Goal: Task Accomplishment & Management: Use online tool/utility

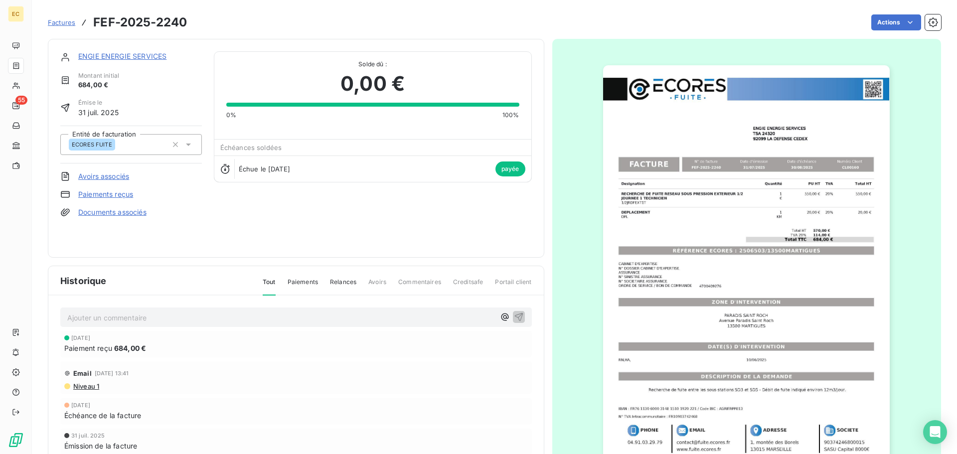
click at [62, 21] on span "Factures" at bounding box center [61, 22] width 27 height 8
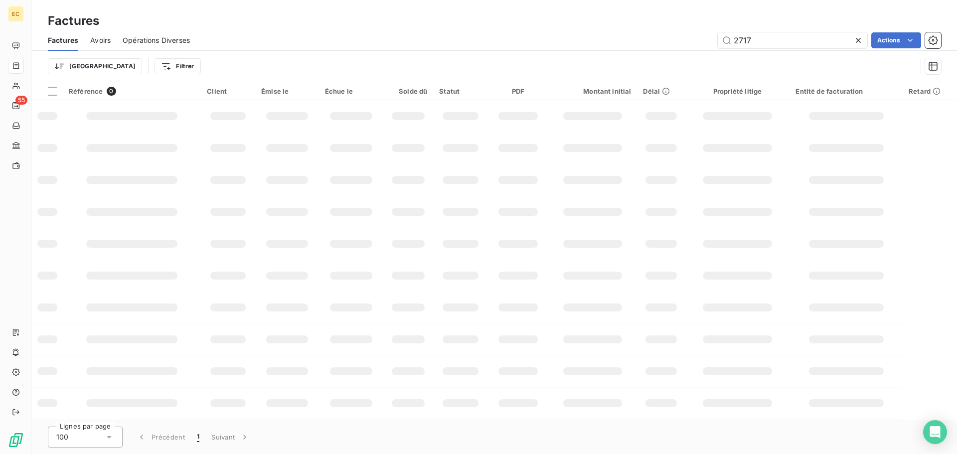
type input "2717"
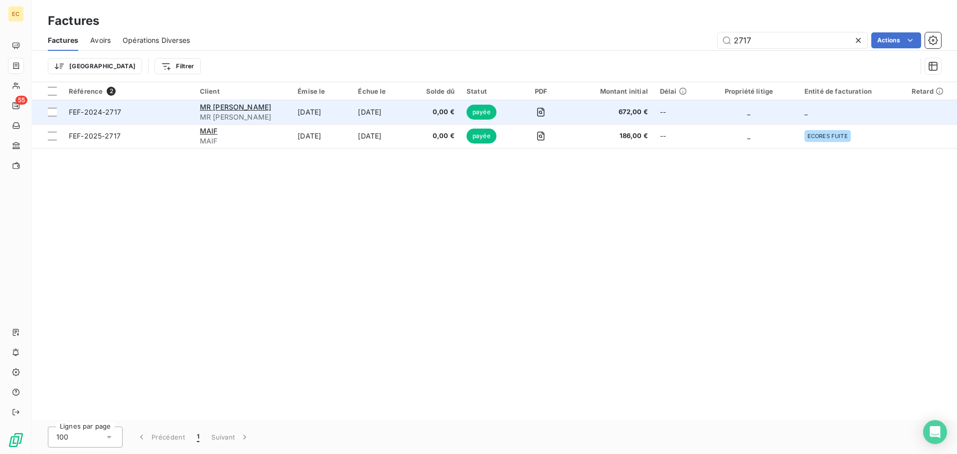
click at [138, 113] on span "FEF-2024-2717" at bounding box center [128, 112] width 119 height 10
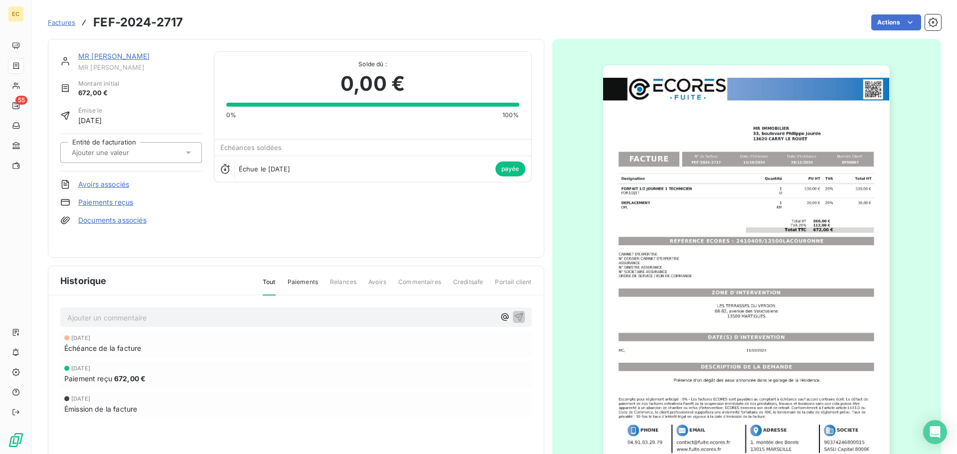
click at [692, 249] on img "button" at bounding box center [746, 268] width 287 height 406
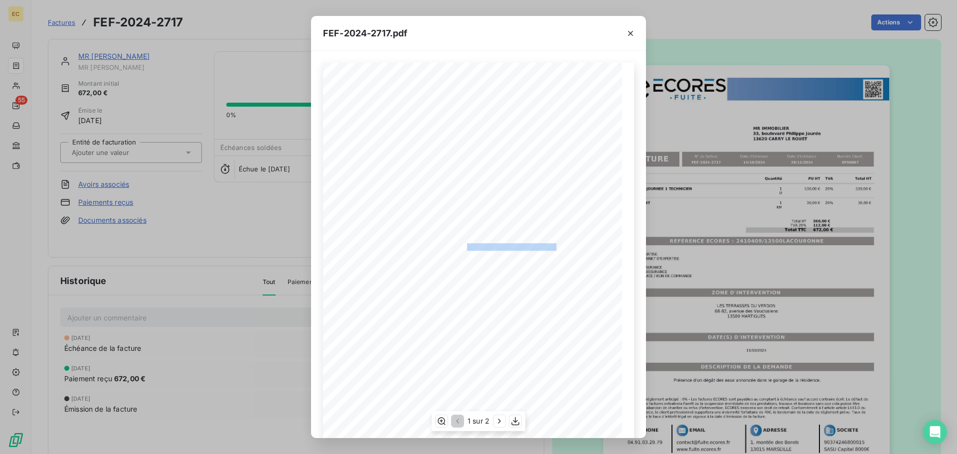
drag, startPoint x: 553, startPoint y: 247, endPoint x: 463, endPoint y: 246, distance: 90.7
click at [463, 246] on span "RÉFÉRENCE ECORES : 2410409/13500LACOURONNE" at bounding box center [479, 245] width 162 height 5
copy span "2410409/13500LACOURONN"
click at [628, 32] on icon "button" at bounding box center [631, 33] width 10 height 10
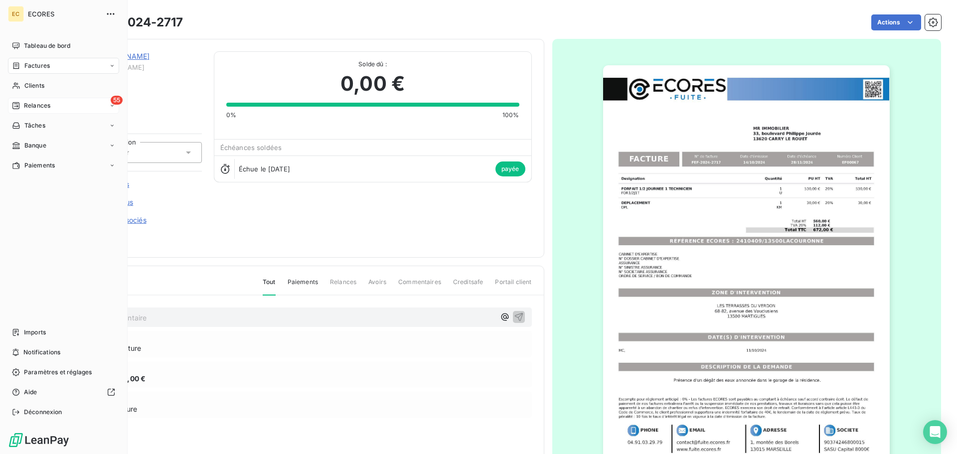
click at [26, 107] on span "Relances" at bounding box center [37, 105] width 26 height 9
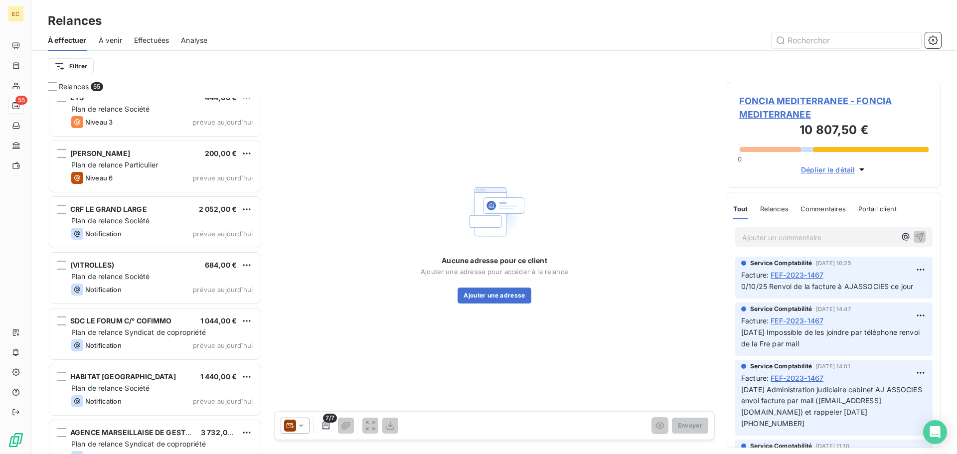
scroll to position [2715, 0]
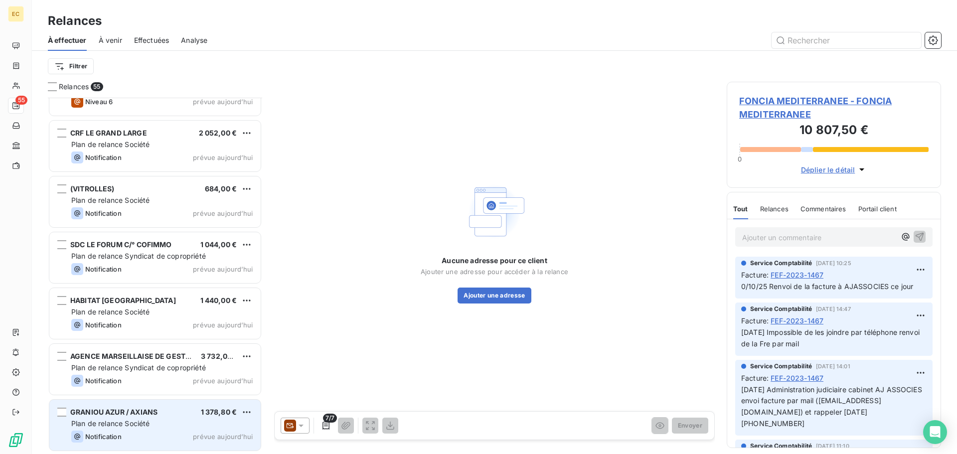
click at [146, 420] on span "Plan de relance Société" at bounding box center [110, 423] width 78 height 8
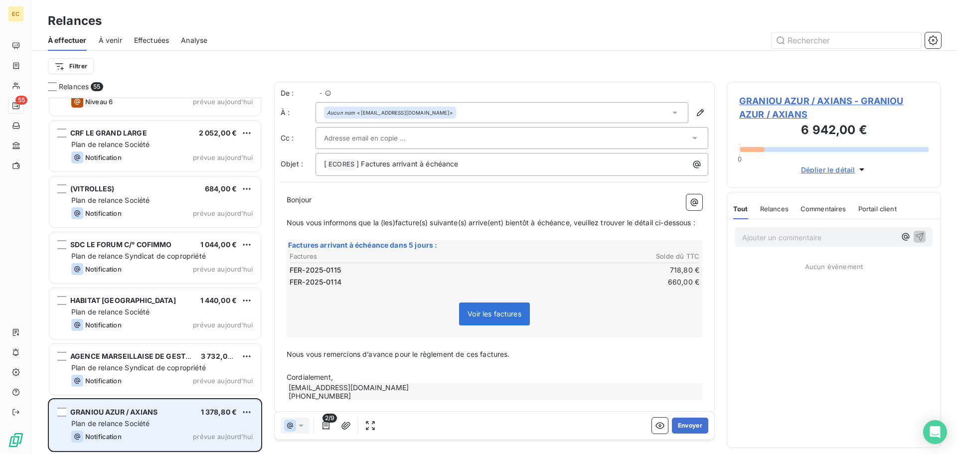
scroll to position [349, 207]
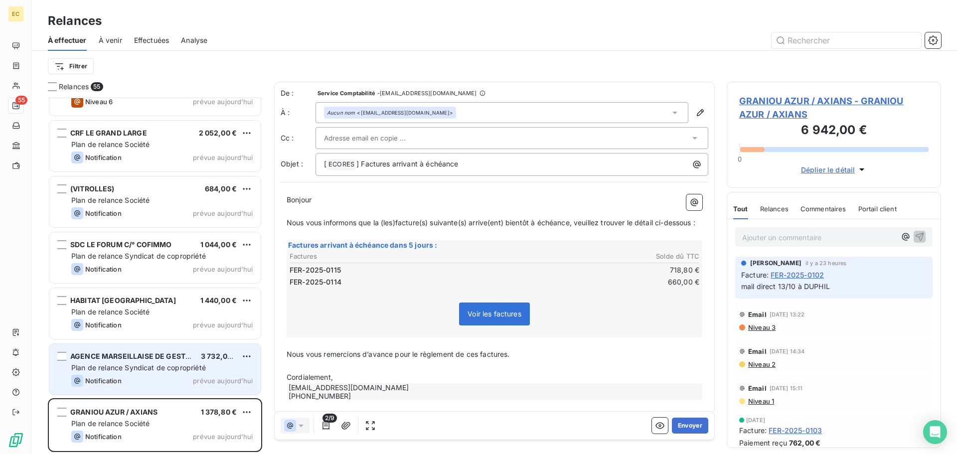
click at [146, 357] on span "AGENCE MARSEILLAISE DE GESTION" at bounding box center [134, 356] width 129 height 8
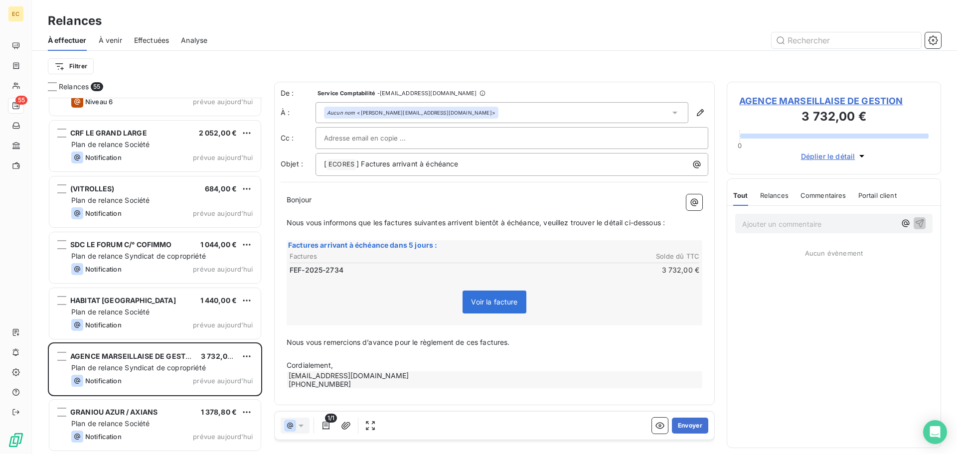
click at [782, 98] on span "AGENCE MARSEILLAISE DE GESTION" at bounding box center [833, 100] width 189 height 13
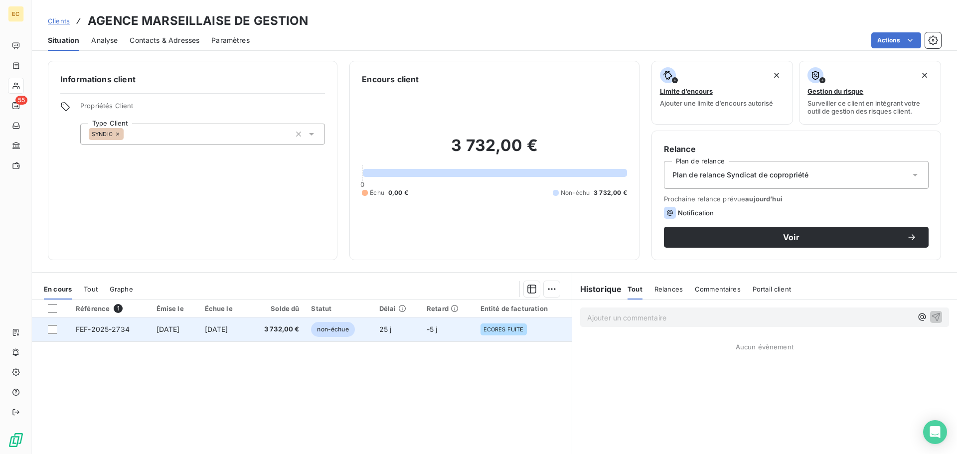
click at [194, 328] on td "[DATE]" at bounding box center [175, 330] width 48 height 24
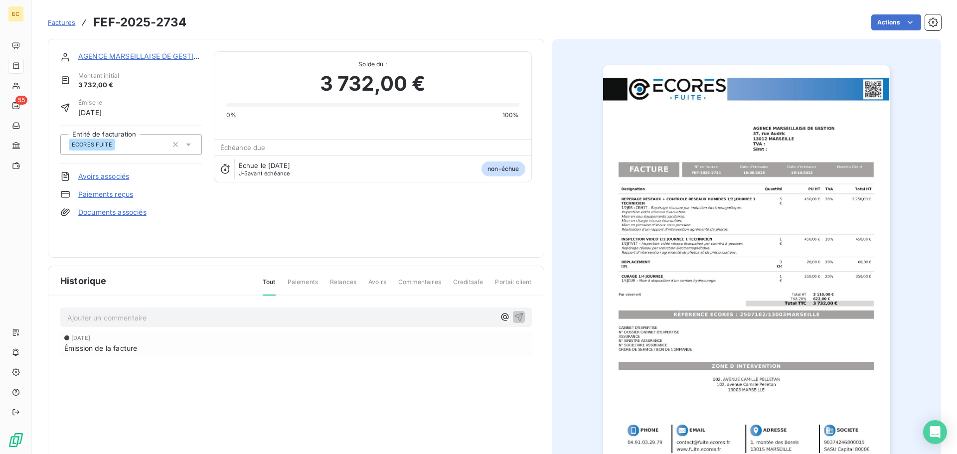
click at [722, 314] on img "button" at bounding box center [746, 268] width 287 height 406
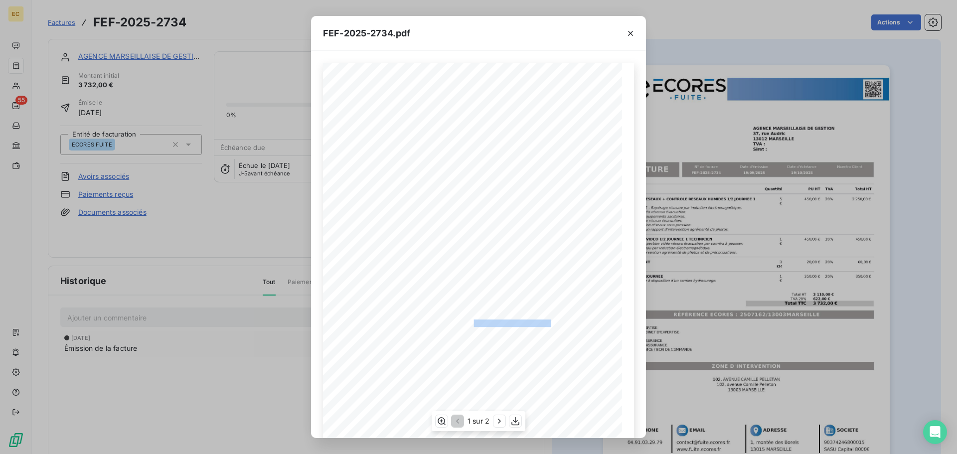
drag, startPoint x: 549, startPoint y: 323, endPoint x: 468, endPoint y: 325, distance: 81.3
click at [468, 325] on span "RÉFÉRENCE ECORES : 2507162/13003MARSEILLE" at bounding box center [478, 322] width 153 height 5
copy span "2507162/13003MARSEILL"
click at [629, 35] on icon "button" at bounding box center [630, 33] width 5 height 5
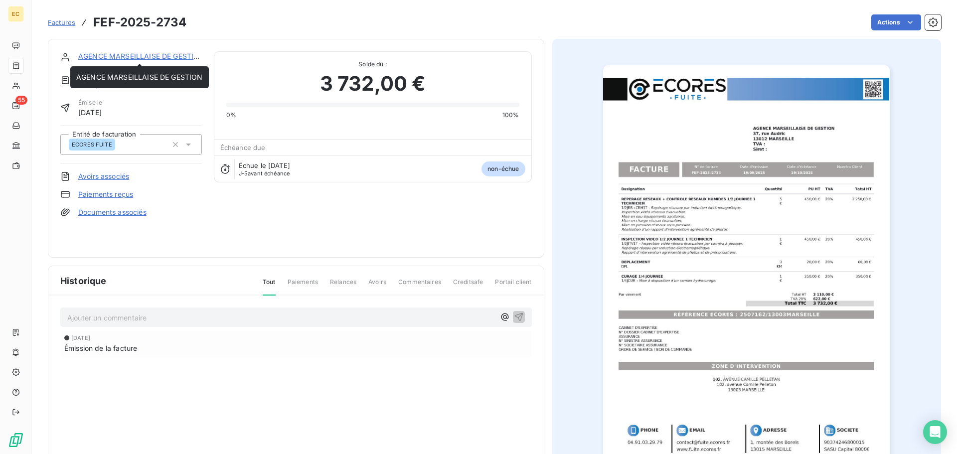
click at [109, 56] on link "AGENCE MARSEILLAISE DE GESTION" at bounding box center [141, 56] width 127 height 8
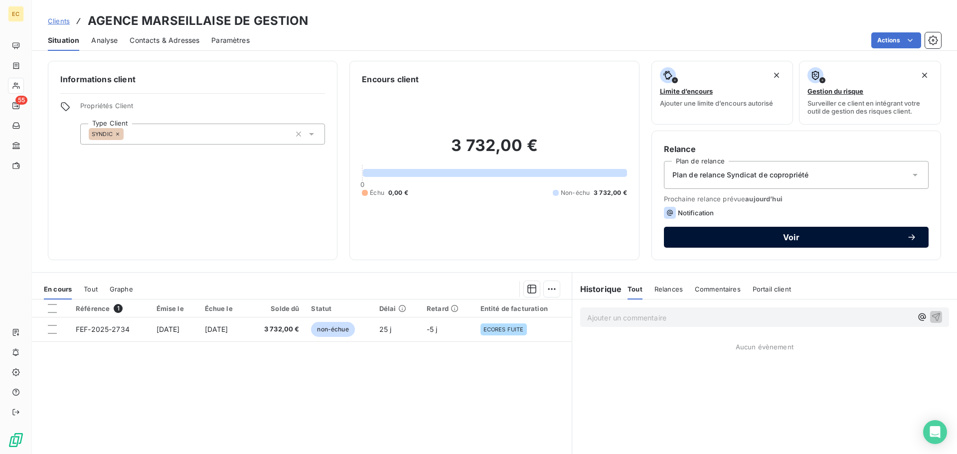
click at [755, 242] on div "Voir" at bounding box center [796, 237] width 241 height 10
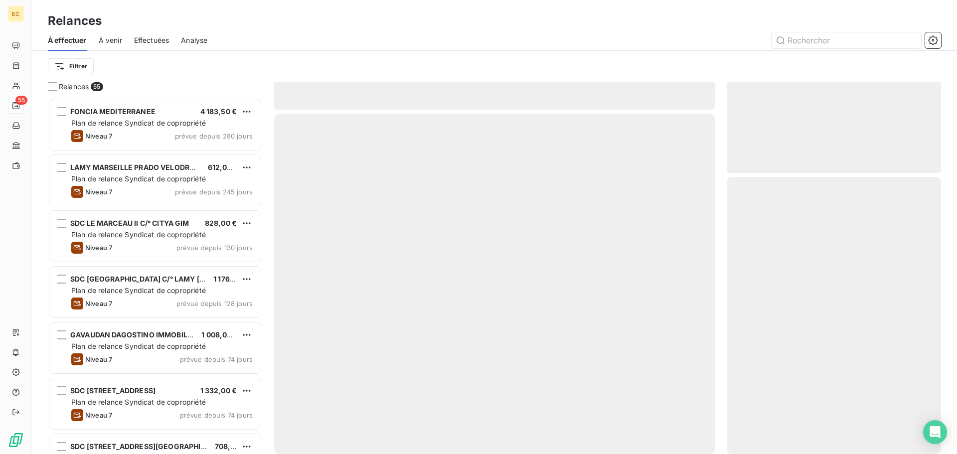
scroll to position [349, 207]
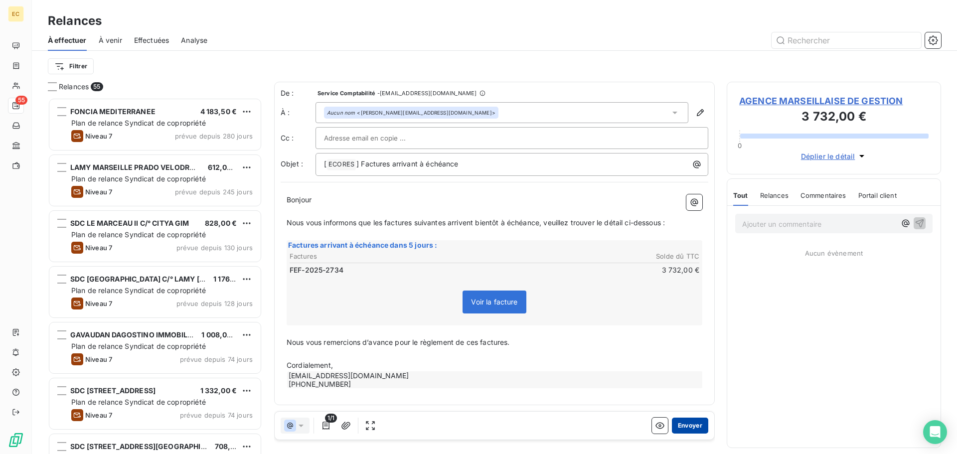
click at [695, 429] on button "Envoyer" at bounding box center [690, 426] width 36 height 16
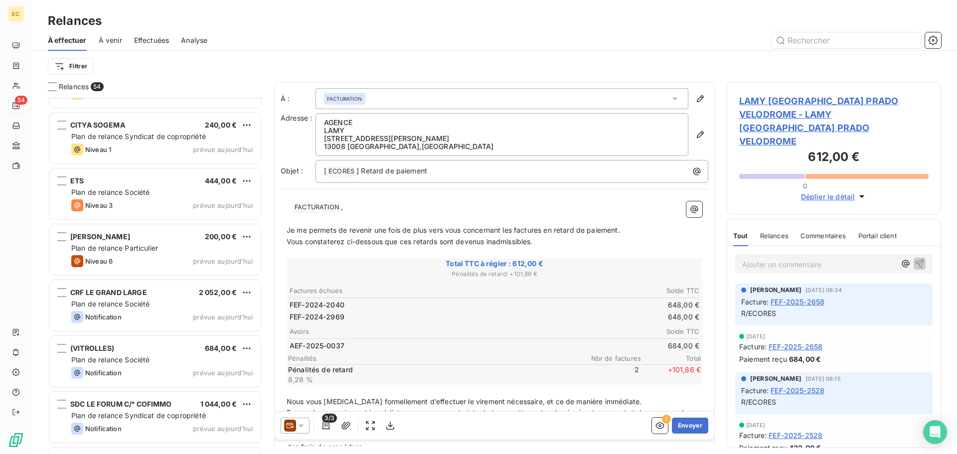
scroll to position [2659, 0]
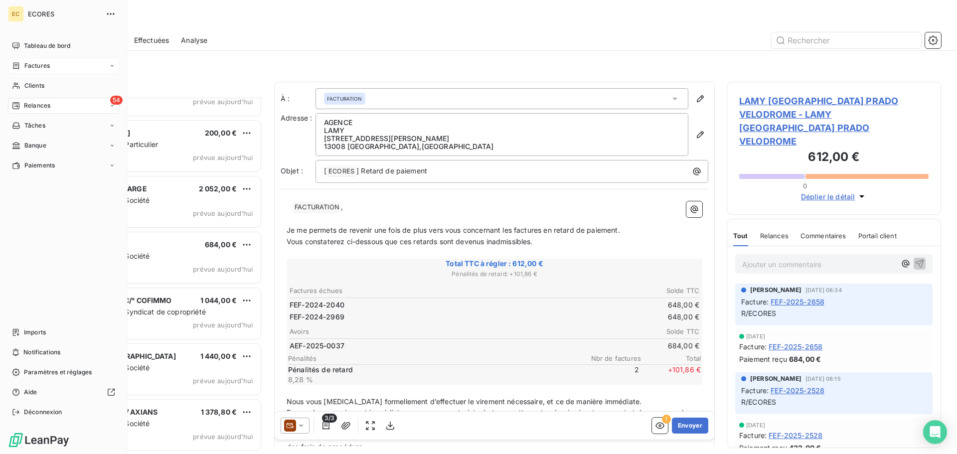
click at [36, 68] on span "Factures" at bounding box center [36, 65] width 25 height 9
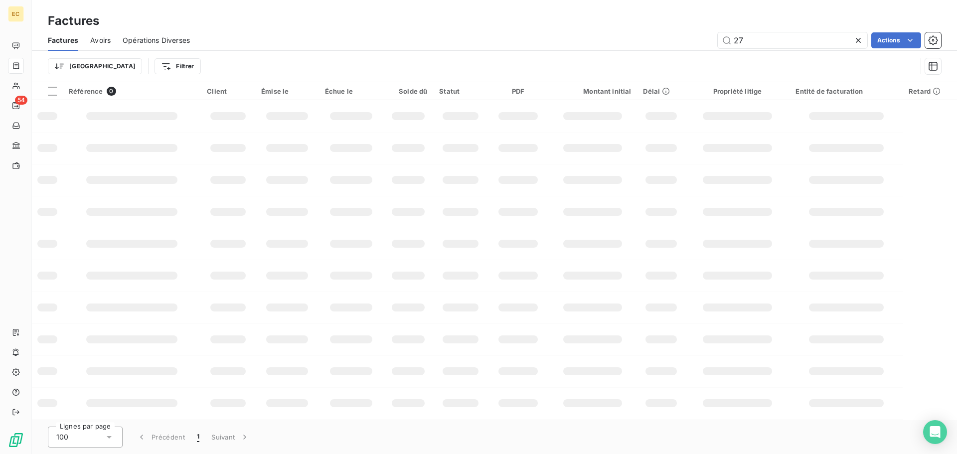
type input "2"
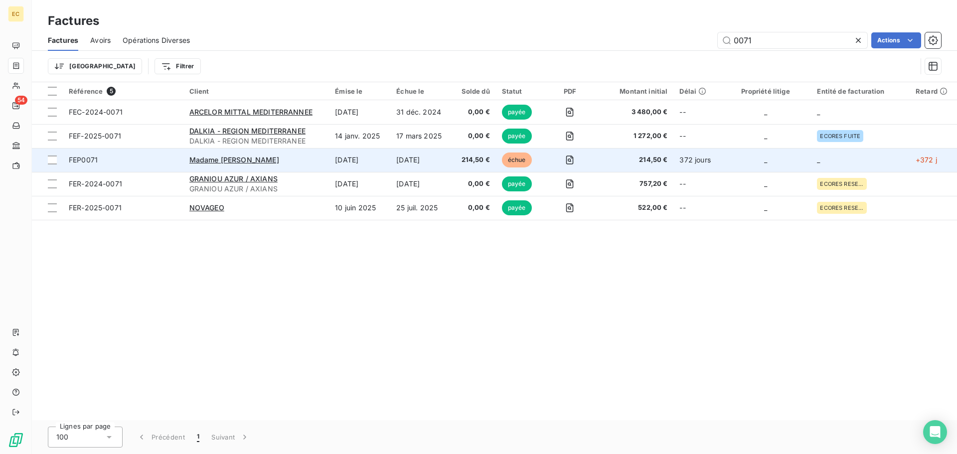
type input "0071"
click at [147, 162] on span "FEP0071" at bounding box center [123, 160] width 109 height 10
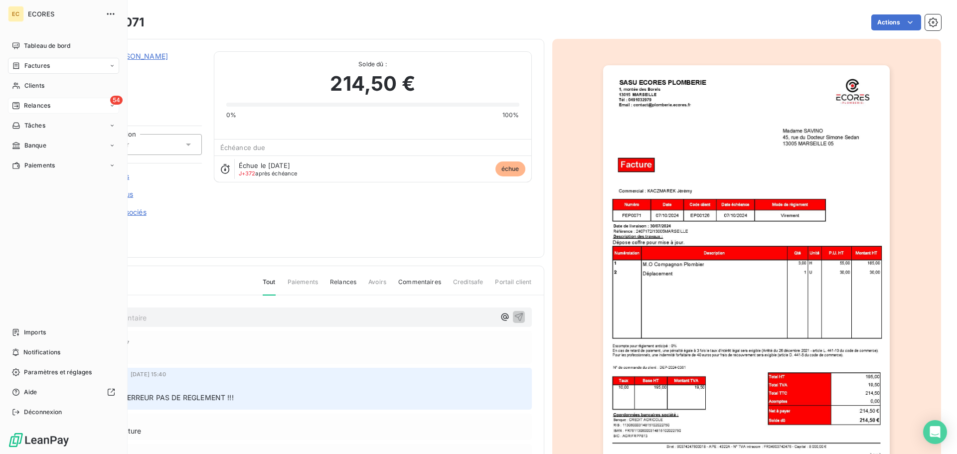
click at [28, 106] on span "Relances" at bounding box center [37, 105] width 26 height 9
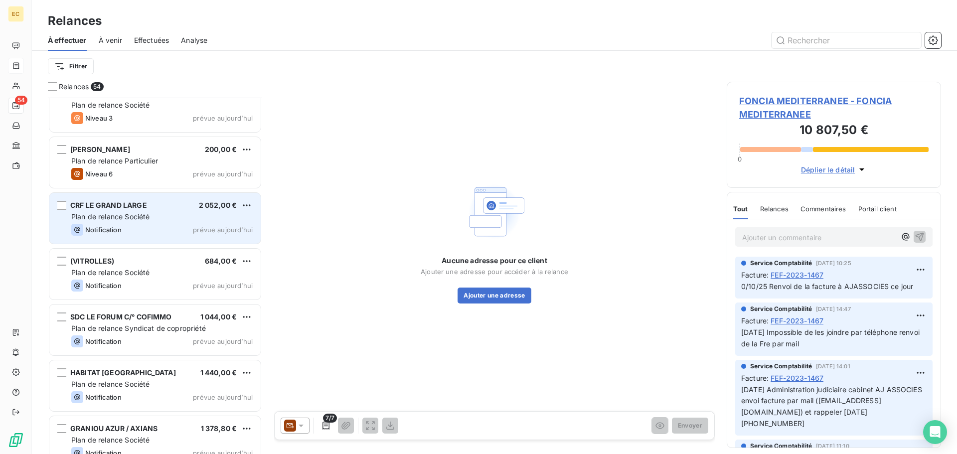
scroll to position [2659, 0]
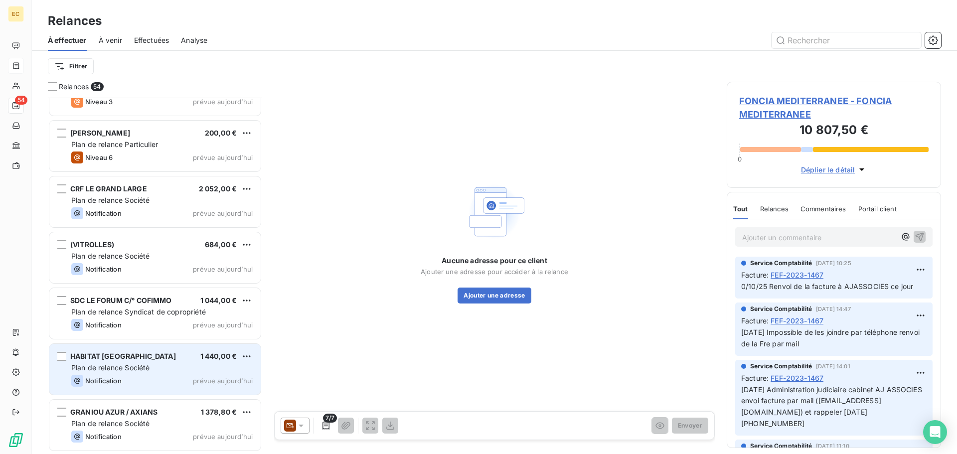
click at [190, 370] on div "Plan de relance Société" at bounding box center [161, 368] width 181 height 10
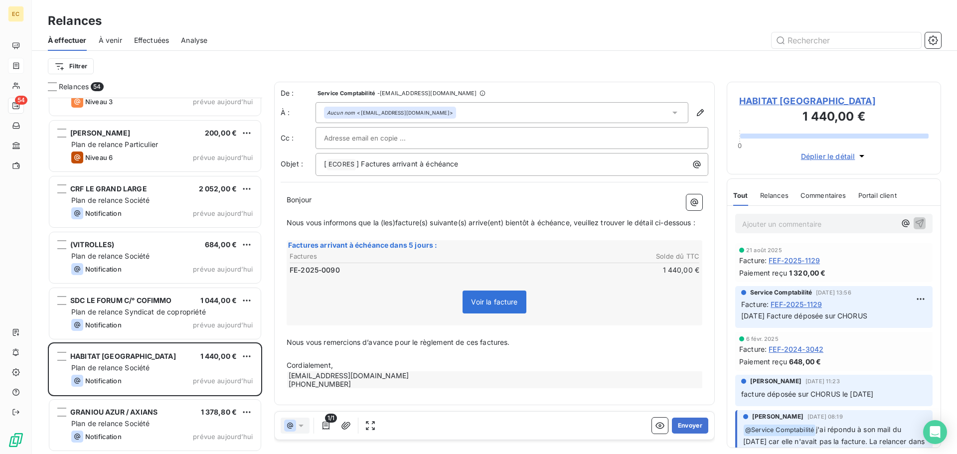
scroll to position [349, 207]
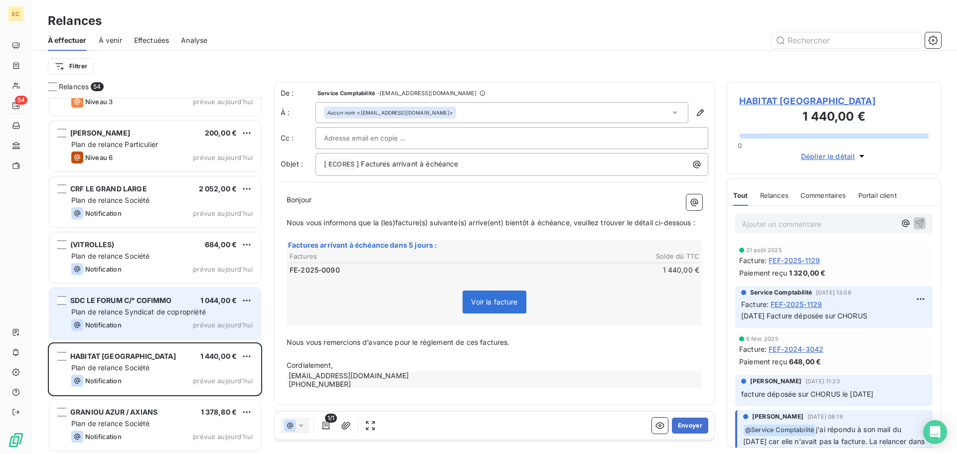
click at [187, 312] on span "Plan de relance Syndicat de copropriété" at bounding box center [138, 312] width 135 height 8
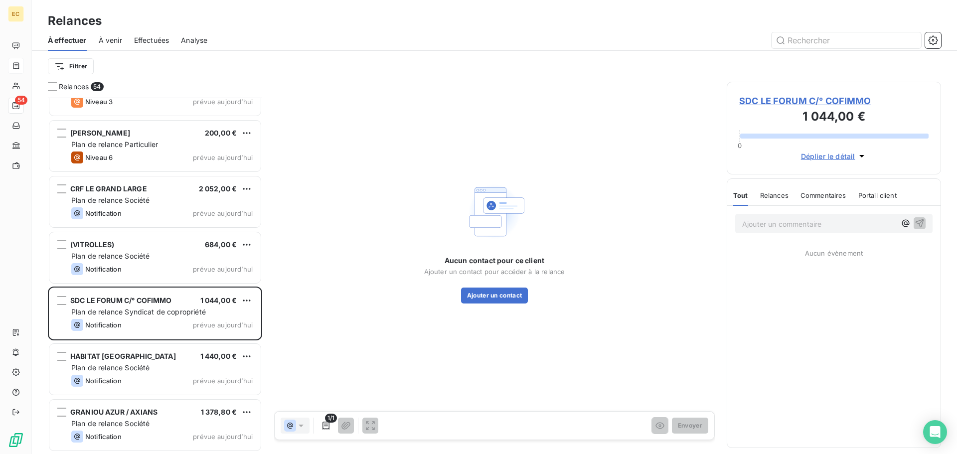
click at [765, 99] on span "SDC LE FORUM C/° COFIMMO" at bounding box center [833, 100] width 189 height 13
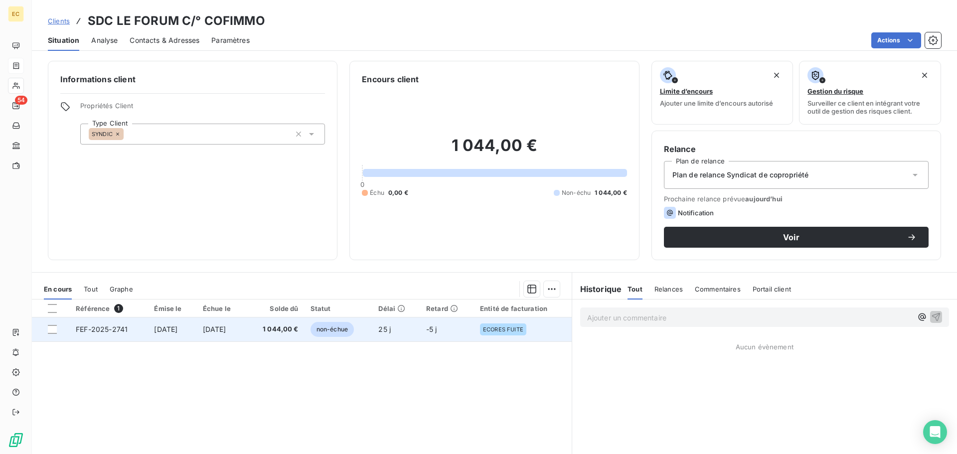
click at [148, 332] on td "[DATE]" at bounding box center [172, 330] width 48 height 24
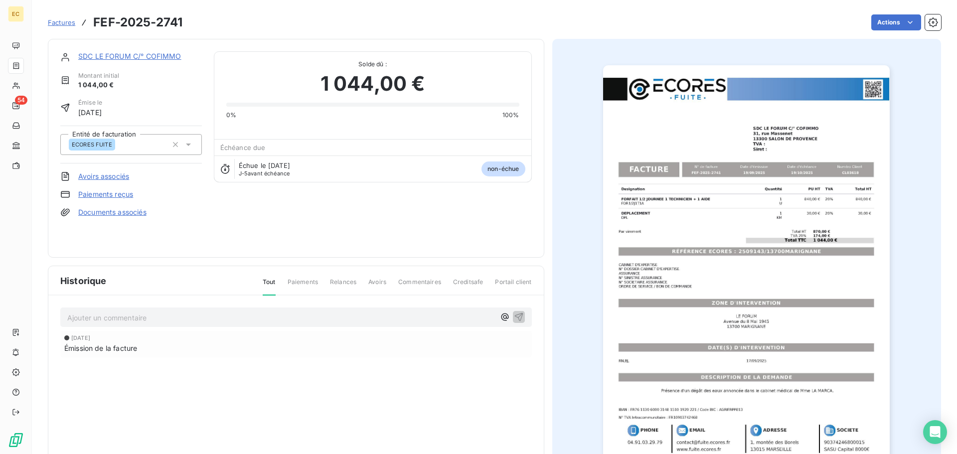
click at [741, 250] on img "button" at bounding box center [746, 268] width 287 height 406
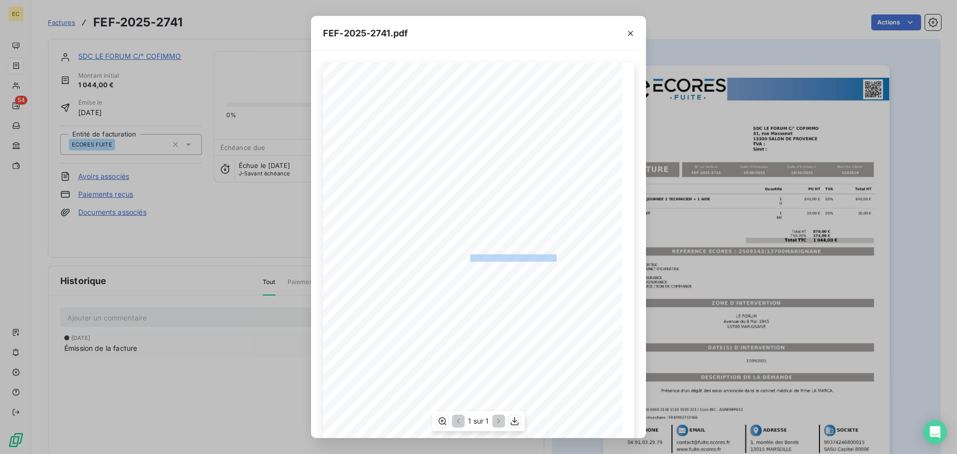
drag, startPoint x: 552, startPoint y: 256, endPoint x: 466, endPoint y: 257, distance: 86.2
click at [466, 257] on span "RÉFÉRENCE ECORES : 2509143/13700MARIGNANE" at bounding box center [479, 256] width 156 height 5
copy span "2509143/13700MARIGNANE"
click at [631, 32] on icon "button" at bounding box center [630, 33] width 5 height 5
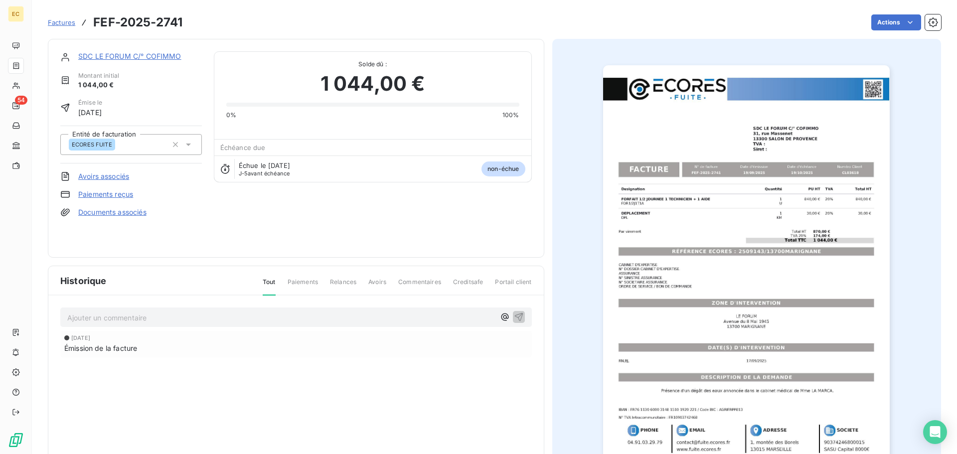
click at [138, 55] on link "SDC LE FORUM C/° COFIMMO" at bounding box center [129, 56] width 103 height 8
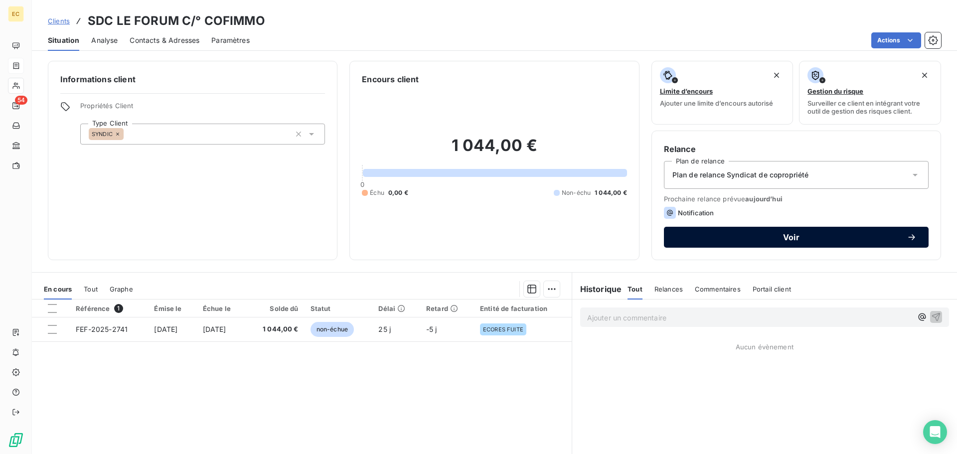
click at [760, 239] on span "Voir" at bounding box center [791, 237] width 231 height 8
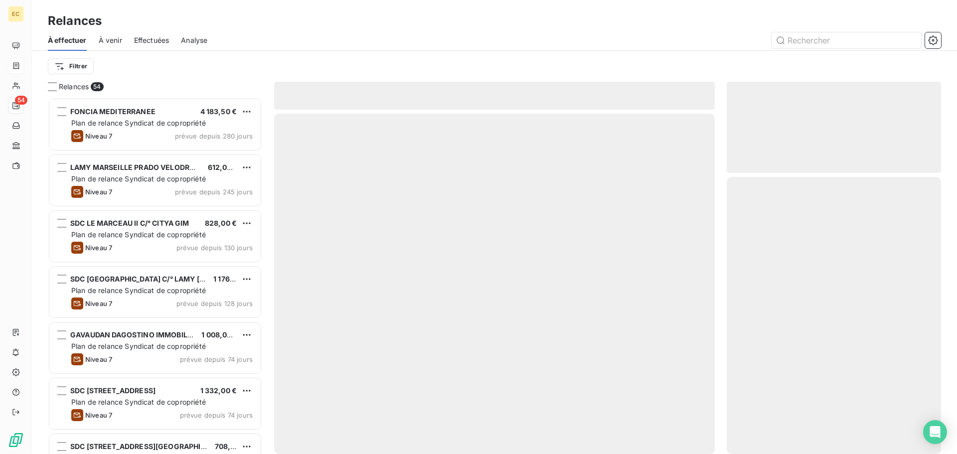
scroll to position [349, 207]
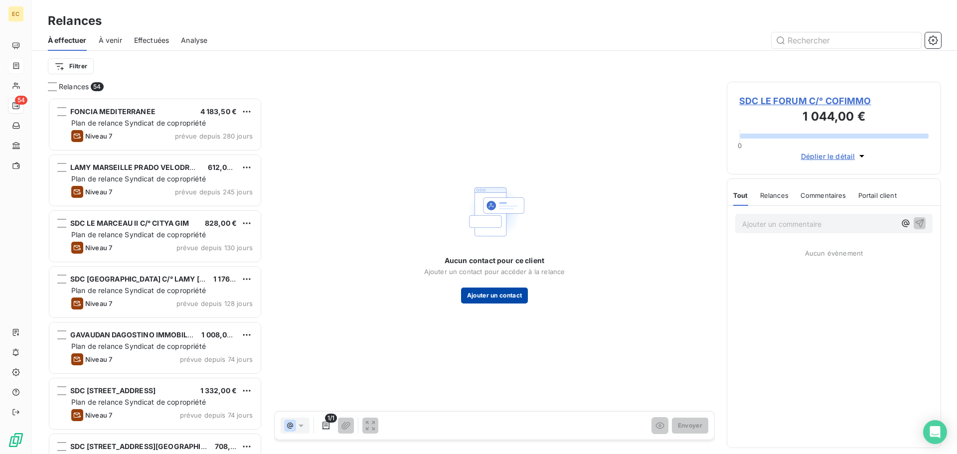
click at [489, 299] on button "Ajouter un contact" at bounding box center [494, 296] width 67 height 16
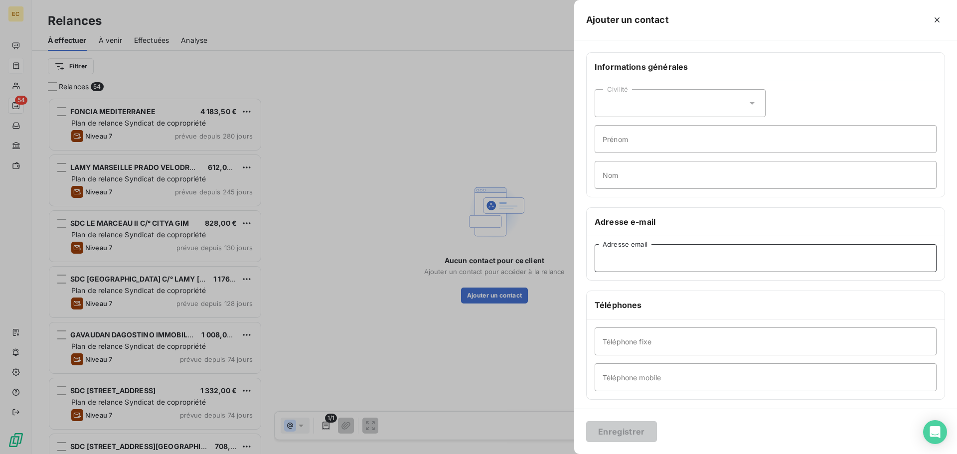
paste input "<[EMAIL_ADDRESS][DOMAIN_NAME]"
click at [607, 259] on input "<[EMAIL_ADDRESS][DOMAIN_NAME]" at bounding box center [766, 258] width 342 height 28
type input "[EMAIL_ADDRESS][DOMAIN_NAME]"
click at [628, 434] on button "Enregistrer" at bounding box center [621, 431] width 71 height 21
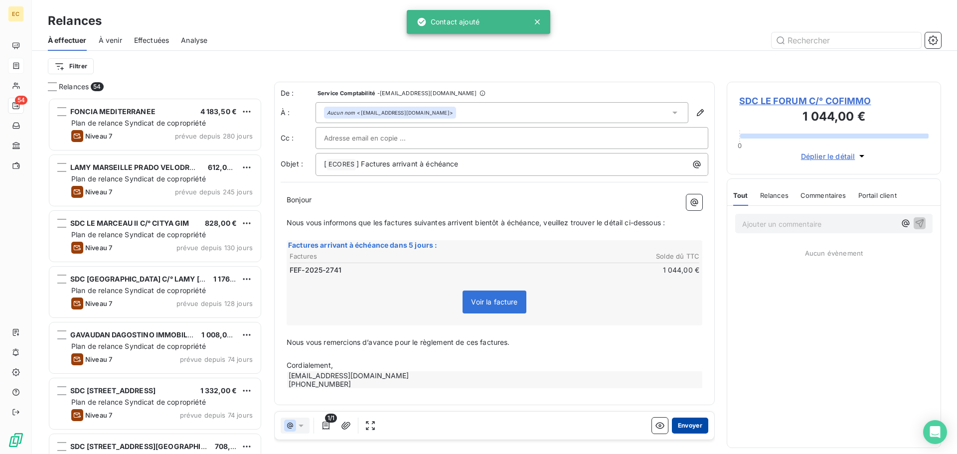
click at [694, 426] on button "Envoyer" at bounding box center [690, 426] width 36 height 16
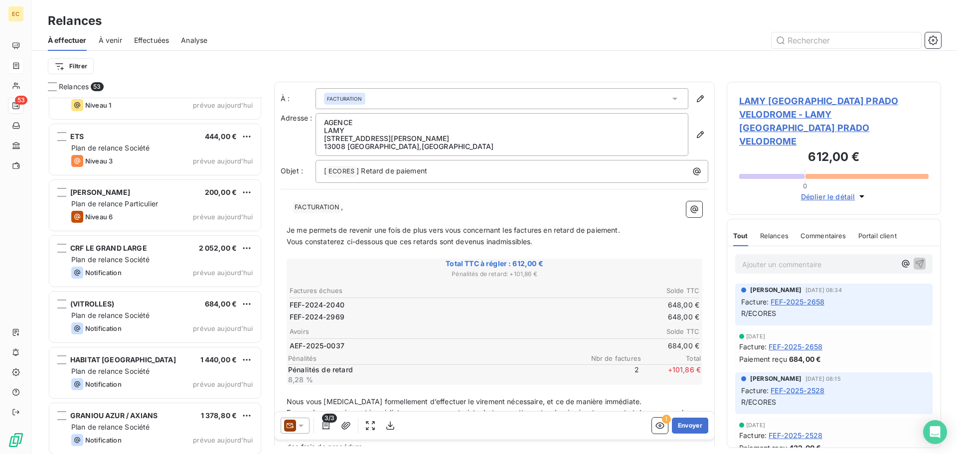
scroll to position [2603, 0]
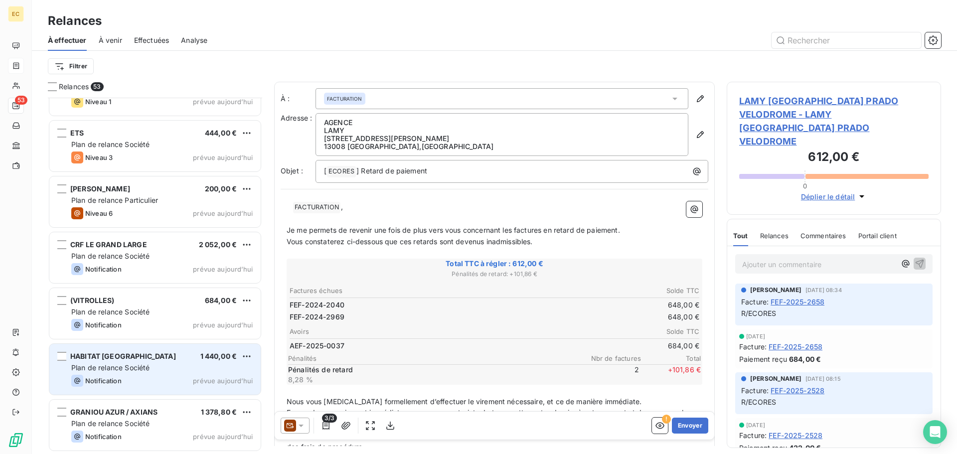
click at [150, 372] on div "Plan de relance Société" at bounding box center [161, 368] width 181 height 10
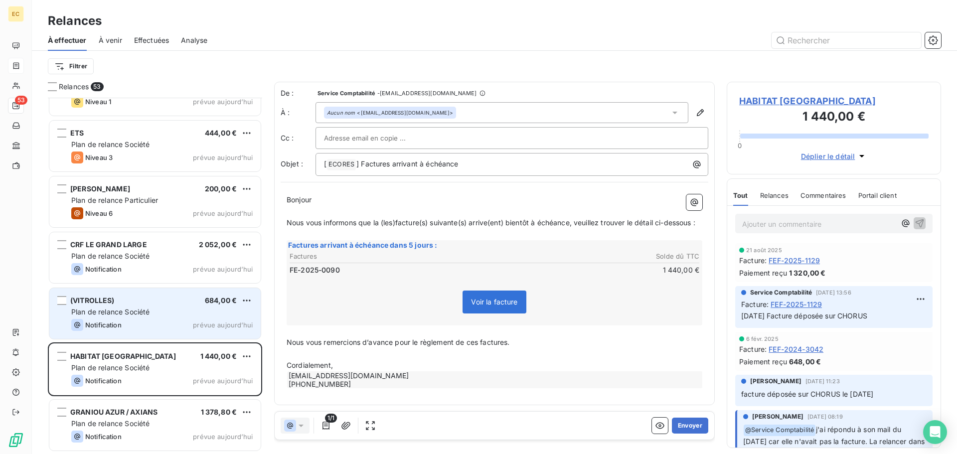
click at [166, 314] on div "Plan de relance Société" at bounding box center [161, 312] width 181 height 10
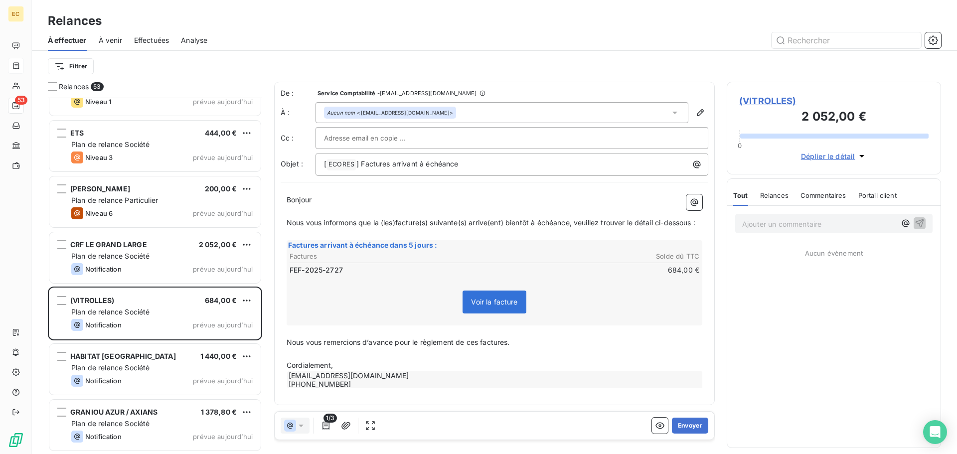
click at [756, 102] on span "(VITROLLES)" at bounding box center [833, 100] width 189 height 13
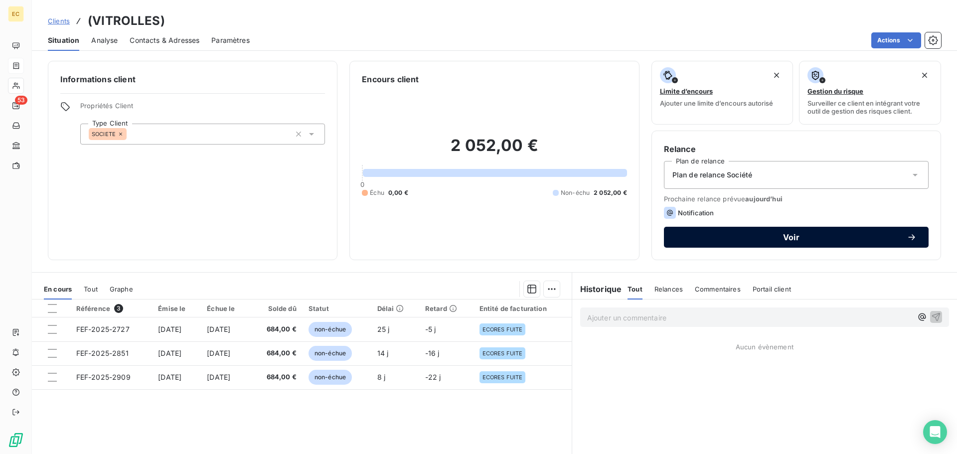
click at [751, 239] on span "Voir" at bounding box center [791, 237] width 231 height 8
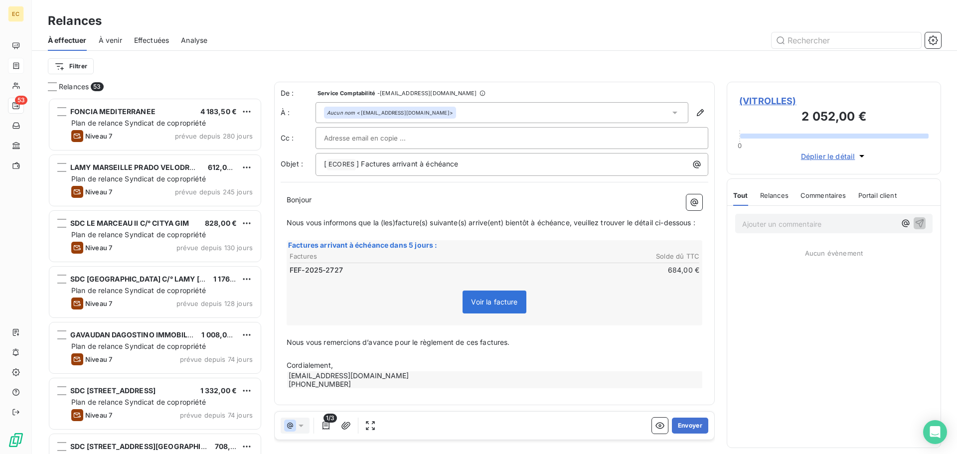
scroll to position [349, 207]
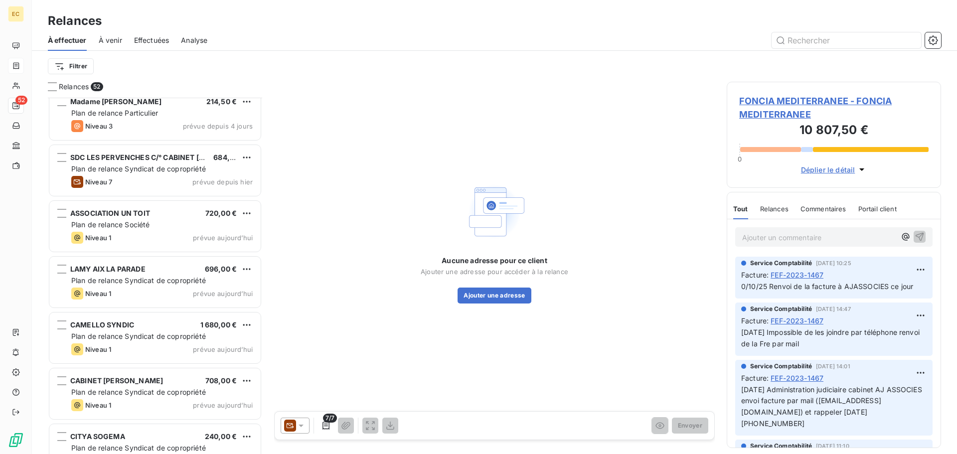
scroll to position [2547, 0]
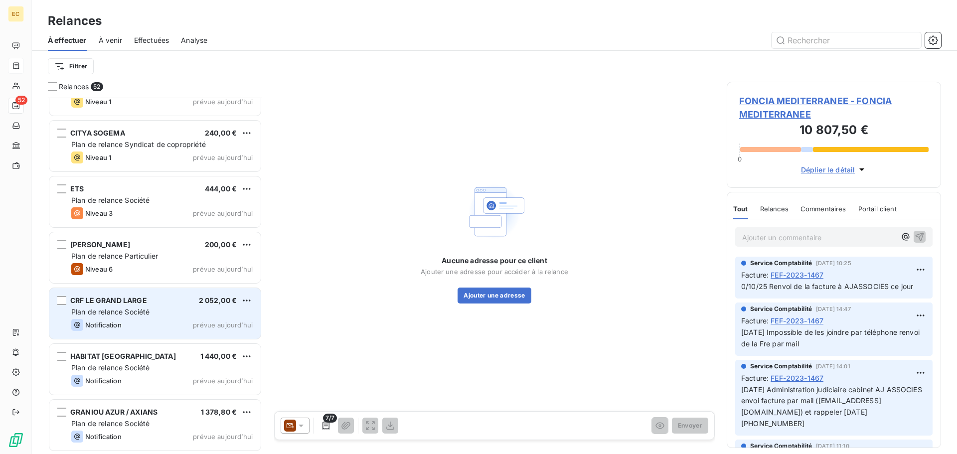
click at [154, 300] on div "CRF LE GRAND LARGE 2 052,00 €" at bounding box center [161, 300] width 181 height 9
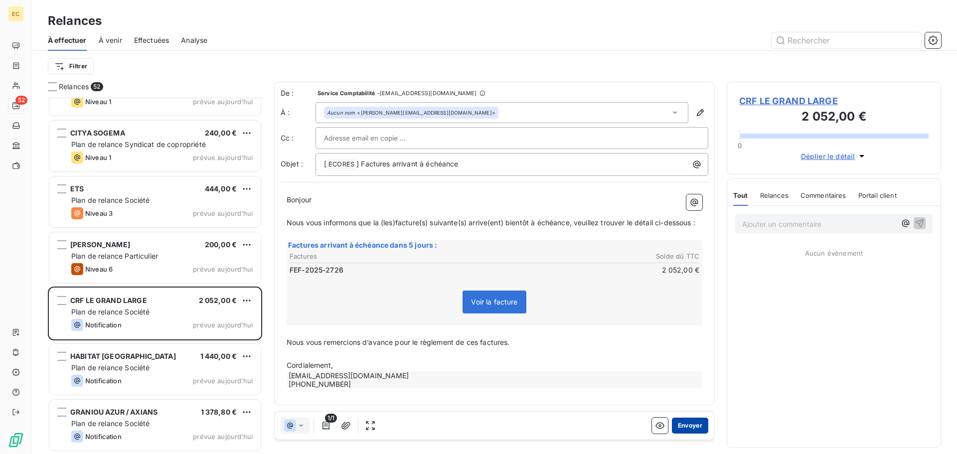
click at [679, 425] on button "Envoyer" at bounding box center [690, 426] width 36 height 16
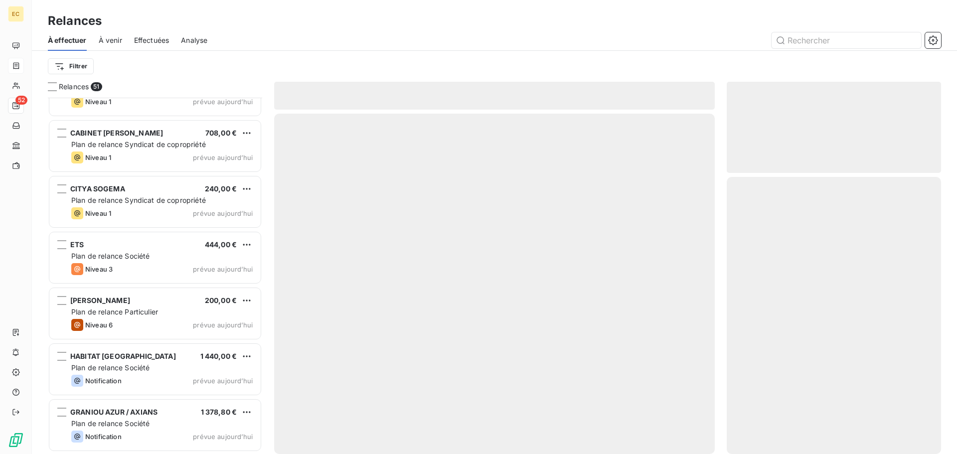
scroll to position [2491, 0]
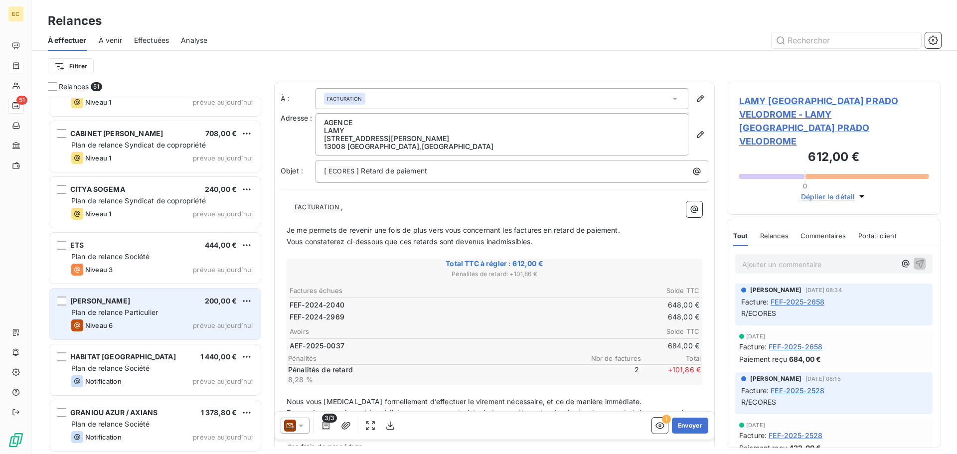
click at [132, 309] on span "Plan de relance Particulier" at bounding box center [114, 312] width 87 height 8
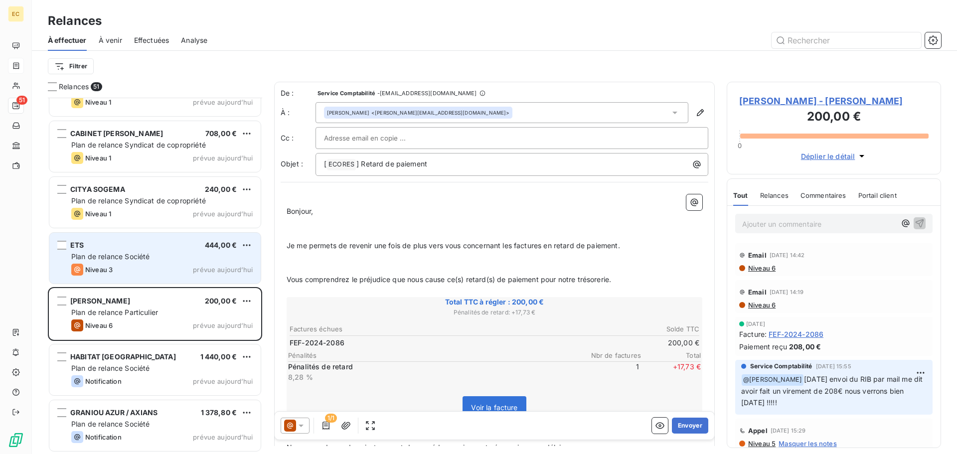
click at [115, 252] on div "Plan de relance Société" at bounding box center [161, 257] width 181 height 10
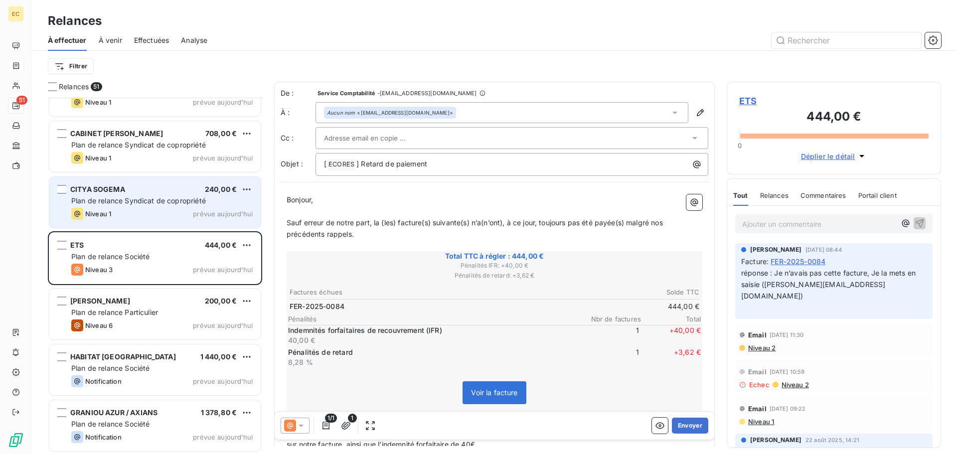
click at [102, 197] on span "Plan de relance Syndicat de copropriété" at bounding box center [138, 200] width 135 height 8
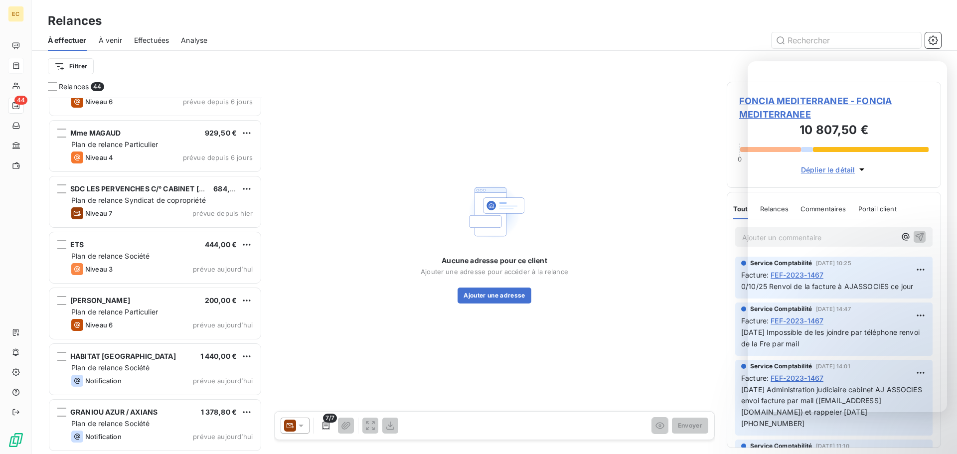
scroll to position [2100, 0]
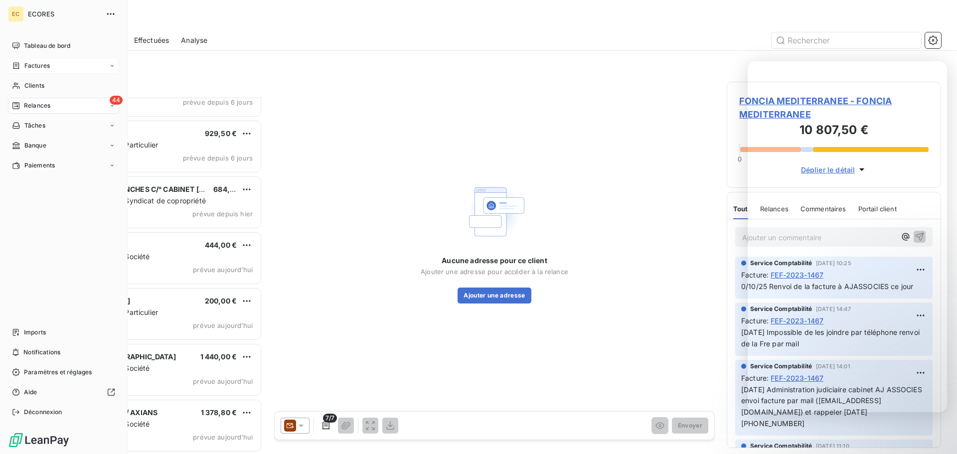
click at [34, 62] on span "Factures" at bounding box center [36, 65] width 25 height 9
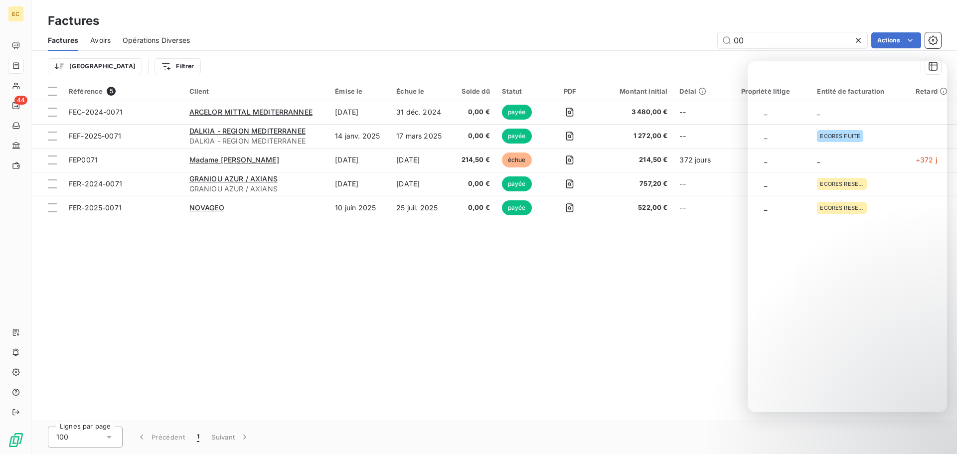
type input "0"
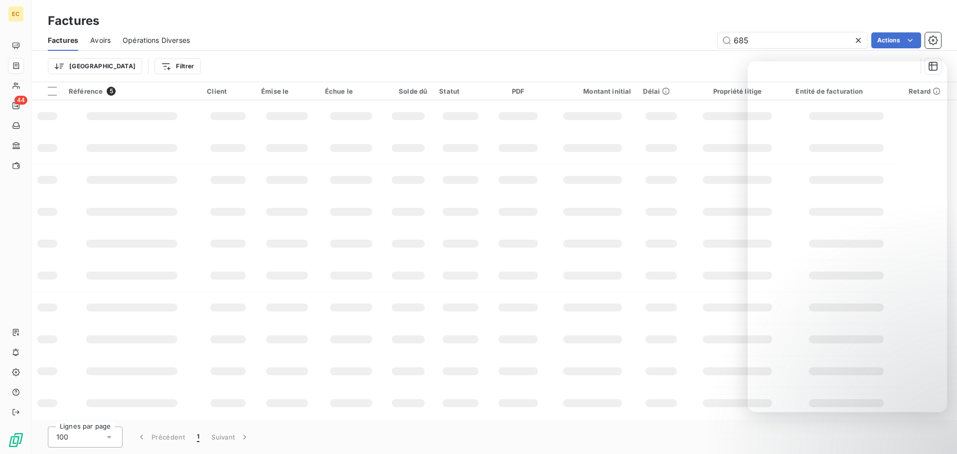
type input "685"
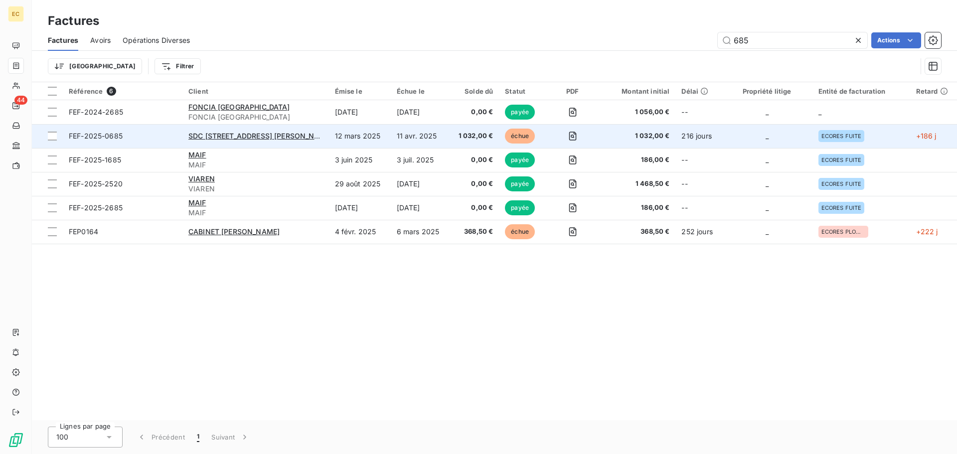
click at [147, 139] on span "FEF-2025-0685" at bounding box center [123, 136] width 108 height 10
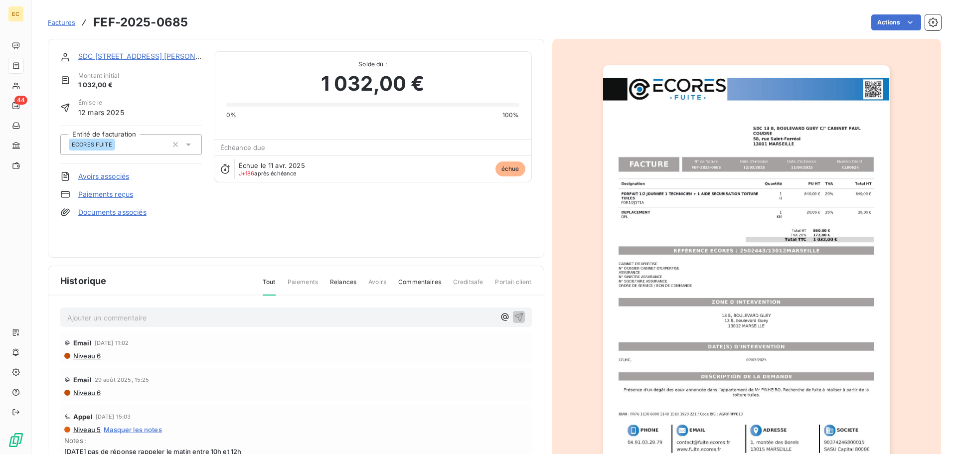
click at [681, 267] on img "button" at bounding box center [746, 268] width 287 height 406
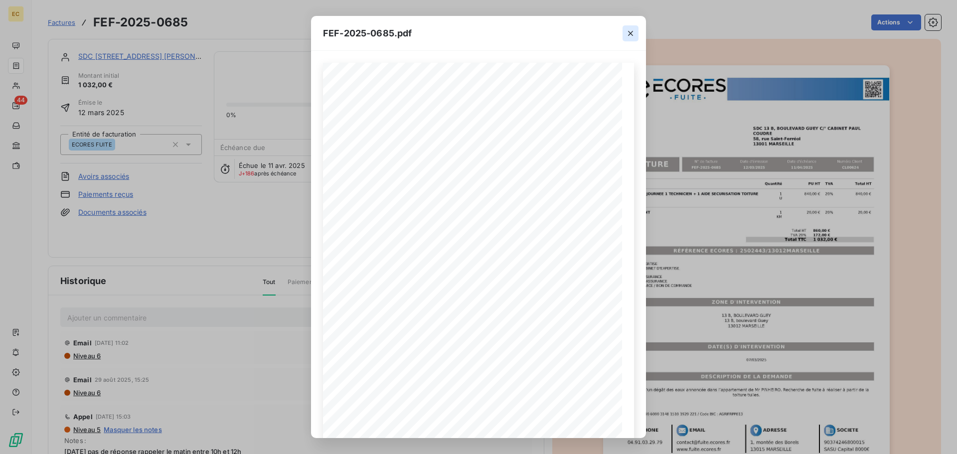
click at [630, 34] on icon "button" at bounding box center [630, 33] width 5 height 5
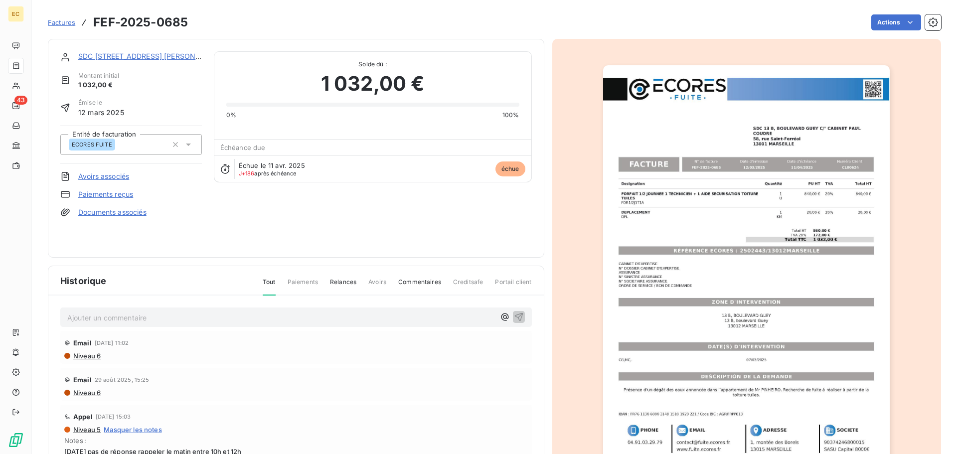
click at [109, 315] on p "Ajouter un commentaire ﻿" at bounding box center [281, 318] width 428 height 12
click at [514, 315] on icon "button" at bounding box center [519, 317] width 10 height 10
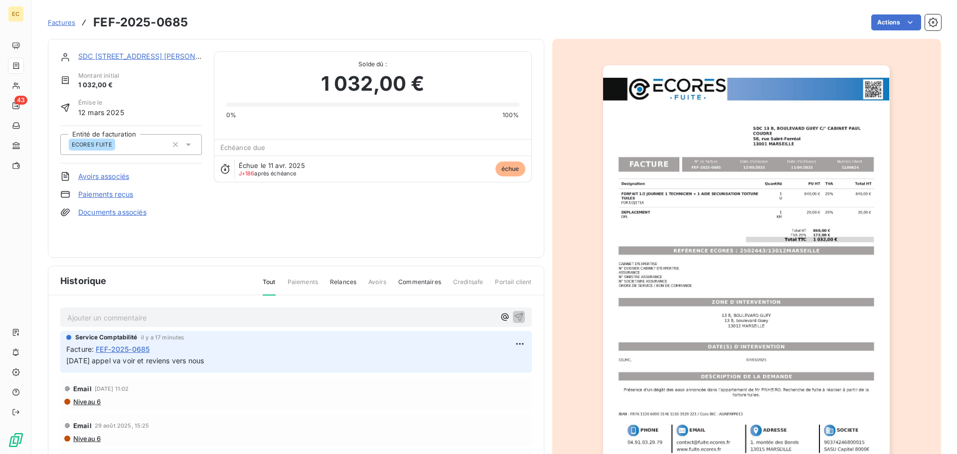
click at [65, 23] on span "Factures" at bounding box center [61, 22] width 27 height 8
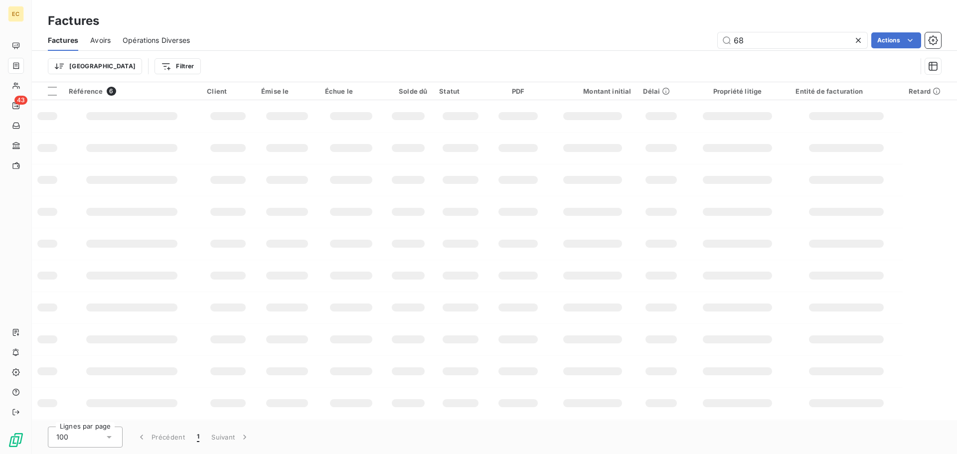
type input "6"
type input "1096"
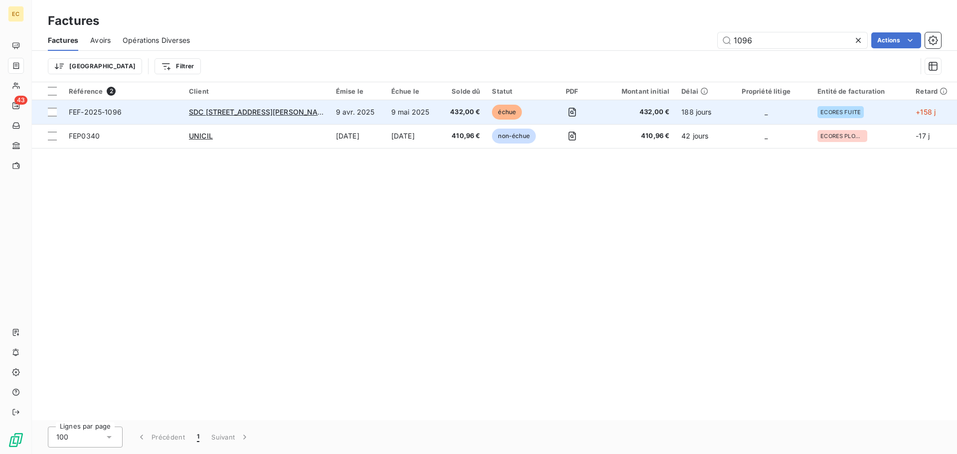
click at [149, 111] on span "FEF-2025-1096" at bounding box center [123, 112] width 108 height 10
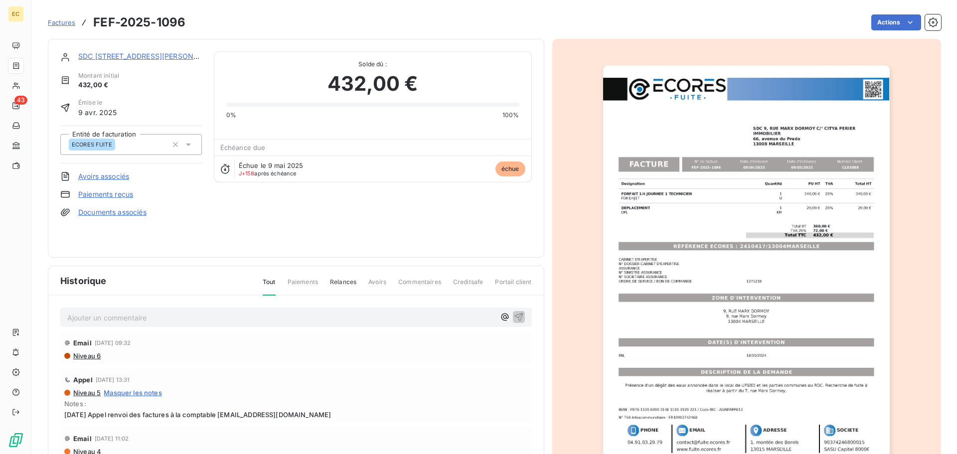
click at [706, 241] on img "button" at bounding box center [746, 268] width 287 height 406
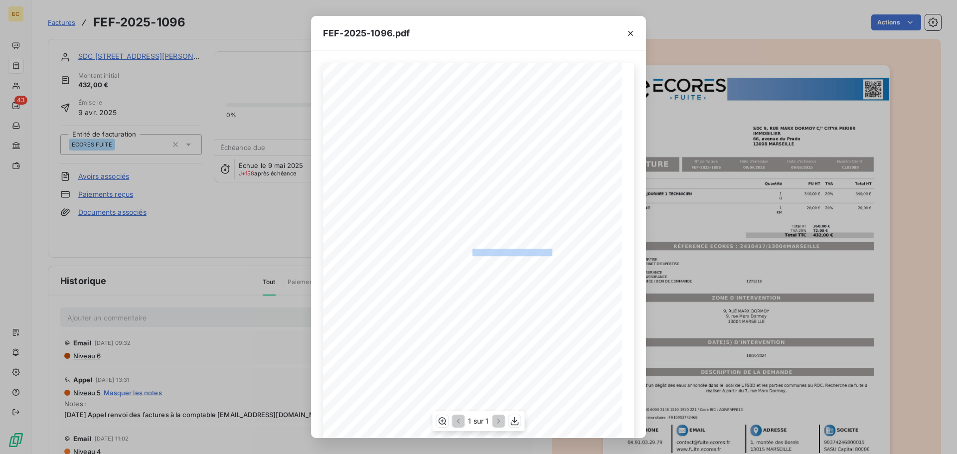
drag, startPoint x: 549, startPoint y: 250, endPoint x: 467, endPoint y: 249, distance: 81.8
click at [467, 249] on span "RÉFÉRENCE ECORES : 2410417/13004MARSEILLE" at bounding box center [479, 251] width 154 height 5
copy span "2410417/13004MARSEILL"
click at [632, 31] on icon "button" at bounding box center [631, 33] width 10 height 10
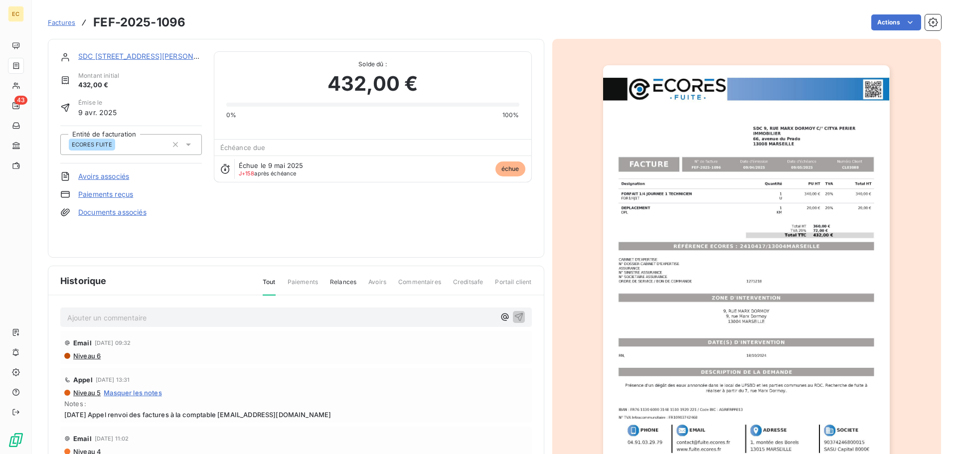
click at [144, 57] on link "SDC [STREET_ADDRESS][PERSON_NAME]" at bounding box center [149, 56] width 142 height 8
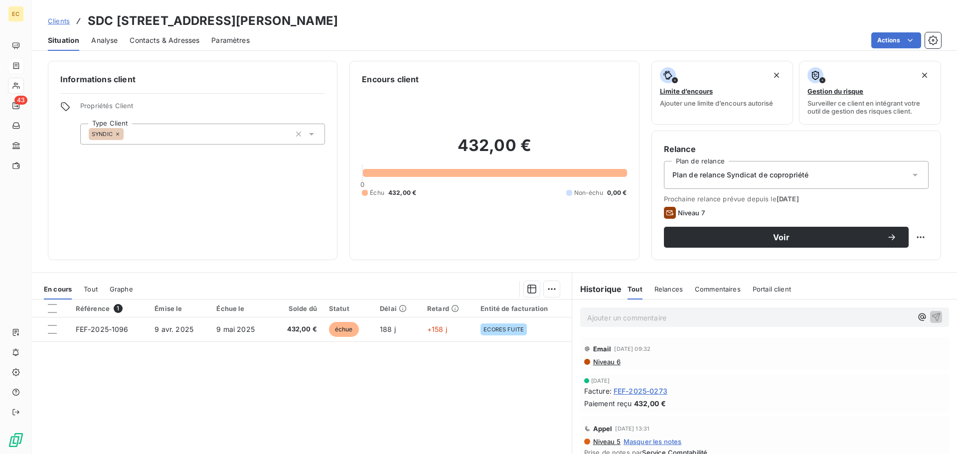
click at [600, 363] on span "Niveau 6" at bounding box center [606, 362] width 28 height 8
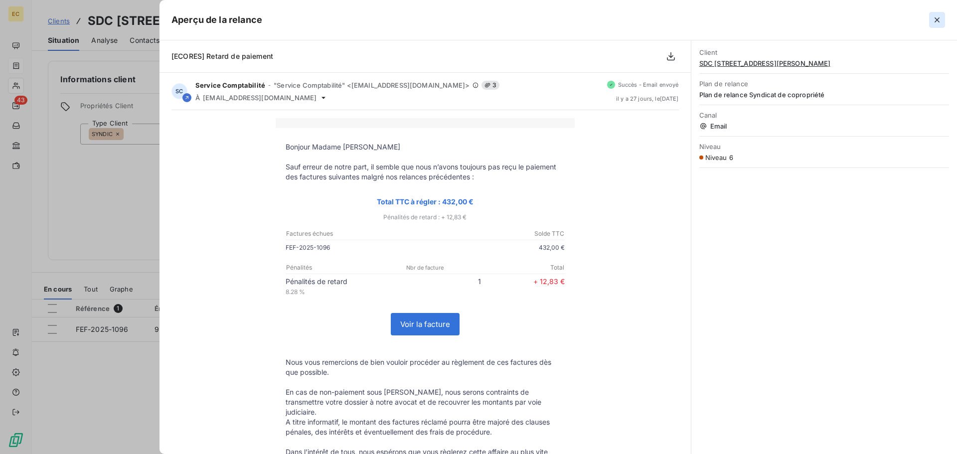
click at [940, 19] on icon "button" at bounding box center [937, 20] width 10 height 10
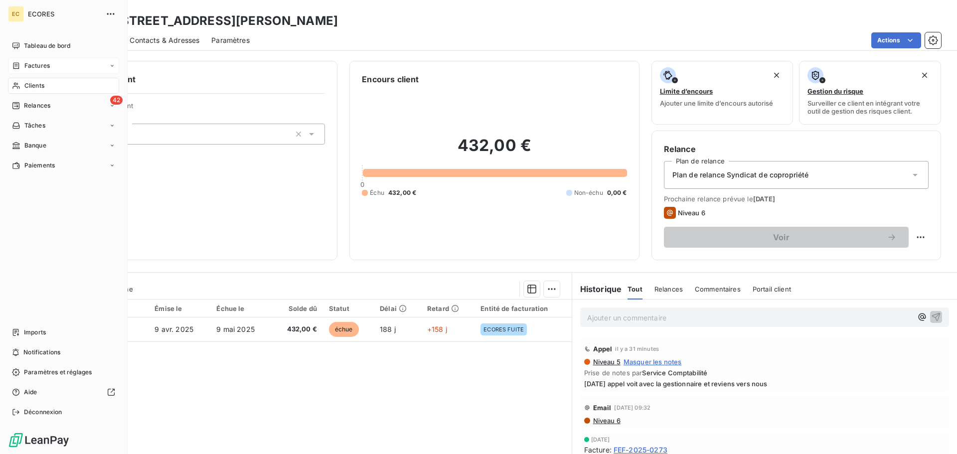
click at [32, 86] on span "Clients" at bounding box center [34, 85] width 20 height 9
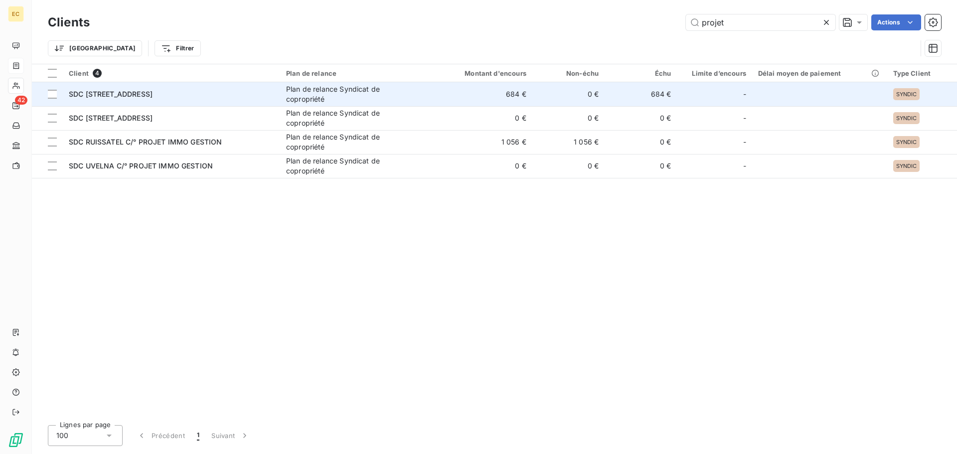
type input "projet"
click at [153, 93] on span "SDC [STREET_ADDRESS]" at bounding box center [111, 94] width 84 height 8
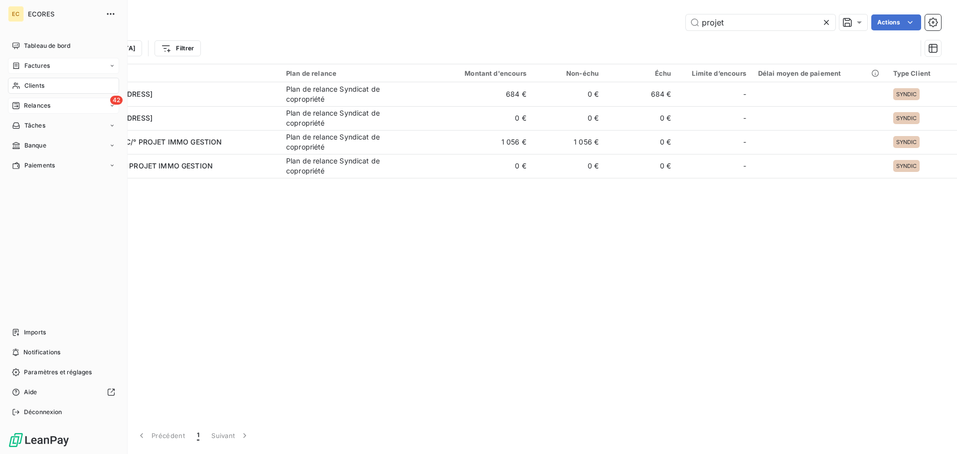
click at [28, 102] on span "Relances" at bounding box center [37, 105] width 26 height 9
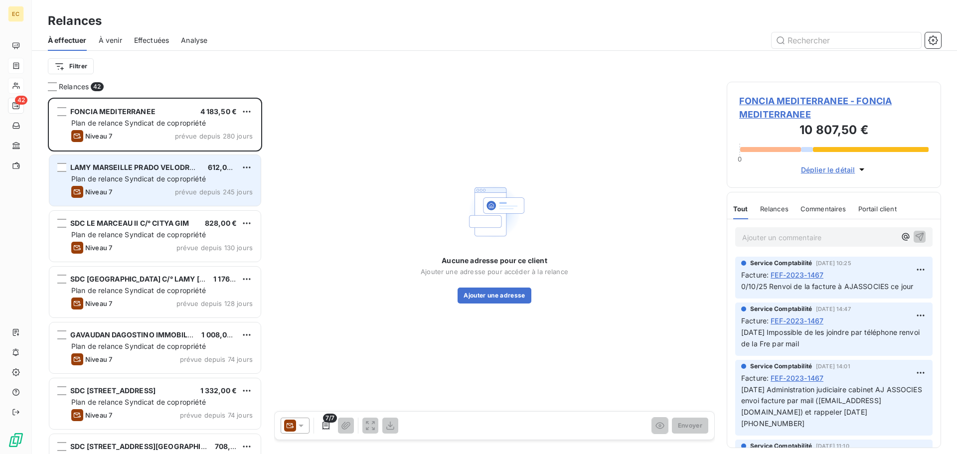
click at [131, 185] on div "LAMY MARSEILLE PRADO VELODROME 612,00 € Plan de relance Syndicat de copropriété…" at bounding box center [154, 180] width 211 height 51
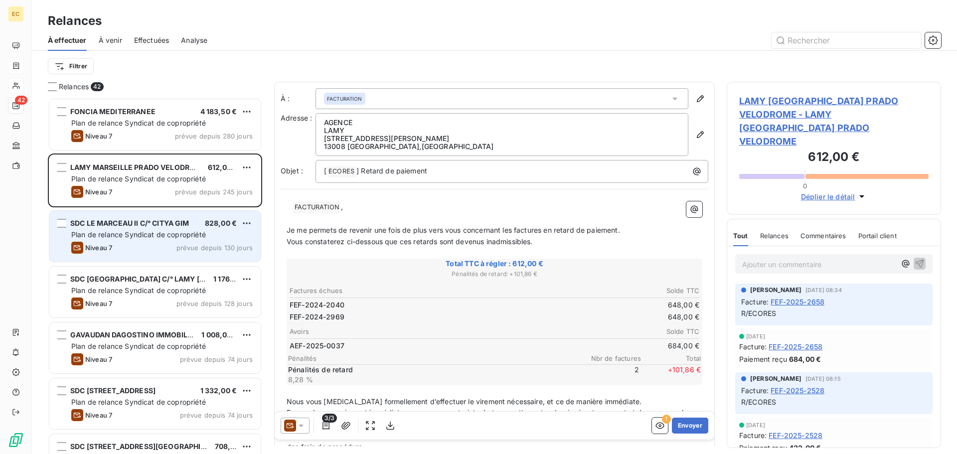
click at [119, 238] on span "Plan de relance Syndicat de copropriété" at bounding box center [138, 234] width 135 height 8
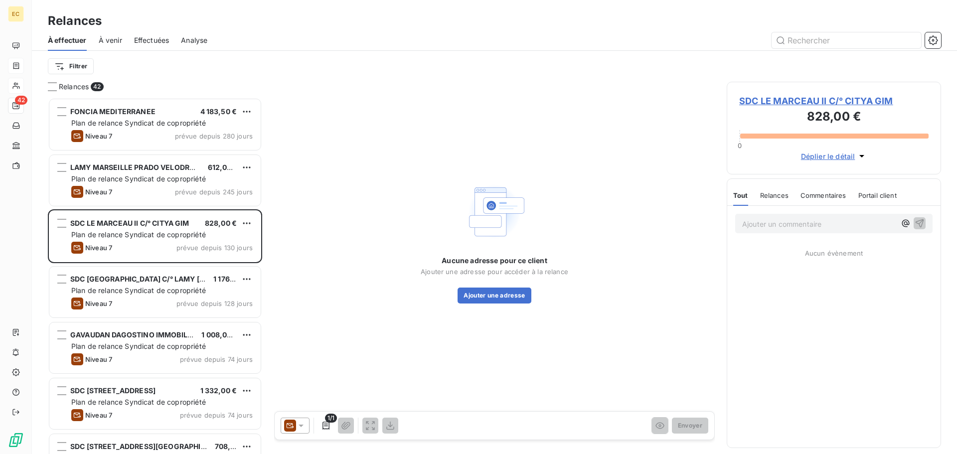
click at [778, 100] on span "SDC LE MARCEAU II C/° CITYA GIM" at bounding box center [833, 100] width 189 height 13
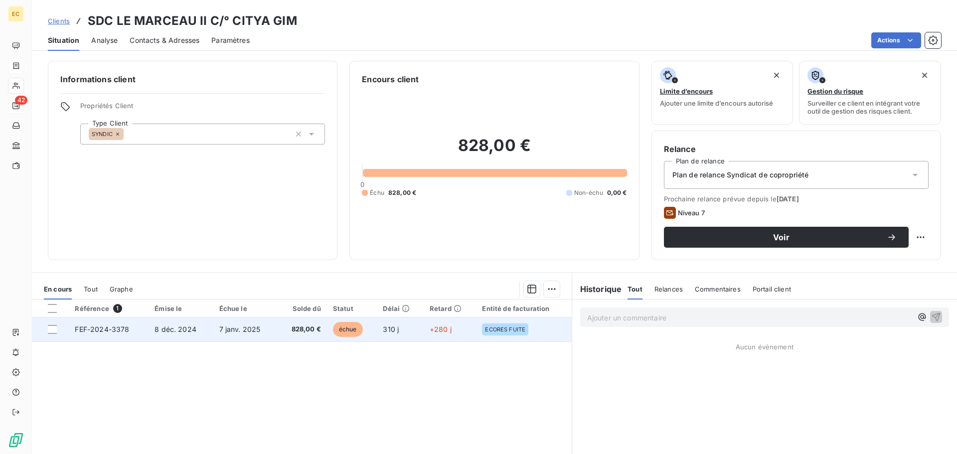
click at [106, 333] on span "FEF-2024-3378" at bounding box center [102, 329] width 54 height 8
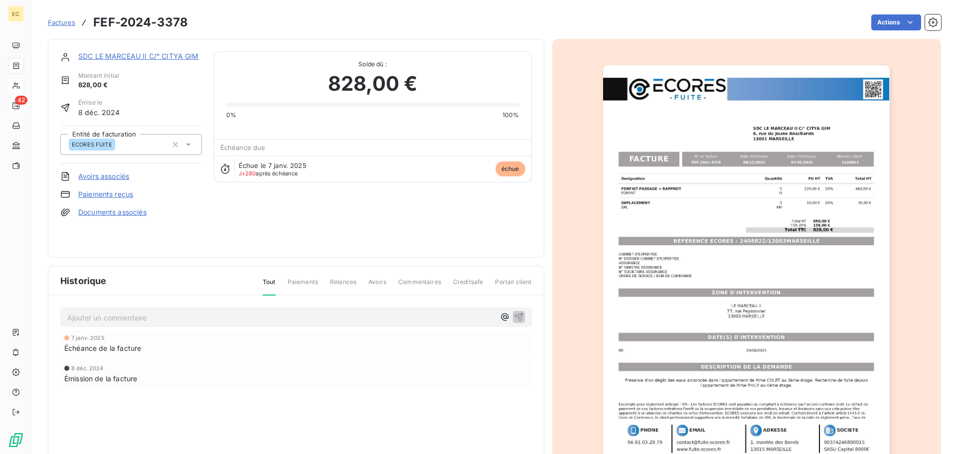
click at [149, 56] on link "SDC LE MARCEAU II C/° CITYA GIM" at bounding box center [138, 56] width 121 height 8
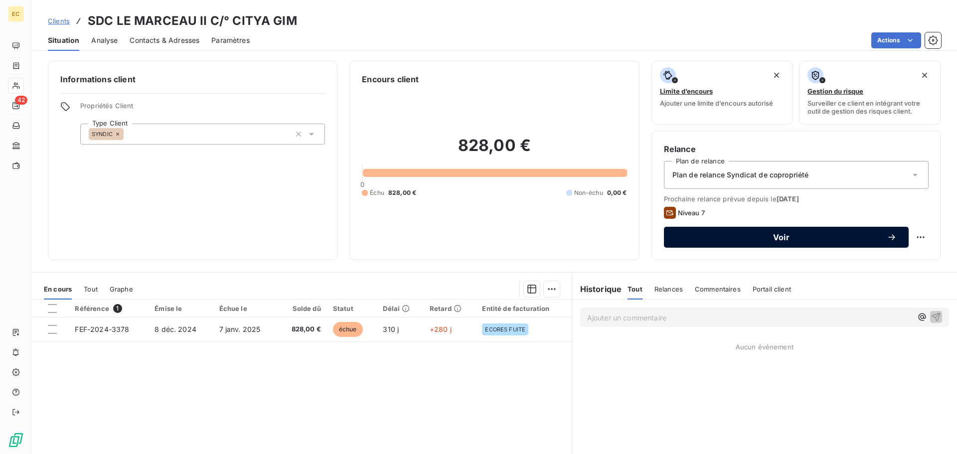
click at [727, 240] on span "Voir" at bounding box center [781, 237] width 211 height 8
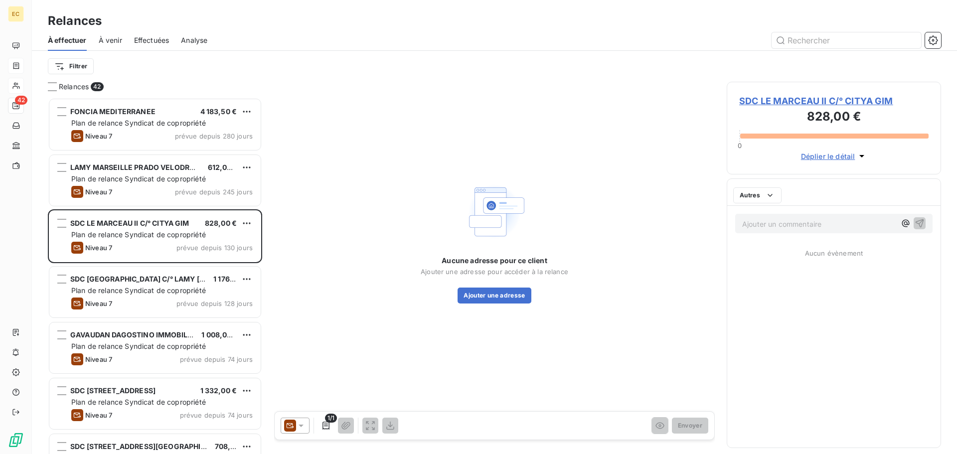
scroll to position [349, 207]
click at [301, 427] on icon at bounding box center [301, 426] width 5 height 2
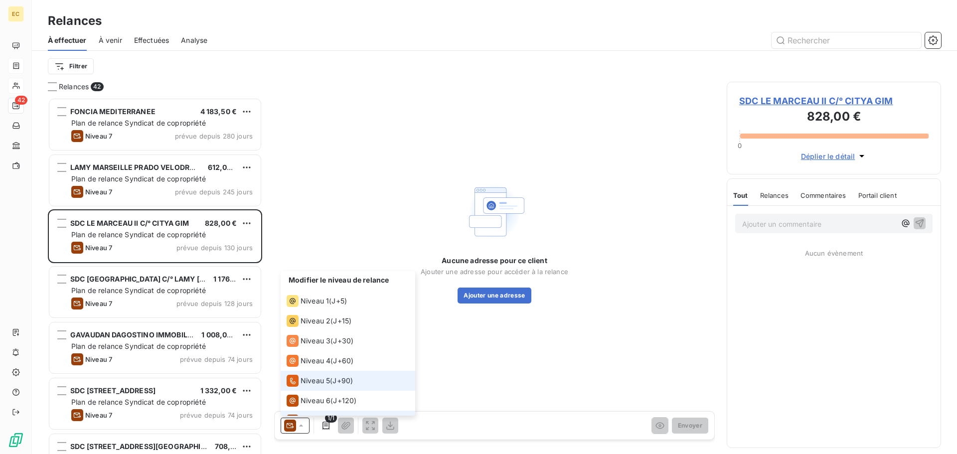
scroll to position [15, 0]
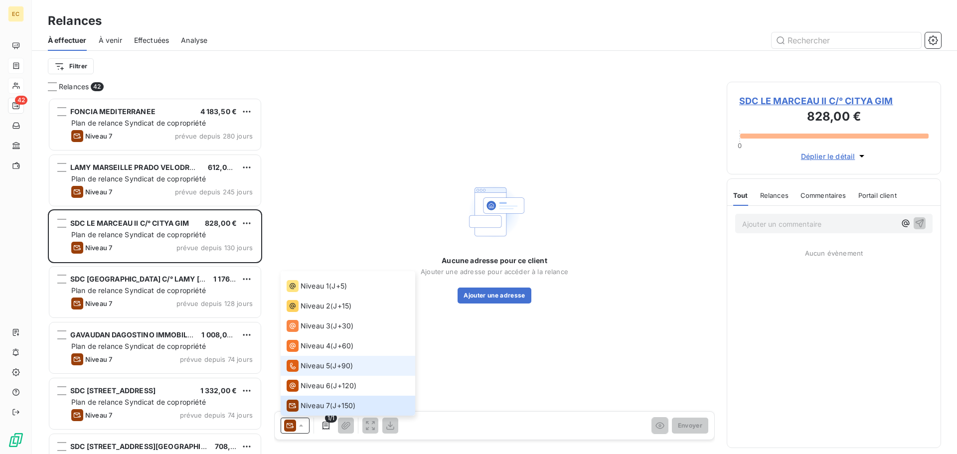
click at [317, 362] on span "Niveau 5" at bounding box center [315, 366] width 29 height 10
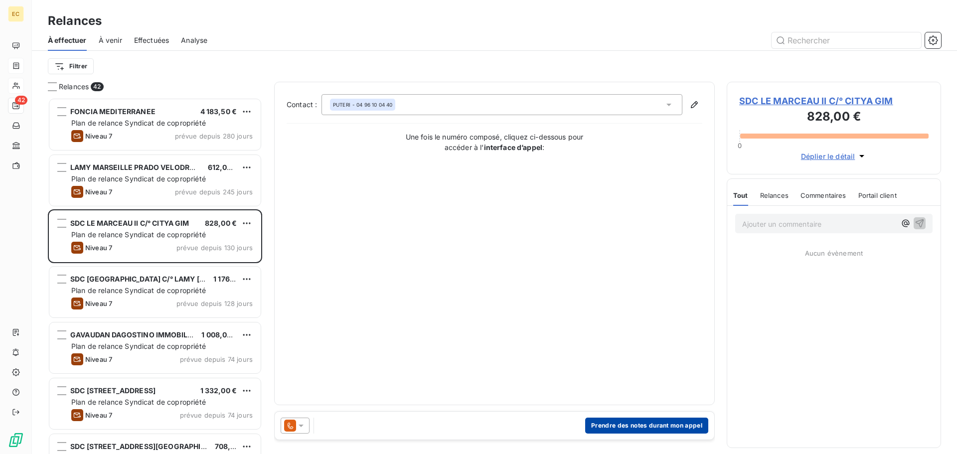
click at [652, 427] on button "Prendre des notes durant mon appel" at bounding box center [646, 426] width 123 height 16
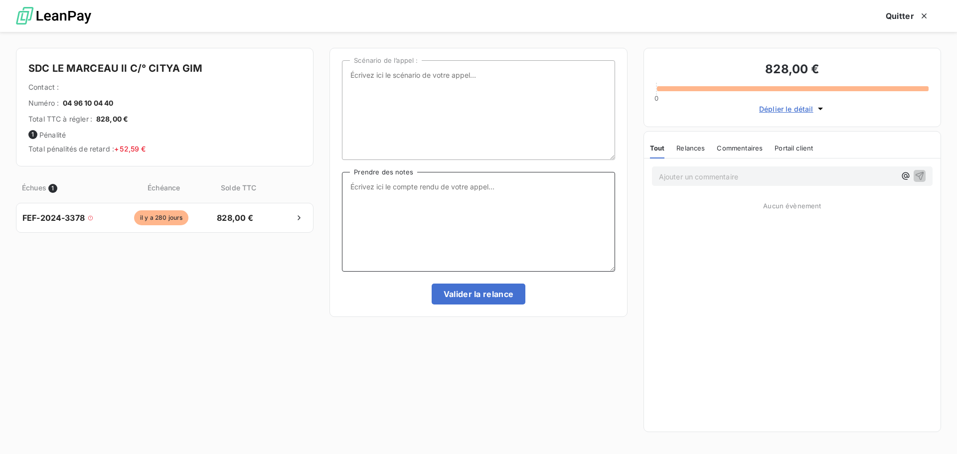
click at [374, 188] on textarea "Prendre des notes" at bounding box center [478, 222] width 273 height 100
click at [442, 184] on textarea "[DATE] Appel" at bounding box center [478, 222] width 273 height 100
type textarea "[DATE] Appel aucune réponse"
click at [490, 294] on button "Valider la relance" at bounding box center [479, 294] width 94 height 21
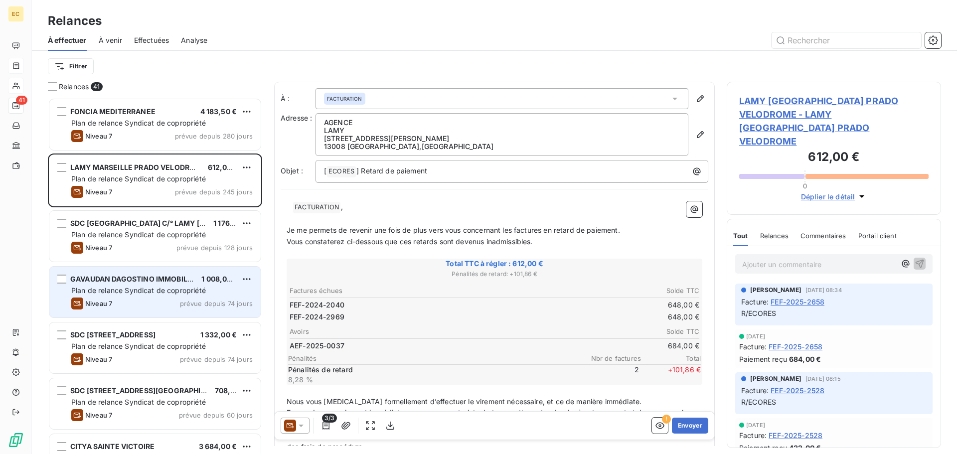
click at [125, 290] on span "Plan de relance Syndicat de copropriété" at bounding box center [138, 290] width 135 height 8
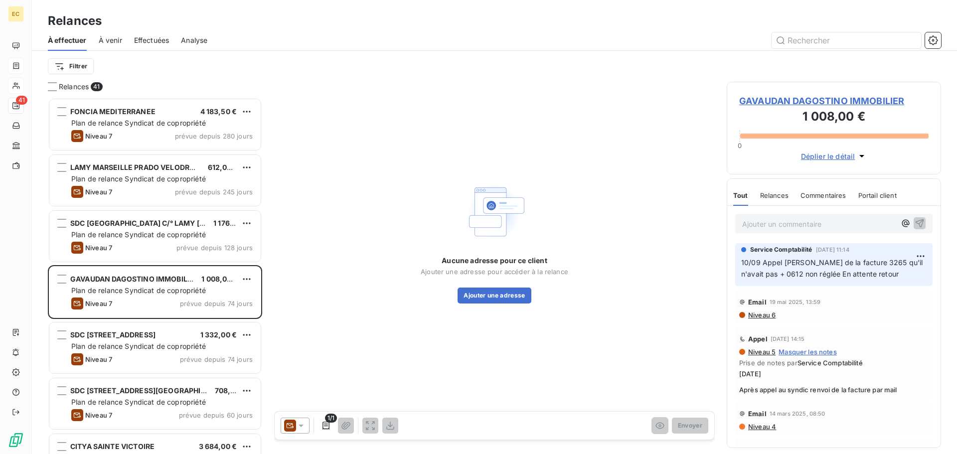
click at [758, 99] on span "GAVAUDAN DAGOSTINO IMMOBILIER" at bounding box center [833, 100] width 189 height 13
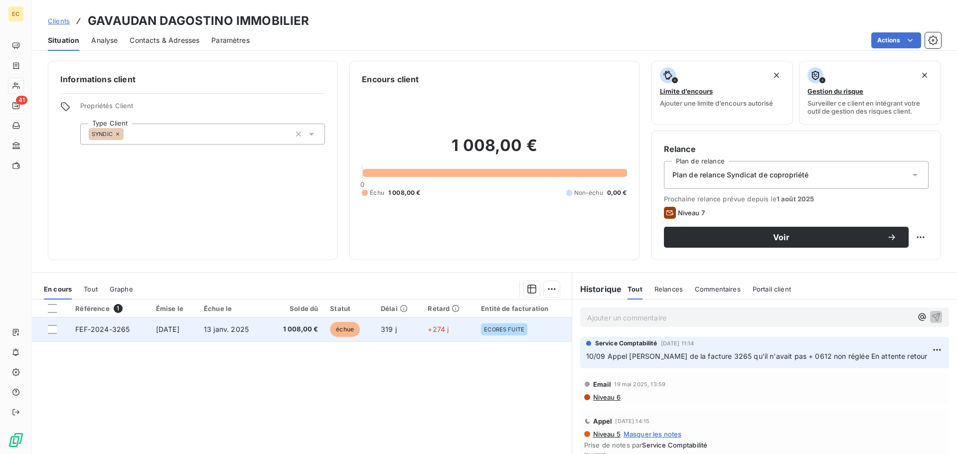
click at [105, 330] on span "FEF-2024-3265" at bounding box center [102, 329] width 54 height 8
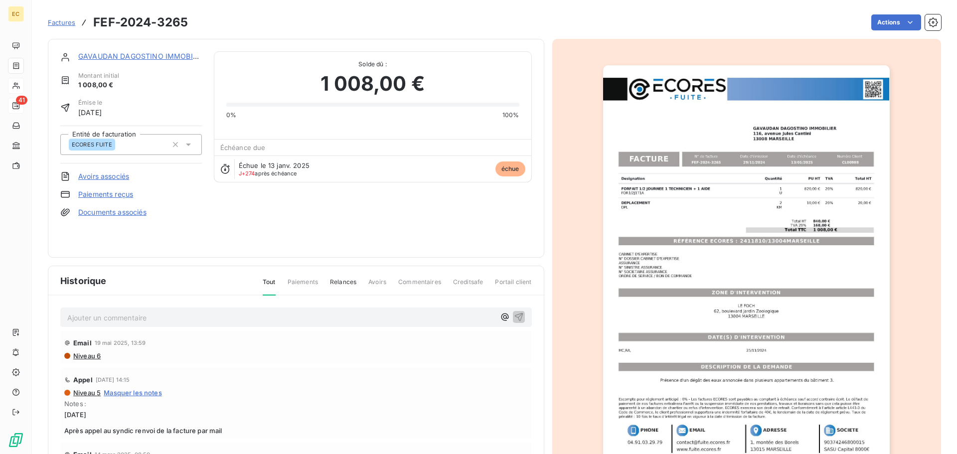
click at [731, 238] on img "button" at bounding box center [746, 268] width 287 height 406
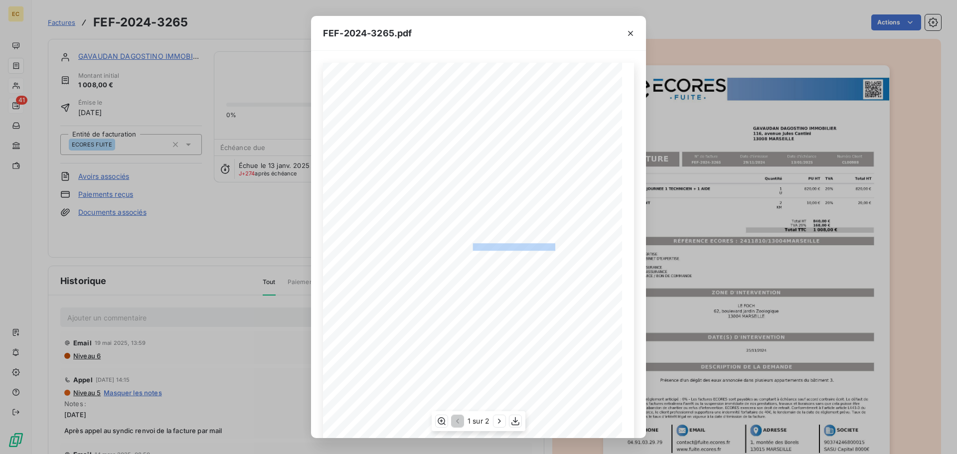
drag, startPoint x: 550, startPoint y: 246, endPoint x: 468, endPoint y: 245, distance: 82.3
click at [468, 245] on span "RÉFÉRENCE ECORES : 2411810/13004MARSEILLE" at bounding box center [478, 245] width 153 height 5
copy span "2411810/13004MARSEILLE"
click at [631, 31] on icon "button" at bounding box center [631, 33] width 10 height 10
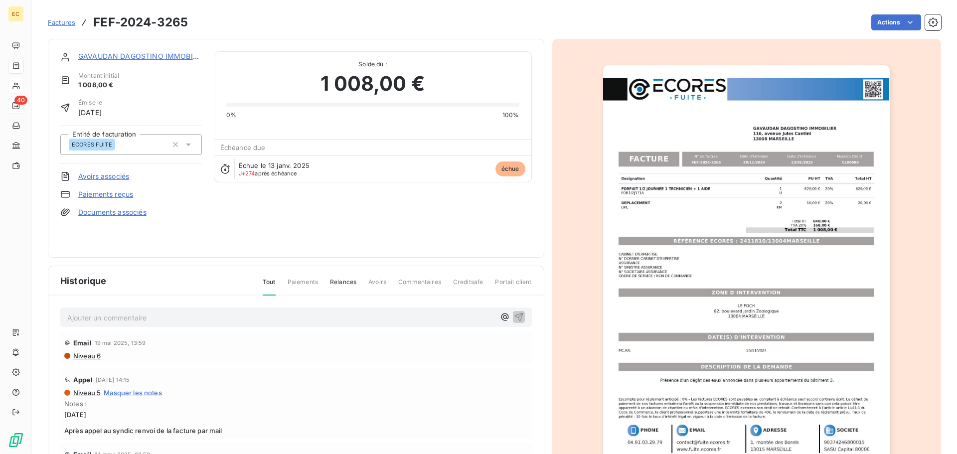
click at [137, 56] on link "GAVAUDAN DAGOSTINO IMMOBILIER" at bounding box center [142, 56] width 129 height 8
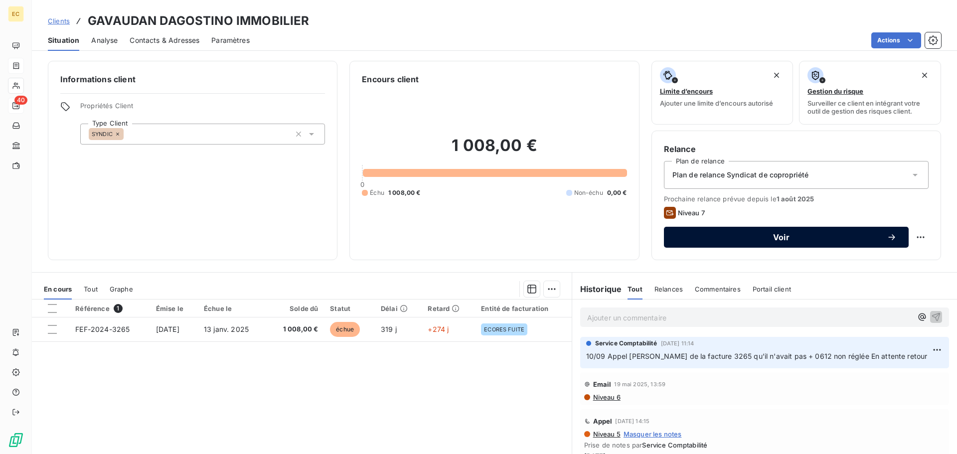
click at [735, 236] on span "Voir" at bounding box center [781, 237] width 211 height 8
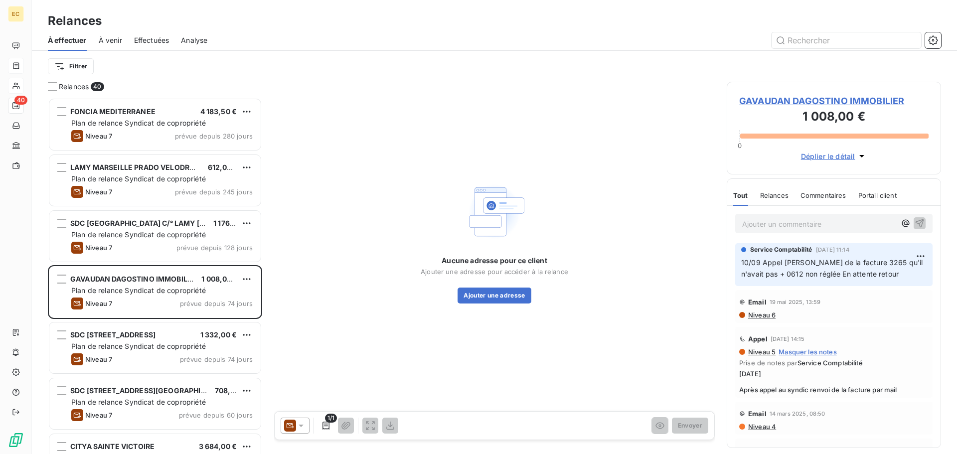
scroll to position [349, 207]
click at [301, 425] on icon at bounding box center [301, 426] width 5 height 2
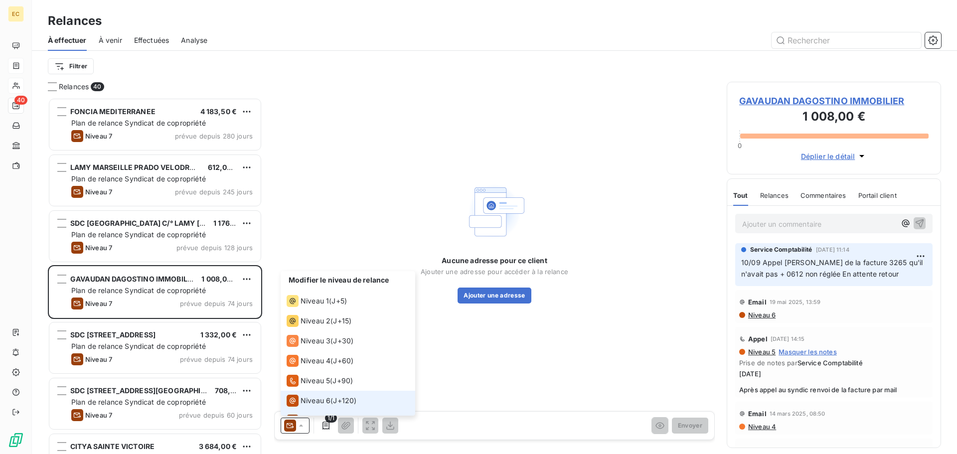
scroll to position [15, 0]
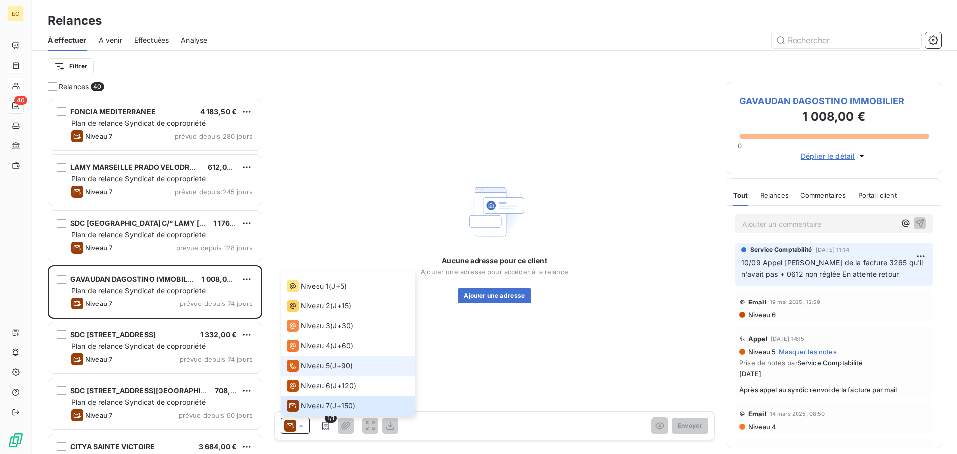
click at [318, 363] on span "Niveau 5" at bounding box center [315, 366] width 29 height 10
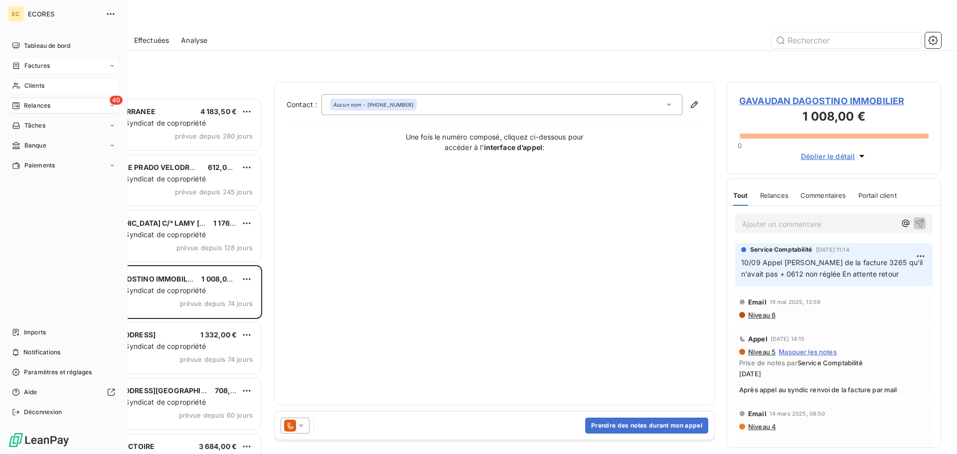
click at [35, 67] on span "Factures" at bounding box center [36, 65] width 25 height 9
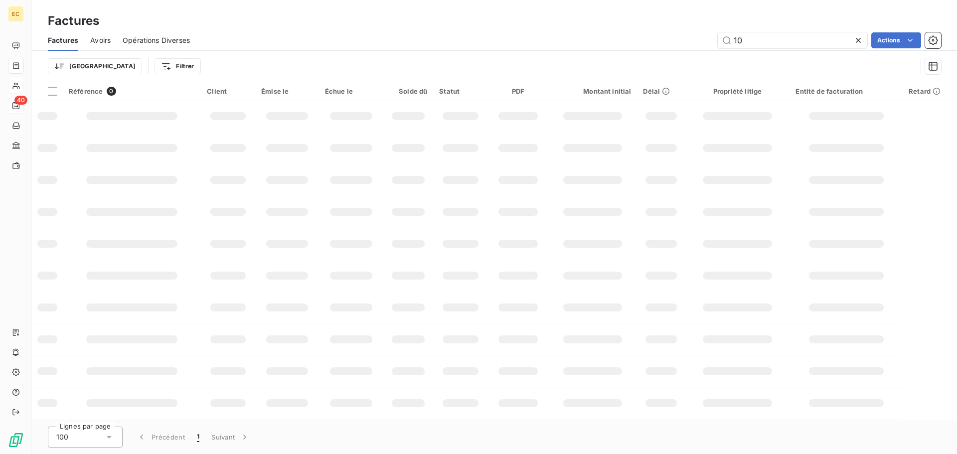
type input "1"
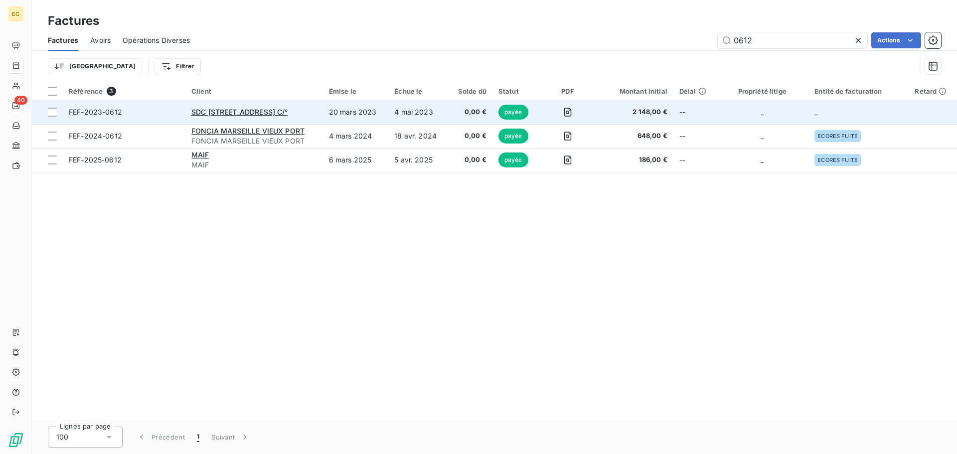
type input "0612"
click at [161, 111] on span "FEF-2023-0612" at bounding box center [124, 112] width 111 height 10
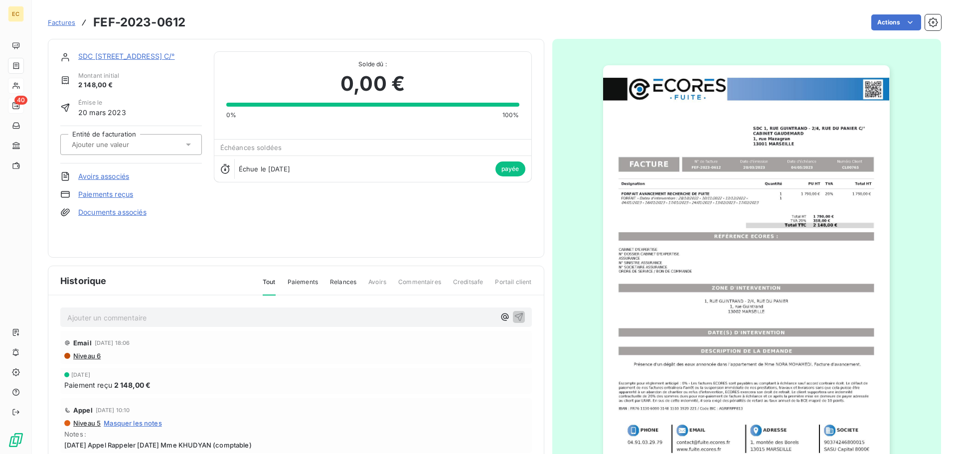
click at [64, 23] on span "Factures" at bounding box center [61, 22] width 27 height 8
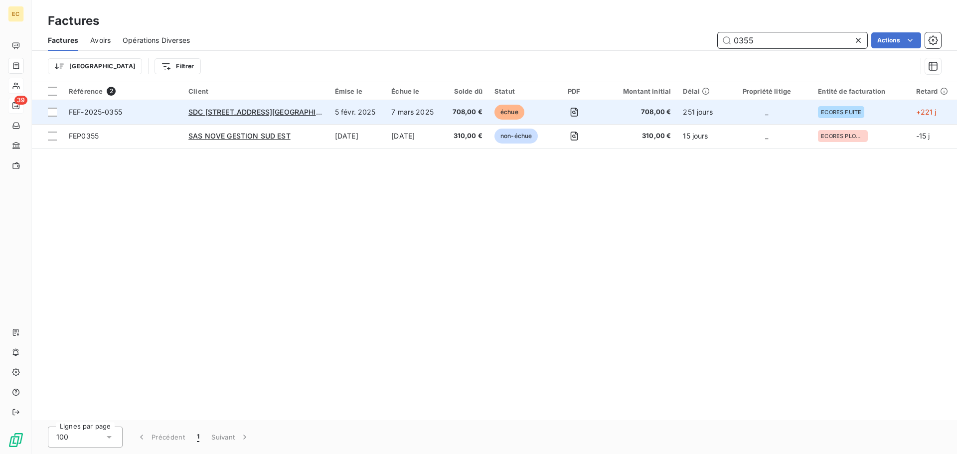
type input "0355"
click at [152, 112] on span "FEF-2025-0355" at bounding box center [123, 112] width 108 height 10
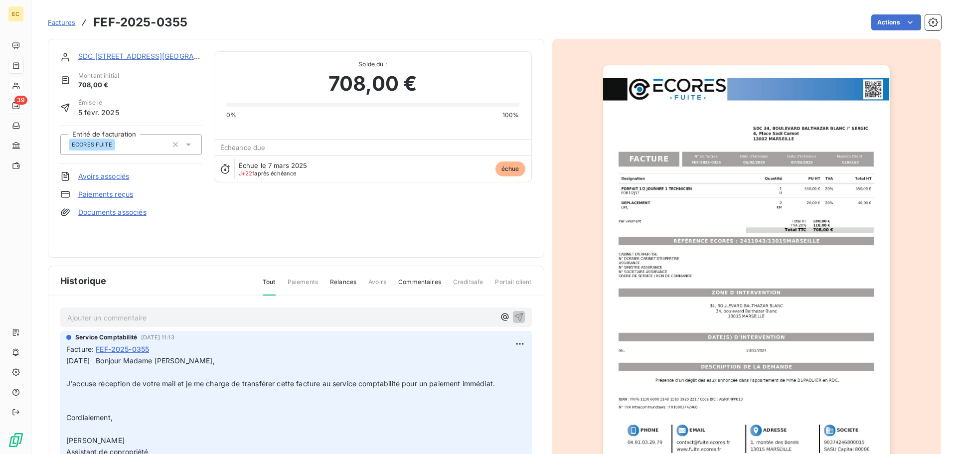
click at [671, 239] on img "button" at bounding box center [746, 268] width 287 height 406
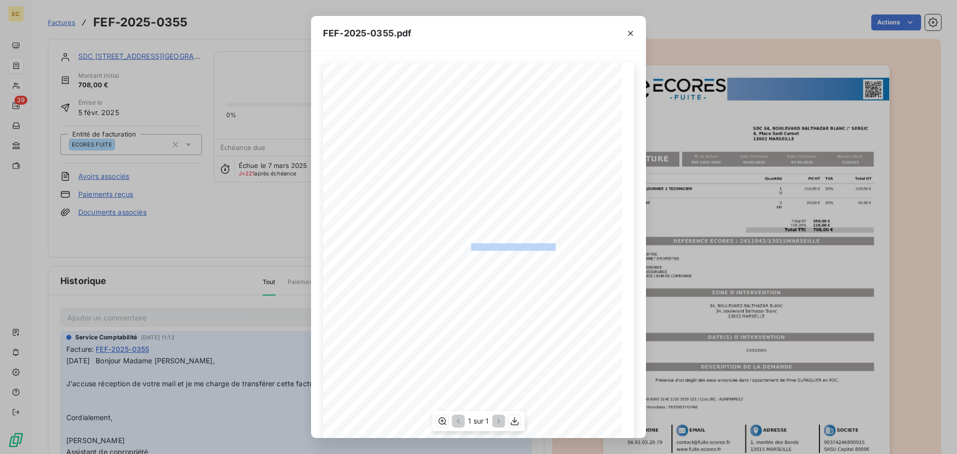
drag, startPoint x: 551, startPoint y: 246, endPoint x: 476, endPoint y: 245, distance: 75.3
click at [468, 245] on span "RÉFÉRENCE ECORES : 2411943/13015MARSEILLE" at bounding box center [479, 245] width 154 height 5
copy span "2411943/13015MARSEILLE"
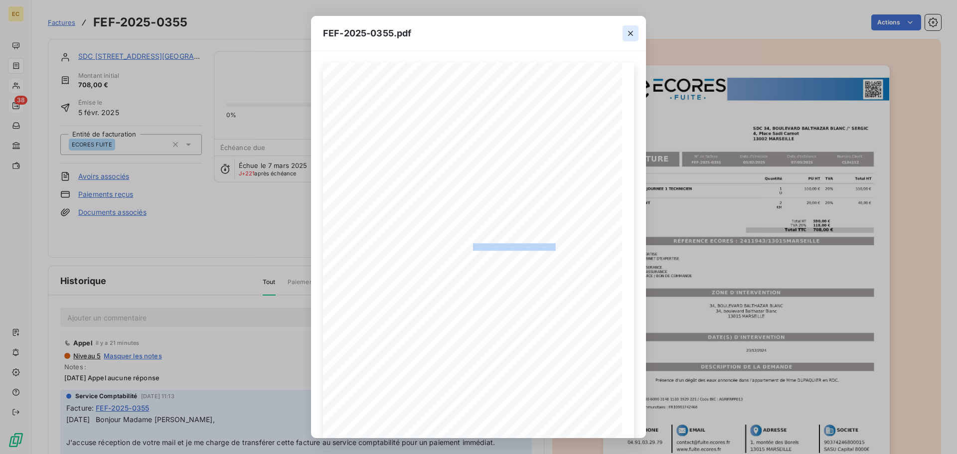
click at [632, 34] on icon "button" at bounding box center [631, 33] width 10 height 10
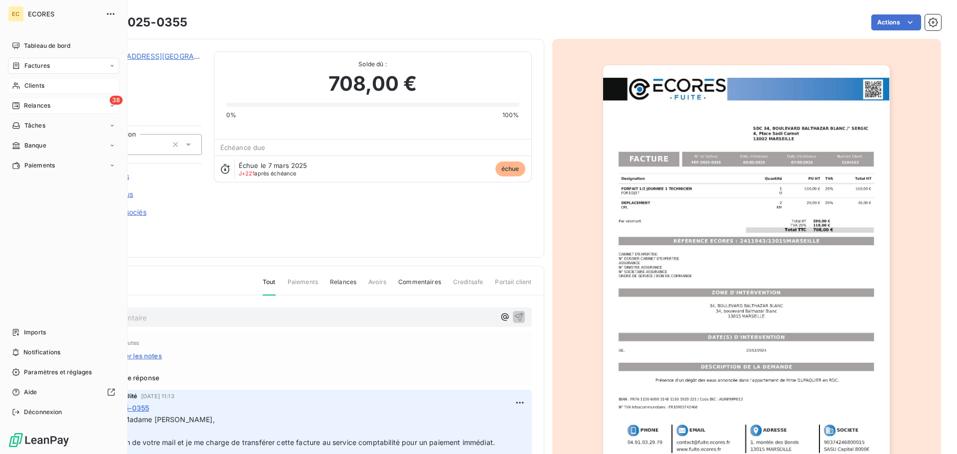
click at [30, 109] on span "Relances" at bounding box center [37, 105] width 26 height 9
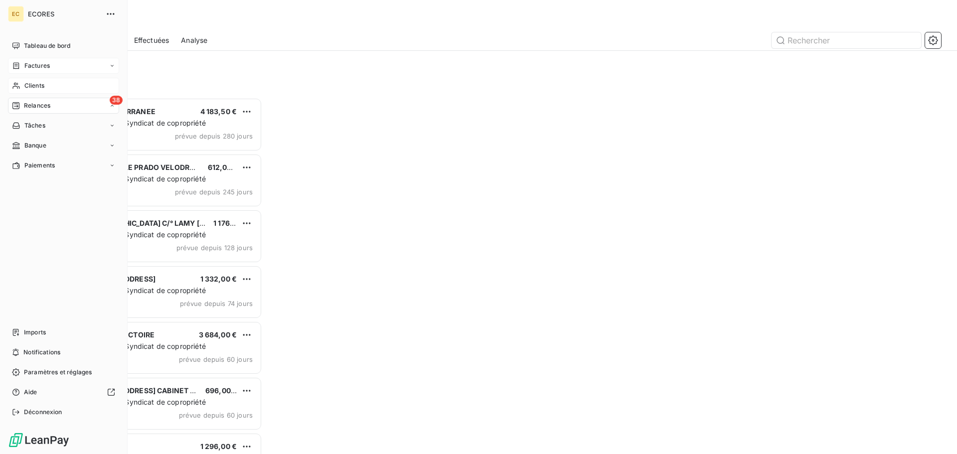
scroll to position [349, 207]
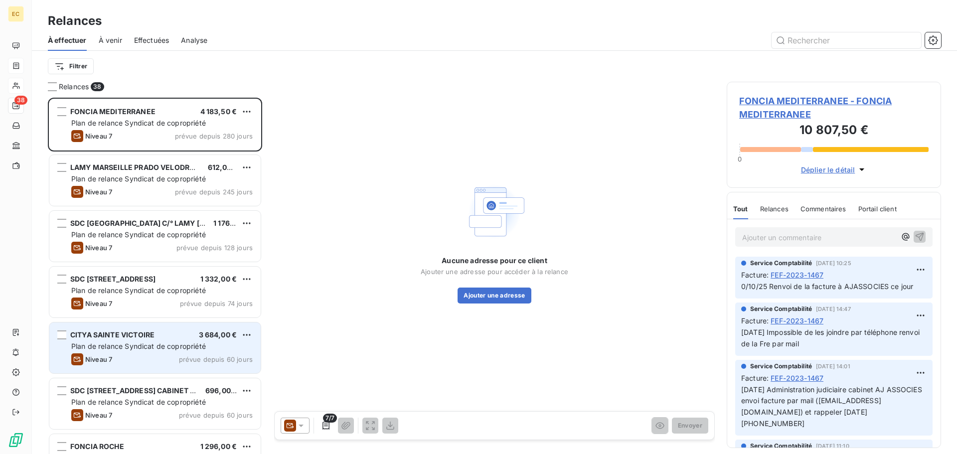
click at [164, 339] on div "CITYA SAINTE VICTOIRE 3 684,00 € Plan de relance Syndicat de copropriété Niveau…" at bounding box center [154, 348] width 211 height 51
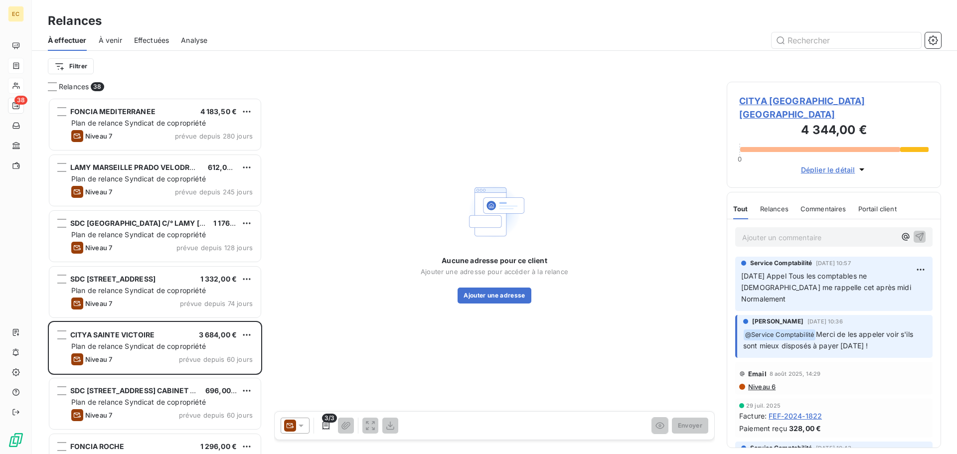
click at [762, 100] on span "CITYA [GEOGRAPHIC_DATA] [GEOGRAPHIC_DATA]" at bounding box center [833, 107] width 189 height 27
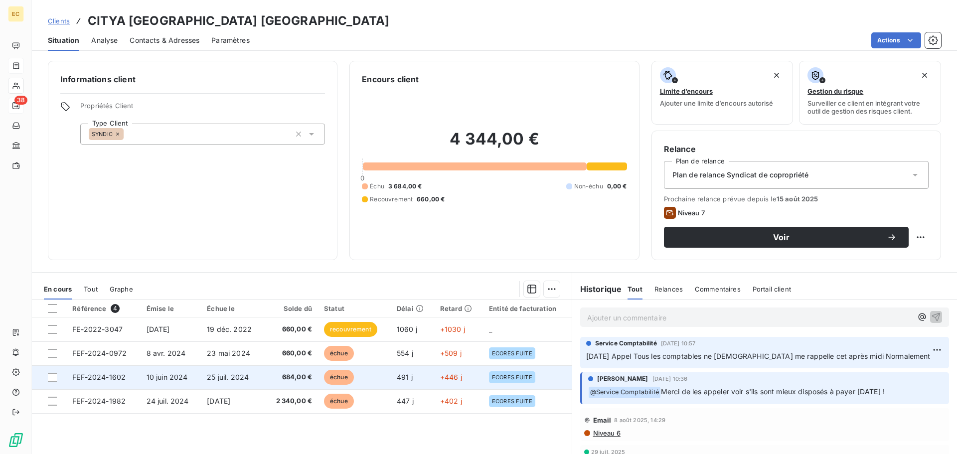
click at [96, 378] on span "FEF-2024-1602" at bounding box center [98, 377] width 53 height 8
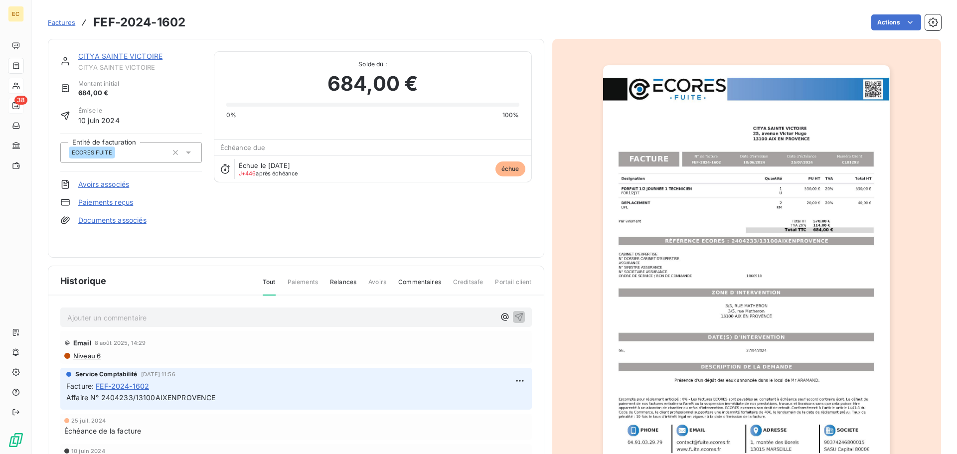
click at [733, 241] on img "button" at bounding box center [746, 268] width 287 height 406
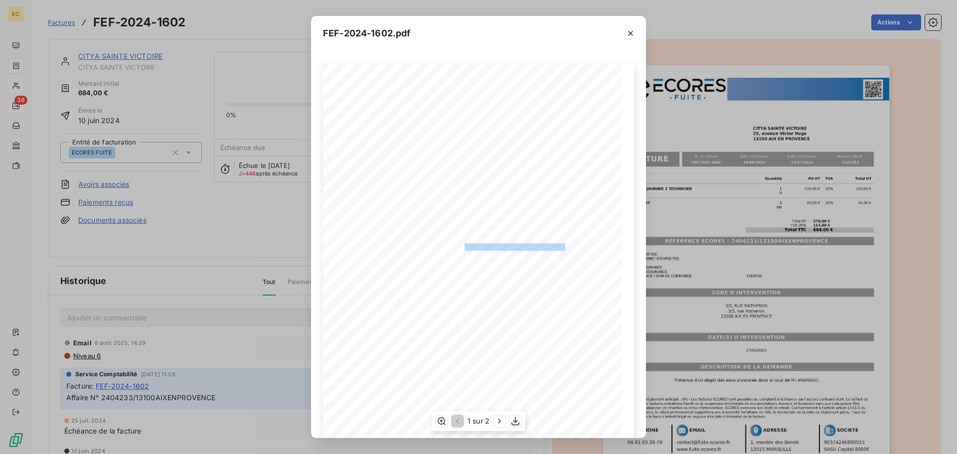
drag, startPoint x: 559, startPoint y: 244, endPoint x: 459, endPoint y: 247, distance: 100.2
click at [459, 247] on span "RÉFÉRENCE ECORES : 2404233/13100AIXENPROVENCE" at bounding box center [479, 245] width 171 height 5
copy span "2404233/13100AIXENPROVENCE"
click at [631, 33] on icon "button" at bounding box center [630, 33] width 5 height 5
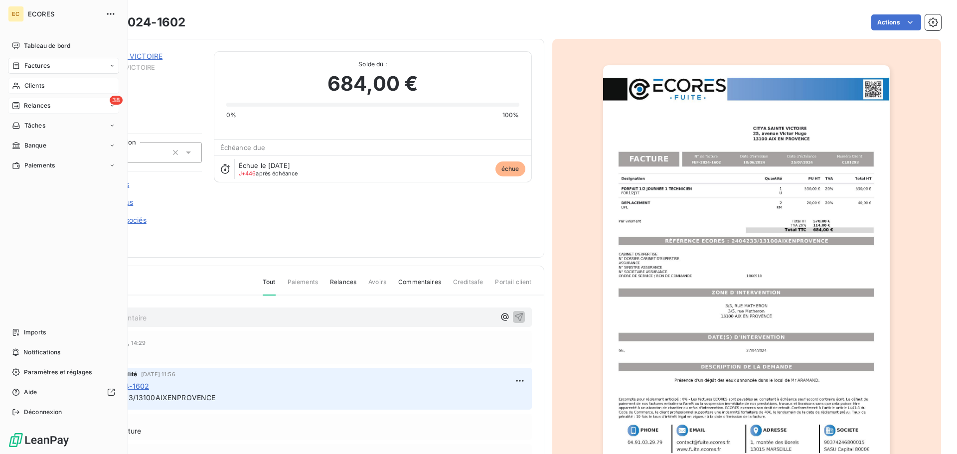
click at [37, 102] on span "Relances" at bounding box center [37, 105] width 26 height 9
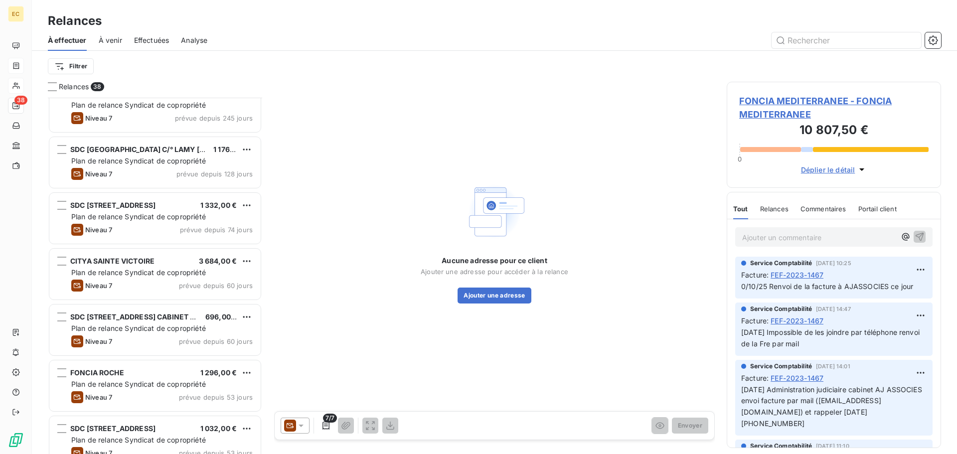
scroll to position [150, 0]
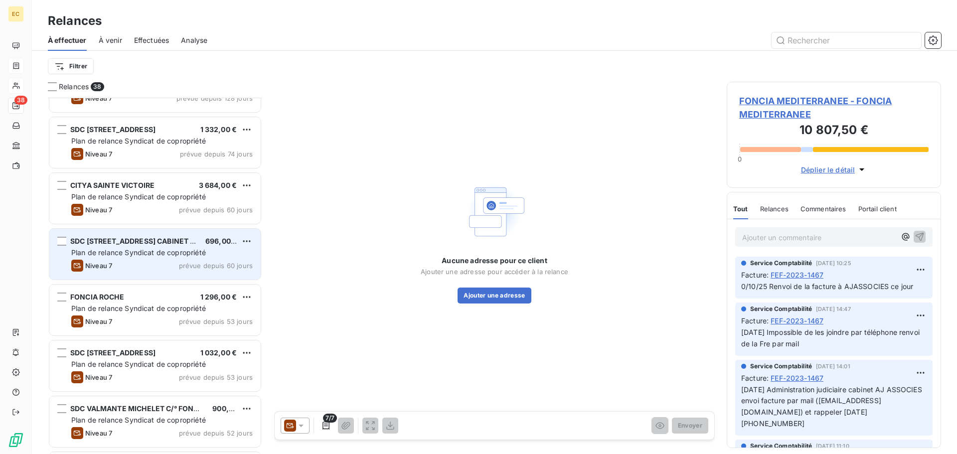
click at [168, 245] on div "SDC [STREET_ADDRESS] CABINET DE" at bounding box center [133, 241] width 127 height 10
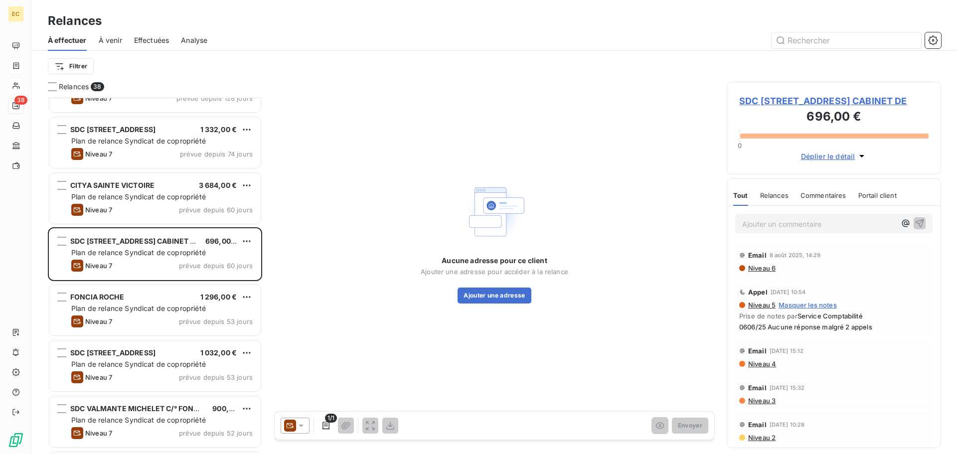
click at [782, 98] on span "SDC [STREET_ADDRESS] CABINET DE" at bounding box center [833, 100] width 189 height 13
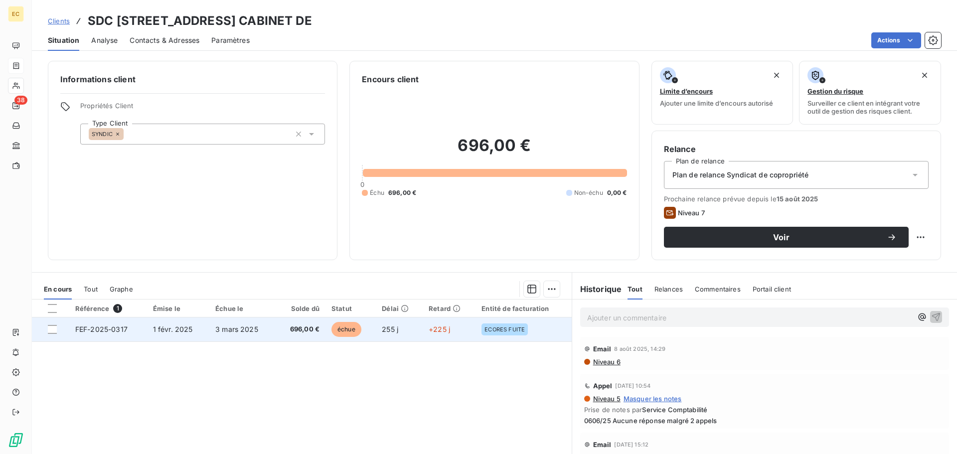
click at [104, 328] on span "FEF-2025-0317" at bounding box center [101, 329] width 52 height 8
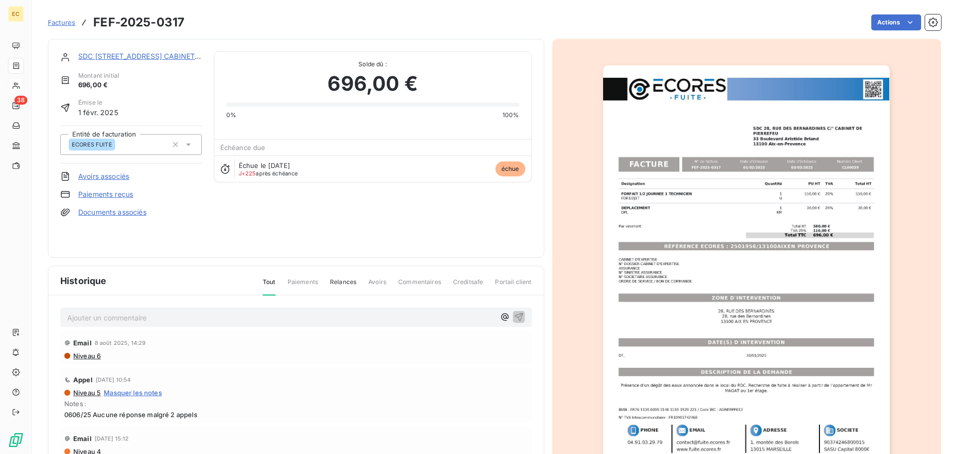
click at [713, 244] on img "button" at bounding box center [746, 268] width 287 height 406
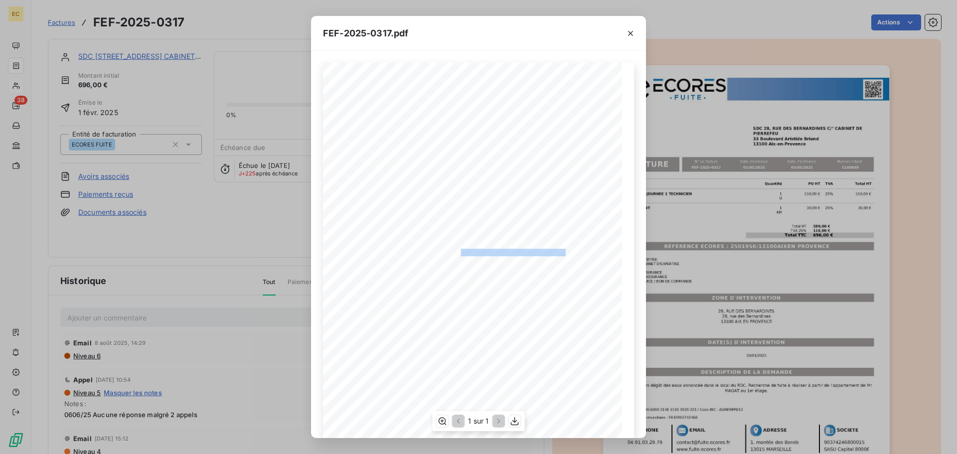
drag, startPoint x: 560, startPoint y: 250, endPoint x: 463, endPoint y: 248, distance: 97.2
click at [455, 249] on span "RÉFÉRENCE ECORES : 2501956/13100AIXEN PROVENCE" at bounding box center [479, 251] width 173 height 5
copy span ": 2501956/13100AIXEN PROVENCE"
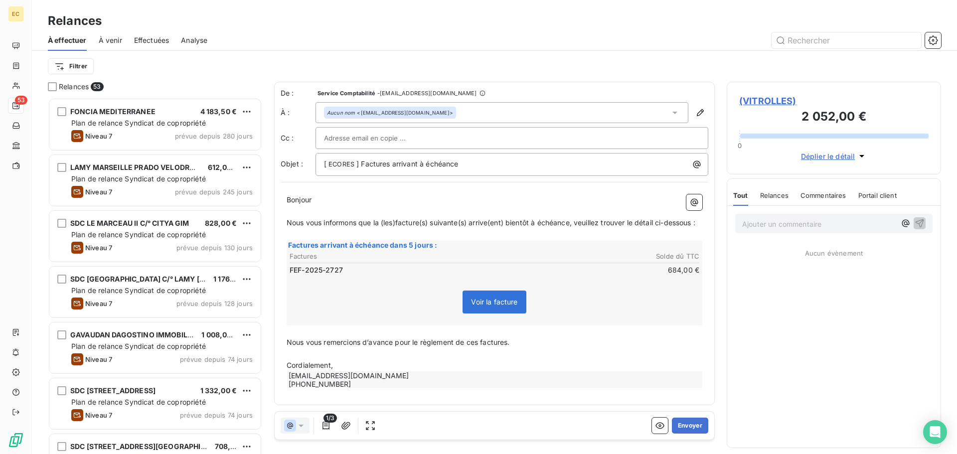
scroll to position [349, 207]
click at [770, 102] on span "(VITROLLES)" at bounding box center [833, 100] width 189 height 13
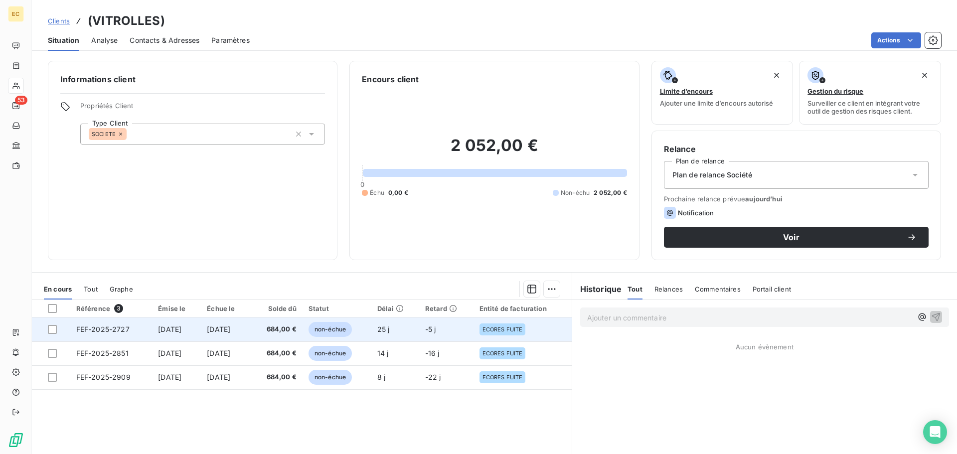
click at [128, 327] on td "FEF-2025-2727" at bounding box center [111, 330] width 82 height 24
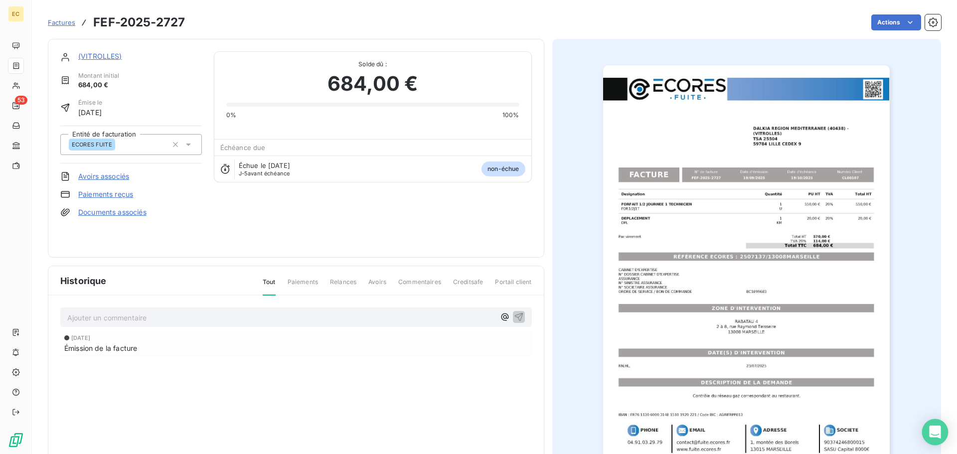
click at [941, 431] on div "Open Intercom Messenger" at bounding box center [935, 432] width 26 height 26
click at [777, 258] on img "button" at bounding box center [746, 268] width 287 height 406
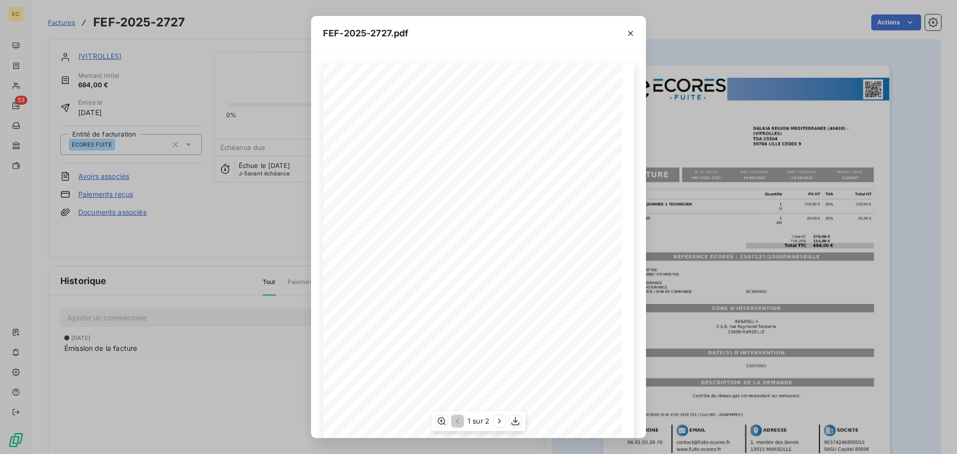
click at [542, 263] on div "Designation Quantité PU HT TVA Total HT FORFAIT 1/2 JOURNEE 1 TECHNICIEN FOR1/2…" at bounding box center [478, 274] width 311 height 423
drag, startPoint x: 549, startPoint y: 262, endPoint x: 467, endPoint y: 266, distance: 81.8
click at [467, 265] on span "RÉFÉRENCE ECORES : 2507137/13008MARSEILLE" at bounding box center [478, 262] width 153 height 5
copy span "2507137/13008MARSEILL"
click at [629, 34] on icon "button" at bounding box center [631, 33] width 10 height 10
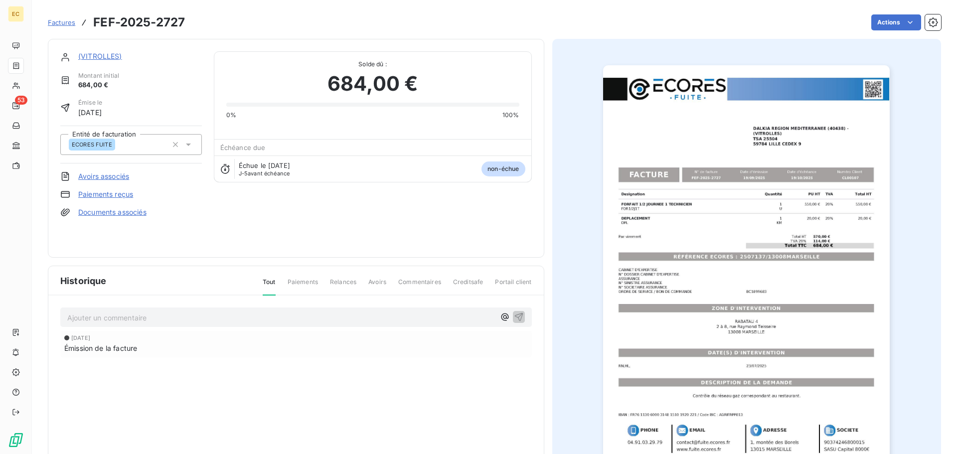
click at [103, 54] on link "(VITROLLES)" at bounding box center [100, 56] width 44 height 8
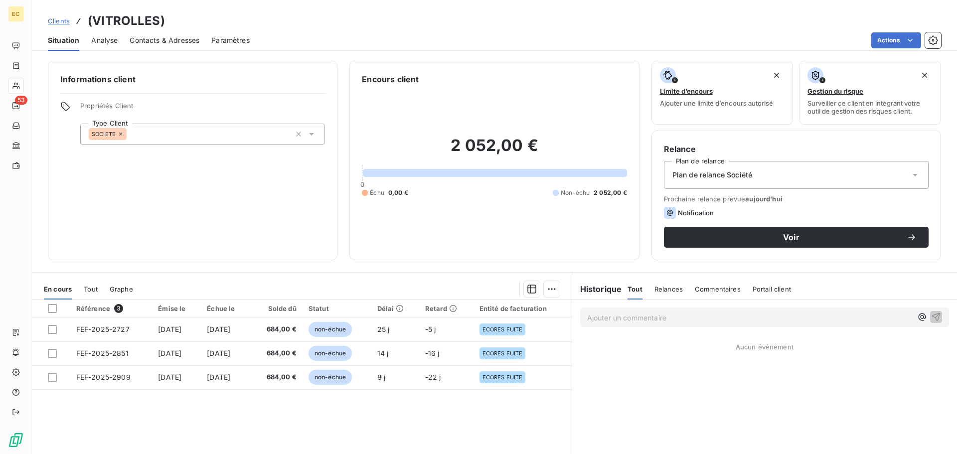
click at [147, 38] on span "Contacts & Adresses" at bounding box center [165, 40] width 70 height 10
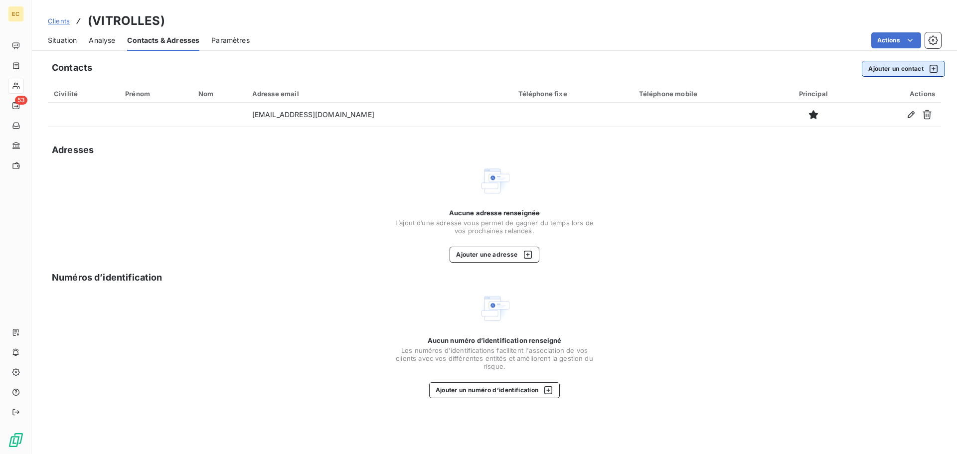
click at [884, 67] on button "Ajouter un contact" at bounding box center [903, 69] width 83 height 16
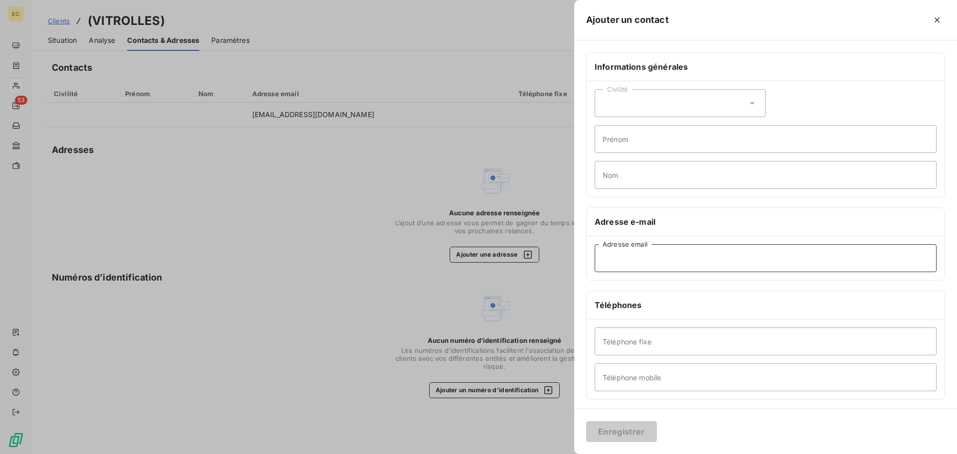
paste input "facturepdf.dalkia@csp.dalkia.fr"
type input "facturepdf.dalkia@csp.dalkia.fr"
click at [638, 433] on button "Enregistrer" at bounding box center [621, 431] width 71 height 21
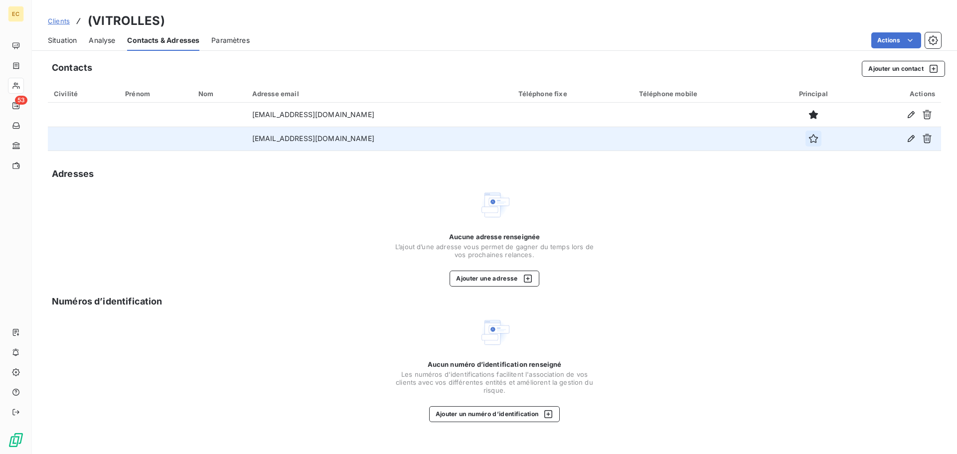
click at [811, 140] on icon "button" at bounding box center [814, 139] width 10 height 10
click at [56, 40] on span "Situation" at bounding box center [62, 40] width 29 height 10
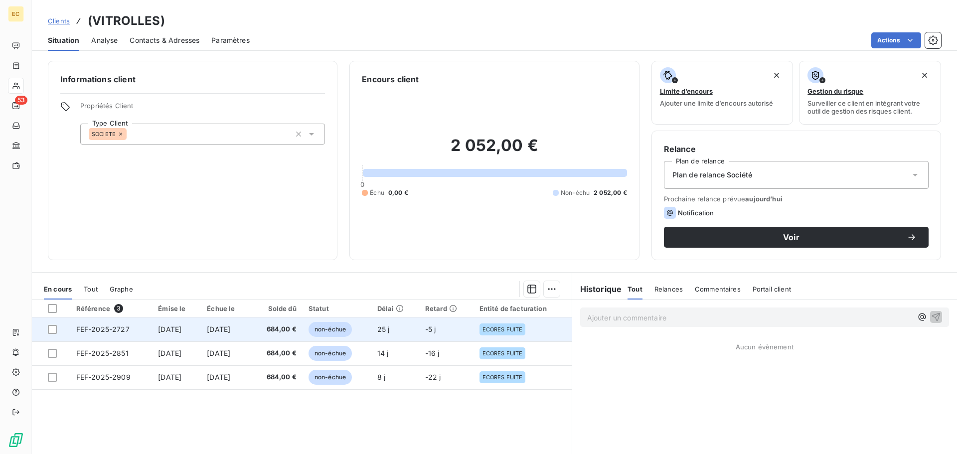
click at [176, 331] on span "[DATE]" at bounding box center [169, 329] width 23 height 8
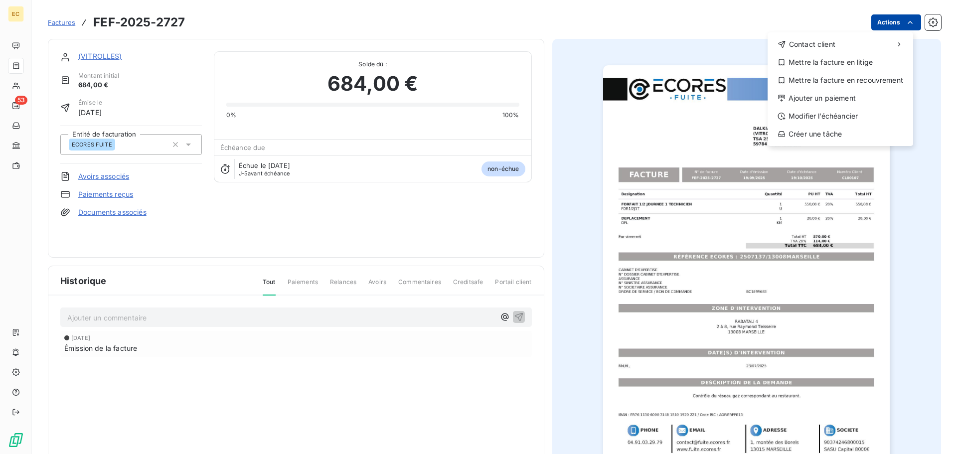
click at [892, 23] on html "EC 53 Factures FEF-2025-2727 Actions Contact client Mettre la facture en litige…" at bounding box center [478, 227] width 957 height 454
click at [833, 118] on div "Modifier l’échéancier" at bounding box center [841, 116] width 138 height 16
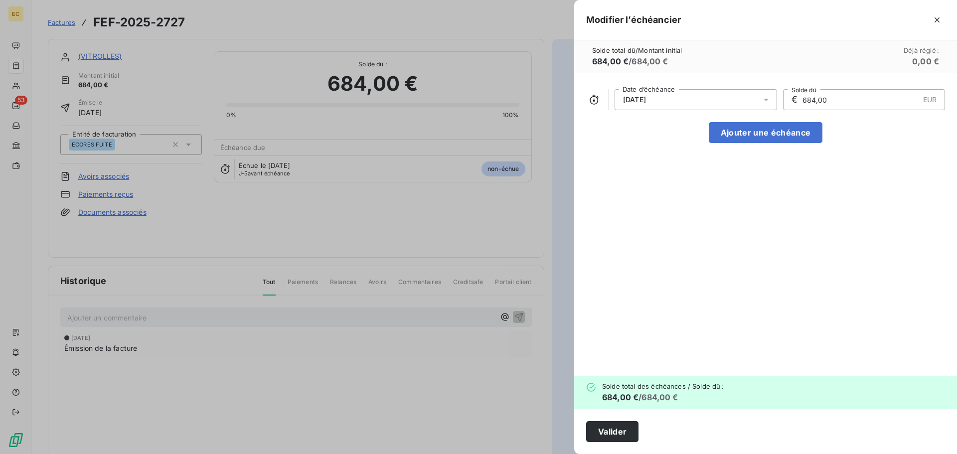
click at [664, 98] on div "[DATE]" at bounding box center [696, 99] width 163 height 21
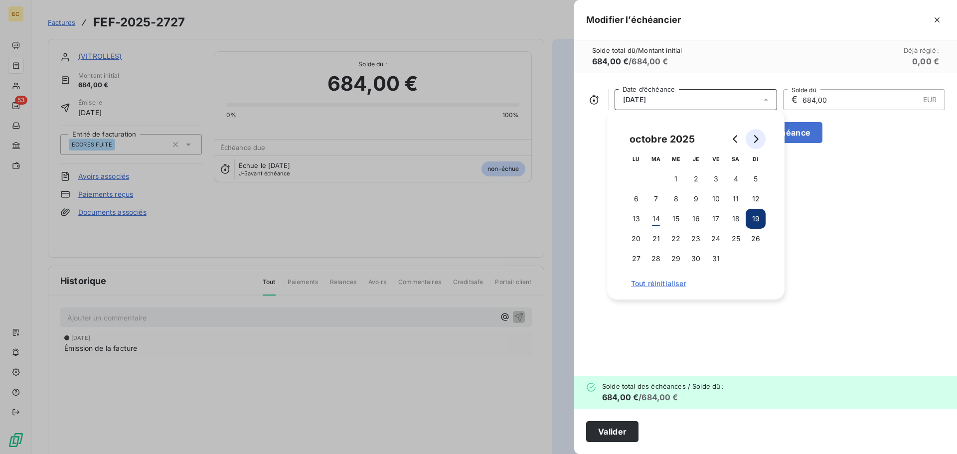
click at [753, 138] on icon "Go to next month" at bounding box center [756, 139] width 8 height 8
click at [718, 218] on button "14" at bounding box center [716, 219] width 20 height 20
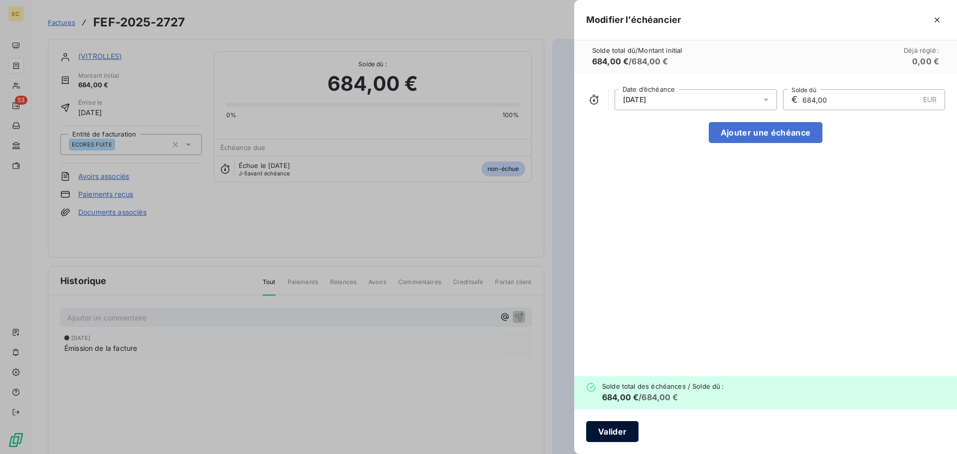
click at [623, 435] on button "Valider" at bounding box center [612, 431] width 52 height 21
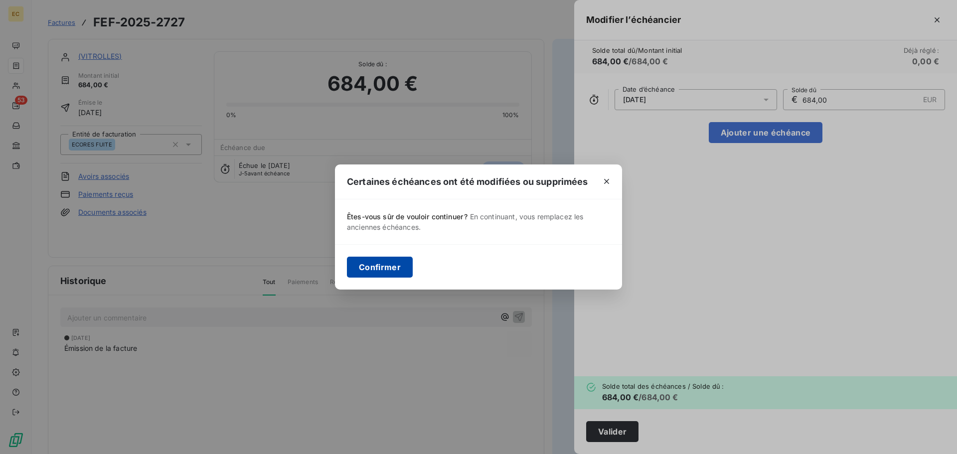
click at [385, 265] on button "Confirmer" at bounding box center [380, 267] width 66 height 21
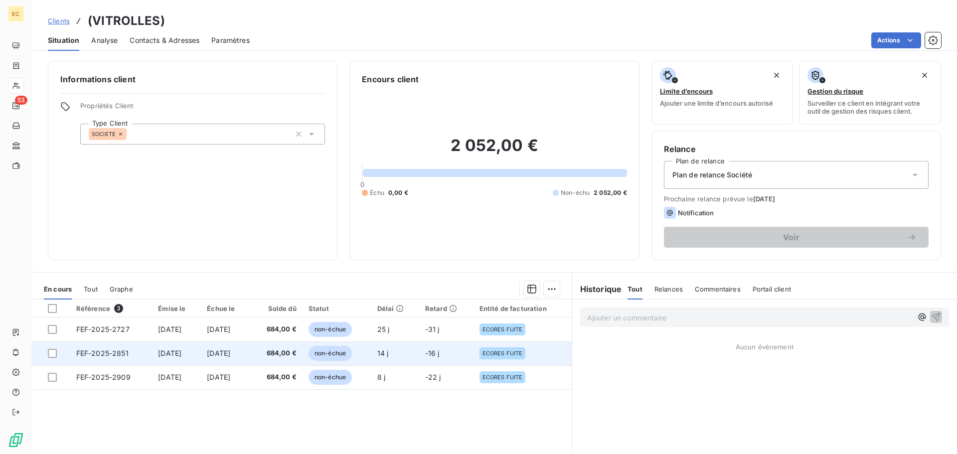
click at [130, 347] on td "FEF-2025-2851" at bounding box center [111, 353] width 82 height 24
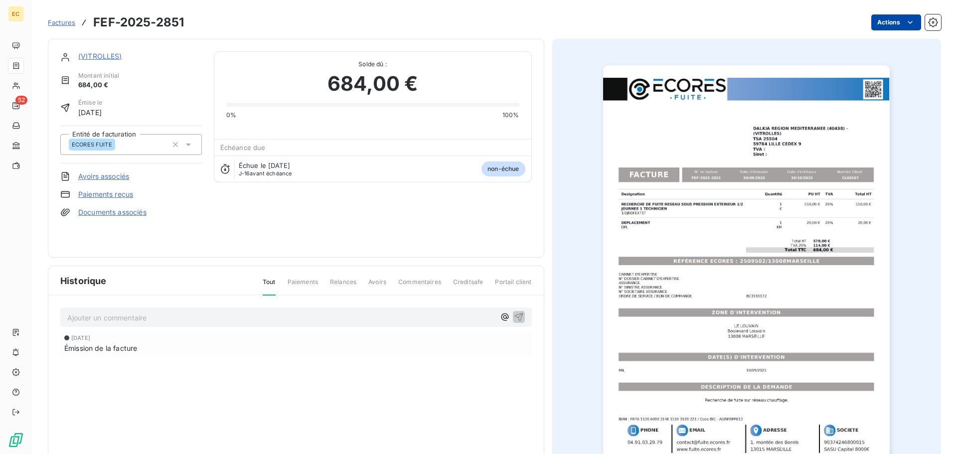
click at [882, 22] on html "EC 52 Factures FEF-2025-2851 Actions (VITROLLES) Montant initial 684,00 € Émise…" at bounding box center [478, 227] width 957 height 454
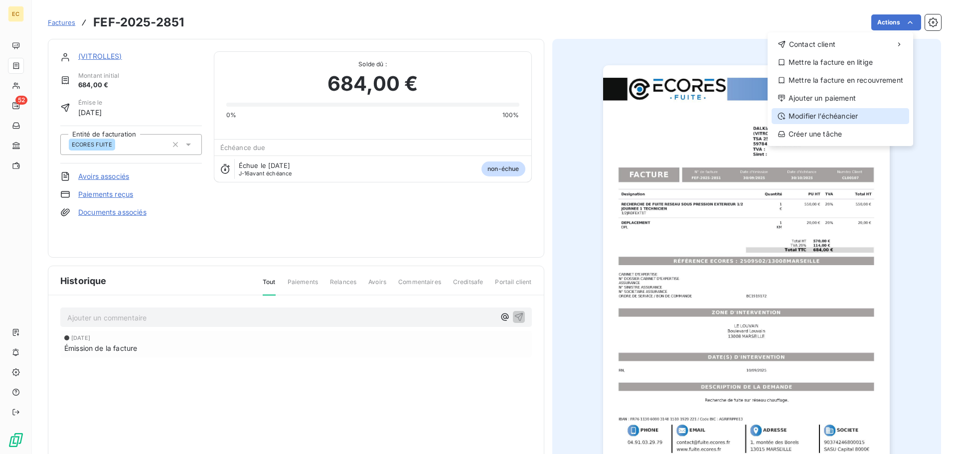
click at [803, 113] on div "Modifier l’échéancier" at bounding box center [841, 116] width 138 height 16
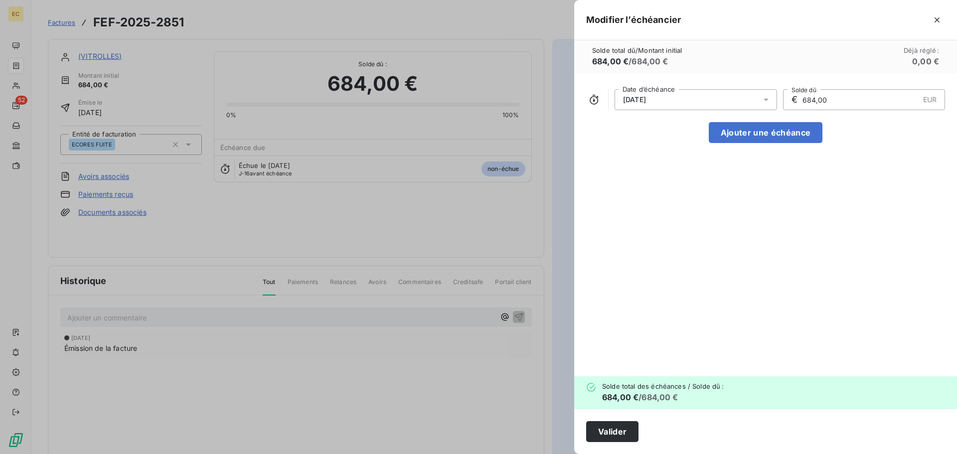
click at [646, 97] on span "30/10/2025" at bounding box center [634, 100] width 23 height 8
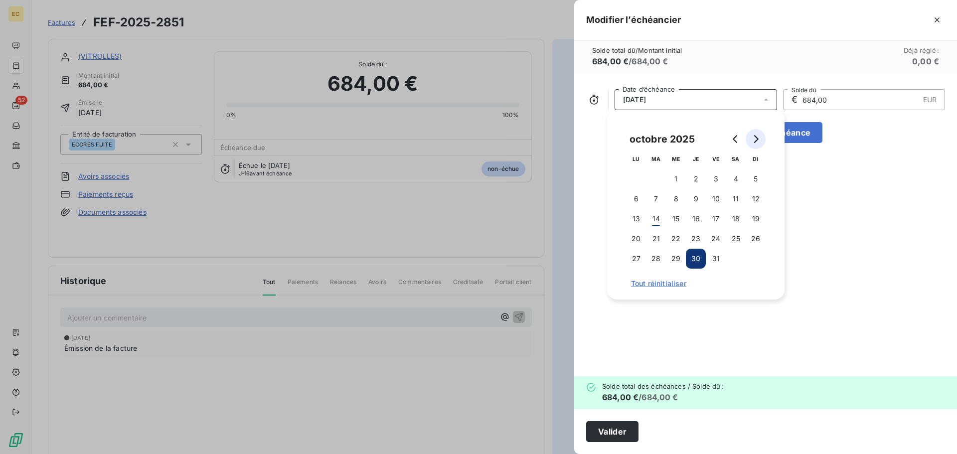
click at [753, 142] on icon "Go to next month" at bounding box center [756, 139] width 8 height 8
click at [715, 218] on button "14" at bounding box center [716, 219] width 20 height 20
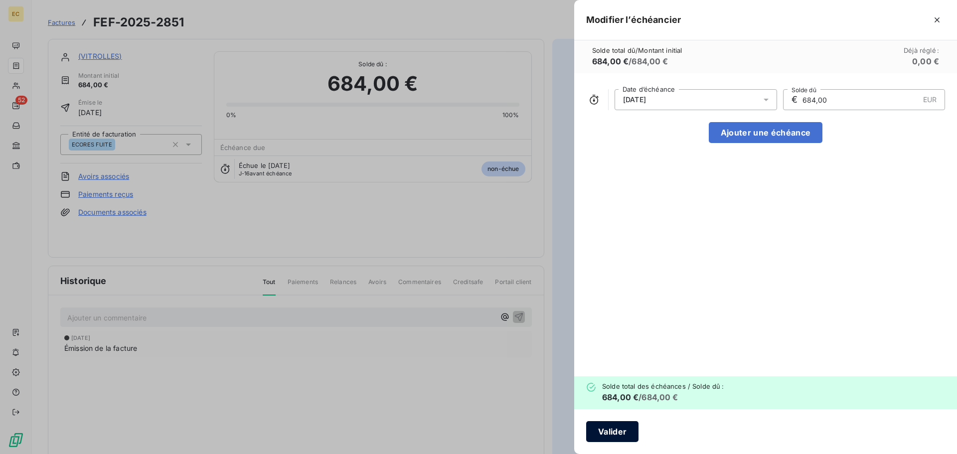
click at [619, 429] on button "Valider" at bounding box center [612, 431] width 52 height 21
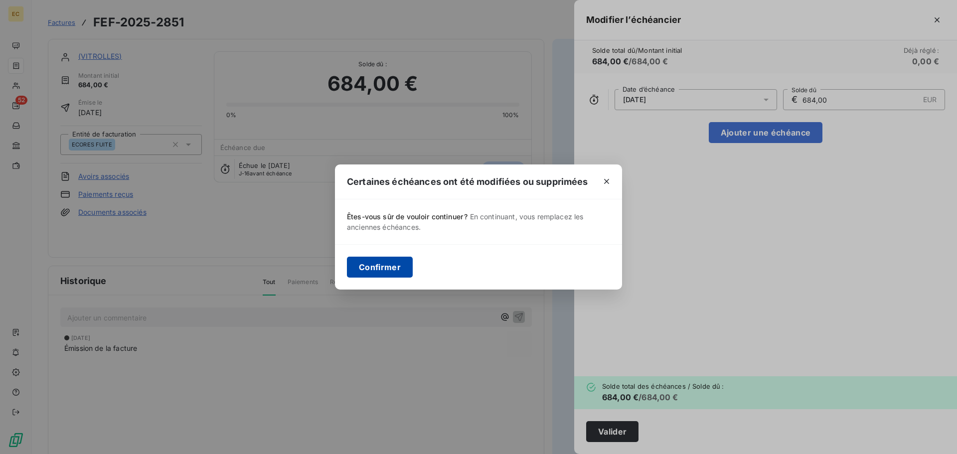
click at [391, 267] on button "Confirmer" at bounding box center [380, 267] width 66 height 21
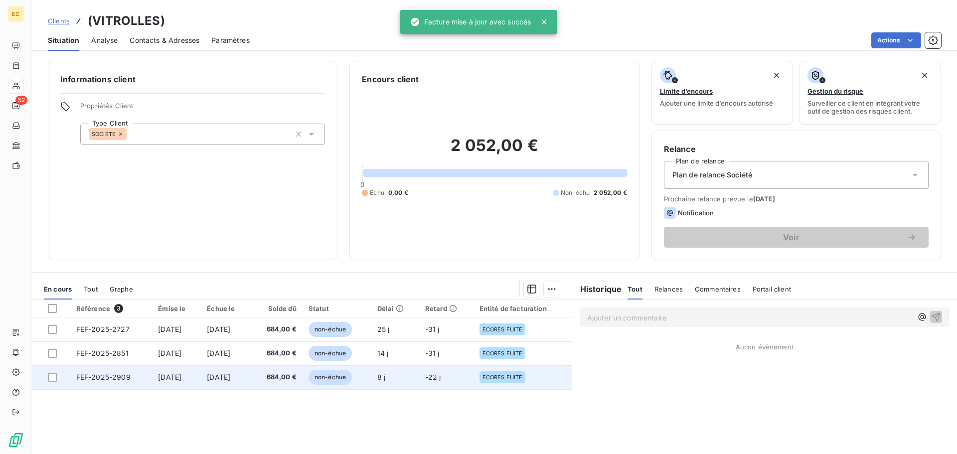
click at [166, 376] on span "[DATE]" at bounding box center [169, 377] width 23 height 8
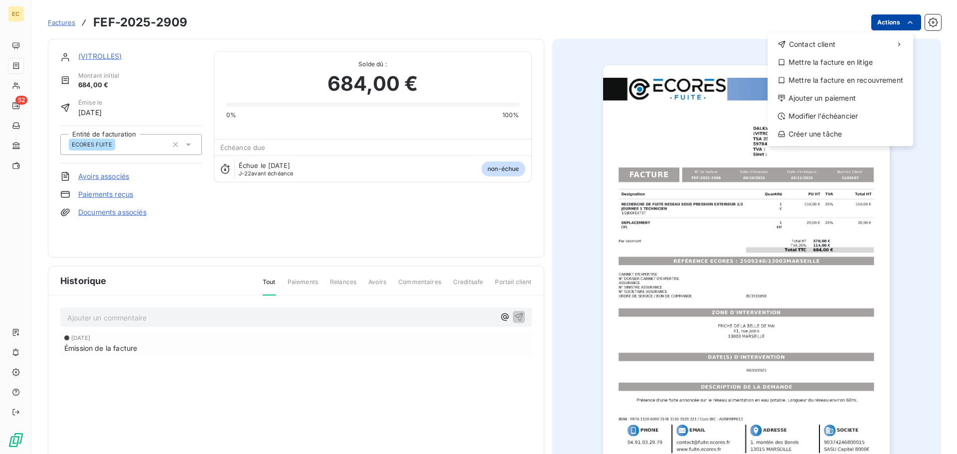
click at [877, 24] on html "EC 52 Factures FEF-2025-2909 Actions Contact client Mettre la facture en litige…" at bounding box center [478, 227] width 957 height 454
click at [815, 113] on div "Modifier l’échéancier" at bounding box center [841, 116] width 138 height 16
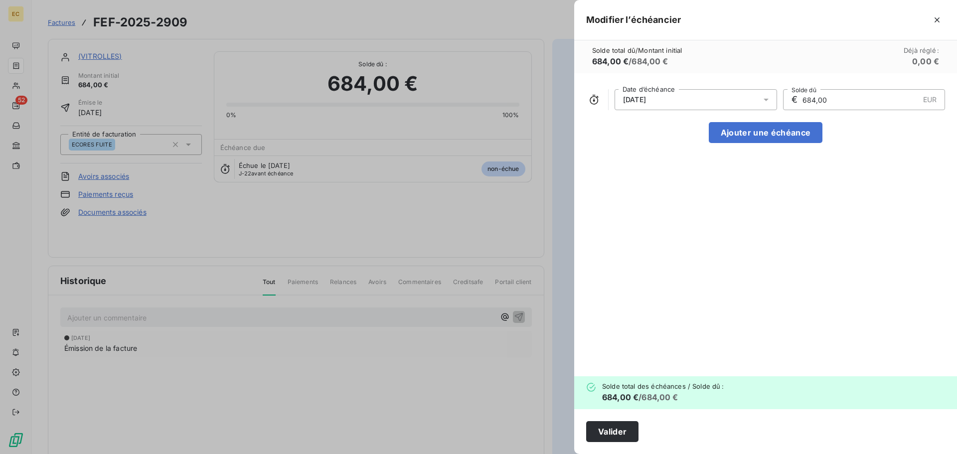
click at [646, 97] on span "05/11/2025" at bounding box center [634, 100] width 23 height 8
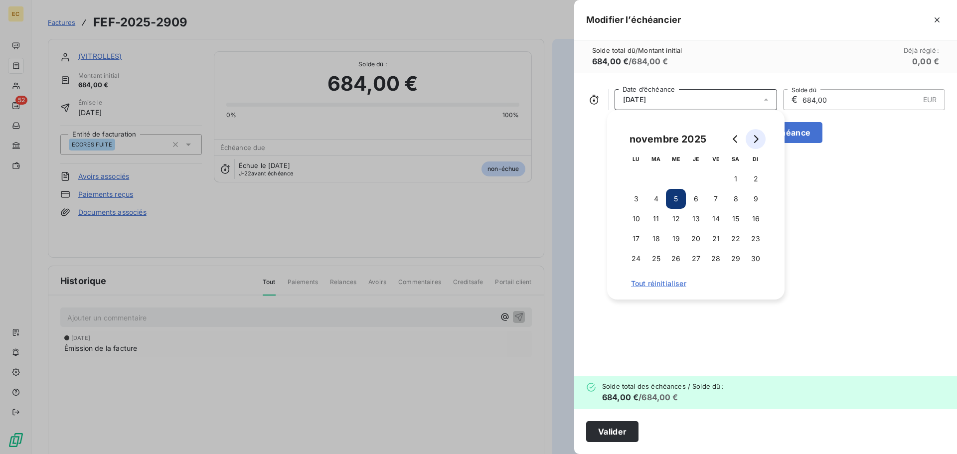
click at [753, 139] on icon "Go to next month" at bounding box center [756, 139] width 8 height 8
click at [641, 218] on button "15" at bounding box center [636, 219] width 20 height 20
click at [620, 431] on button "Valider" at bounding box center [612, 431] width 52 height 21
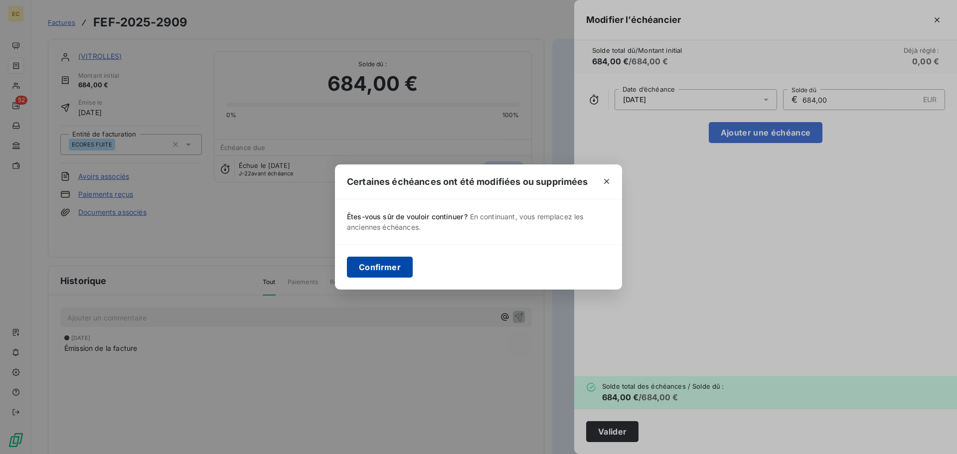
click at [382, 270] on button "Confirmer" at bounding box center [380, 267] width 66 height 21
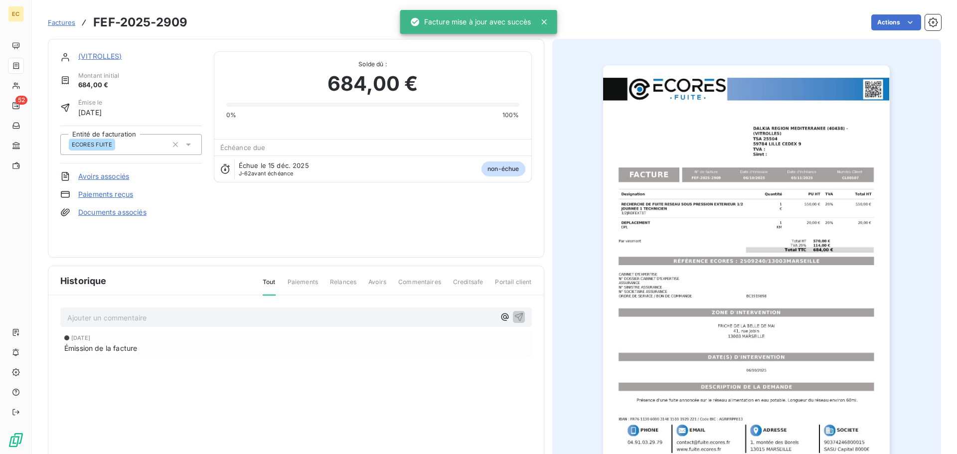
click at [60, 24] on span "Factures" at bounding box center [61, 22] width 27 height 8
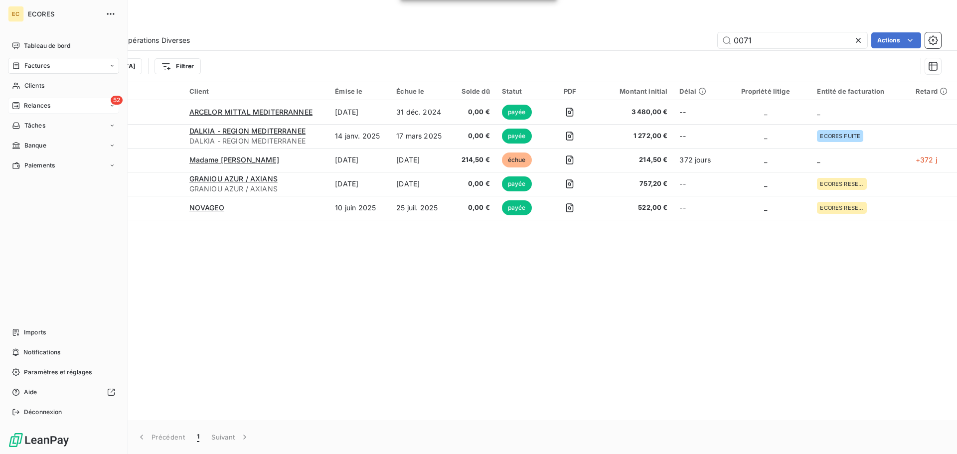
click at [36, 106] on span "Relances" at bounding box center [37, 105] width 26 height 9
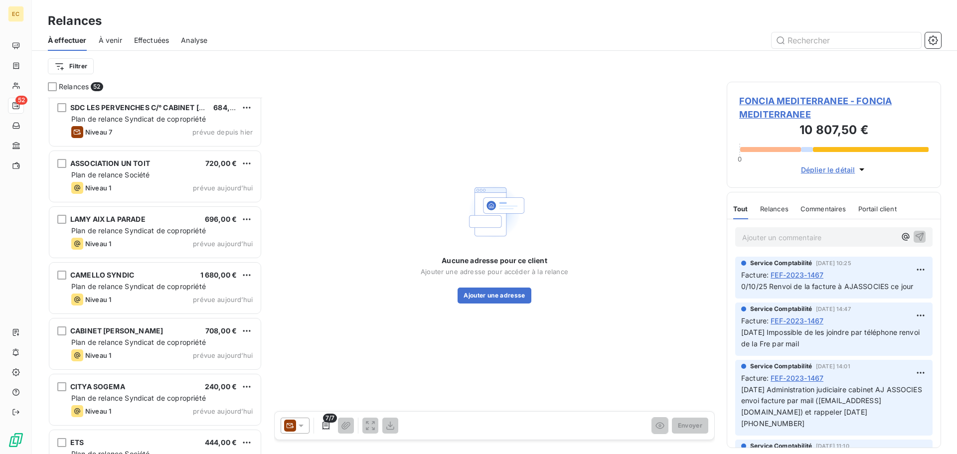
scroll to position [2547, 0]
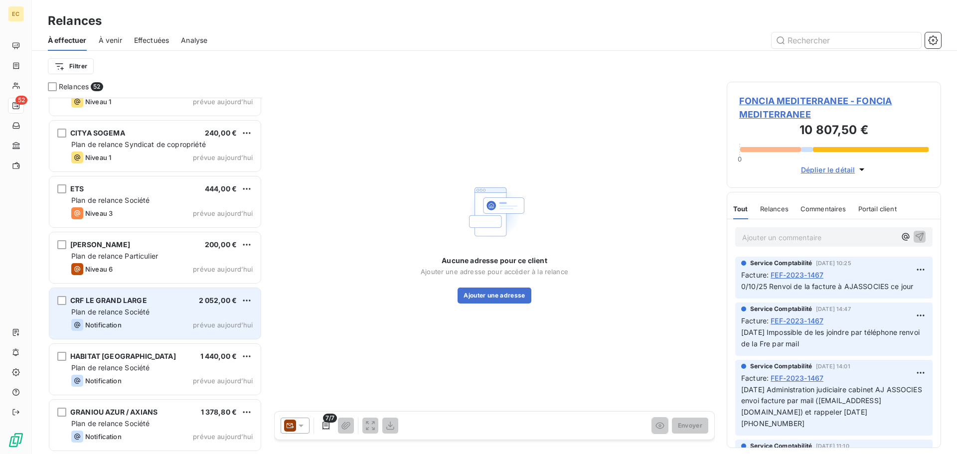
click at [152, 312] on div "Plan de relance Société" at bounding box center [161, 312] width 181 height 10
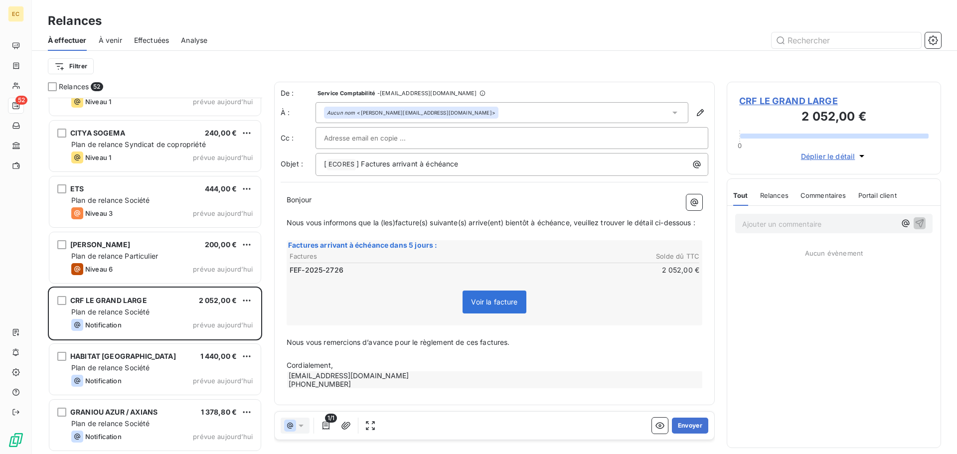
click at [768, 99] on span "CRF LE GRAND LARGE" at bounding box center [833, 100] width 189 height 13
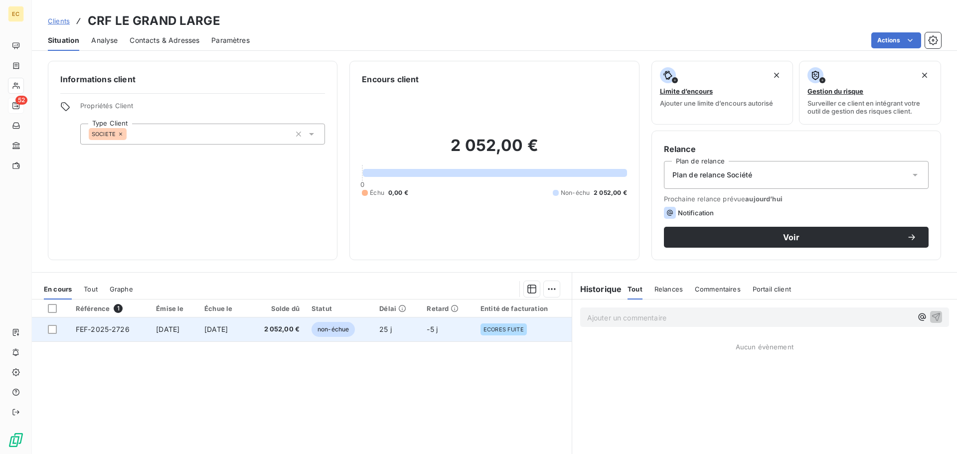
click at [92, 331] on span "FEF-2025-2726" at bounding box center [103, 329] width 54 height 8
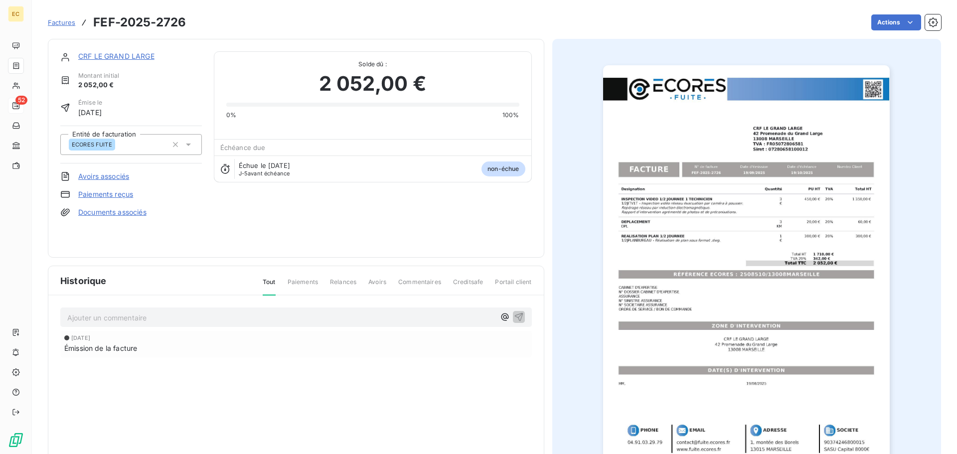
click at [766, 275] on img "button" at bounding box center [746, 268] width 287 height 406
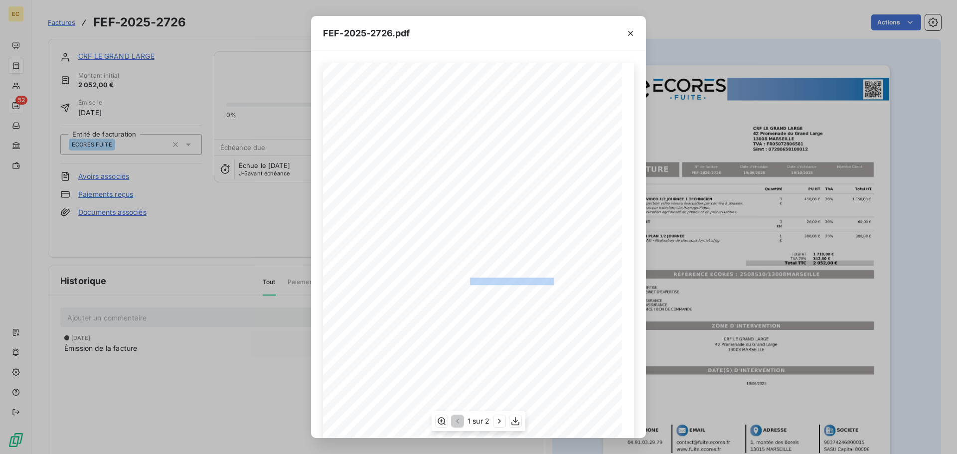
drag, startPoint x: 550, startPoint y: 280, endPoint x: 468, endPoint y: 280, distance: 82.2
click at [465, 280] on span "RÉFÉRENCE ECORES : 2508510/13008MARSEILLE" at bounding box center [478, 280] width 152 height 5
copy span ": 2508510/13008MARSEILLE"
click at [634, 34] on icon "button" at bounding box center [631, 33] width 10 height 10
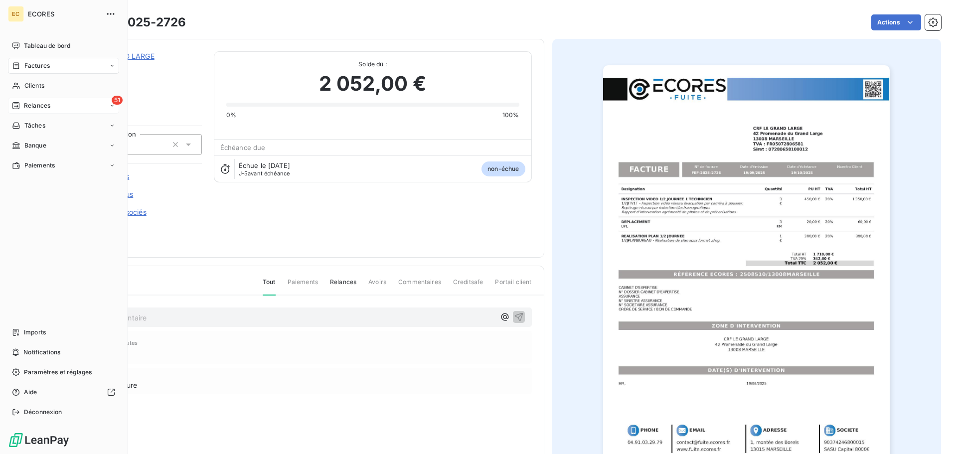
click at [34, 101] on span "Relances" at bounding box center [37, 105] width 26 height 9
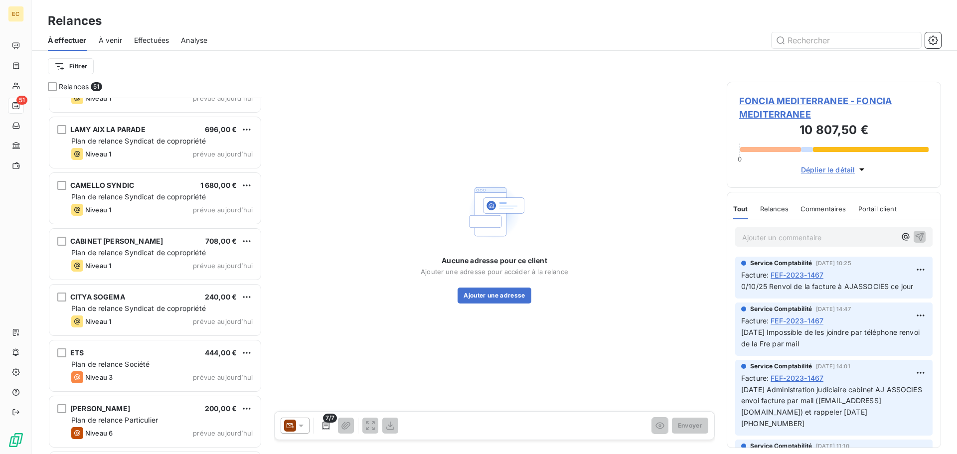
scroll to position [2393, 0]
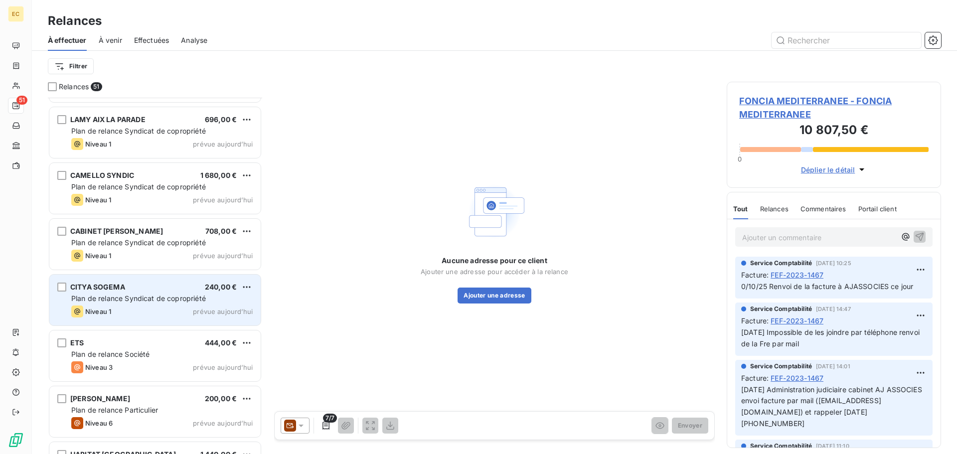
click at [148, 293] on div "CITYA SOGEMA 240,00 € Plan de relance Syndicat de copropriété Niveau 1 prévue a…" at bounding box center [154, 300] width 211 height 51
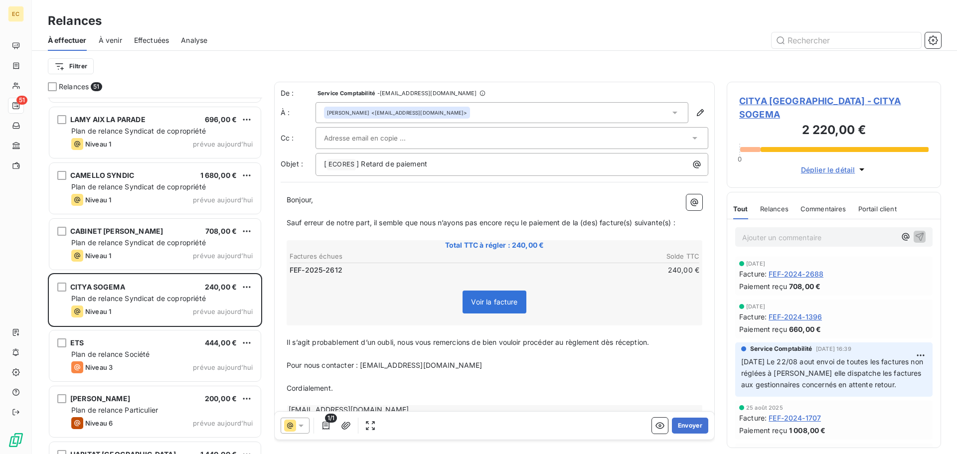
click at [777, 100] on span "CITYA [GEOGRAPHIC_DATA] - CITYA SOGEMA" at bounding box center [833, 107] width 189 height 27
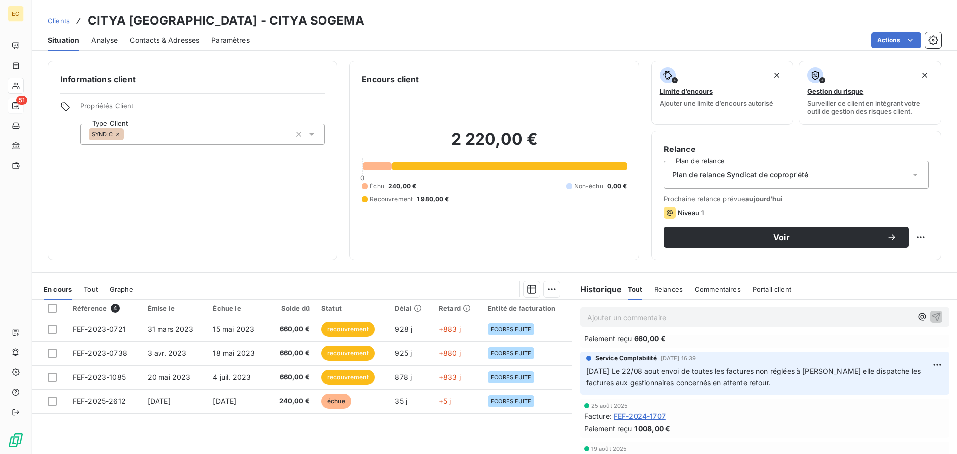
scroll to position [50, 0]
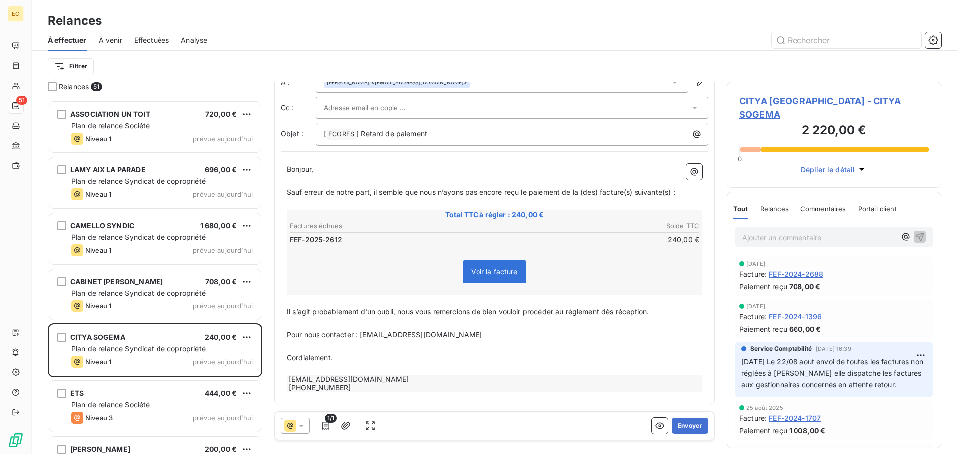
scroll to position [2343, 0]
click at [363, 105] on input "text" at bounding box center [377, 107] width 107 height 15
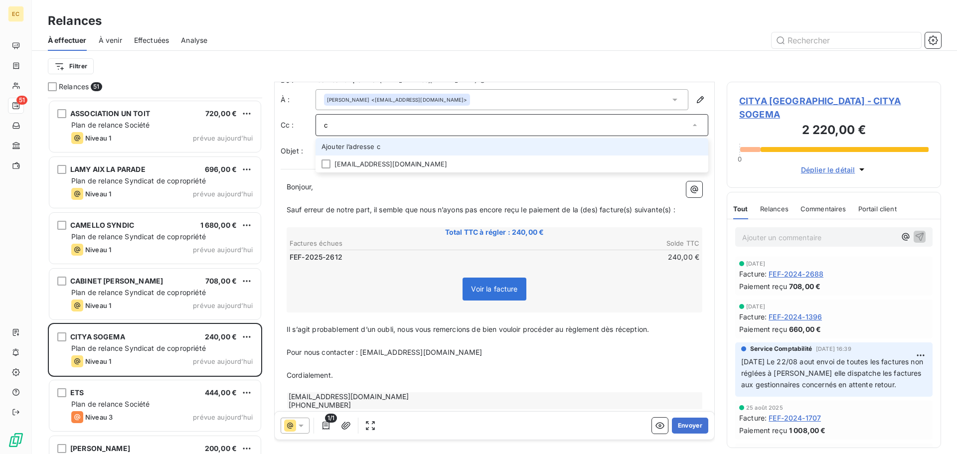
scroll to position [0, 0]
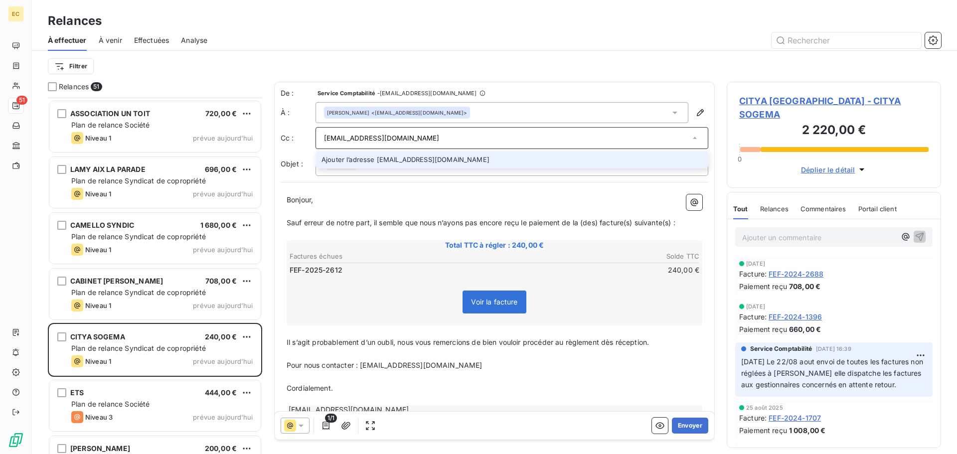
type input "cletellier@citya.com"
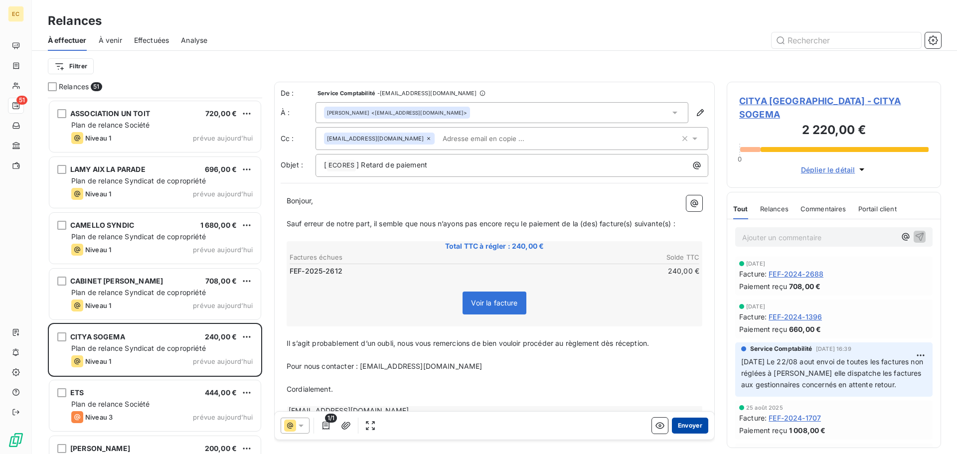
click at [682, 429] on button "Envoyer" at bounding box center [690, 426] width 36 height 16
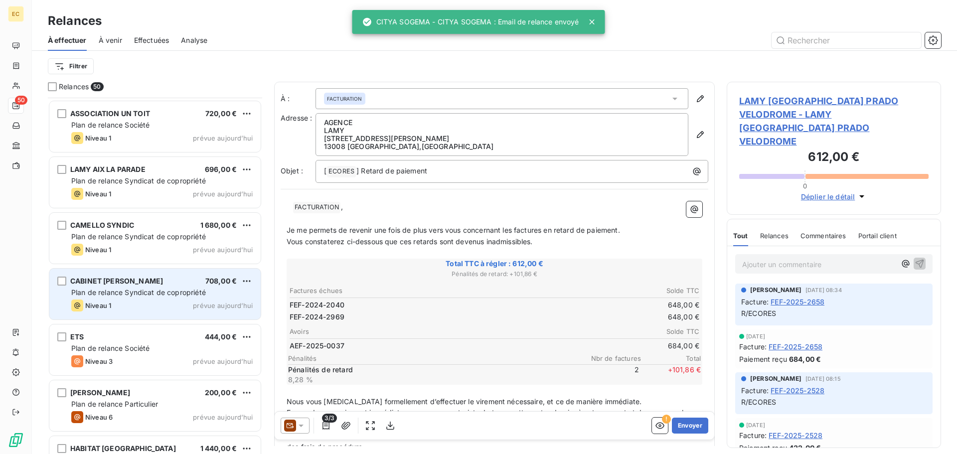
click at [146, 284] on span "CABINET [PERSON_NAME]" at bounding box center [116, 281] width 93 height 8
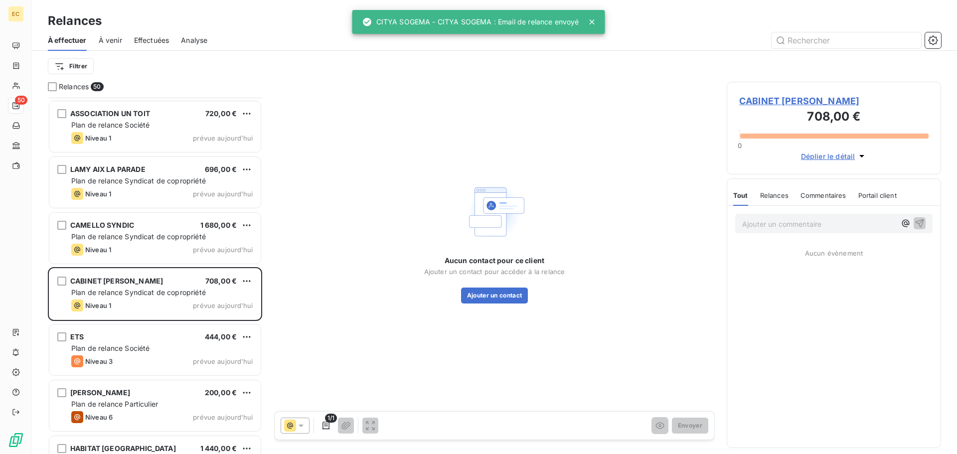
click at [769, 99] on span "CABINET [PERSON_NAME]" at bounding box center [833, 100] width 189 height 13
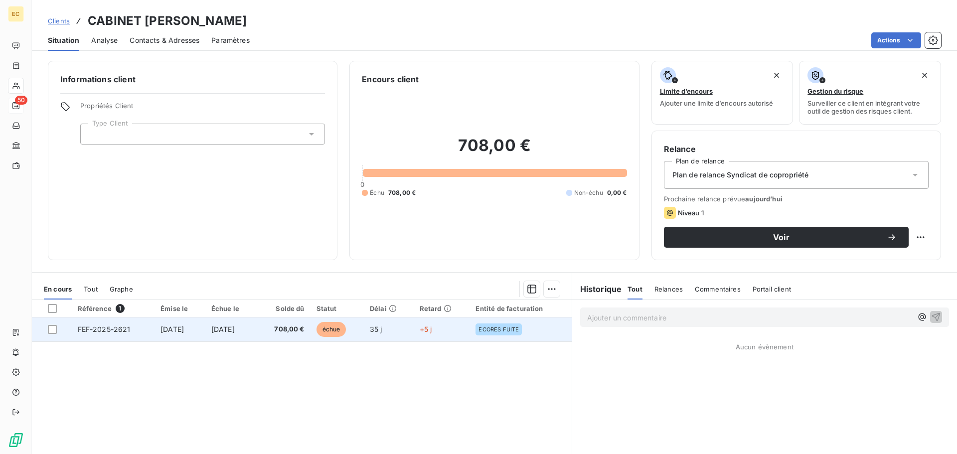
click at [109, 332] on span "FEF-2025-2621" at bounding box center [104, 329] width 53 height 8
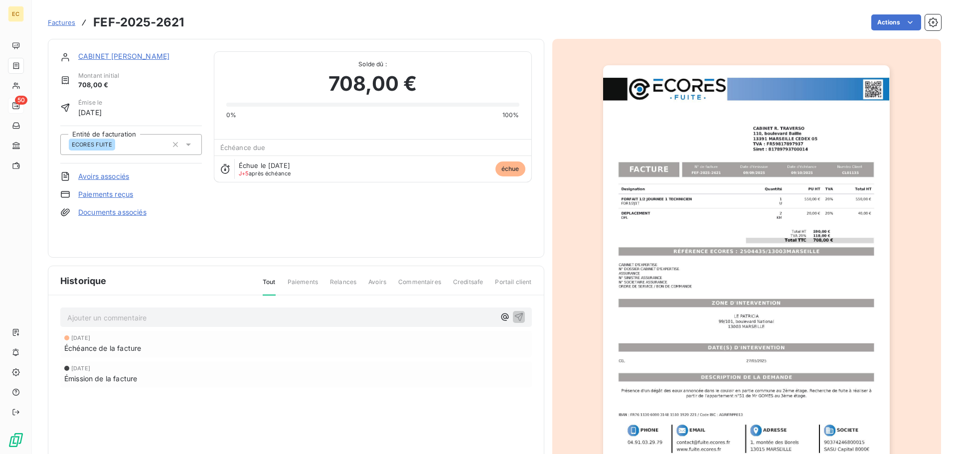
click at [706, 248] on img "button" at bounding box center [746, 268] width 287 height 406
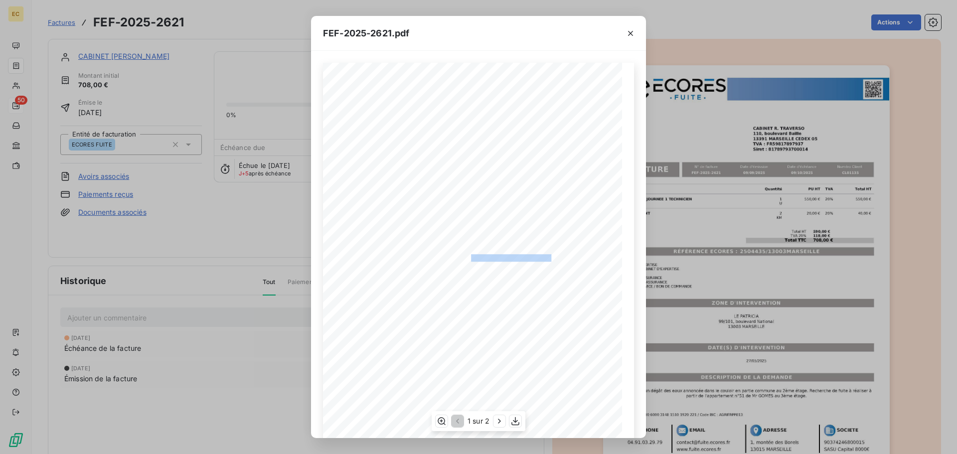
drag, startPoint x: 549, startPoint y: 257, endPoint x: 467, endPoint y: 254, distance: 82.3
click at [467, 254] on span "RÉFÉRENCE ECORES : 2504435/13003MARSEILLE" at bounding box center [478, 256] width 153 height 5
copy span "2504435/13003MARSEILL"
click at [633, 35] on icon "button" at bounding box center [630, 33] width 5 height 5
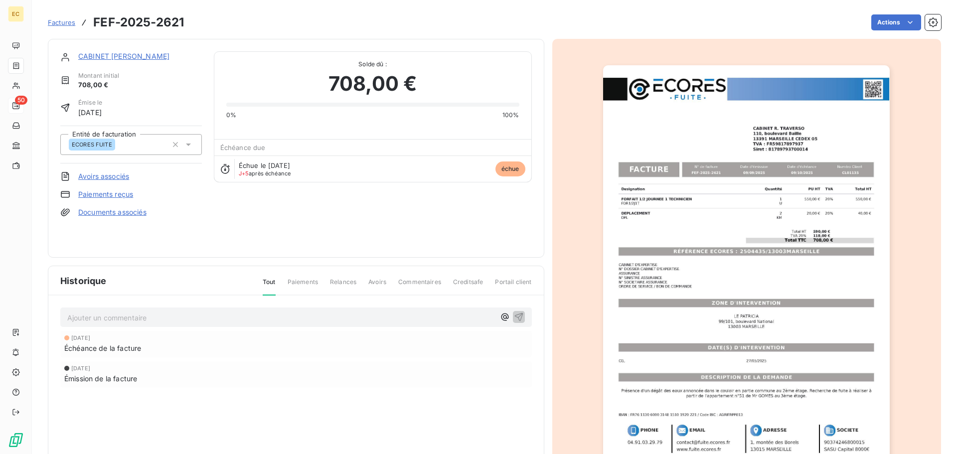
click at [115, 58] on link "CABINET [PERSON_NAME]" at bounding box center [123, 56] width 91 height 8
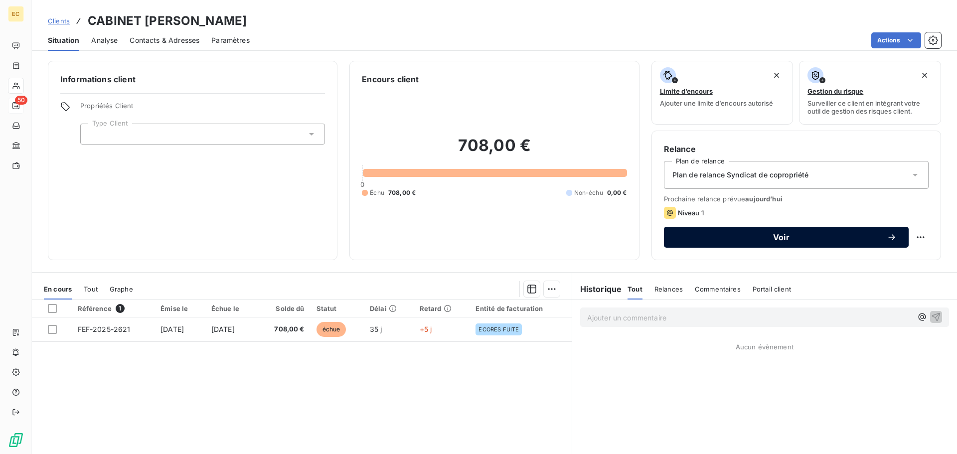
click at [733, 244] on button "Voir" at bounding box center [786, 237] width 245 height 21
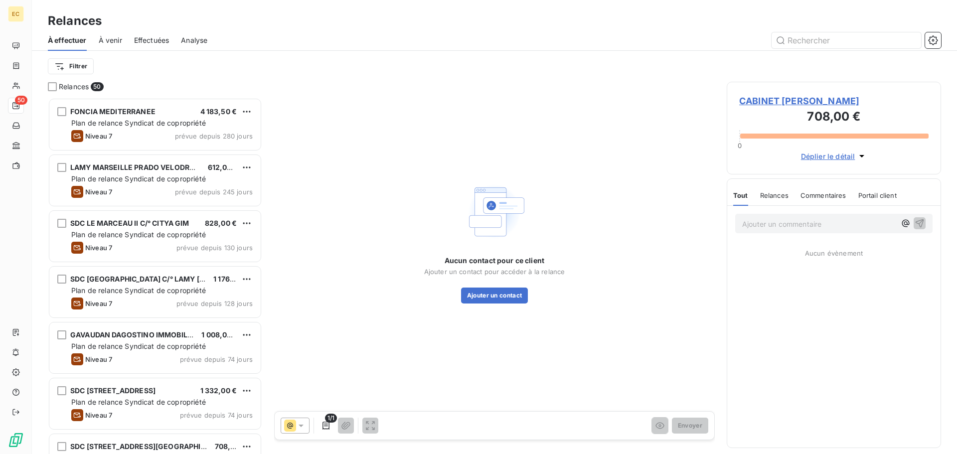
scroll to position [349, 207]
click at [784, 101] on span "CABINET [PERSON_NAME]" at bounding box center [833, 100] width 189 height 13
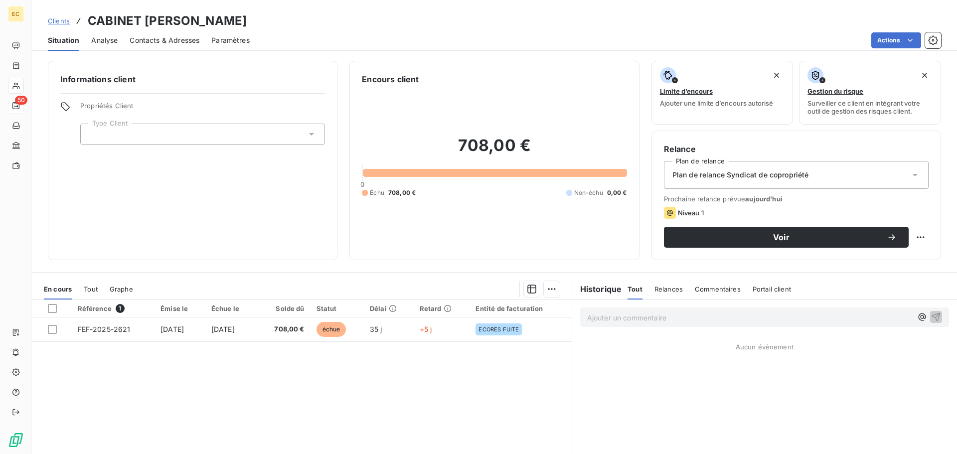
click at [172, 40] on span "Contacts & Adresses" at bounding box center [165, 40] width 70 height 10
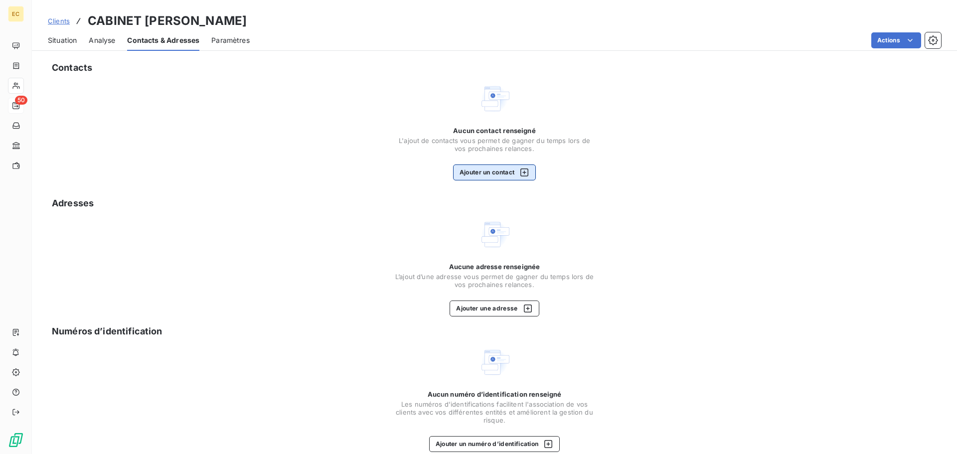
click at [481, 177] on button "Ajouter un contact" at bounding box center [494, 172] width 83 height 16
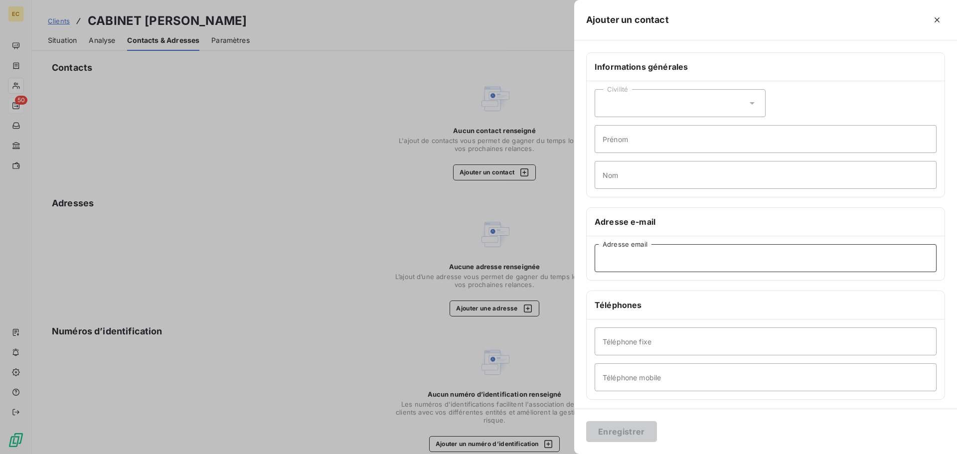
paste input "remy.traverso@cabinet-traverso.fr"
type input "remy.traverso@cabinet-traverso.fr"
click at [608, 431] on button "Enregistrer" at bounding box center [621, 431] width 71 height 21
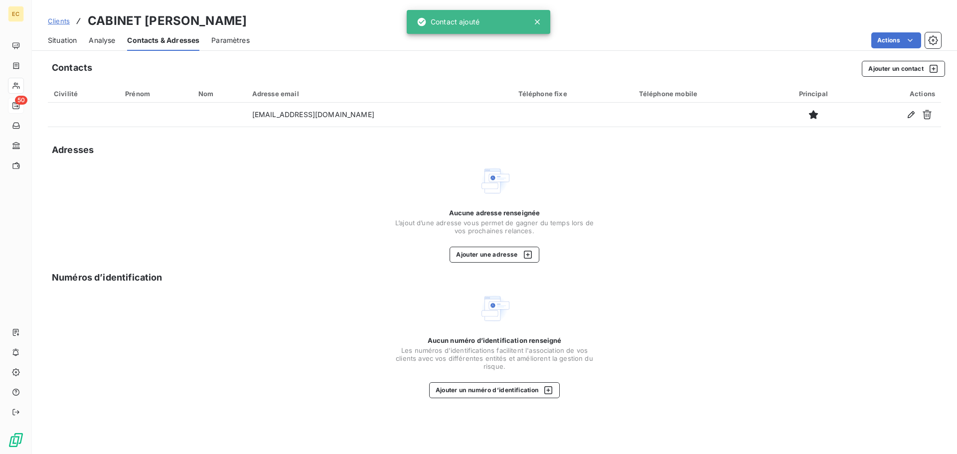
click at [65, 38] on span "Situation" at bounding box center [62, 40] width 29 height 10
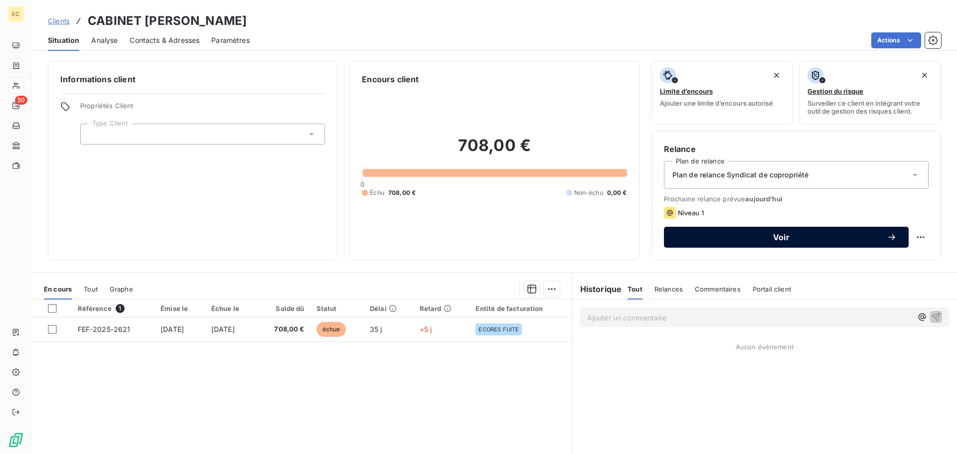
click at [731, 243] on button "Voir" at bounding box center [786, 237] width 245 height 21
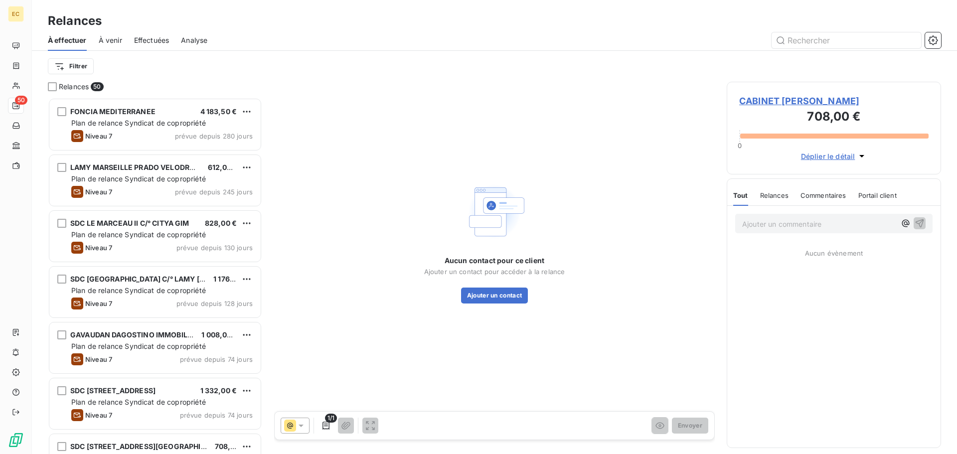
scroll to position [349, 207]
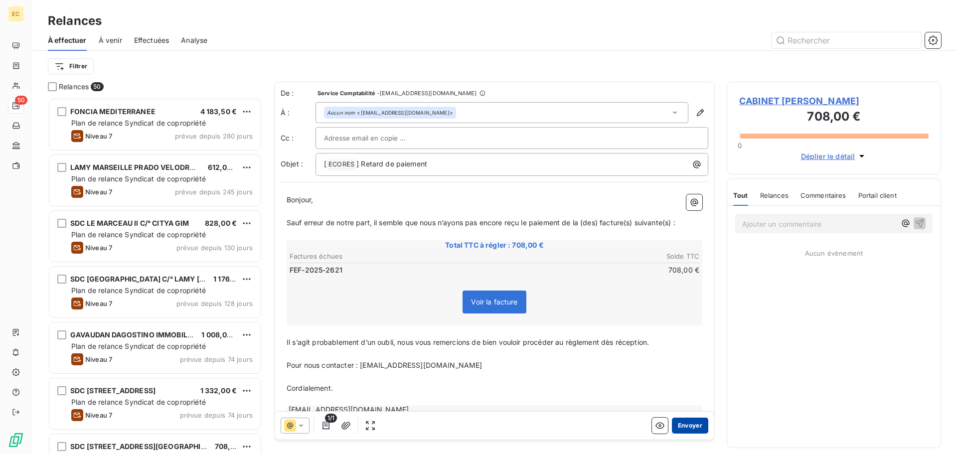
click at [674, 429] on button "Envoyer" at bounding box center [690, 426] width 36 height 16
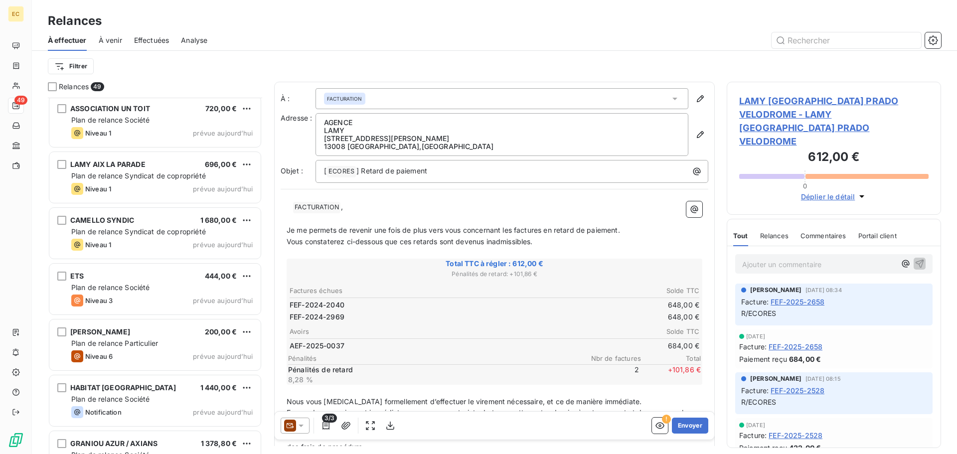
scroll to position [2380, 0]
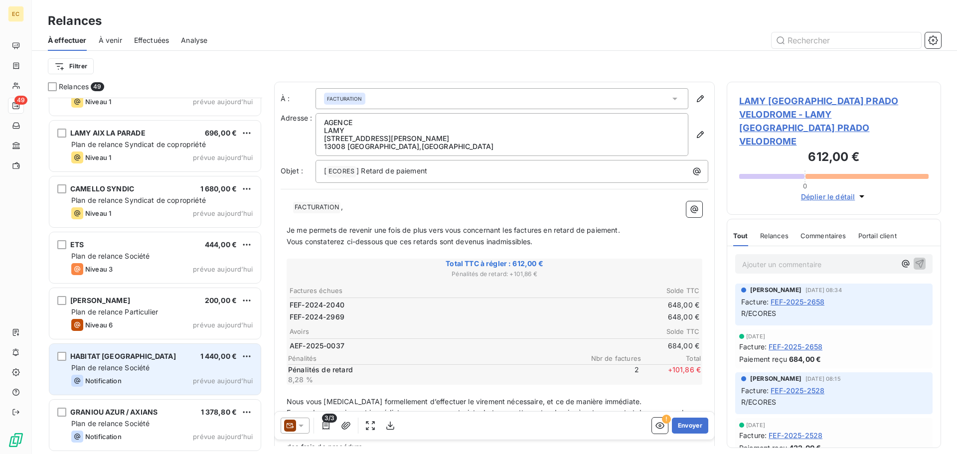
click at [145, 360] on div "HABITAT [GEOGRAPHIC_DATA]" at bounding box center [123, 356] width 106 height 10
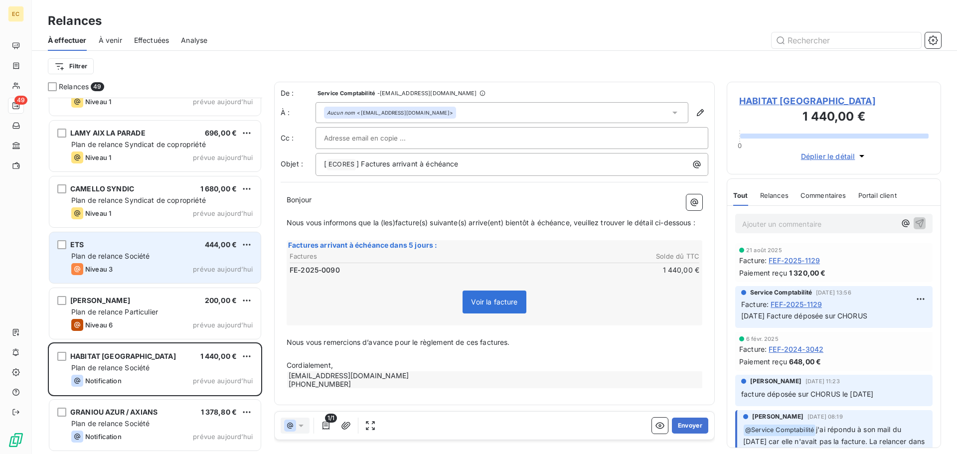
click at [158, 252] on div "Plan de relance Société" at bounding box center [161, 256] width 181 height 10
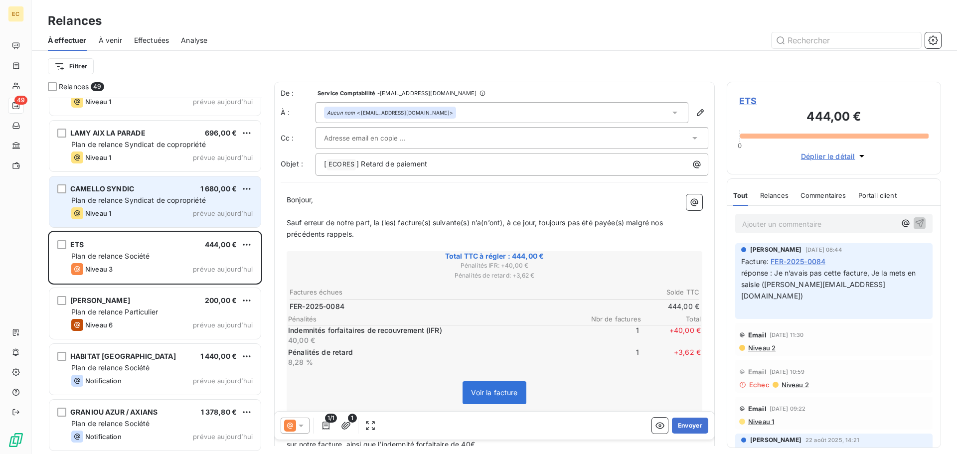
click at [163, 200] on span "Plan de relance Syndicat de copropriété" at bounding box center [138, 200] width 135 height 8
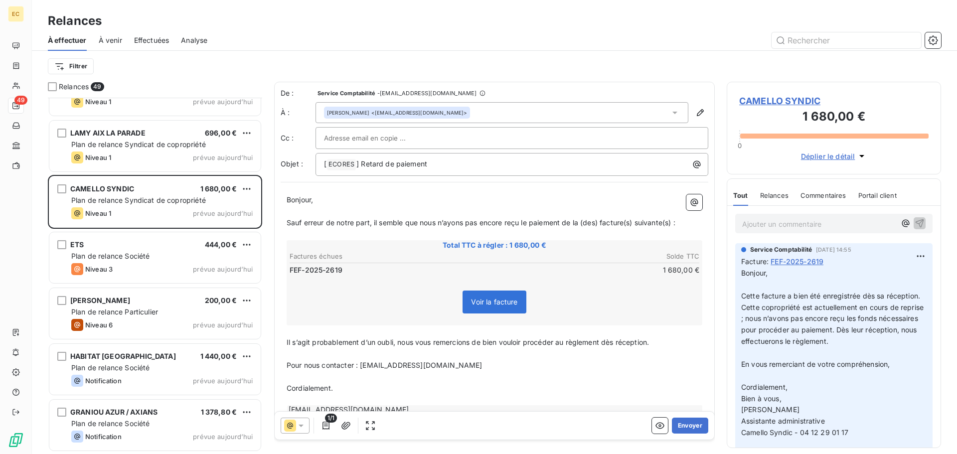
click at [778, 101] on span "CAMELLO SYNDIC" at bounding box center [833, 100] width 189 height 13
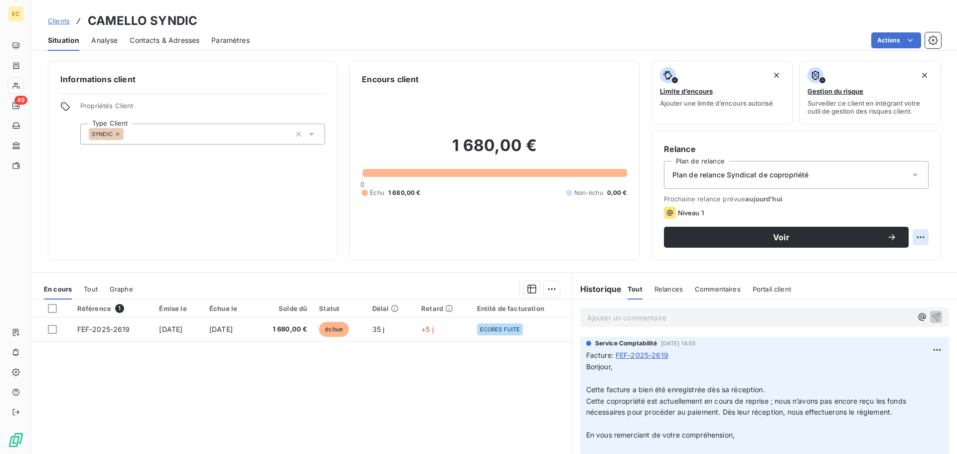
click at [914, 238] on html "EC 49 Clients CAMELLO SYNDIC Situation Analyse Contacts & Adresses Paramètres A…" at bounding box center [478, 227] width 957 height 454
click at [862, 259] on div "Replanifier cette action" at bounding box center [871, 259] width 89 height 16
select select "9"
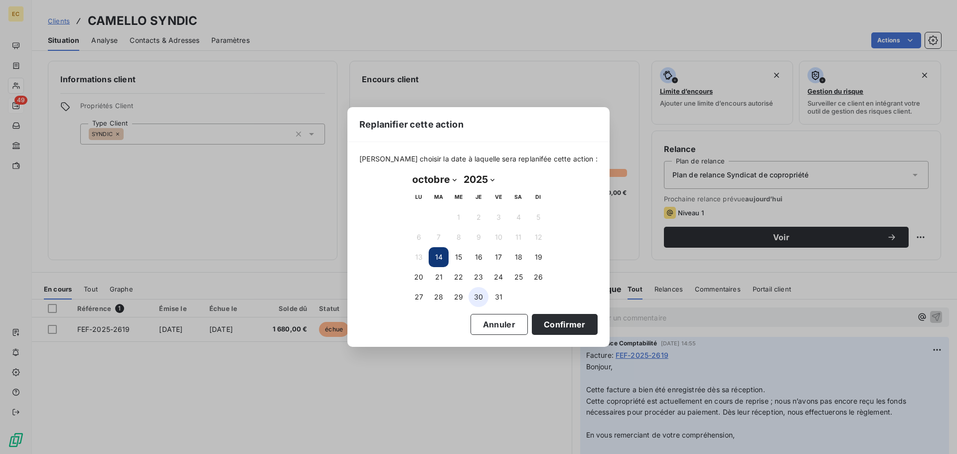
click at [477, 295] on button "30" at bounding box center [479, 297] width 20 height 20
click at [549, 326] on button "Confirmer" at bounding box center [565, 324] width 66 height 21
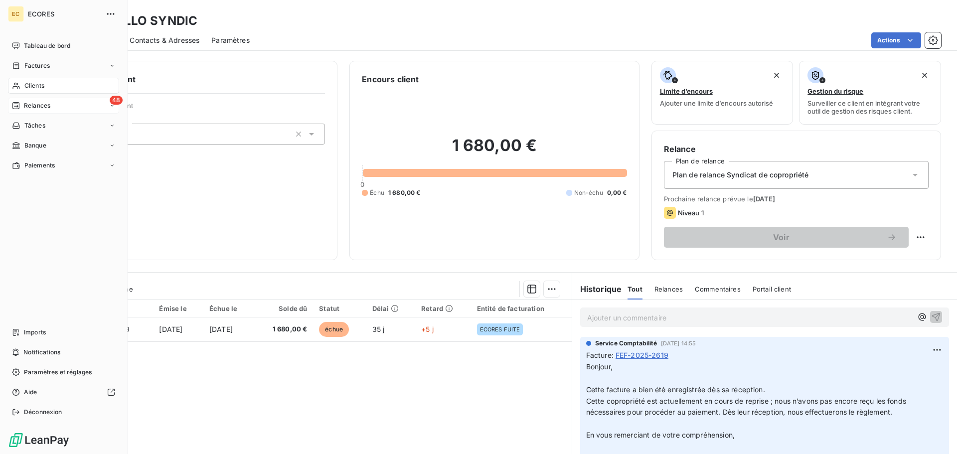
click at [27, 106] on span "Relances" at bounding box center [37, 105] width 26 height 9
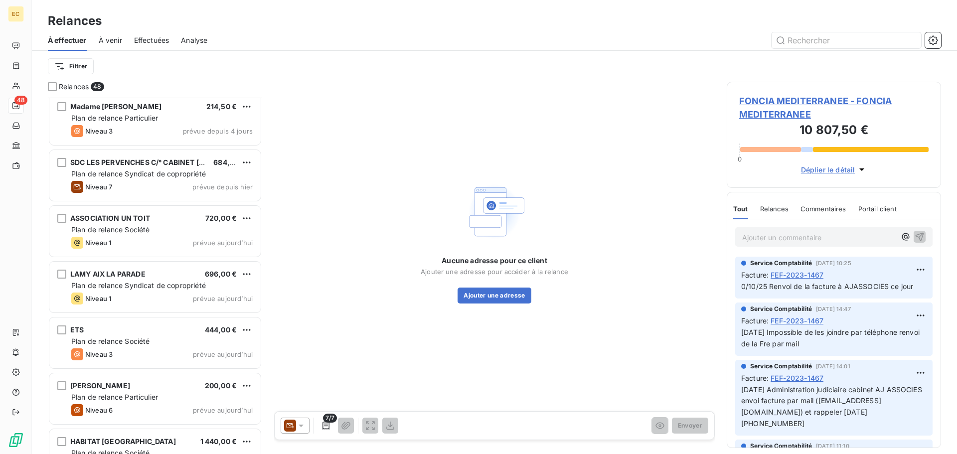
scroll to position [2244, 0]
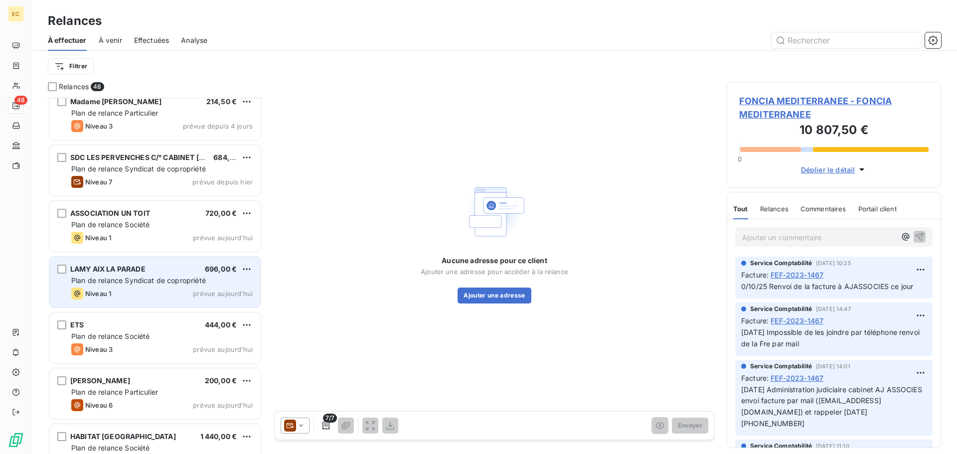
click at [123, 285] on div "Plan de relance Syndicat de copropriété" at bounding box center [161, 281] width 181 height 10
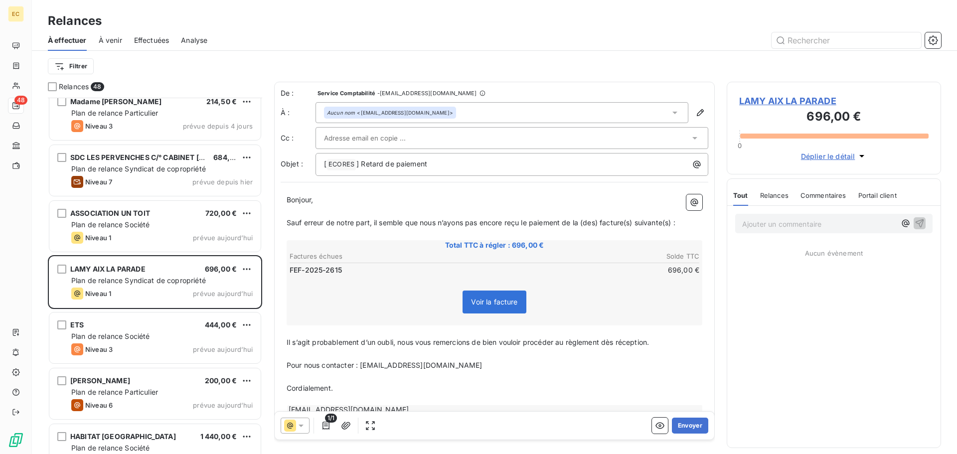
click at [777, 100] on span "LAMY AIX LA PARADE" at bounding box center [833, 100] width 189 height 13
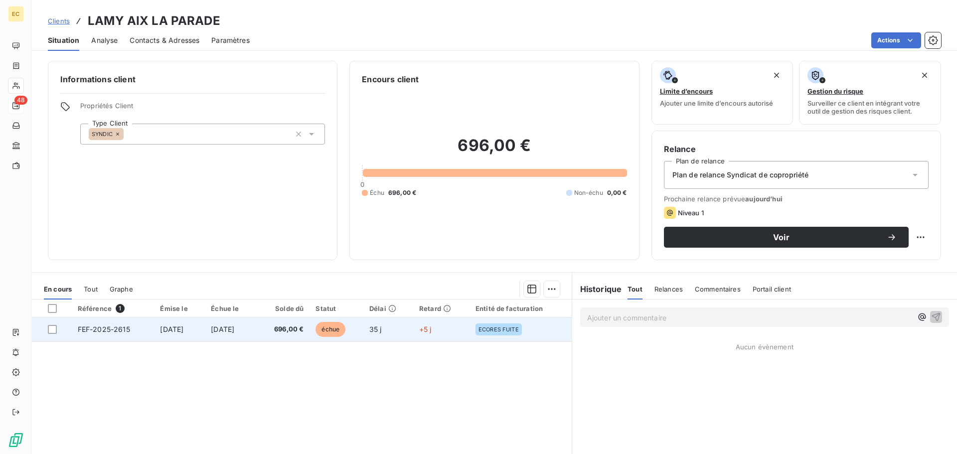
click at [85, 332] on span "FEF-2025-2615" at bounding box center [104, 329] width 52 height 8
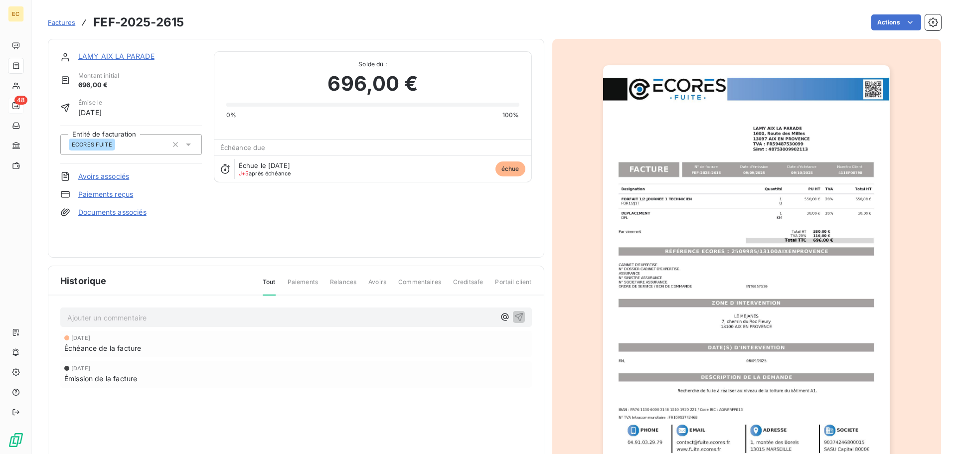
click at [704, 253] on img "button" at bounding box center [746, 268] width 287 height 406
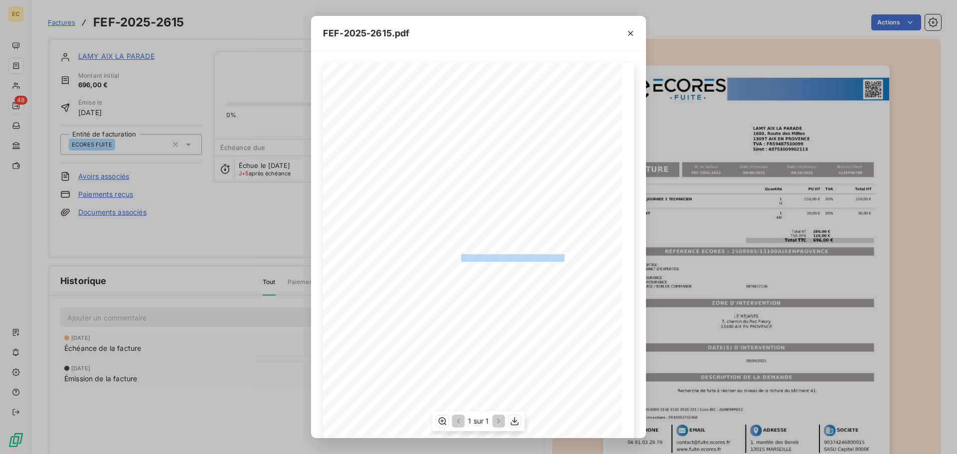
drag, startPoint x: 560, startPoint y: 257, endPoint x: 457, endPoint y: 257, distance: 103.2
click at [457, 257] on span "RÉFÉRENCE ECORES : 2509985/13100AIXENPROVENCE" at bounding box center [479, 256] width 170 height 5
copy span ": 2509985/13100AIXENPROVENCE"
click at [629, 31] on icon "button" at bounding box center [631, 33] width 10 height 10
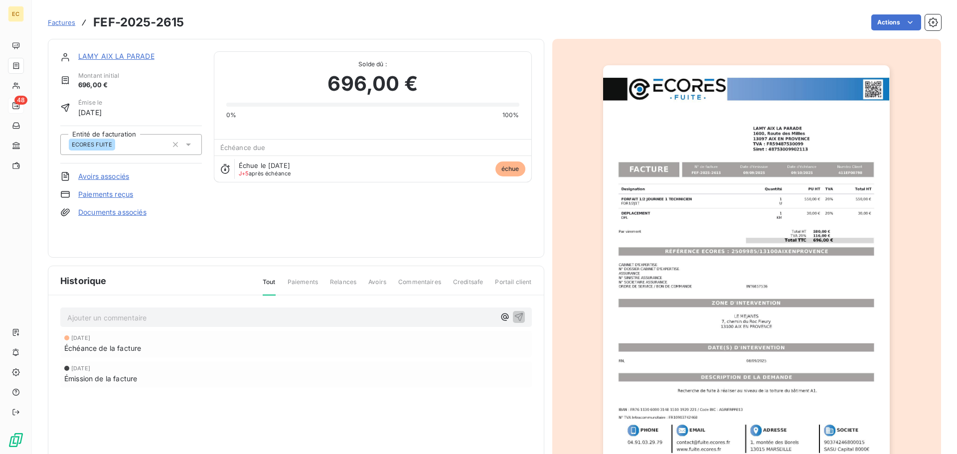
click at [121, 57] on link "LAMY AIX LA PARADE" at bounding box center [116, 56] width 76 height 8
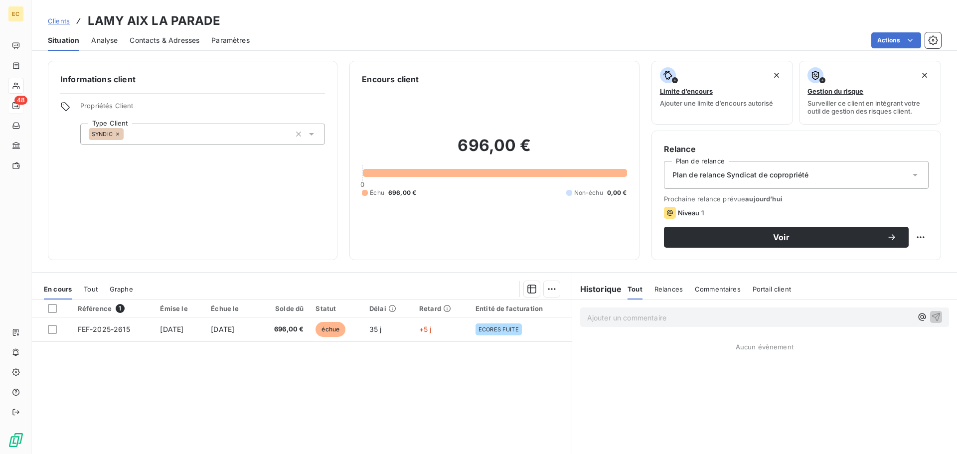
click at [174, 39] on span "Contacts & Adresses" at bounding box center [165, 40] width 70 height 10
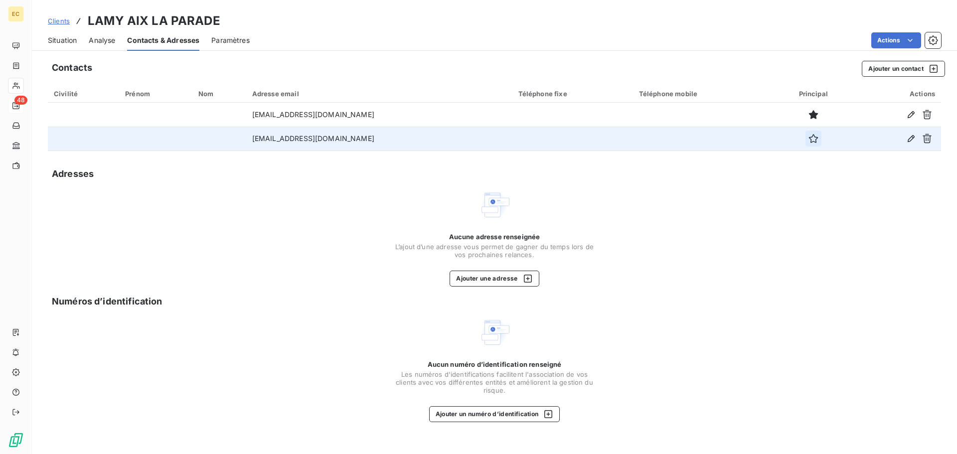
click at [809, 140] on icon "button" at bounding box center [814, 139] width 10 height 10
click at [72, 42] on span "Situation" at bounding box center [62, 40] width 29 height 10
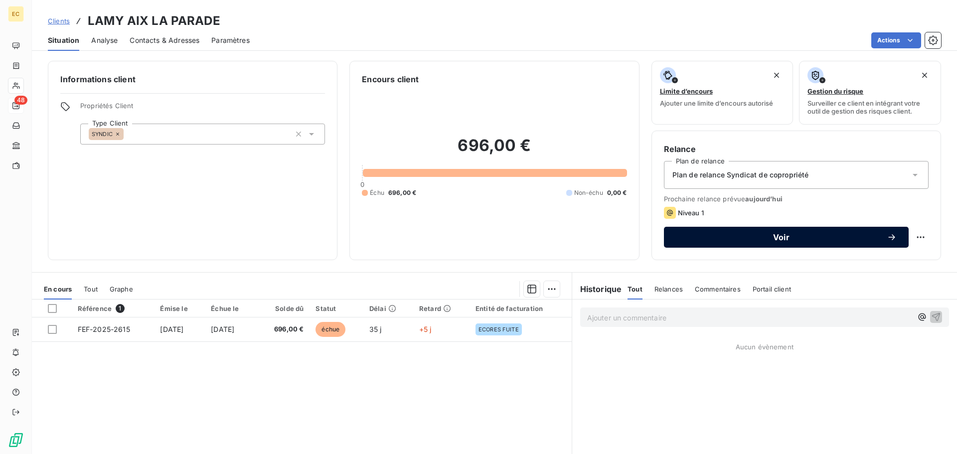
click at [745, 241] on div "Voir" at bounding box center [786, 237] width 221 height 10
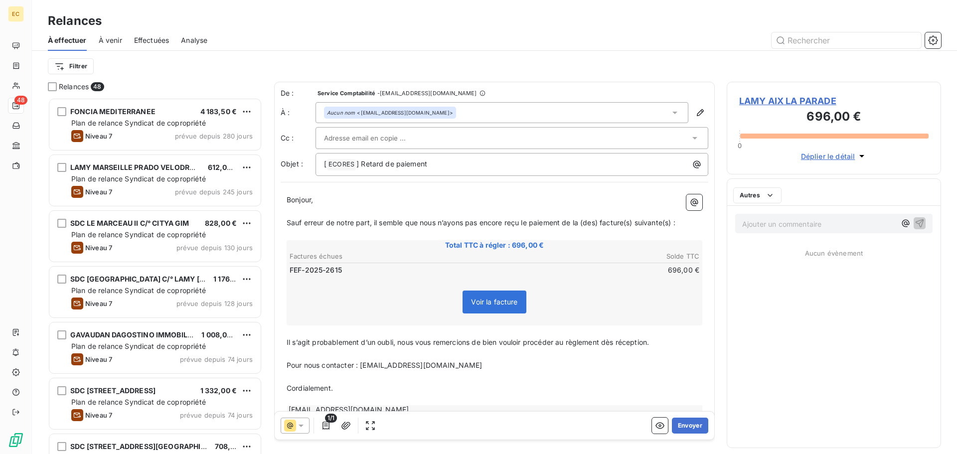
scroll to position [349, 207]
click at [691, 426] on button "Envoyer" at bounding box center [690, 426] width 36 height 16
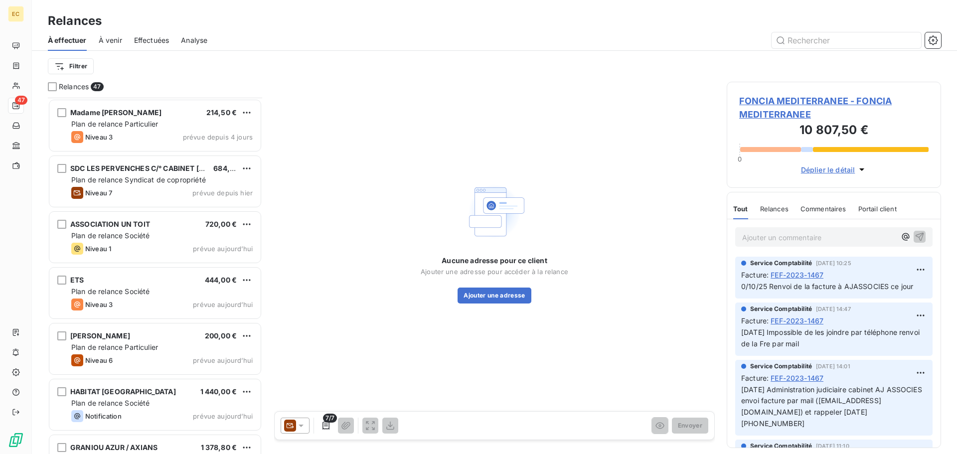
scroll to position [2244, 0]
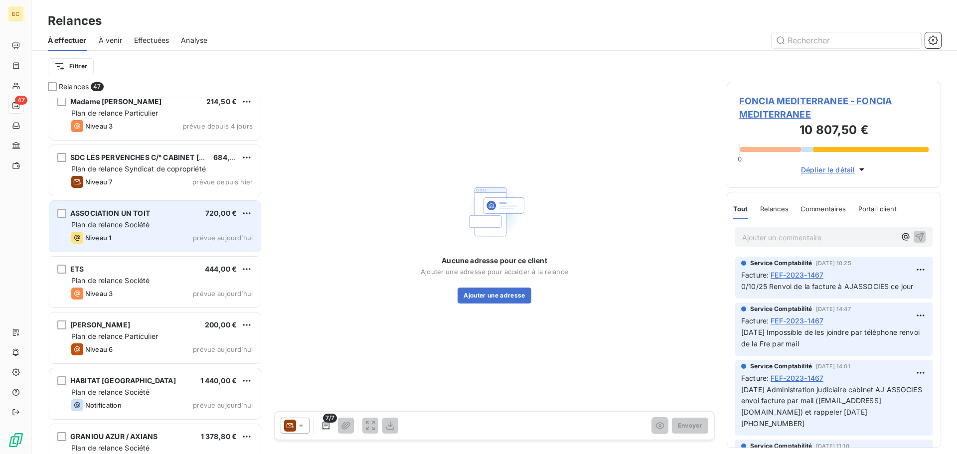
click at [148, 226] on span "Plan de relance Société" at bounding box center [110, 224] width 78 height 8
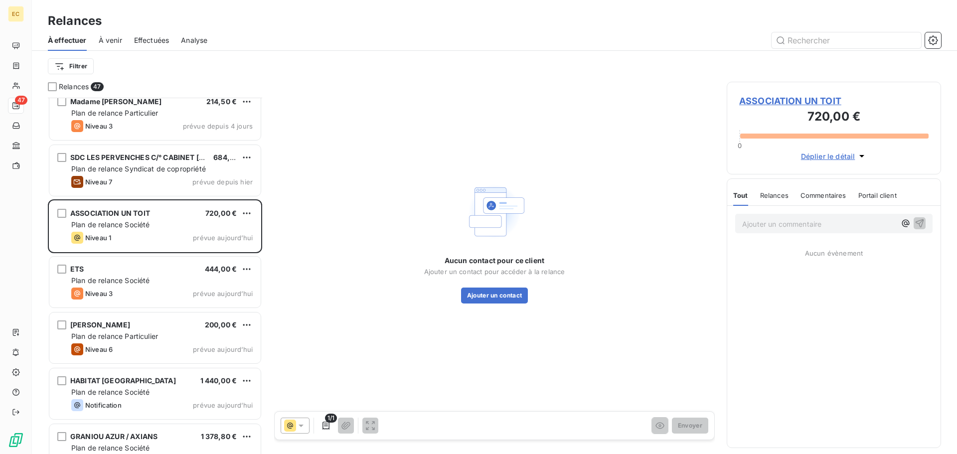
click at [765, 102] on span "ASSOCIATION UN TOIT" at bounding box center [833, 100] width 189 height 13
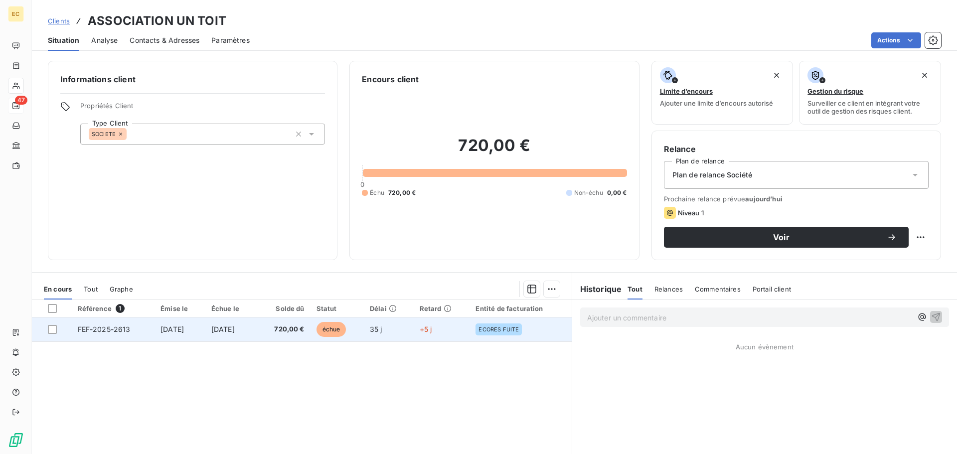
click at [98, 332] on span "FEF-2025-2613" at bounding box center [104, 329] width 53 height 8
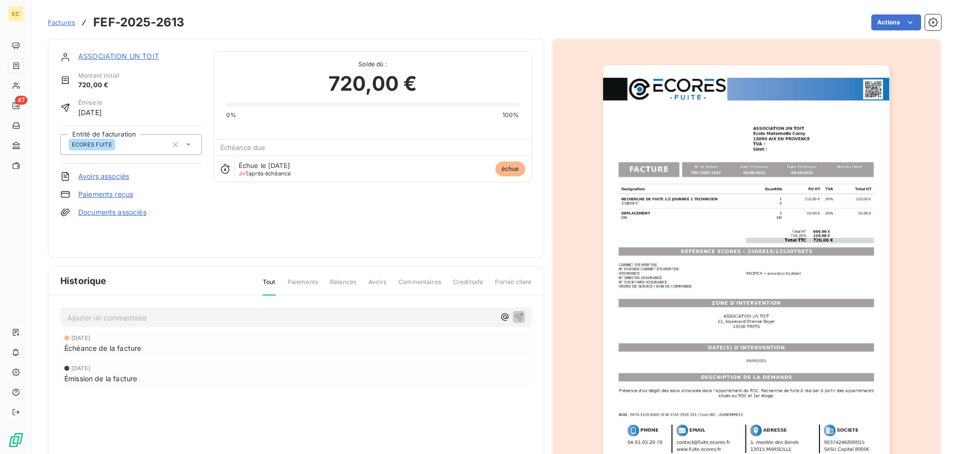
click at [726, 253] on img "button" at bounding box center [746, 268] width 287 height 406
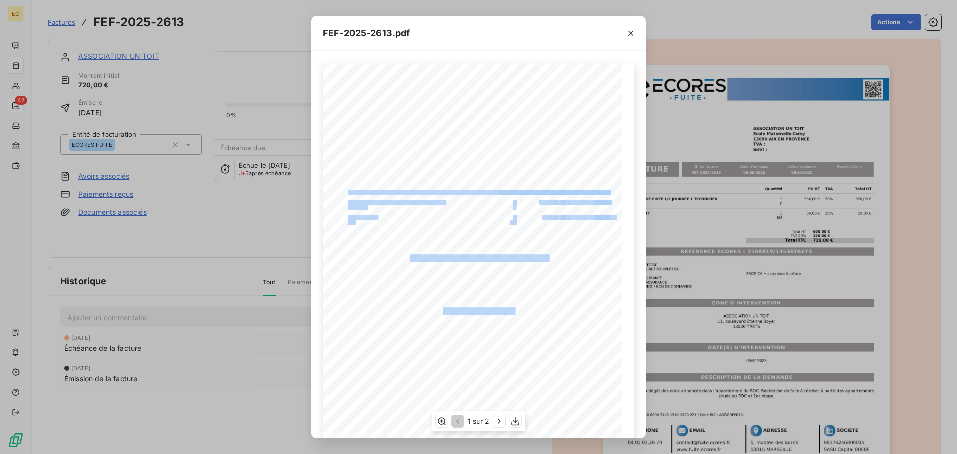
click at [437, 312] on div "Designation Quantité PU HT TVA Total HT RECHERCHE DE FUITE 1/2 JOURNEE 1 TECHNI…" at bounding box center [478, 274] width 311 height 423
click at [492, 190] on span at bounding box center [433, 191] width 123 height 3
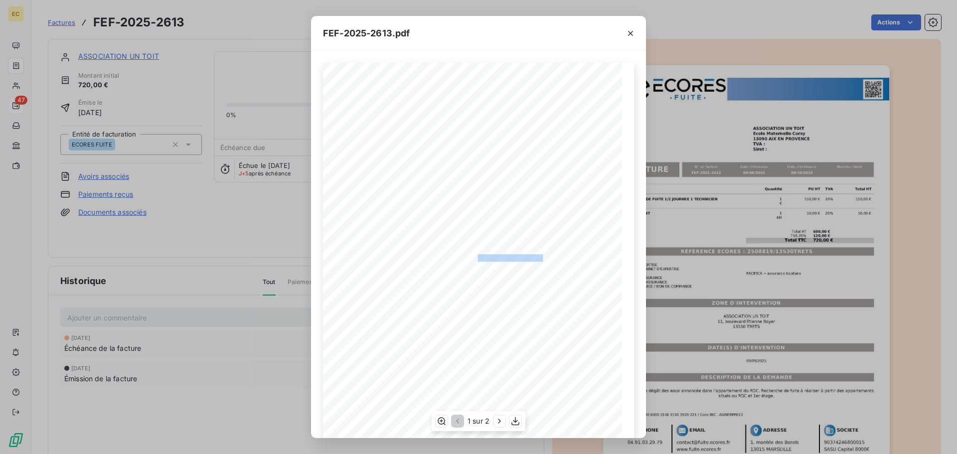
drag, startPoint x: 540, startPoint y: 258, endPoint x: 473, endPoint y: 260, distance: 67.8
click at [473, 259] on span "RÉFÉRENCE ECORES : 2508819/13530TRETS" at bounding box center [479, 256] width 138 height 5
copy span ": 2508819/13530TRET"
click at [630, 32] on icon "button" at bounding box center [630, 33] width 5 height 5
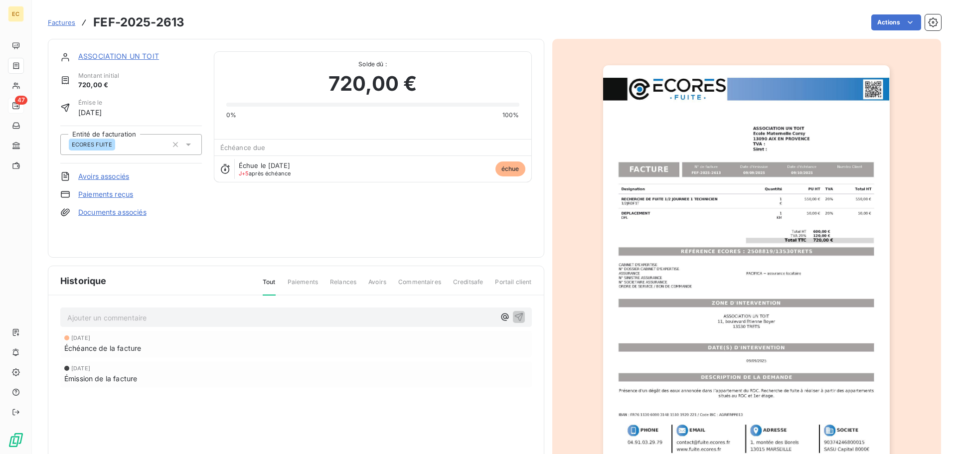
click at [102, 57] on link "ASSOCIATION UN TOIT" at bounding box center [118, 56] width 81 height 8
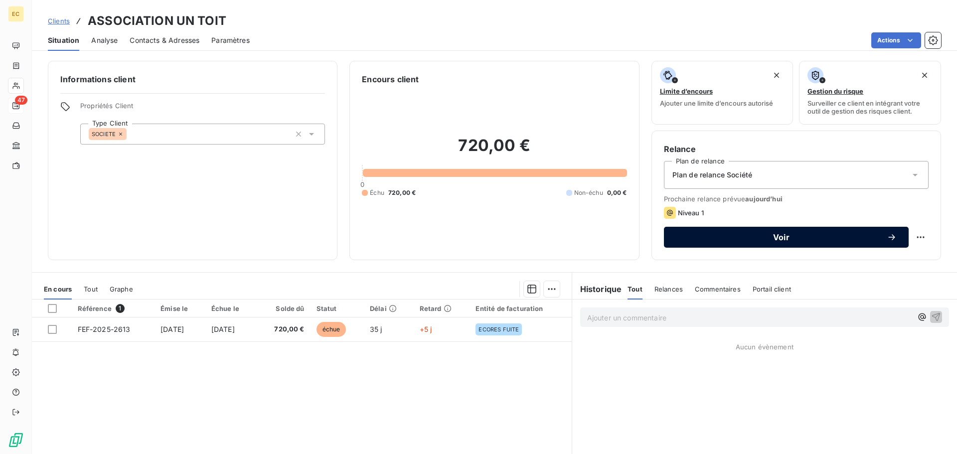
click at [736, 243] on button "Voir" at bounding box center [786, 237] width 245 height 21
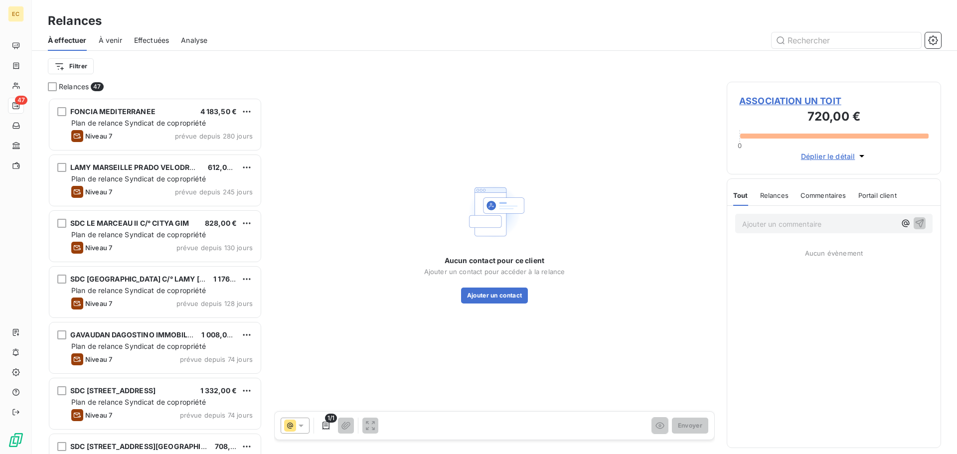
scroll to position [349, 207]
click at [783, 104] on span "ASSOCIATION UN TOIT" at bounding box center [833, 100] width 189 height 13
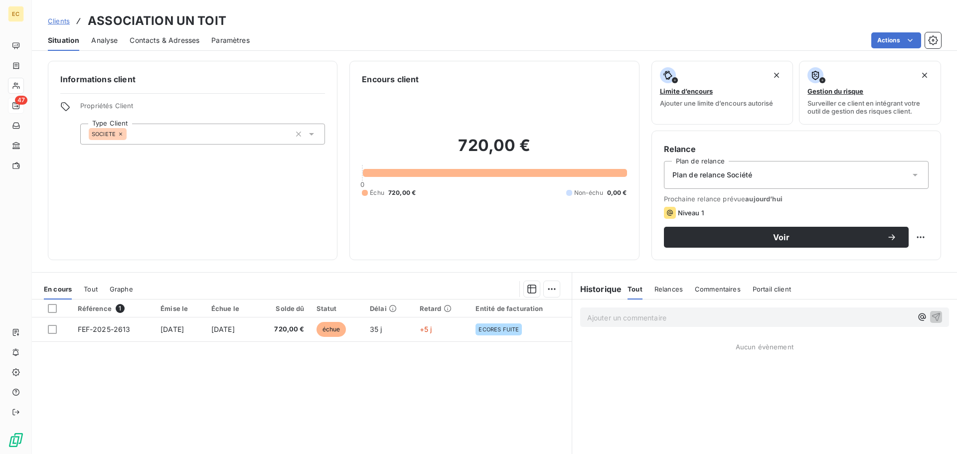
click at [152, 40] on span "Contacts & Adresses" at bounding box center [165, 40] width 70 height 10
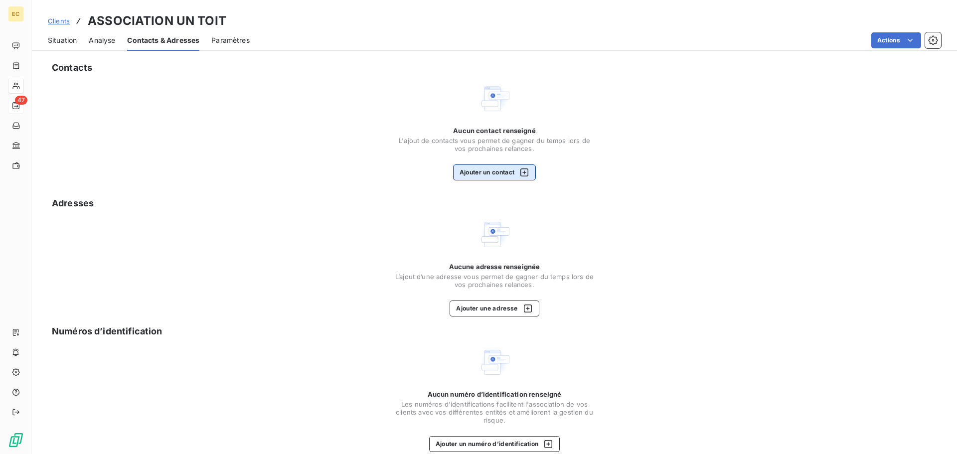
click at [479, 172] on button "Ajouter un contact" at bounding box center [494, 172] width 83 height 16
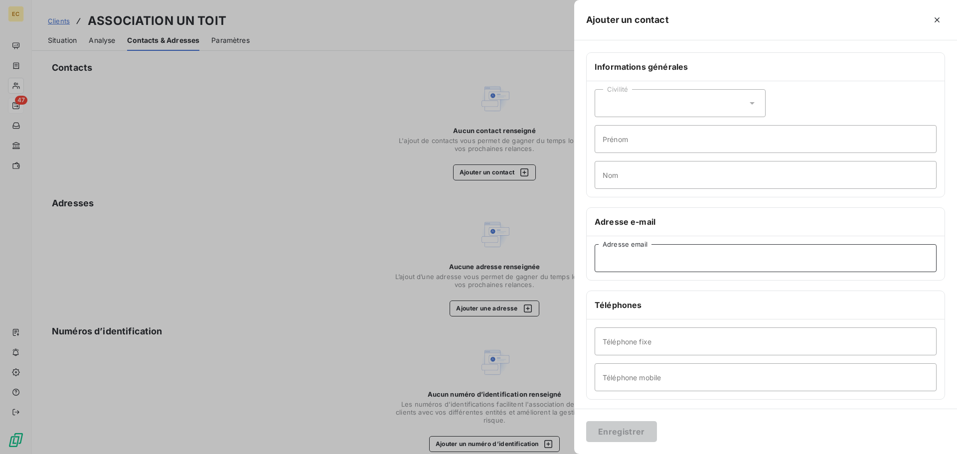
paste input "guyoliveri@untoitaixenpce.org"
type input "guyoliveri@untoitaixenpce.org"
click at [623, 436] on button "Enregistrer" at bounding box center [621, 431] width 71 height 21
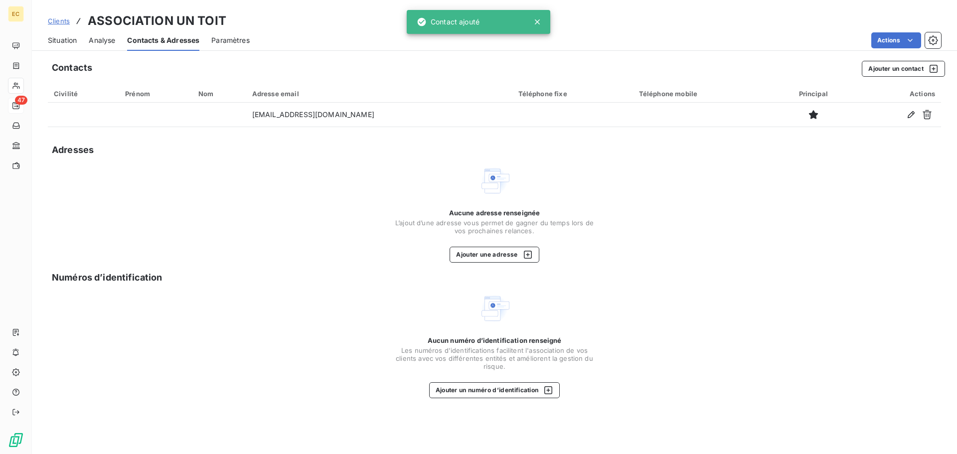
click at [55, 39] on span "Situation" at bounding box center [62, 40] width 29 height 10
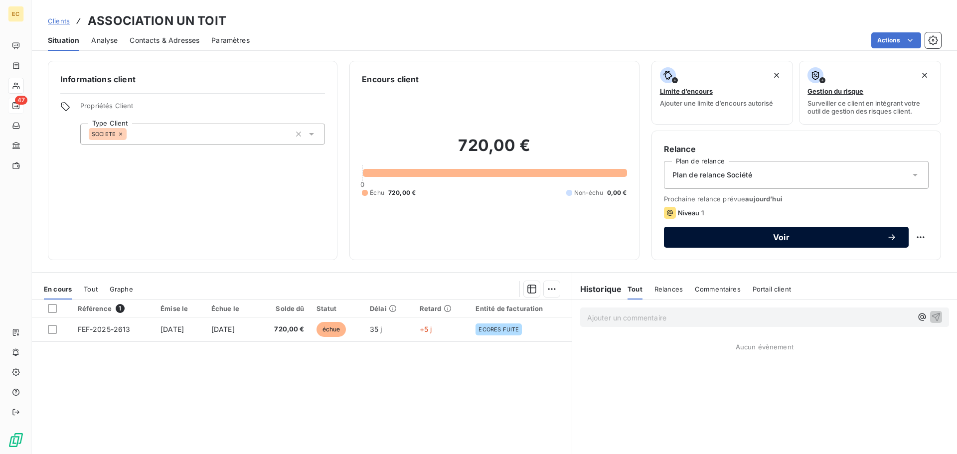
click at [727, 240] on span "Voir" at bounding box center [781, 237] width 211 height 8
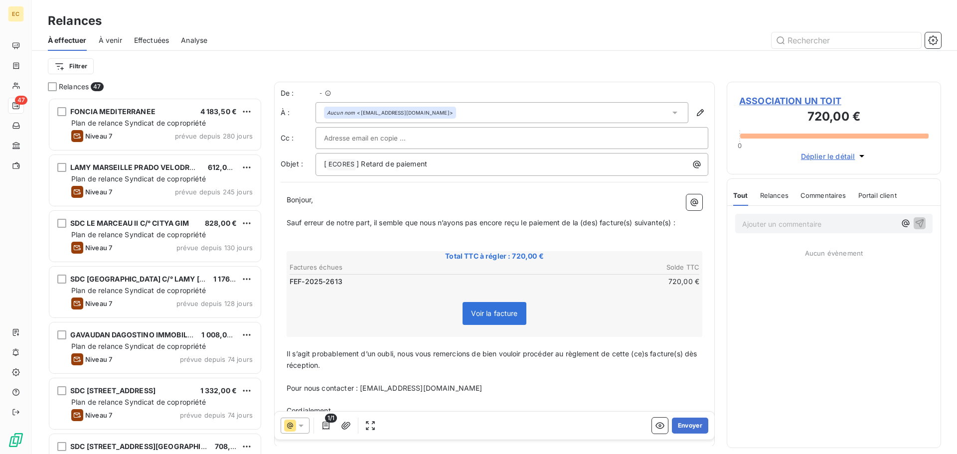
scroll to position [349, 207]
click at [686, 423] on button "Envoyer" at bounding box center [690, 426] width 36 height 16
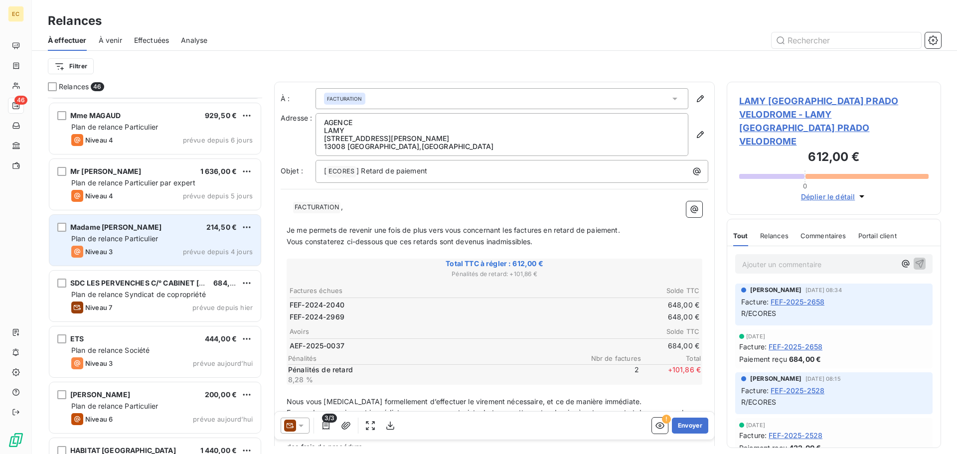
scroll to position [2113, 0]
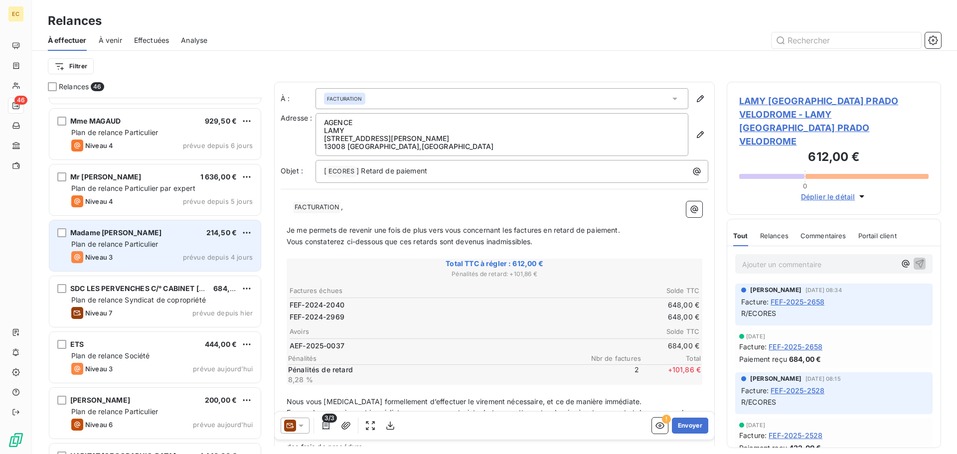
click at [126, 240] on span "Plan de relance Particulier" at bounding box center [114, 244] width 87 height 8
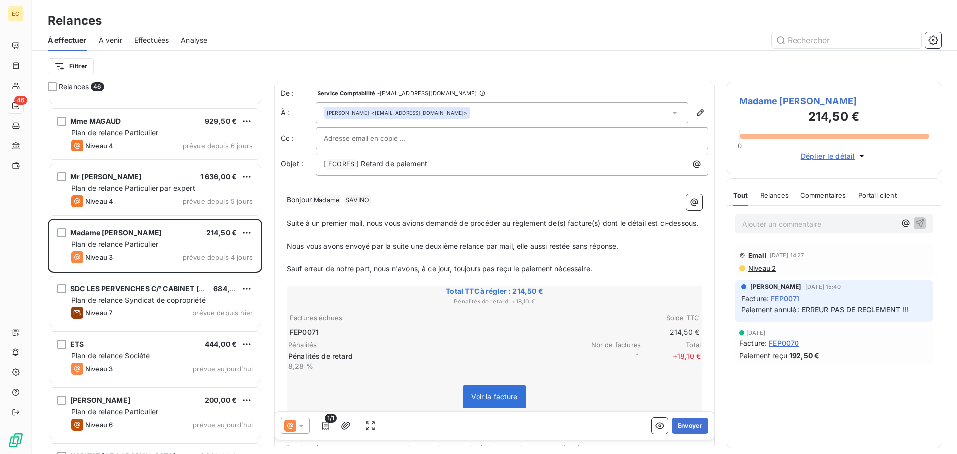
click at [784, 102] on span "Madame [PERSON_NAME]" at bounding box center [833, 100] width 189 height 13
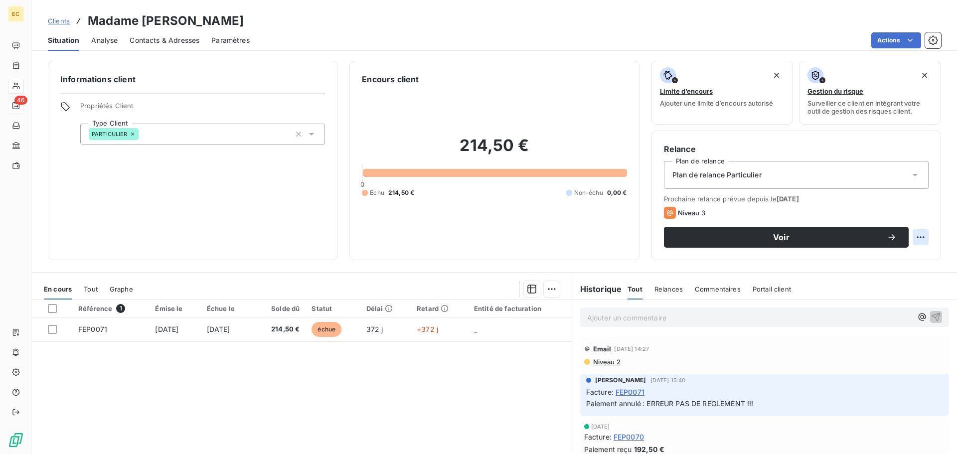
click at [911, 239] on html "EC 46 Clients Madame SAVINO Situation Analyse Contacts & Adresses Paramètres Ac…" at bounding box center [478, 227] width 957 height 454
click at [886, 260] on div "Replanifier cette action" at bounding box center [871, 259] width 89 height 16
select select "9"
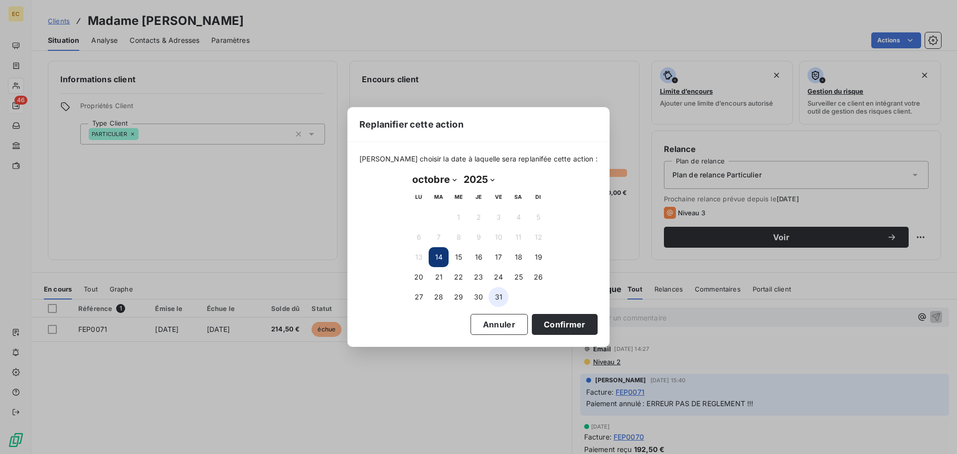
click at [494, 299] on button "31" at bounding box center [499, 297] width 20 height 20
click at [532, 322] on button "Confirmer" at bounding box center [565, 324] width 66 height 21
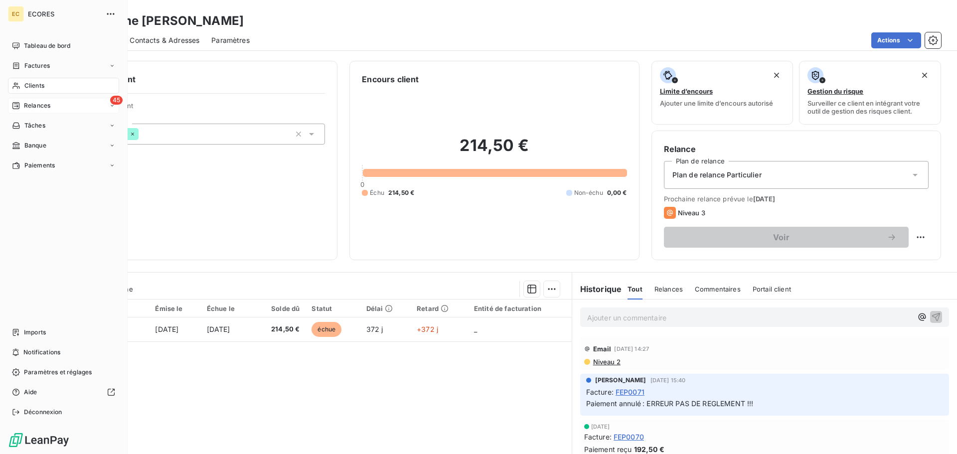
click at [25, 108] on span "Relances" at bounding box center [37, 105] width 26 height 9
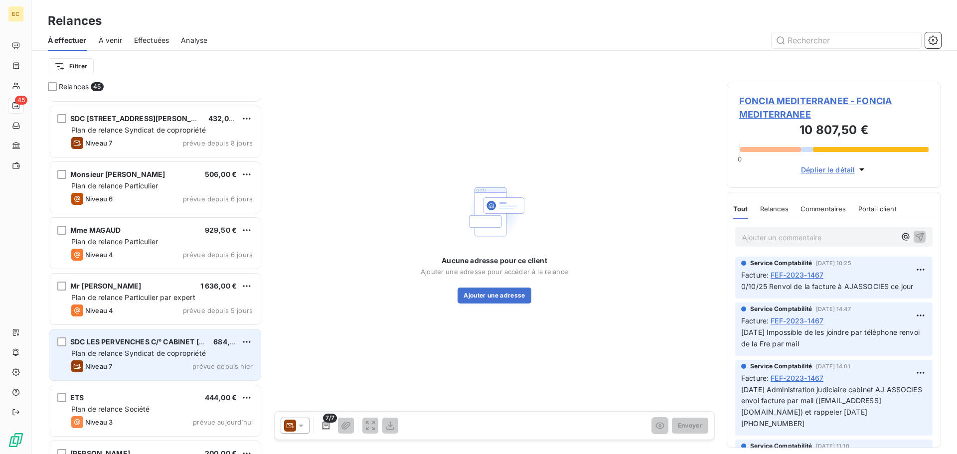
scroll to position [2007, 0]
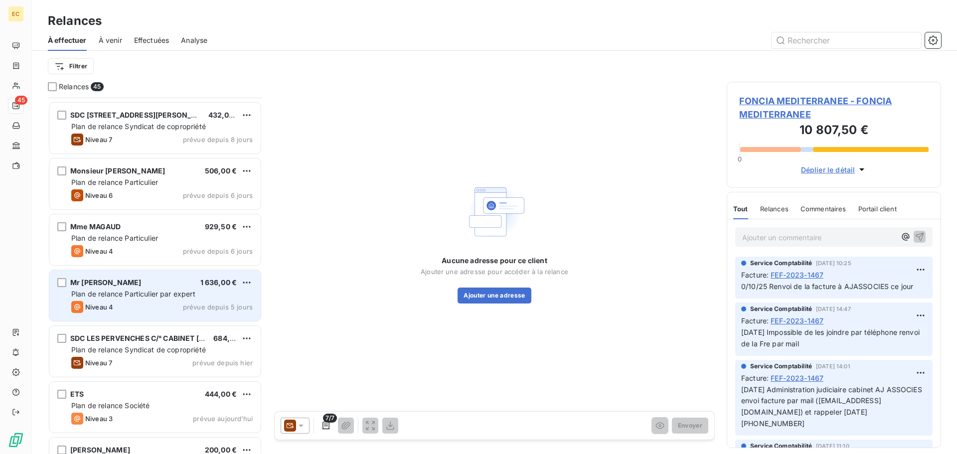
click at [131, 288] on div "Mr DEPO Alain 1 636,00 € Plan de relance Particulier par expert Niveau 4 prévue…" at bounding box center [154, 295] width 211 height 51
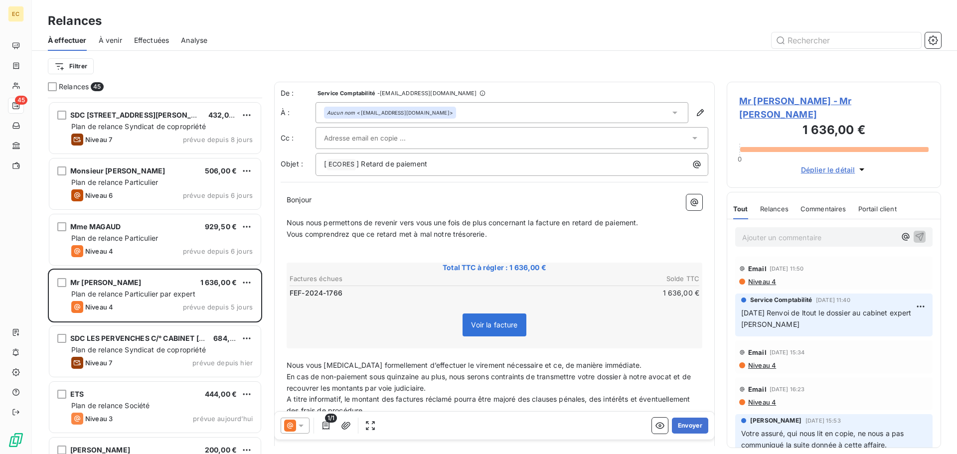
click at [778, 103] on span "Mr DEPO Alain - Mr DEPO Alain" at bounding box center [833, 107] width 189 height 27
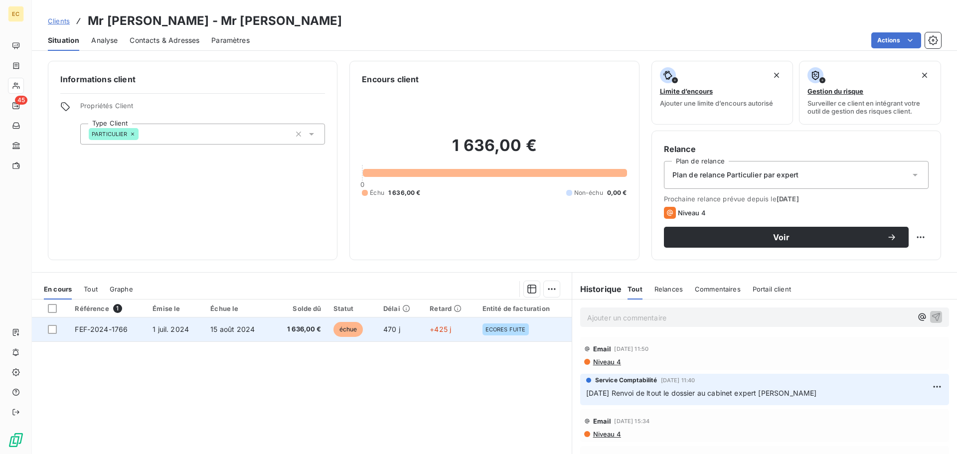
click at [99, 333] on span "FEF-2024-1766" at bounding box center [101, 329] width 53 height 8
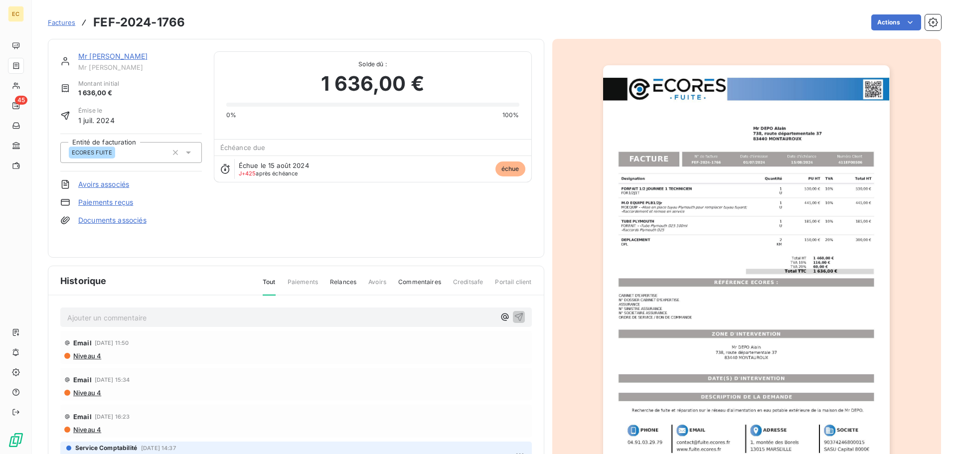
click at [57, 23] on span "Factures" at bounding box center [61, 22] width 27 height 8
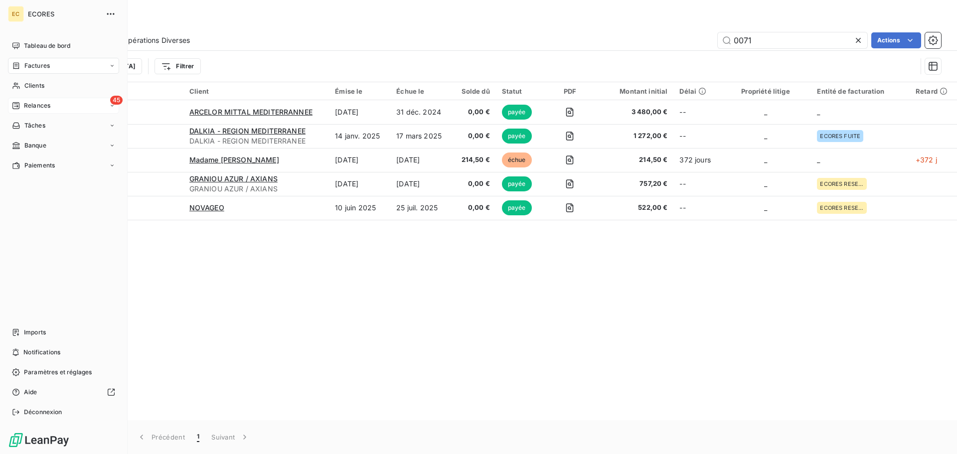
click at [25, 106] on span "Relances" at bounding box center [37, 105] width 26 height 9
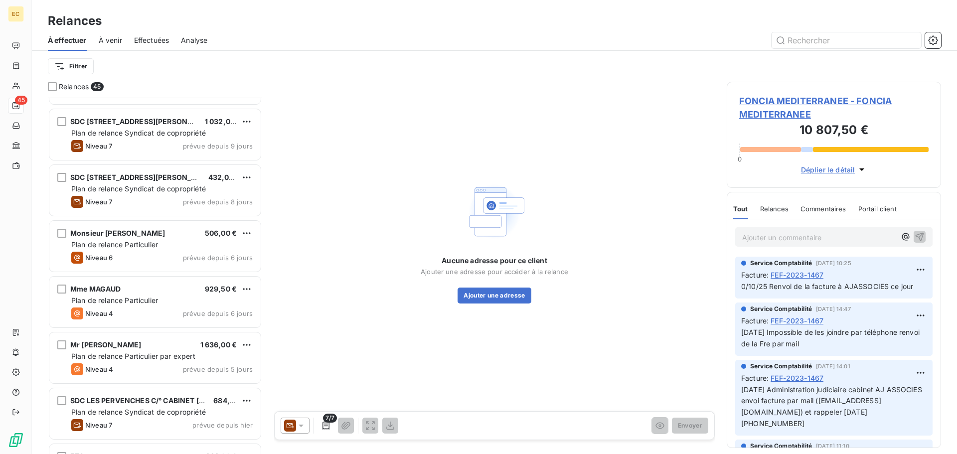
scroll to position [1994, 0]
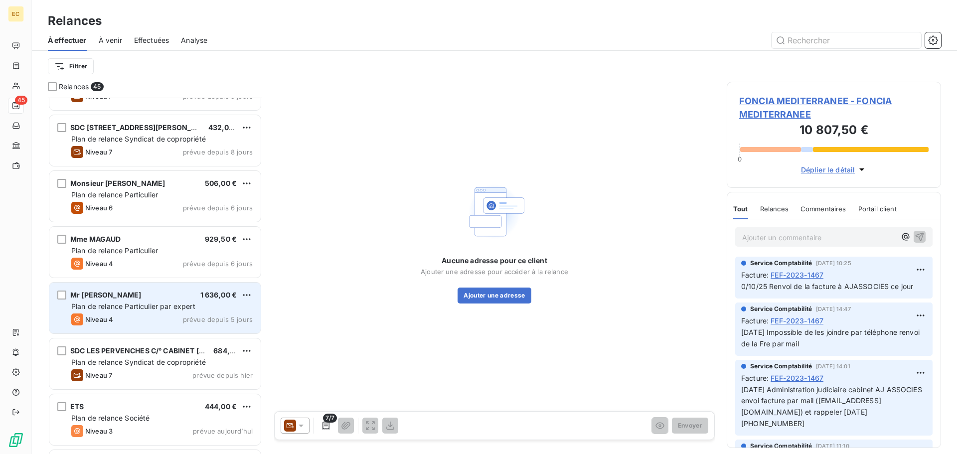
click at [150, 306] on span "Plan de relance Particulier par expert" at bounding box center [133, 306] width 124 height 8
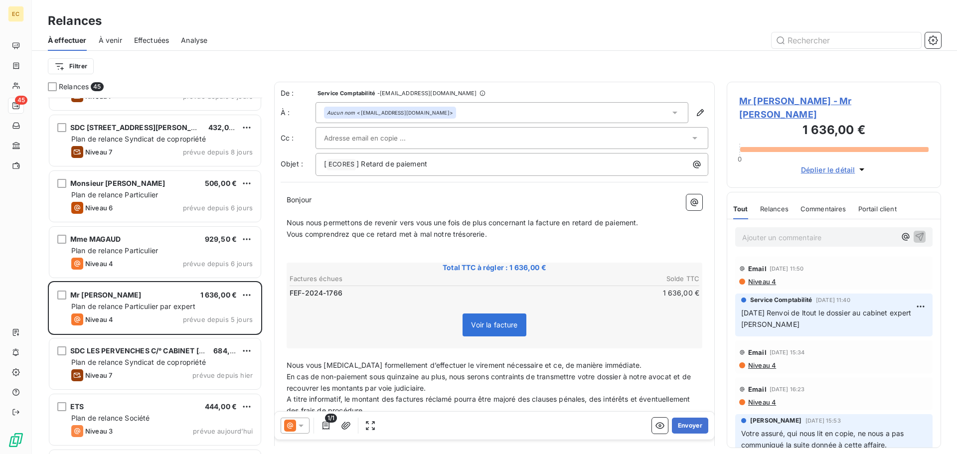
click at [827, 102] on span "Mr DEPO Alain - Mr DEPO Alain" at bounding box center [833, 107] width 189 height 27
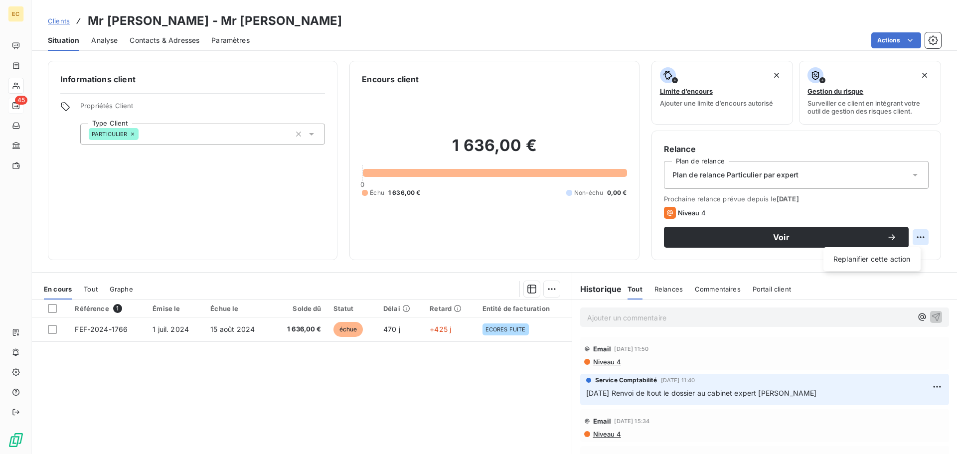
click at [916, 236] on html "EC 45 Clients Mr DEPO Alain - Mr DEPO Alain Situation Analyse Contacts & Adress…" at bounding box center [478, 227] width 957 height 454
click at [900, 260] on div "Replanifier cette action" at bounding box center [871, 259] width 89 height 16
select select "9"
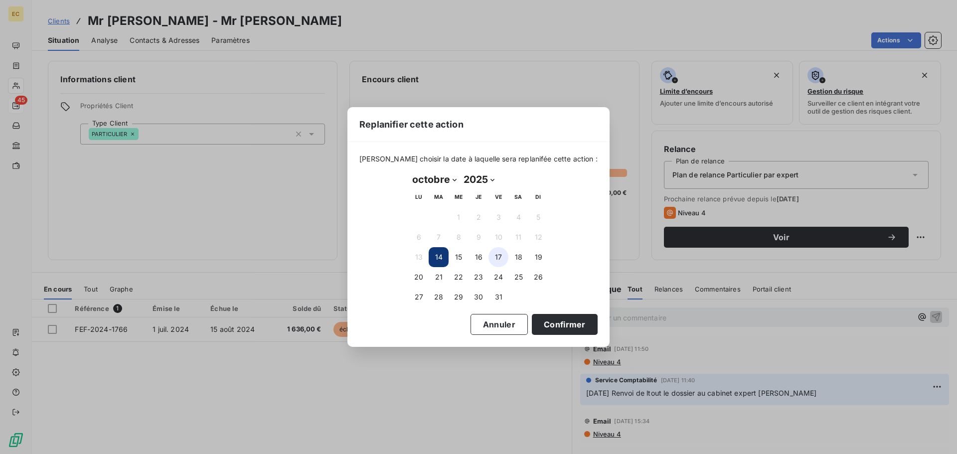
click at [495, 257] on button "17" at bounding box center [499, 257] width 20 height 20
click at [558, 320] on button "Confirmer" at bounding box center [565, 324] width 66 height 21
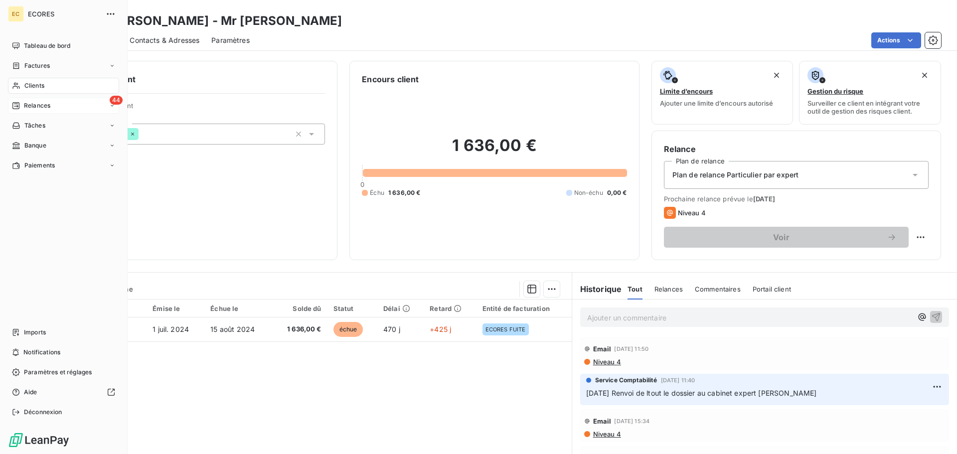
click at [34, 104] on span "Relances" at bounding box center [37, 105] width 26 height 9
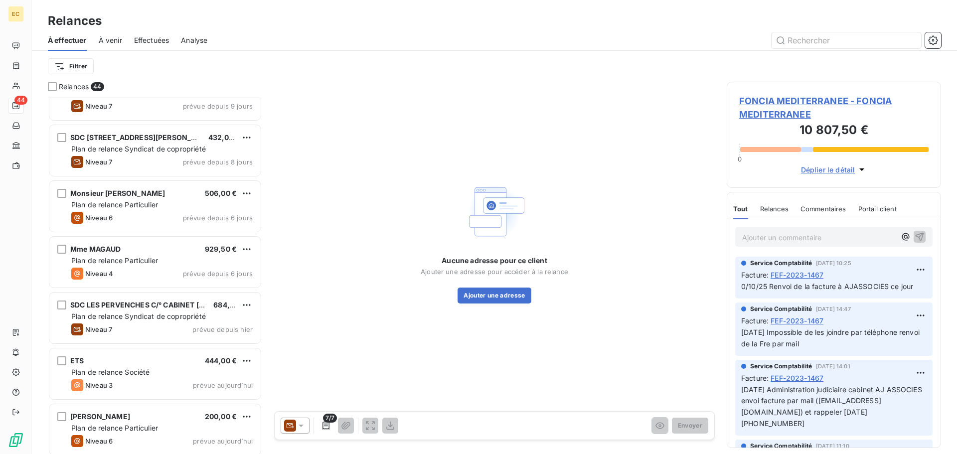
scroll to position [1994, 0]
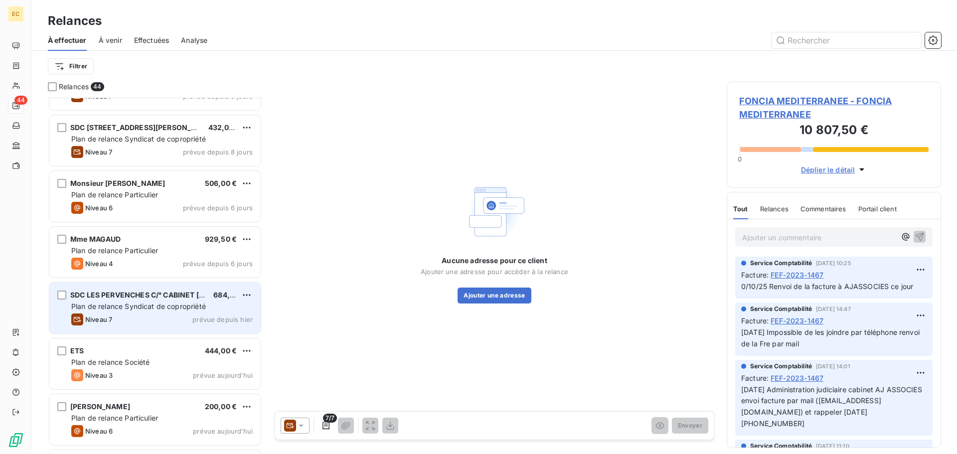
click at [151, 304] on span "Plan de relance Syndicat de copropriété" at bounding box center [138, 306] width 135 height 8
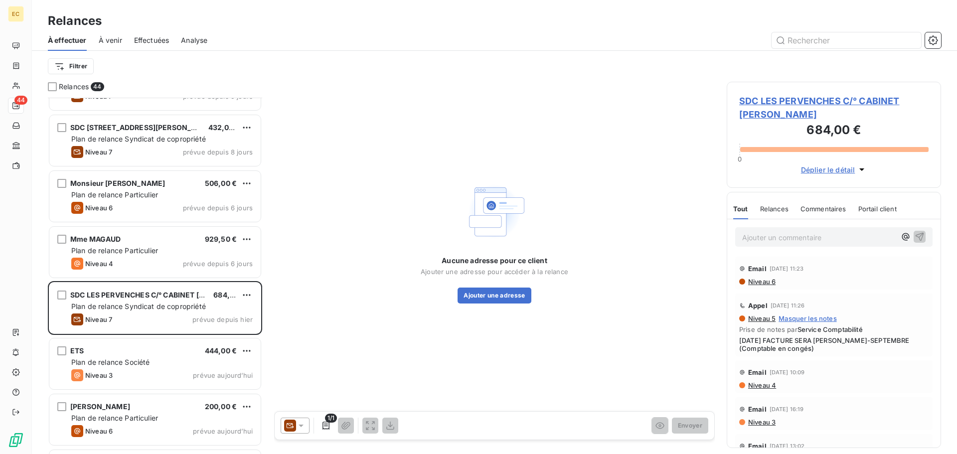
click at [763, 102] on span "SDC LES PERVENCHES C/° CABINET [PERSON_NAME]" at bounding box center [833, 107] width 189 height 27
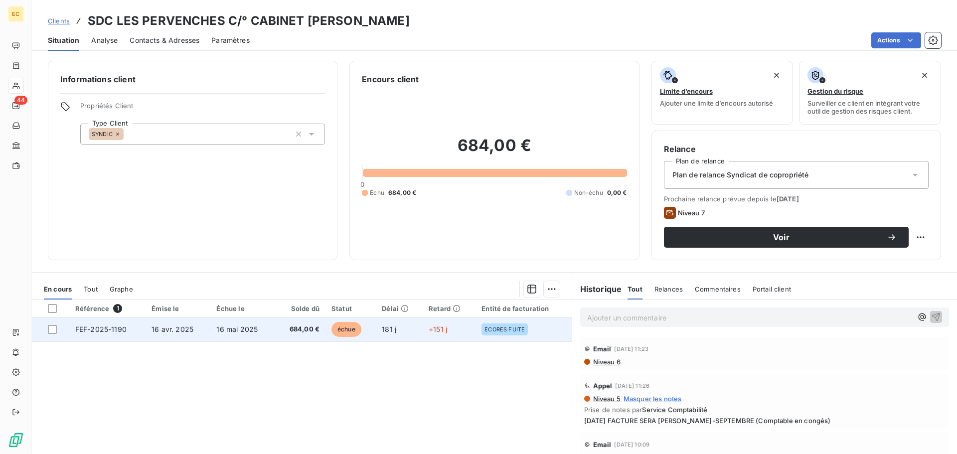
click at [119, 333] on span "FEF-2025-1190" at bounding box center [100, 329] width 51 height 8
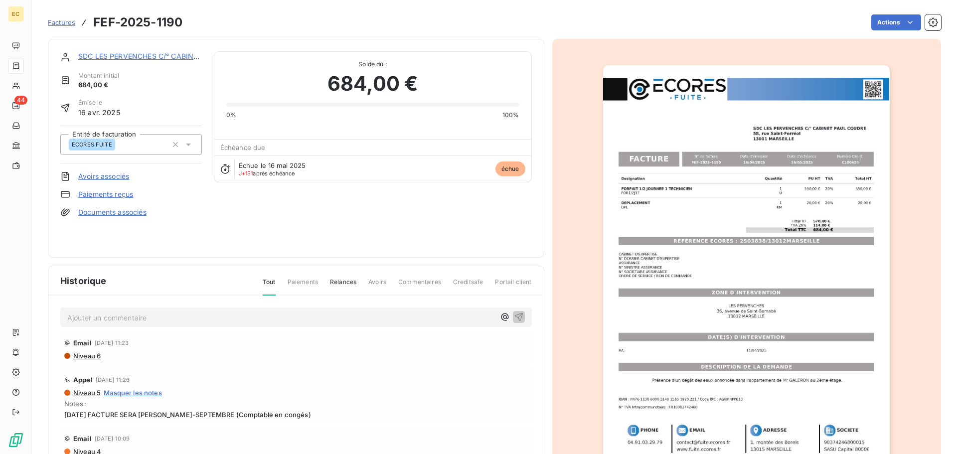
click at [723, 239] on img "button" at bounding box center [746, 268] width 287 height 406
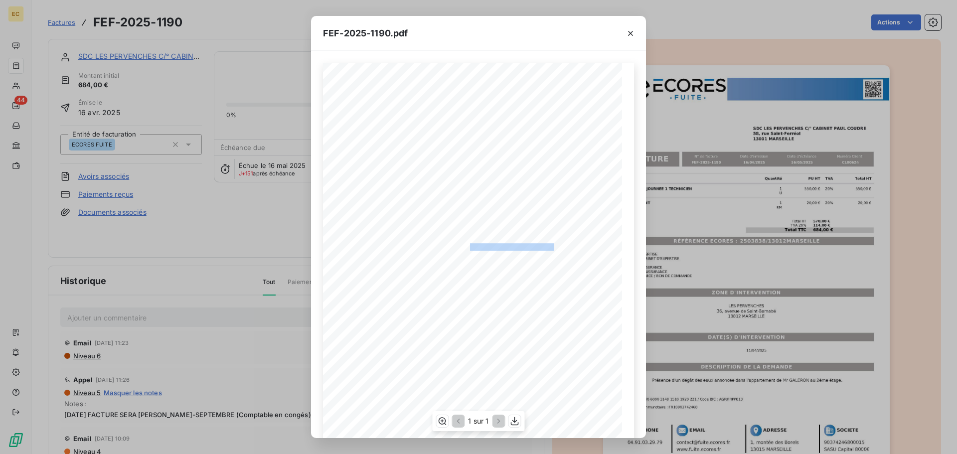
drag, startPoint x: 551, startPoint y: 248, endPoint x: 465, endPoint y: 245, distance: 86.3
click at [465, 245] on span "RÉFÉRENCE ECORES : 2503838/13012MARSEILLE" at bounding box center [478, 245] width 152 height 5
copy span ": 2503838/13012MARSEILLE"
click at [630, 29] on icon "button" at bounding box center [631, 33] width 10 height 10
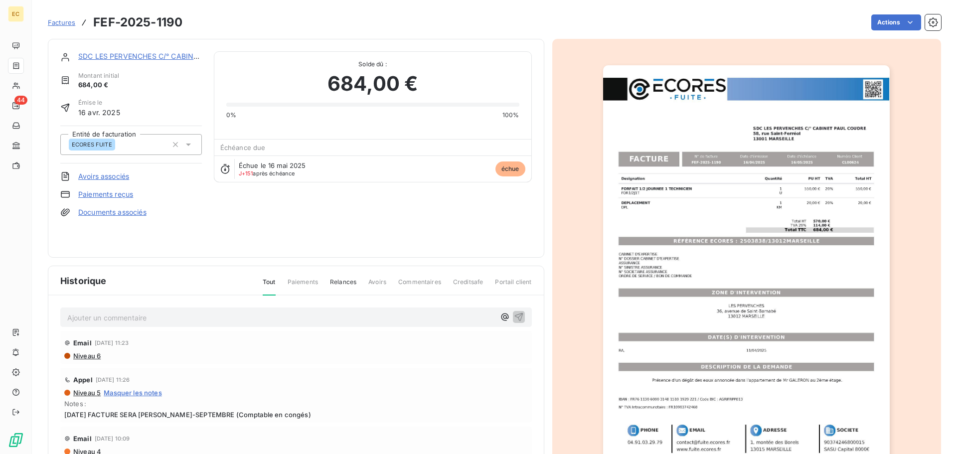
click at [161, 55] on link "SDC LES PERVENCHES C/° CABINET [PERSON_NAME]" at bounding box center [170, 56] width 184 height 8
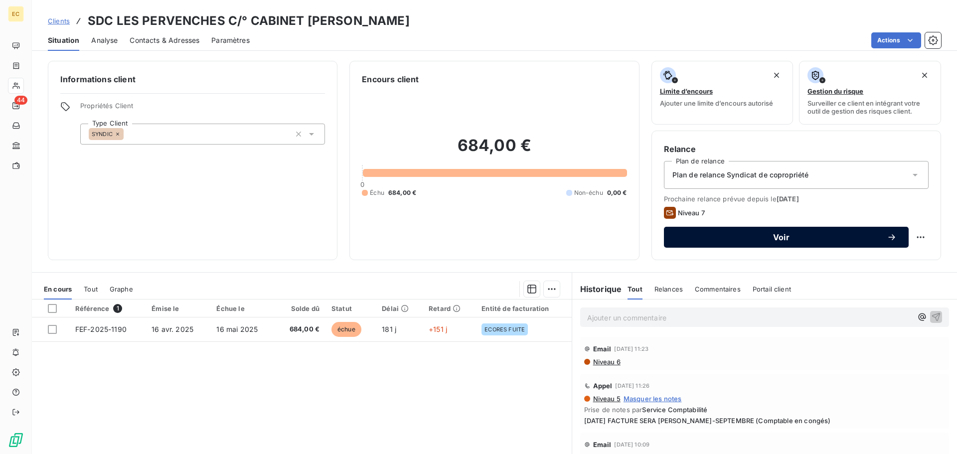
click at [758, 239] on span "Voir" at bounding box center [781, 237] width 211 height 8
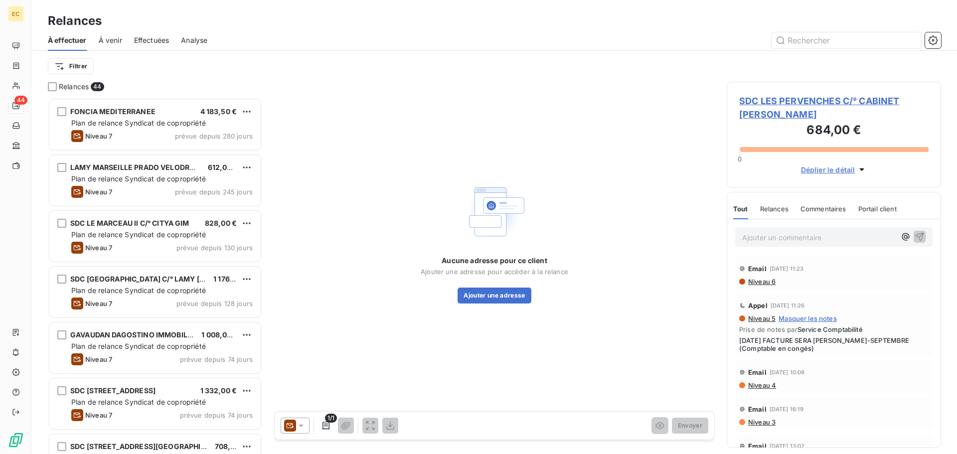
scroll to position [349, 207]
click at [300, 425] on icon at bounding box center [301, 426] width 5 height 2
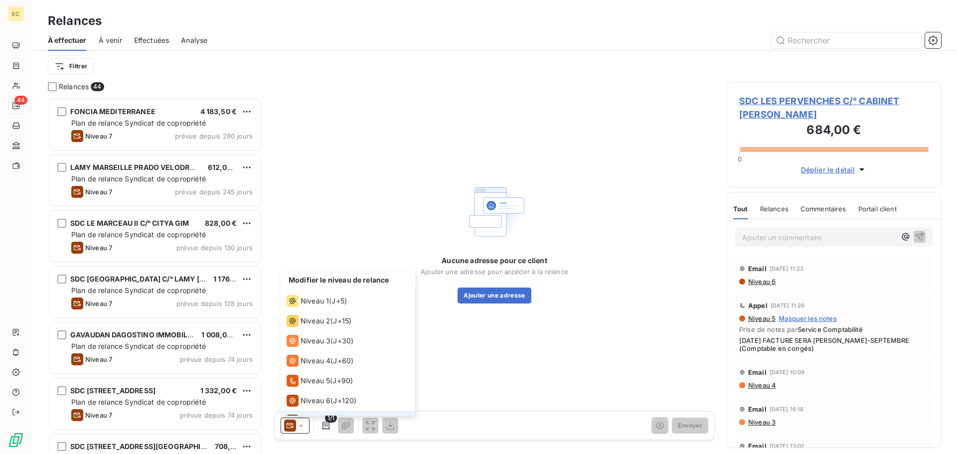
scroll to position [15, 0]
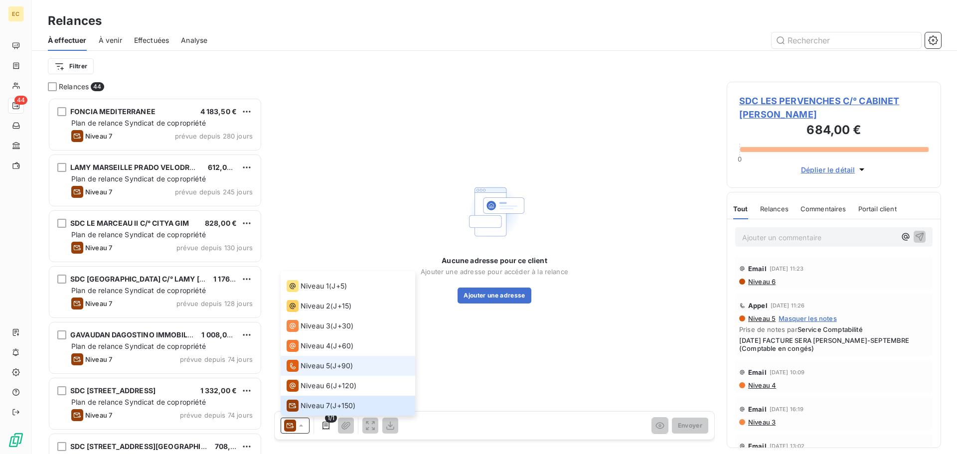
click at [321, 365] on span "Niveau 5" at bounding box center [315, 366] width 29 height 10
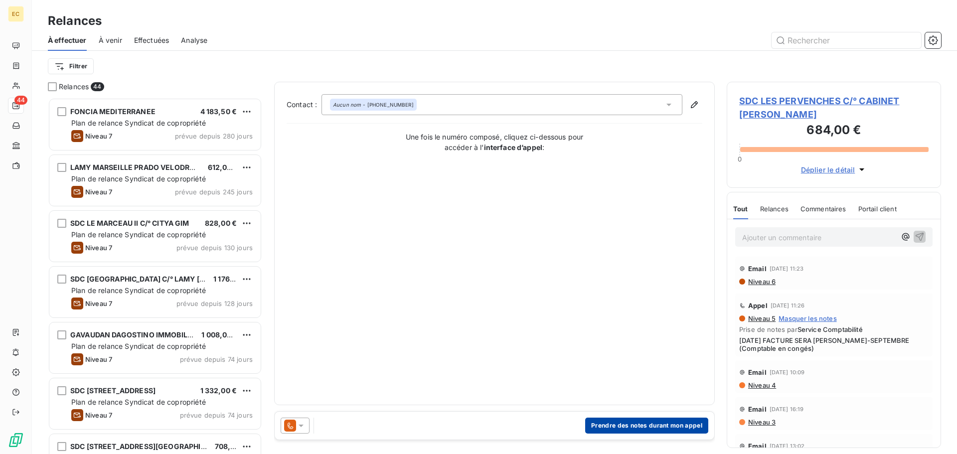
click at [611, 423] on button "Prendre des notes durant mon appel" at bounding box center [646, 426] width 123 height 16
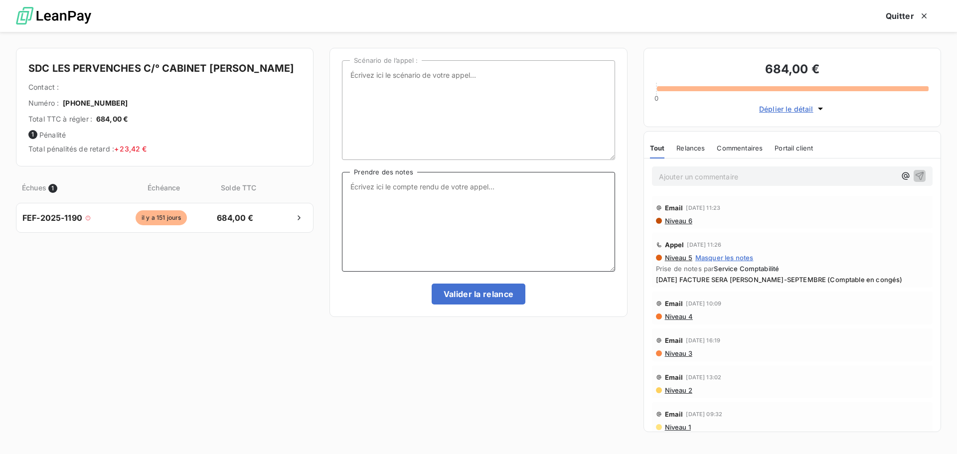
click at [378, 185] on textarea "Prendre des notes" at bounding box center [478, 222] width 273 height 100
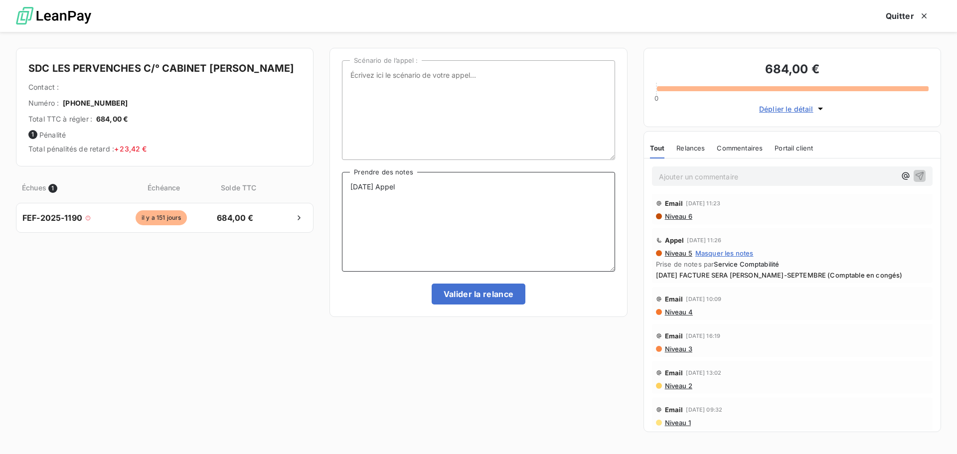
scroll to position [5, 0]
type textarea "14/10/25 Appel va voir et reviens vers nous"
click at [485, 294] on button "Valider la relance" at bounding box center [479, 294] width 94 height 21
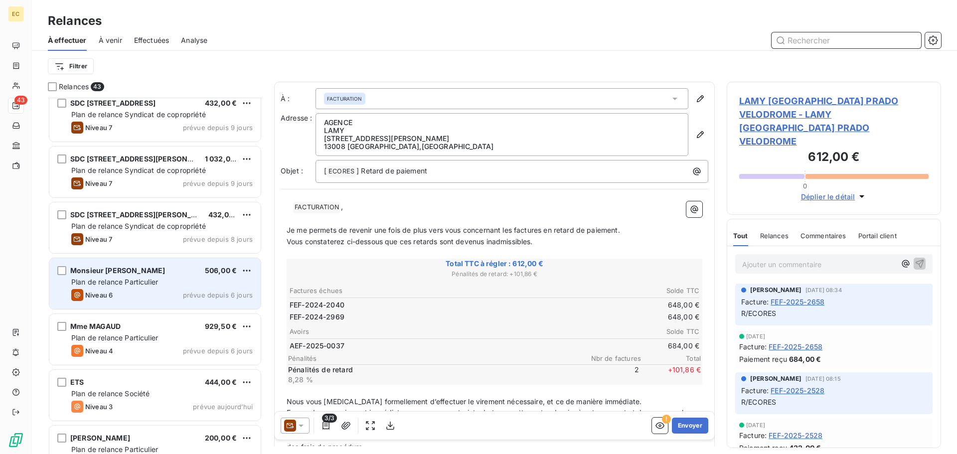
scroll to position [1895, 0]
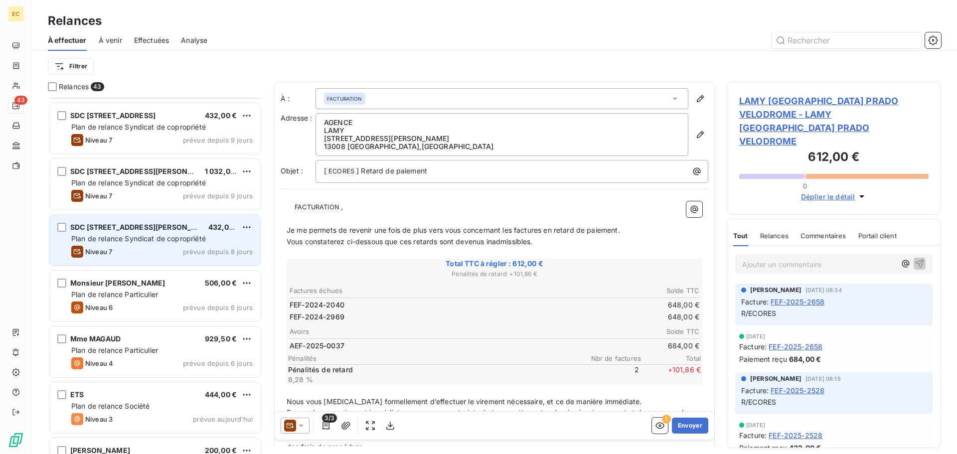
click at [144, 238] on span "Plan de relance Syndicat de copropriété" at bounding box center [138, 238] width 135 height 8
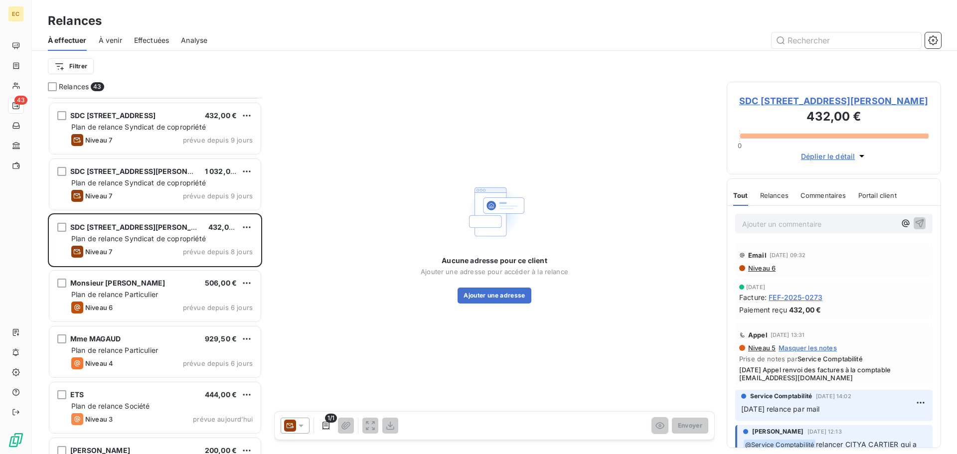
click at [787, 100] on span "SDC [STREET_ADDRESS][PERSON_NAME]" at bounding box center [833, 100] width 189 height 13
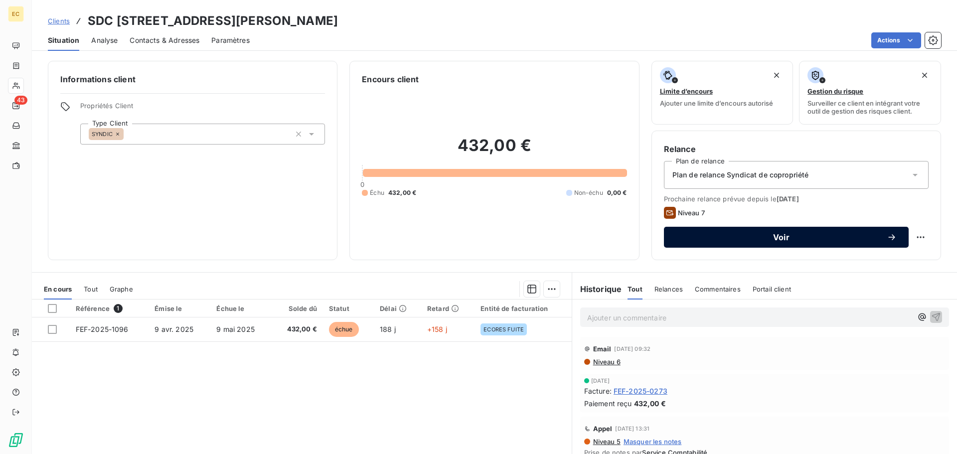
click at [718, 238] on span "Voir" at bounding box center [781, 237] width 211 height 8
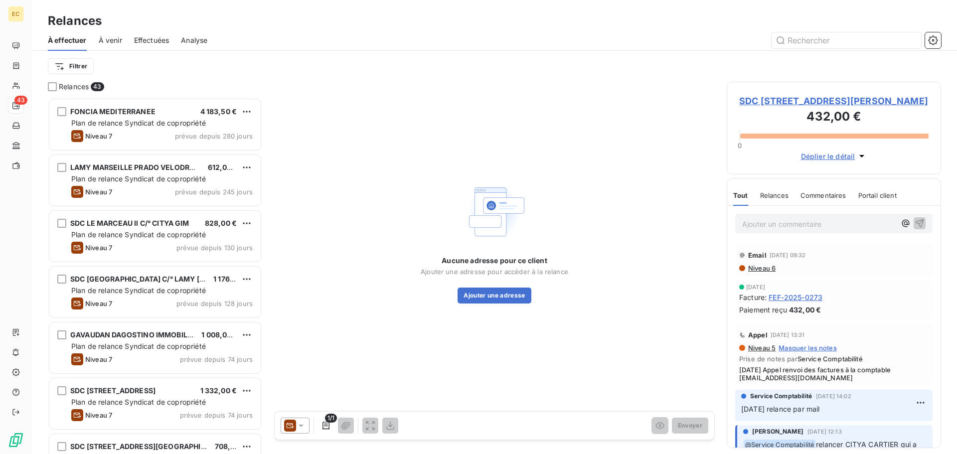
scroll to position [349, 207]
click at [300, 424] on icon at bounding box center [301, 426] width 10 height 10
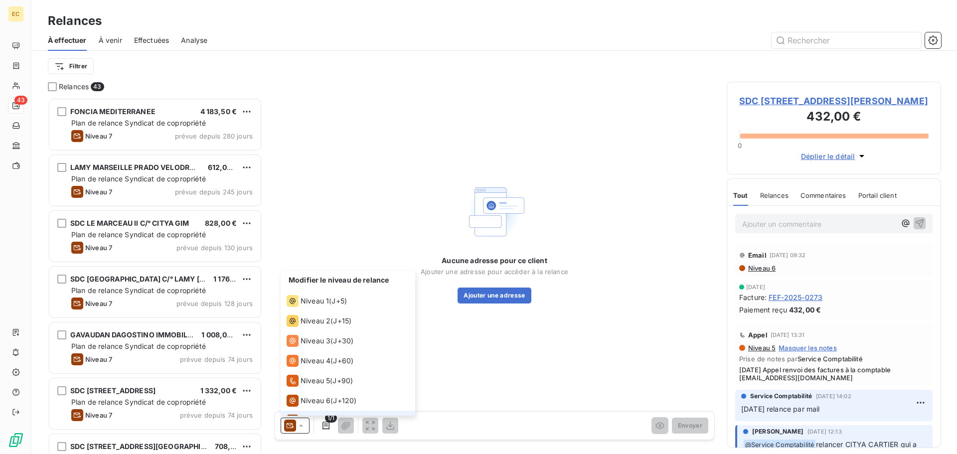
scroll to position [15, 0]
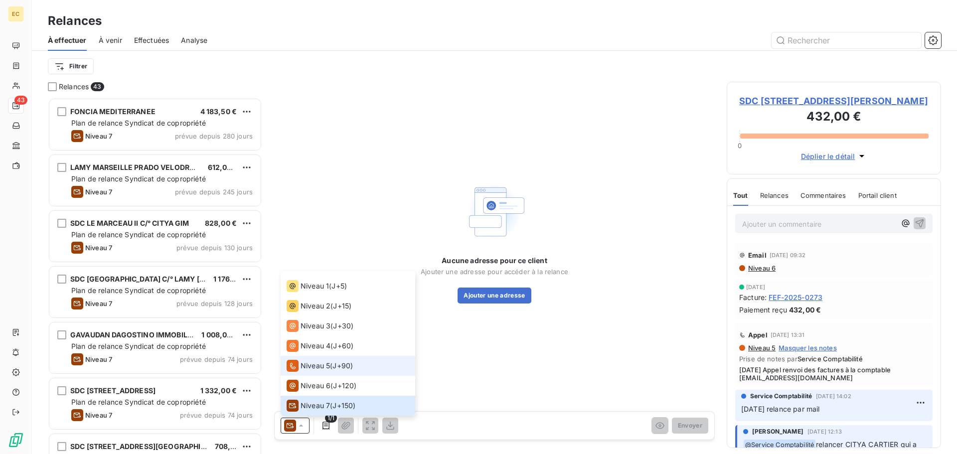
click at [310, 366] on span "Niveau 5" at bounding box center [315, 366] width 29 height 10
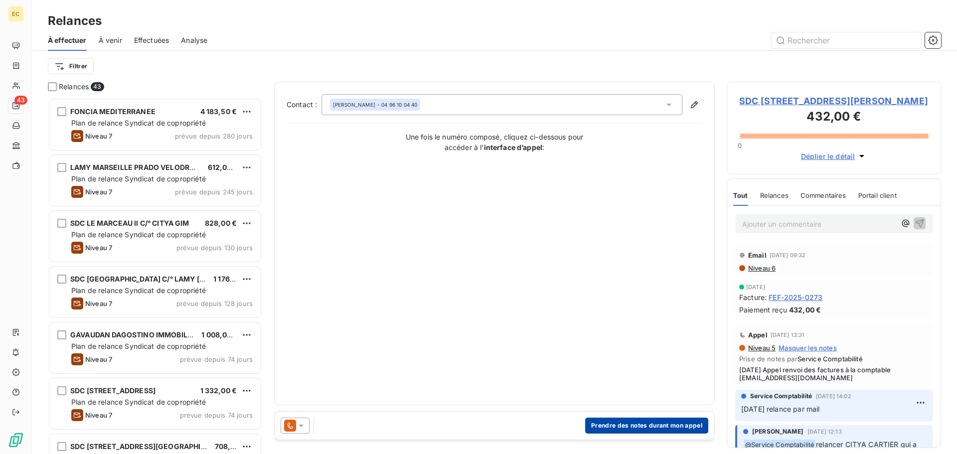
click at [641, 424] on button "Prendre des notes durant mon appel" at bounding box center [646, 426] width 123 height 16
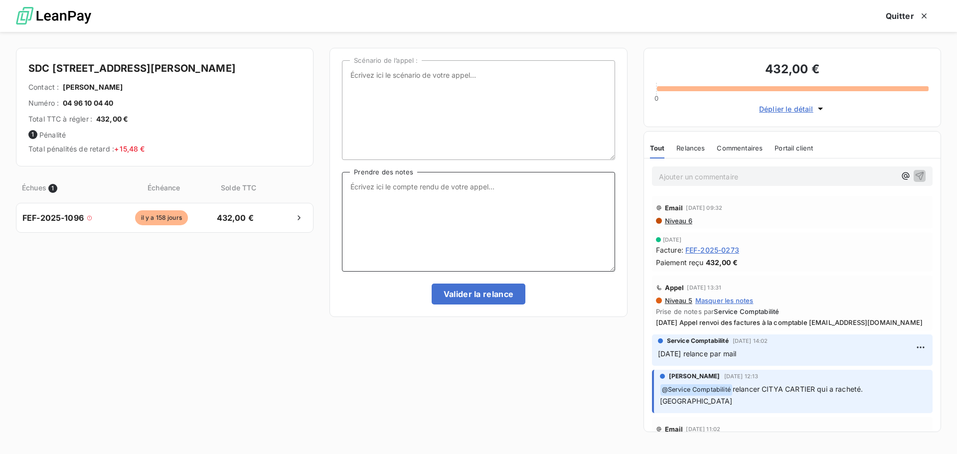
click at [362, 184] on textarea "Prendre des notes" at bounding box center [478, 222] width 273 height 100
click at [421, 189] on textarea "[DATE] appel" at bounding box center [478, 222] width 273 height 100
click at [675, 302] on span "Niveau 5" at bounding box center [678, 301] width 28 height 8
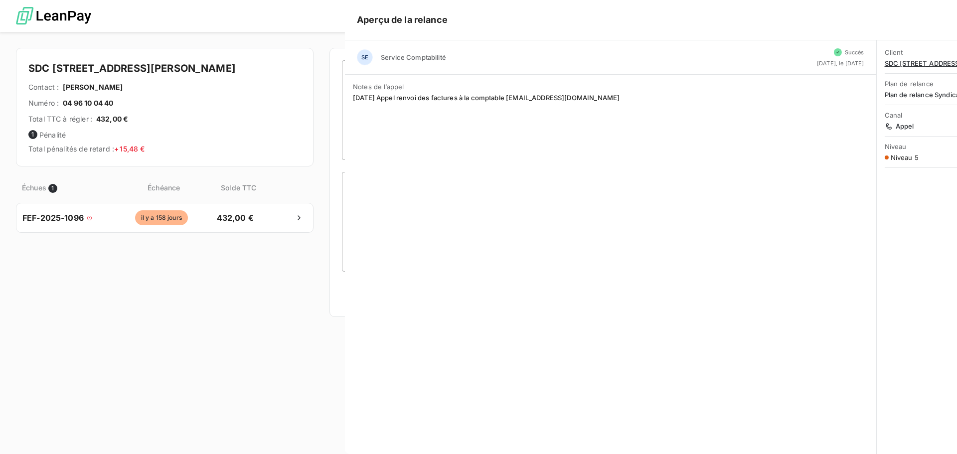
scroll to position [349, 207]
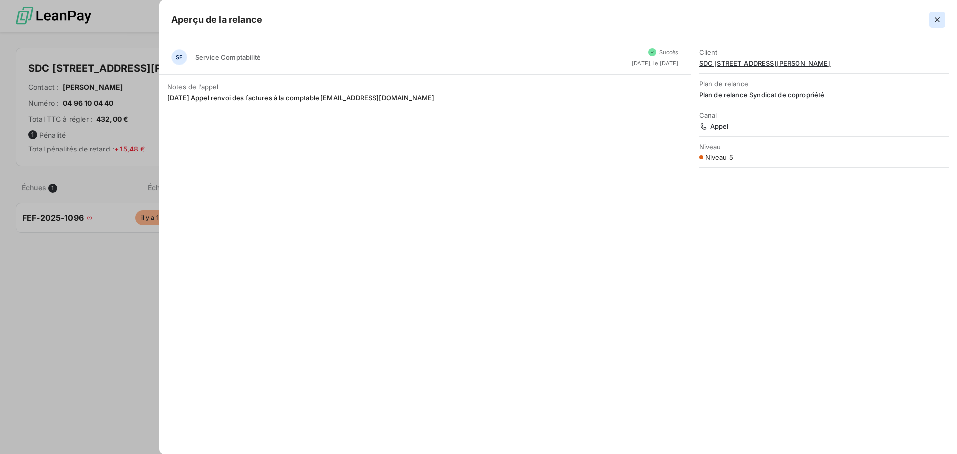
click at [939, 19] on icon "button" at bounding box center [937, 20] width 10 height 10
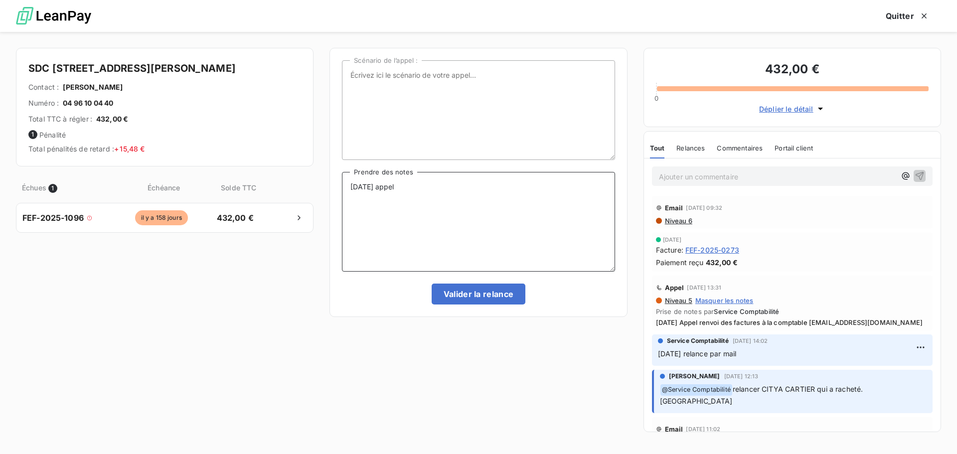
click at [416, 188] on textarea "[DATE] appel" at bounding box center [478, 222] width 273 height 100
type textarea "[DATE] appel voit avec la gestionnaire et reviens vers nous"
click at [481, 295] on button "Valider la relance" at bounding box center [479, 294] width 94 height 21
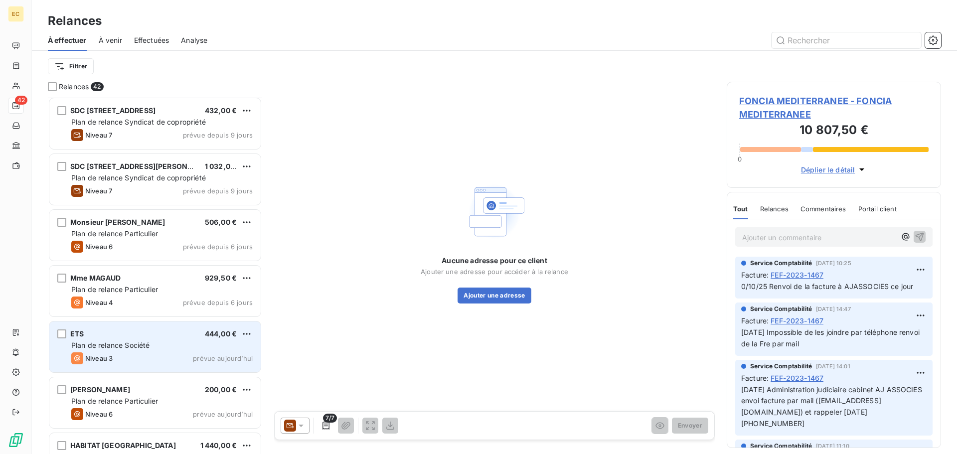
scroll to position [1889, 0]
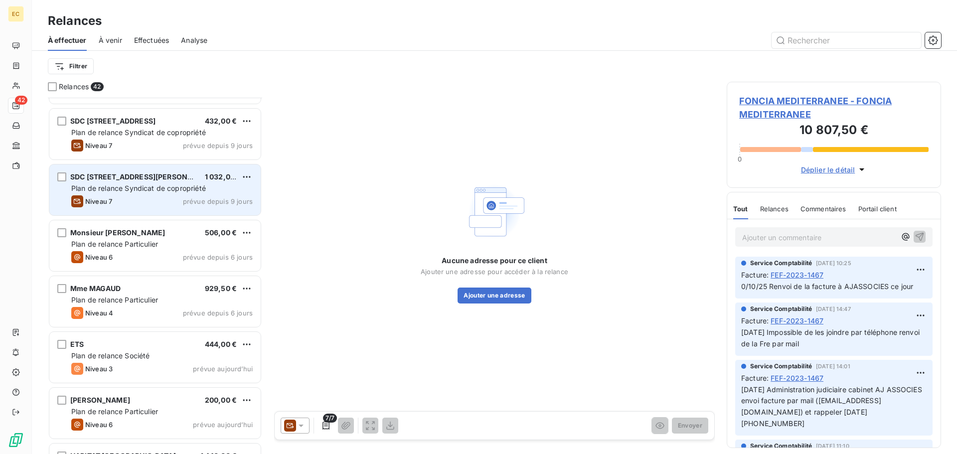
click at [149, 184] on span "Plan de relance Syndicat de copropriété" at bounding box center [138, 188] width 135 height 8
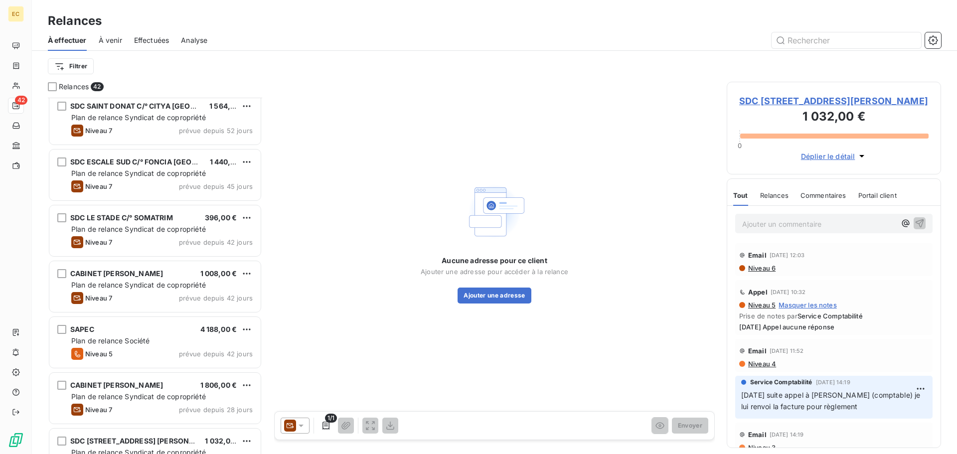
scroll to position [593, 0]
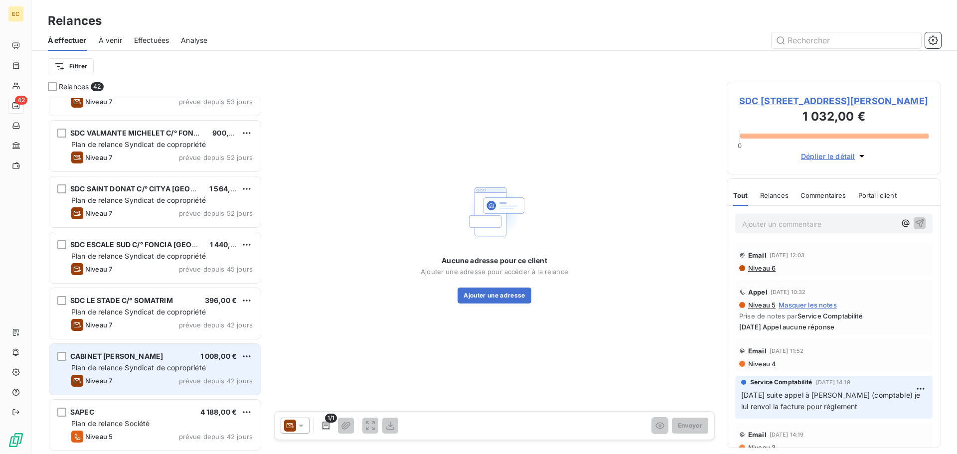
click at [164, 361] on div "CABINET PIERRE CONTI 1 008,00 € Plan de relance Syndicat de copropriété Niveau …" at bounding box center [154, 369] width 211 height 51
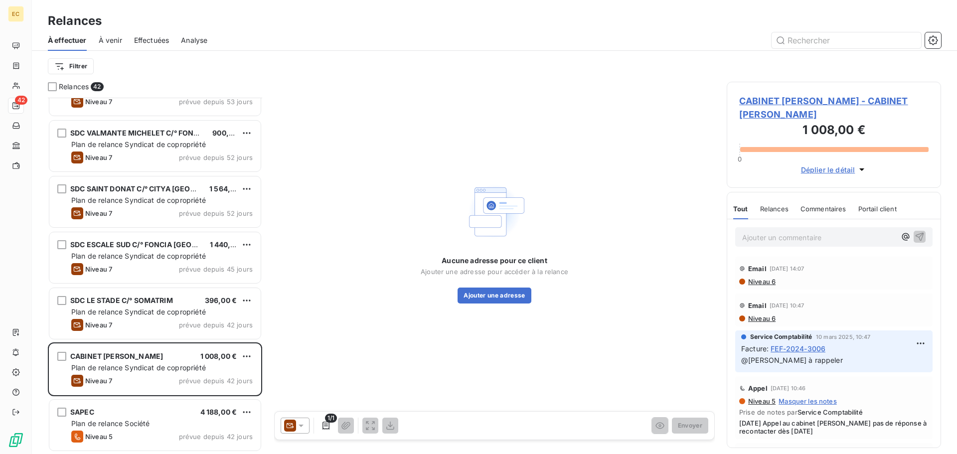
click at [763, 101] on span "CABINET PIERRE CONTI - CABINET PIERRE CONTI" at bounding box center [833, 107] width 189 height 27
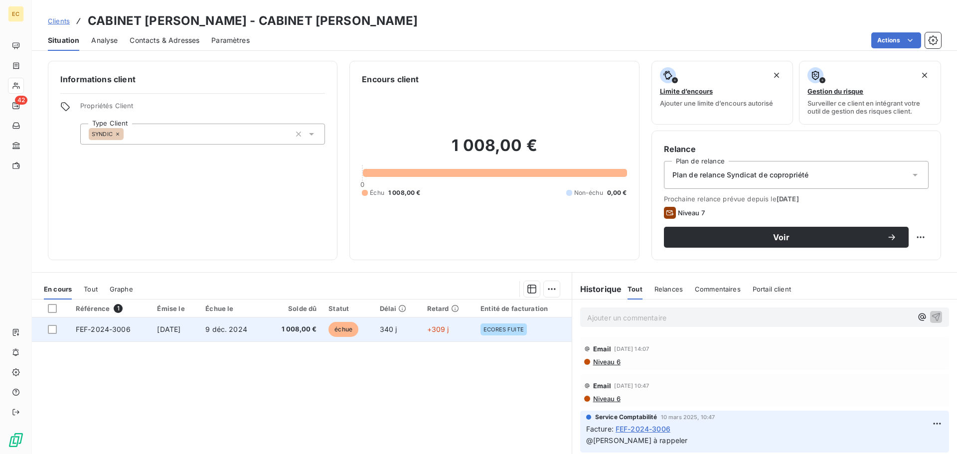
click at [133, 328] on td "FEF-2024-3006" at bounding box center [111, 330] width 82 height 24
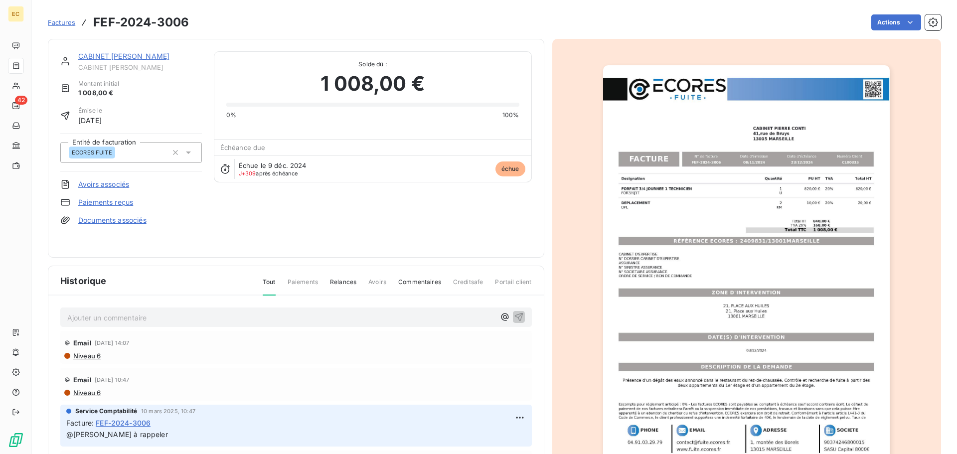
click at [729, 241] on img "button" at bounding box center [746, 268] width 287 height 406
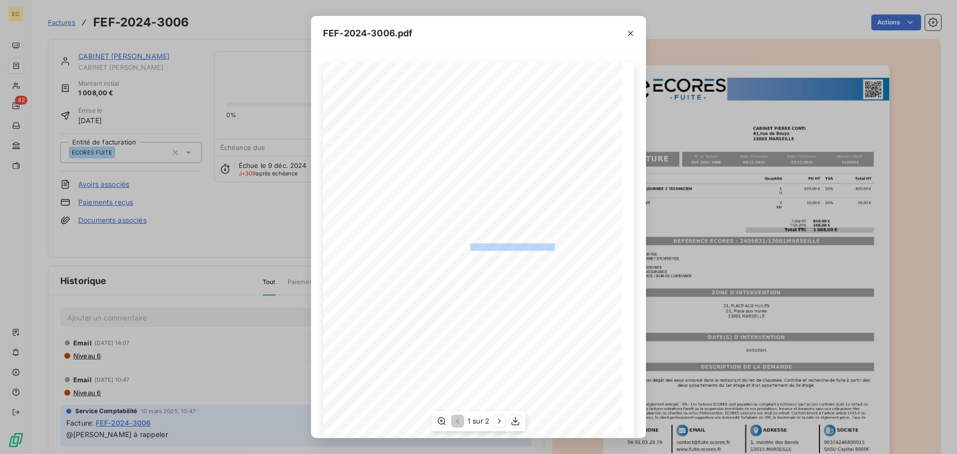
drag, startPoint x: 551, startPoint y: 248, endPoint x: 465, endPoint y: 248, distance: 85.7
click at [465, 248] on span "RÉFÉRENCE ECORES : 2409831/13001MARSEILLE" at bounding box center [478, 245] width 153 height 5
click at [628, 33] on icon "button" at bounding box center [631, 33] width 10 height 10
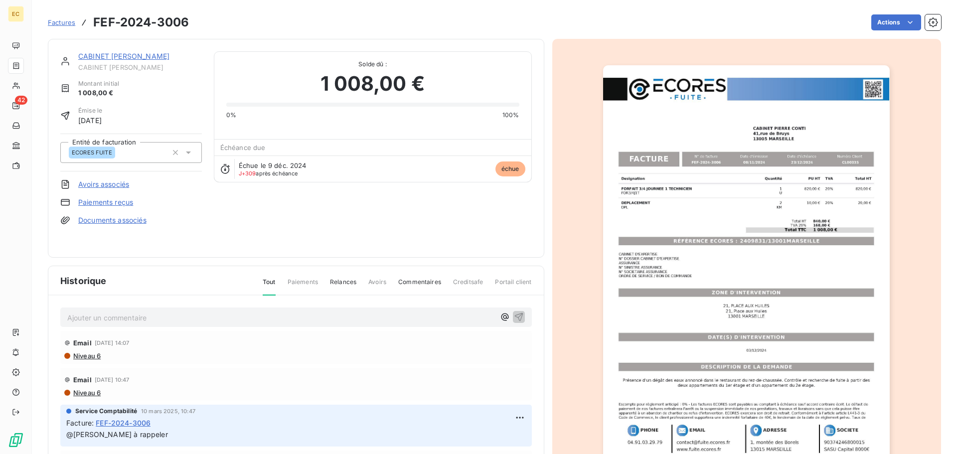
click at [130, 56] on link "CABINET [PERSON_NAME]" at bounding box center [123, 56] width 91 height 8
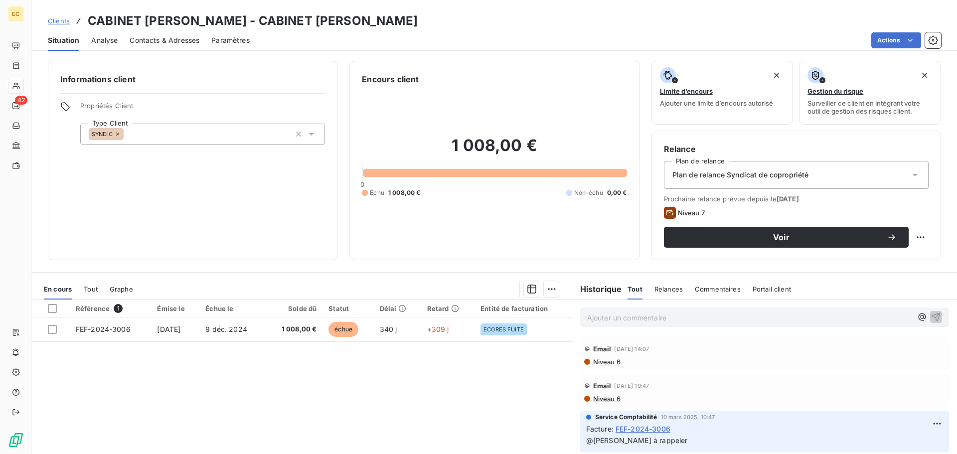
click at [599, 363] on span "Niveau 6" at bounding box center [606, 362] width 28 height 8
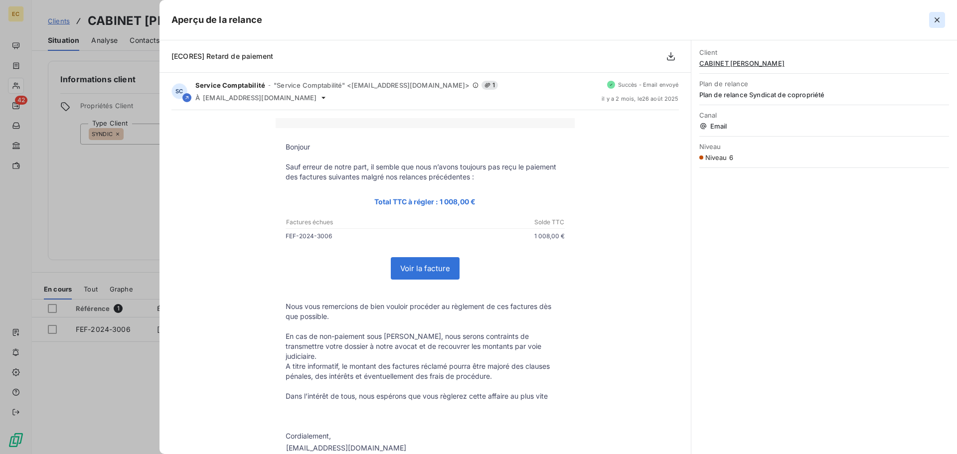
click at [936, 21] on icon "button" at bounding box center [937, 19] width 5 height 5
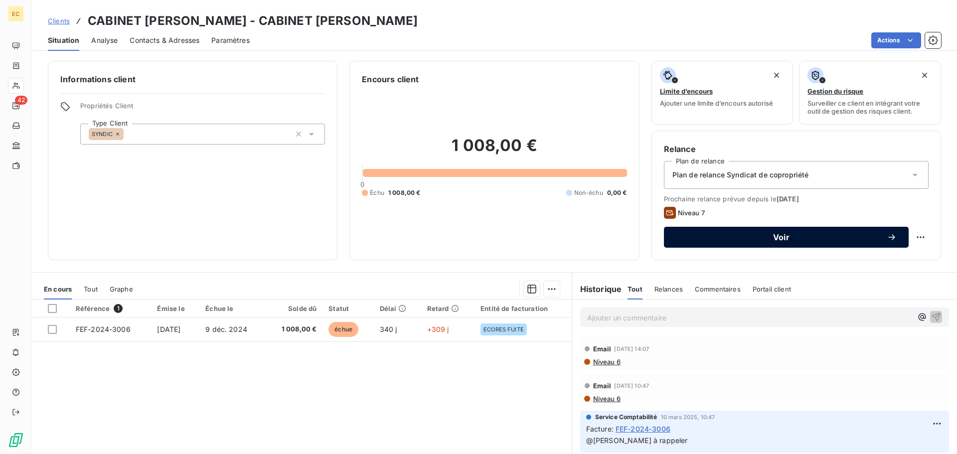
click at [759, 237] on span "Voir" at bounding box center [781, 237] width 211 height 8
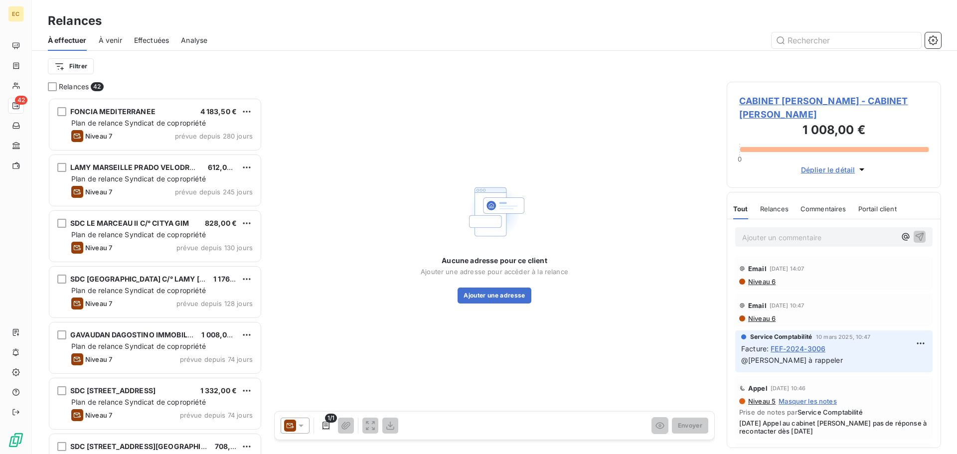
scroll to position [349, 207]
click at [299, 425] on icon at bounding box center [301, 426] width 5 height 2
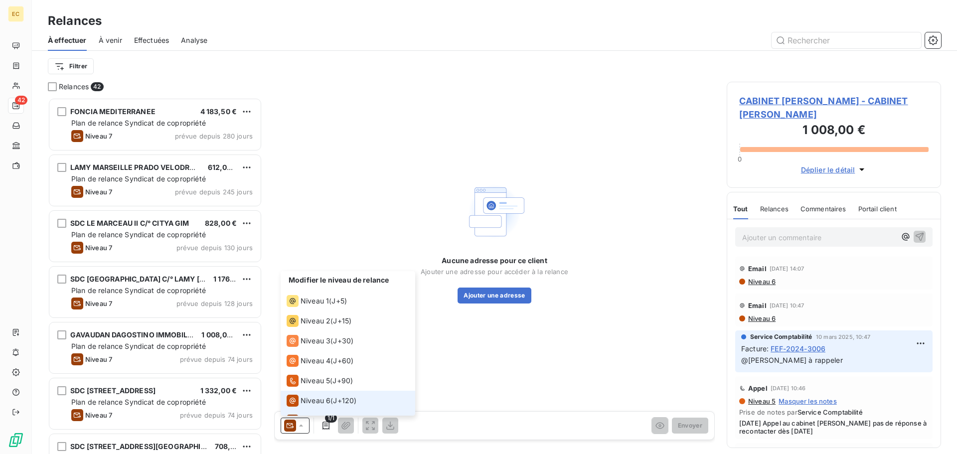
scroll to position [15, 0]
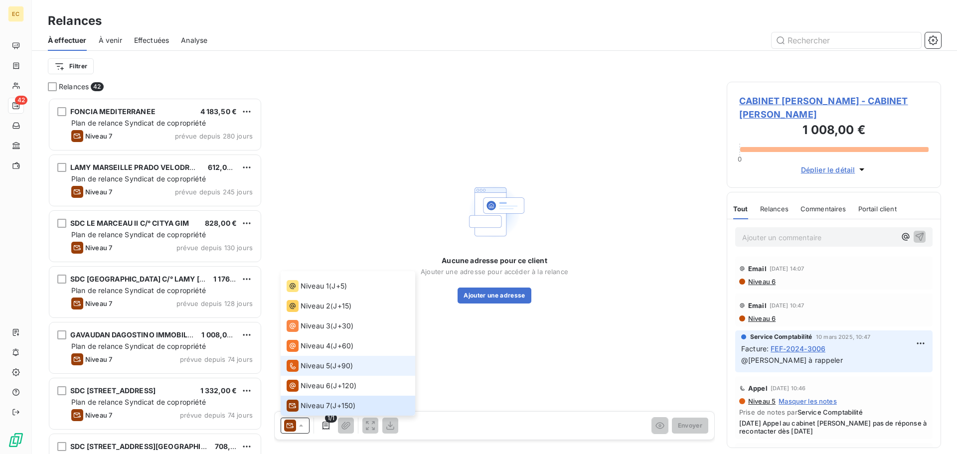
click at [329, 360] on div "Niveau 5" at bounding box center [308, 366] width 43 height 12
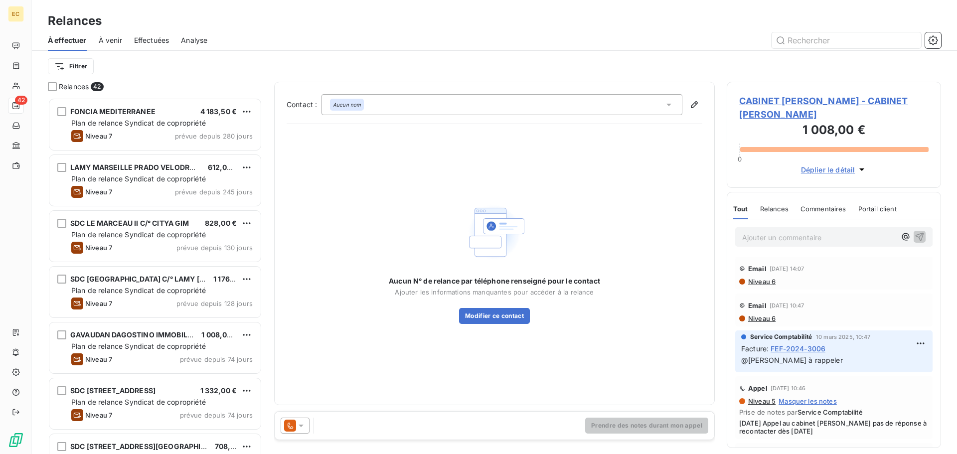
click at [769, 102] on span "CABINET PIERRE CONTI - CABINET PIERRE CONTI" at bounding box center [833, 107] width 189 height 27
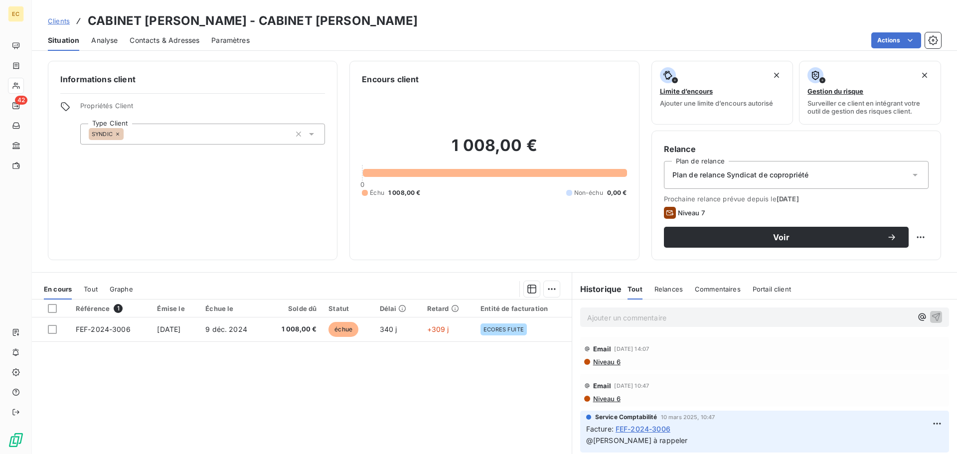
click at [147, 39] on span "Contacts & Adresses" at bounding box center [165, 40] width 70 height 10
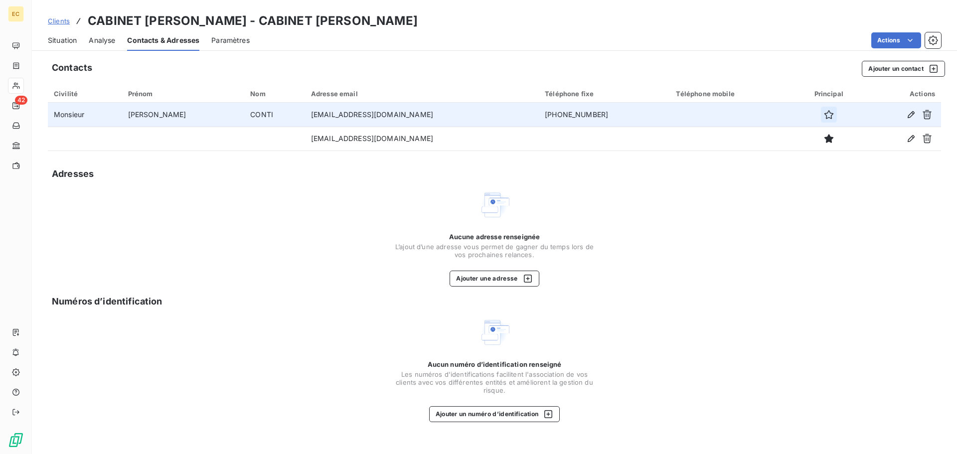
click at [824, 113] on icon "button" at bounding box center [828, 114] width 9 height 9
click at [58, 41] on span "Situation" at bounding box center [62, 40] width 29 height 10
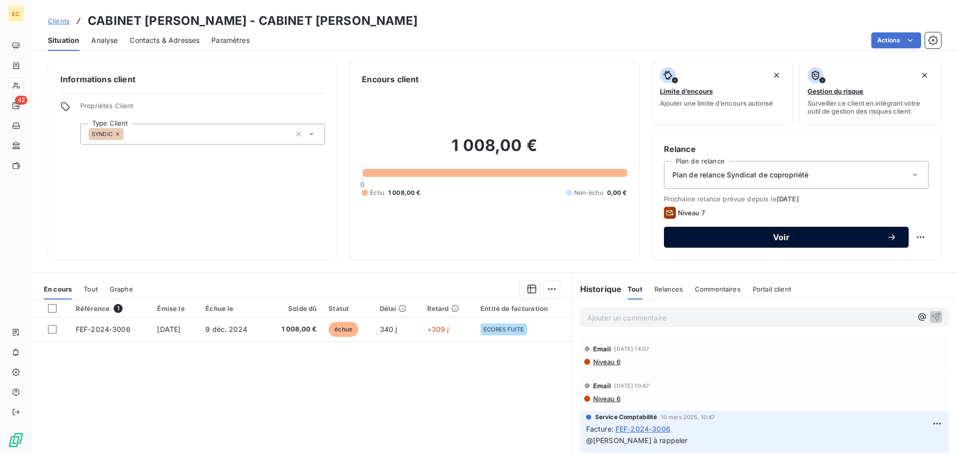
click at [750, 238] on span "Voir" at bounding box center [781, 237] width 211 height 8
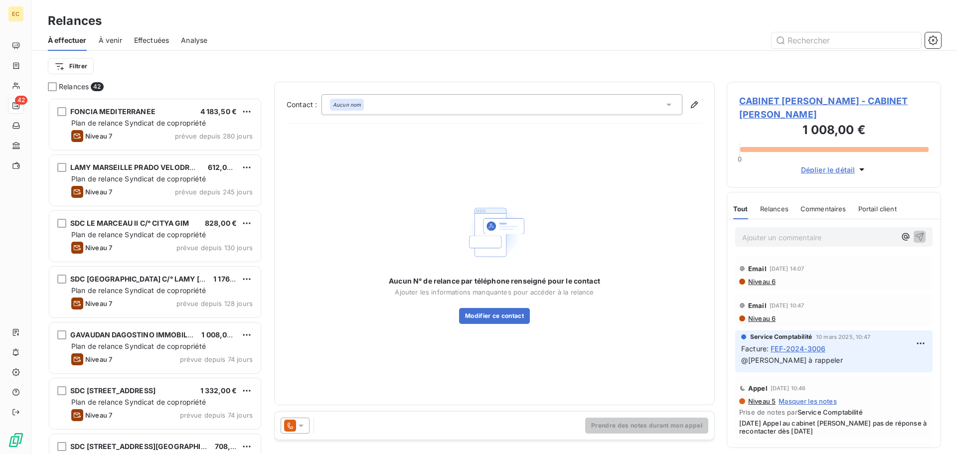
scroll to position [349, 207]
click at [670, 104] on icon at bounding box center [668, 105] width 5 height 2
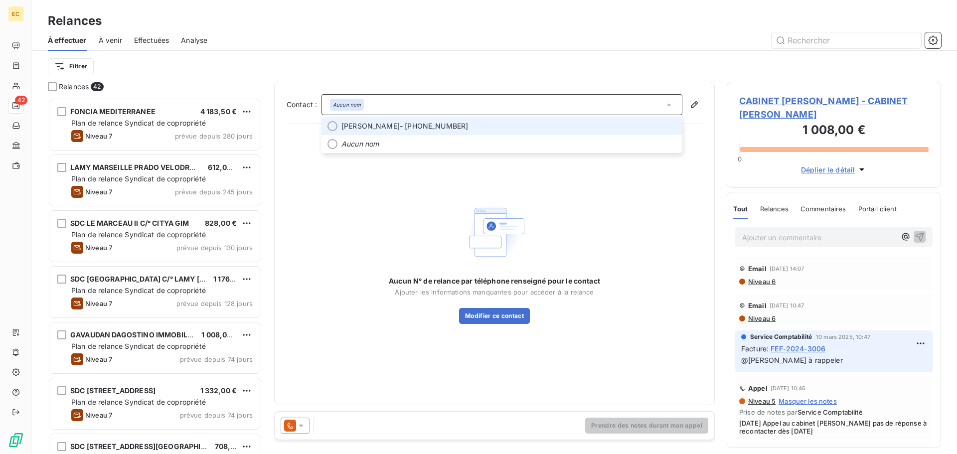
click at [555, 130] on span "Pierre CONTI - 04.91.48.08.00" at bounding box center [508, 126] width 335 height 10
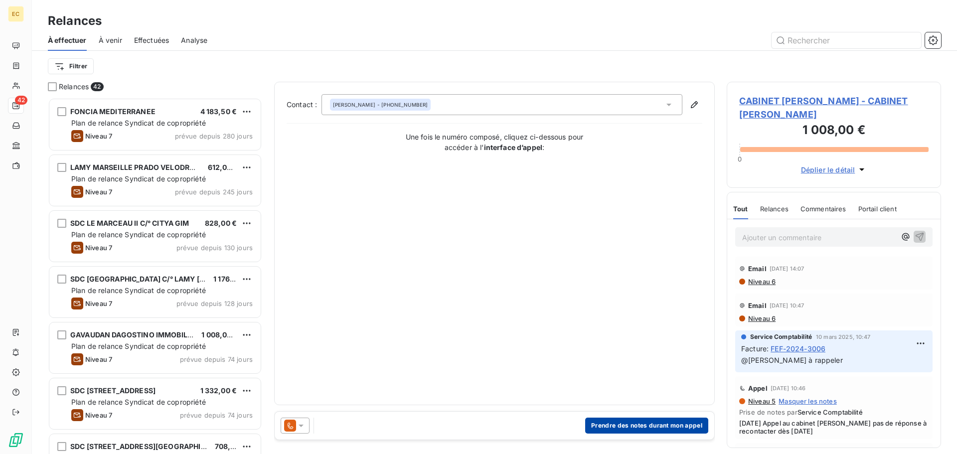
click at [636, 425] on button "Prendre des notes durant mon appel" at bounding box center [646, 426] width 123 height 16
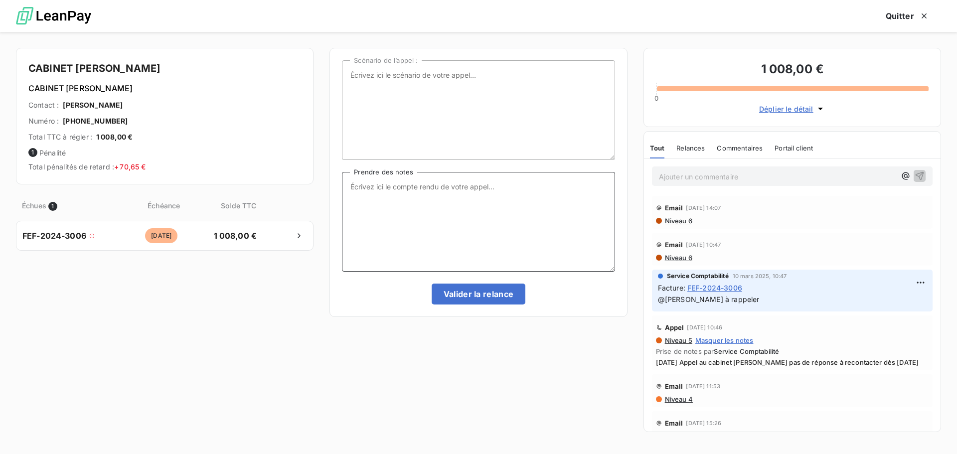
click at [447, 191] on textarea "Prendre des notes" at bounding box center [478, 222] width 273 height 100
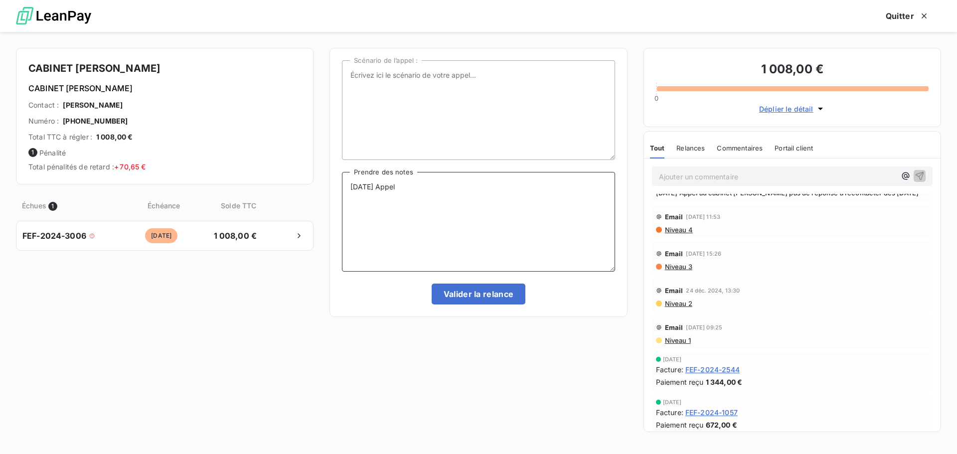
scroll to position [174, 0]
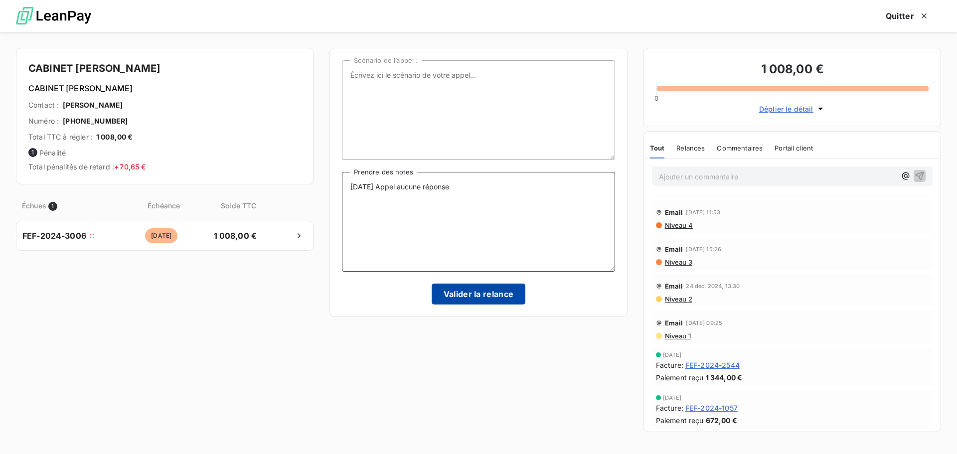
type textarea "[DATE] Appel aucune réponse"
click at [470, 297] on button "Valider la relance" at bounding box center [479, 294] width 94 height 21
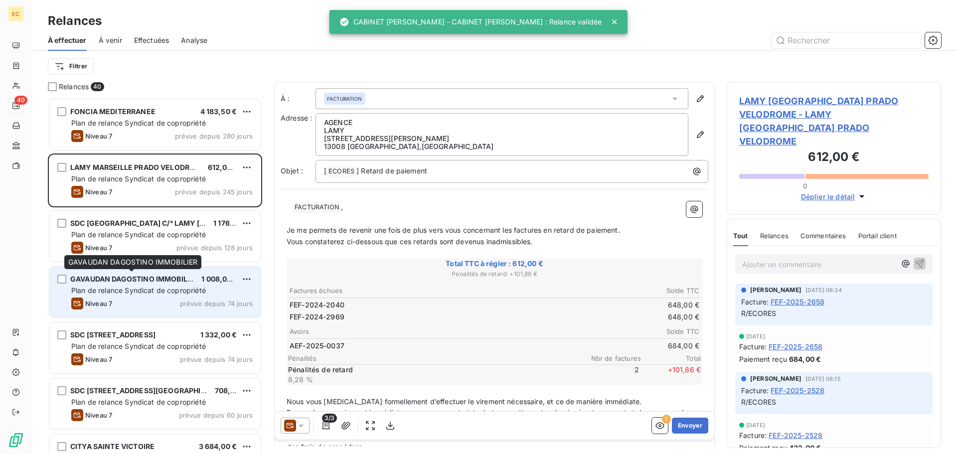
click at [162, 284] on div "GAVAUDAN DAGOSTINO IMMOBILIER" at bounding box center [131, 279] width 123 height 10
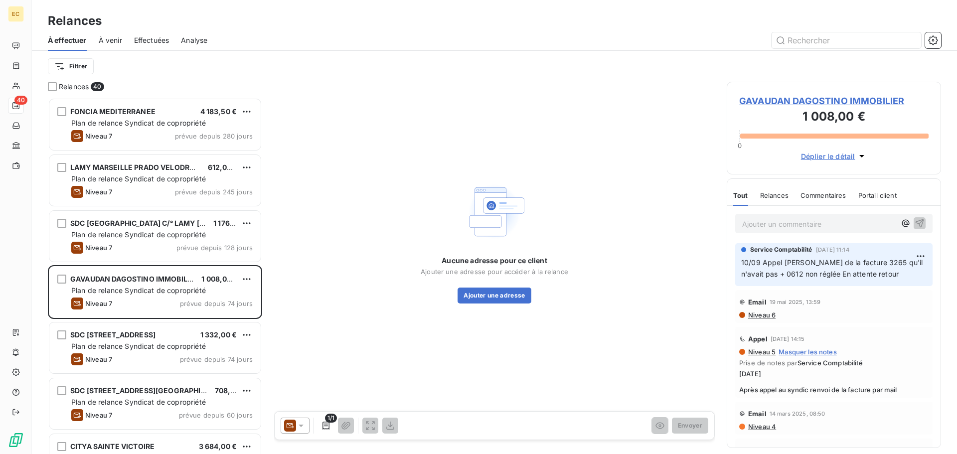
click at [790, 99] on span "GAVAUDAN DAGOSTINO IMMOBILIER" at bounding box center [833, 100] width 189 height 13
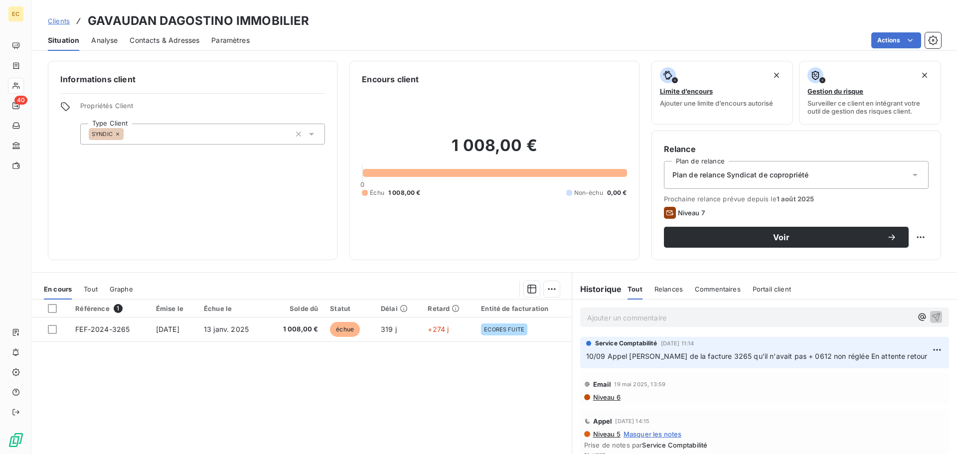
click at [171, 42] on span "Contacts & Adresses" at bounding box center [165, 40] width 70 height 10
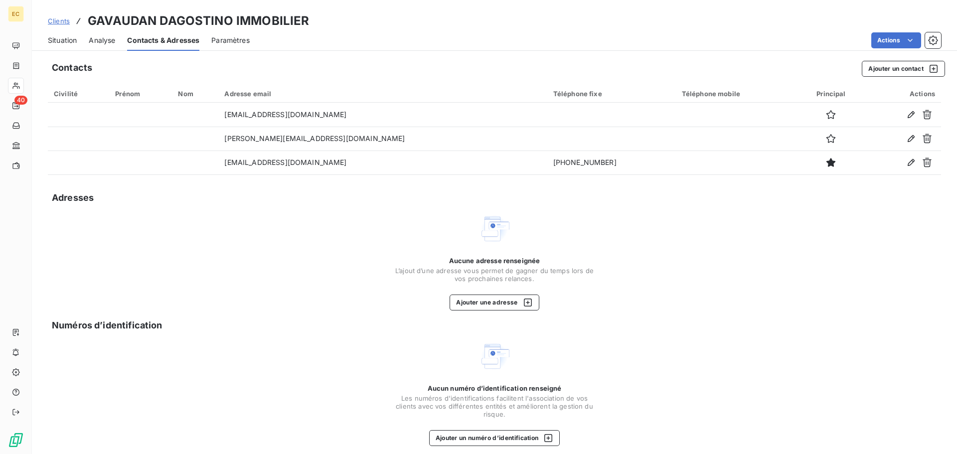
click at [70, 40] on span "Situation" at bounding box center [62, 40] width 29 height 10
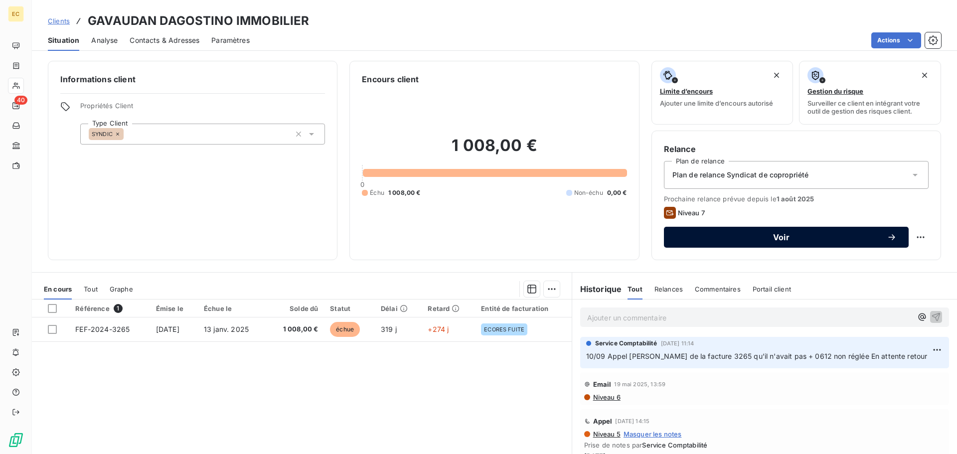
click at [736, 235] on span "Voir" at bounding box center [781, 237] width 211 height 8
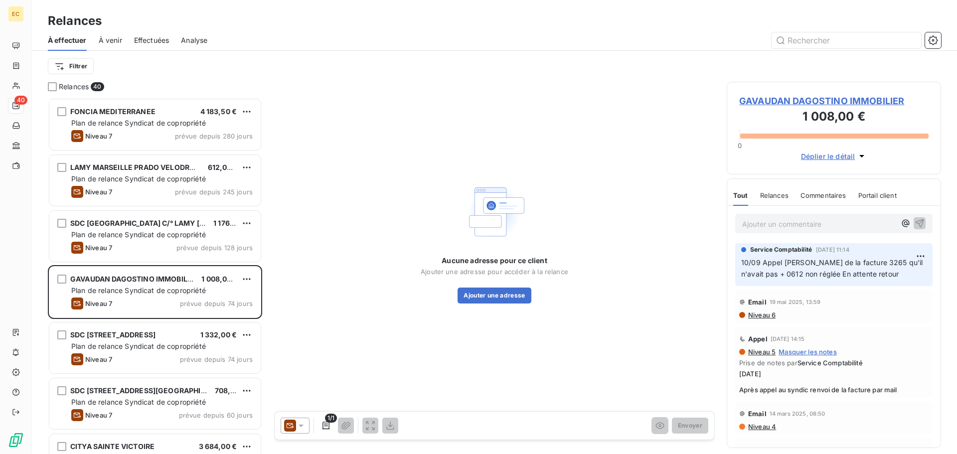
scroll to position [349, 207]
click at [300, 427] on icon at bounding box center [301, 426] width 10 height 10
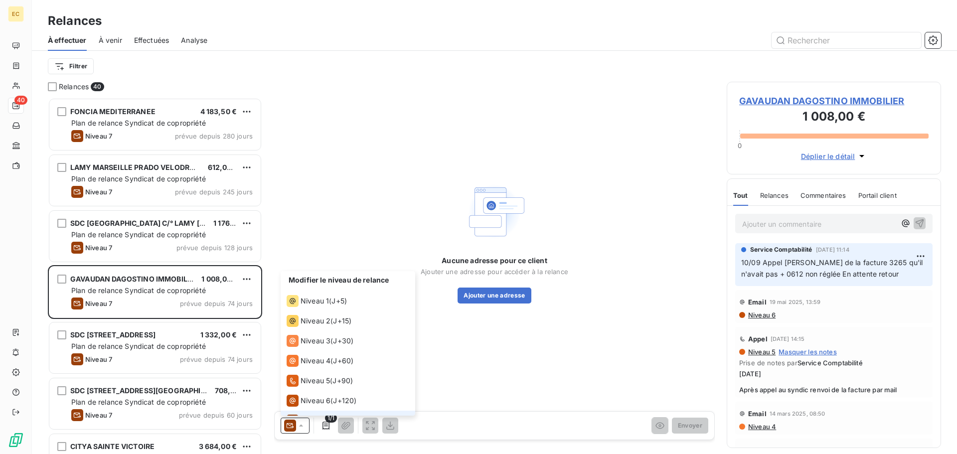
scroll to position [15, 0]
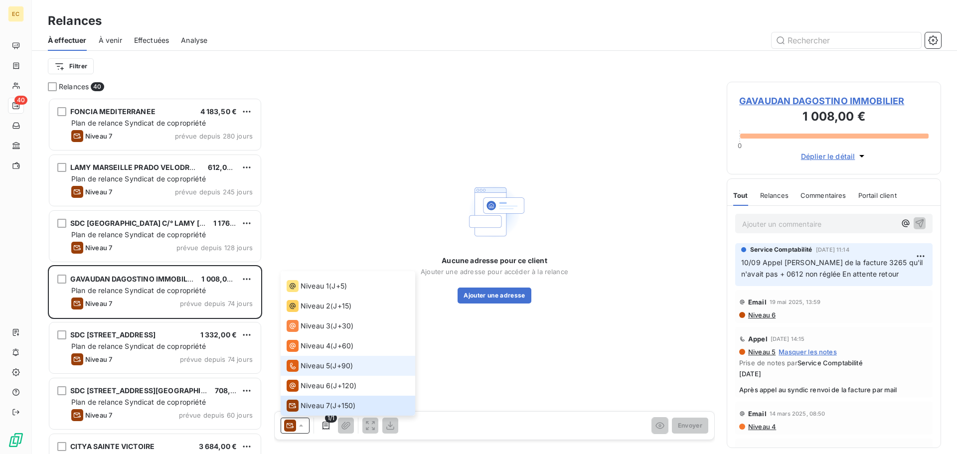
click at [336, 364] on span "J+90 )" at bounding box center [342, 366] width 20 height 10
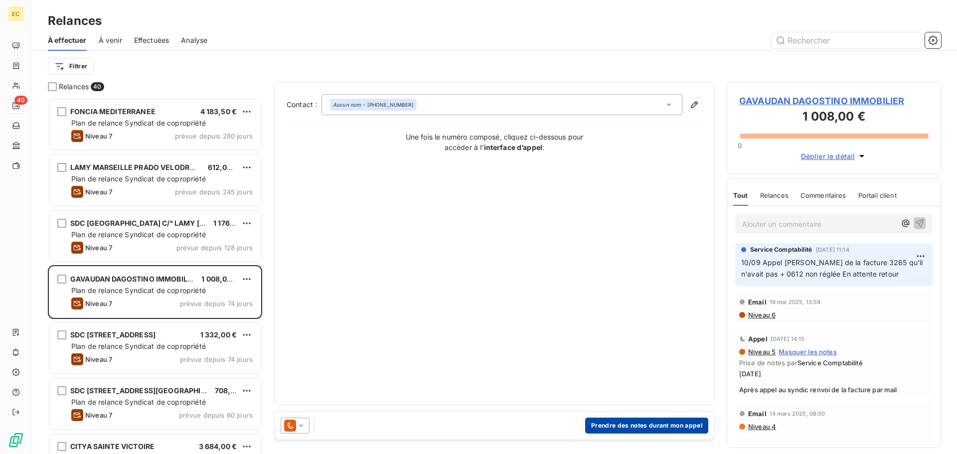
click at [606, 424] on button "Prendre des notes durant mon appel" at bounding box center [646, 426] width 123 height 16
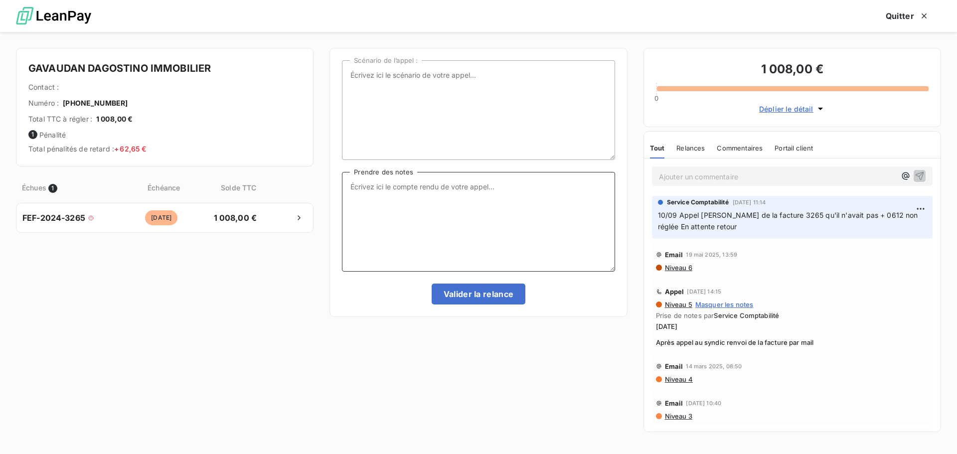
click at [392, 194] on textarea "Prendre des notes" at bounding box center [478, 222] width 273 height 100
type textarea "[DATE]"
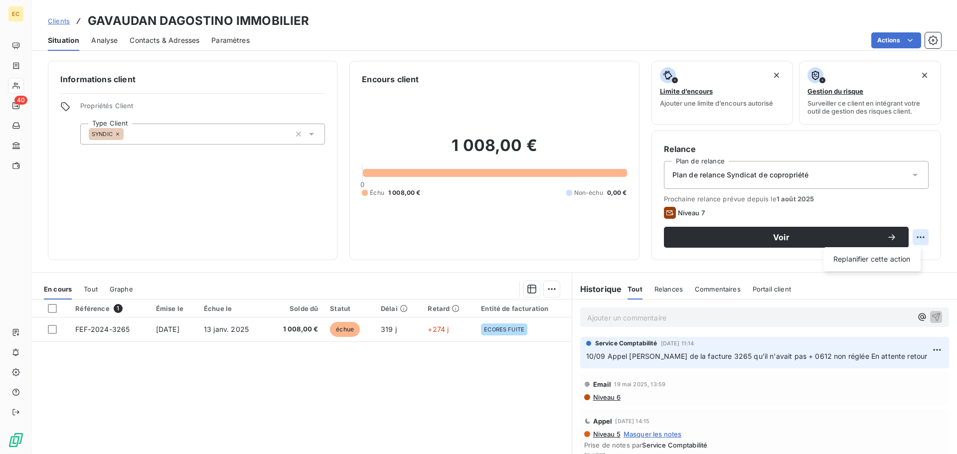
click at [913, 242] on html "EC 40 Clients GAVAUDAN DAGOSTINO IMMOBILIER Situation Analyse Contacts & Adress…" at bounding box center [478, 227] width 957 height 454
click at [874, 261] on div "Replanifier cette action" at bounding box center [871, 259] width 89 height 16
select select "9"
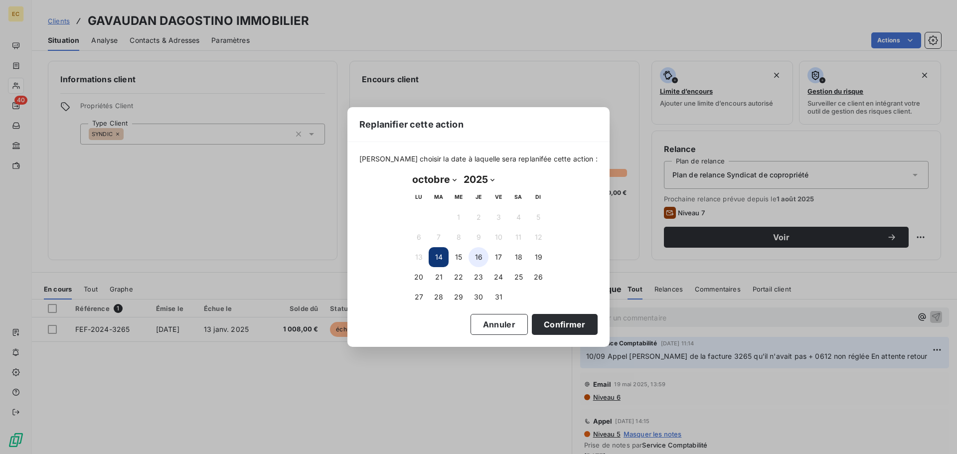
click at [479, 260] on button "16" at bounding box center [479, 257] width 20 height 20
click at [543, 326] on button "Confirmer" at bounding box center [565, 324] width 66 height 21
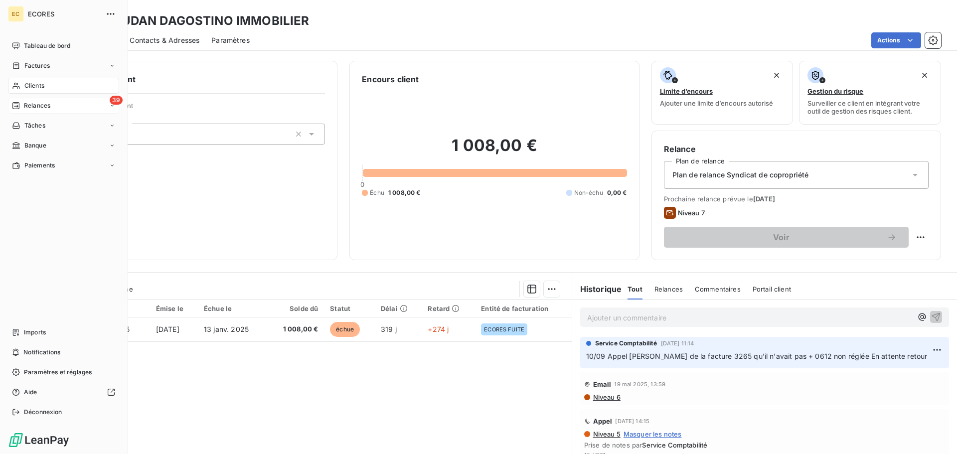
click at [29, 100] on div "39 Relances" at bounding box center [63, 106] width 111 height 16
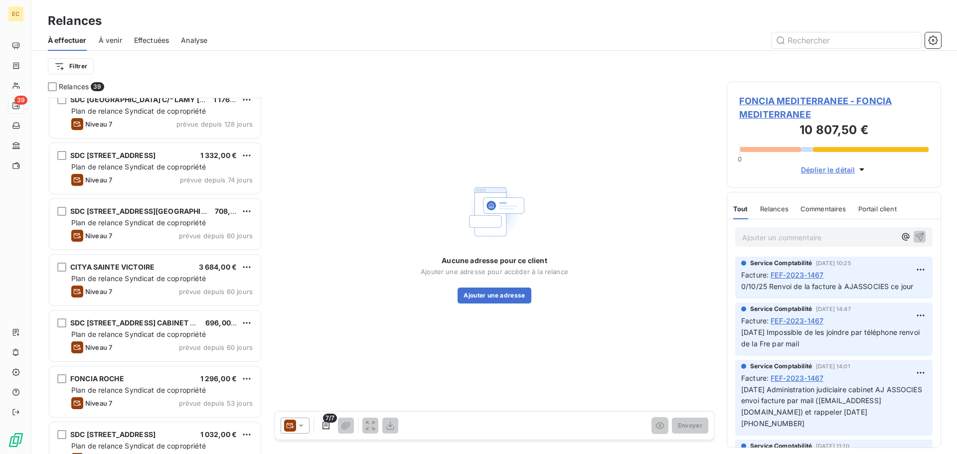
scroll to position [200, 0]
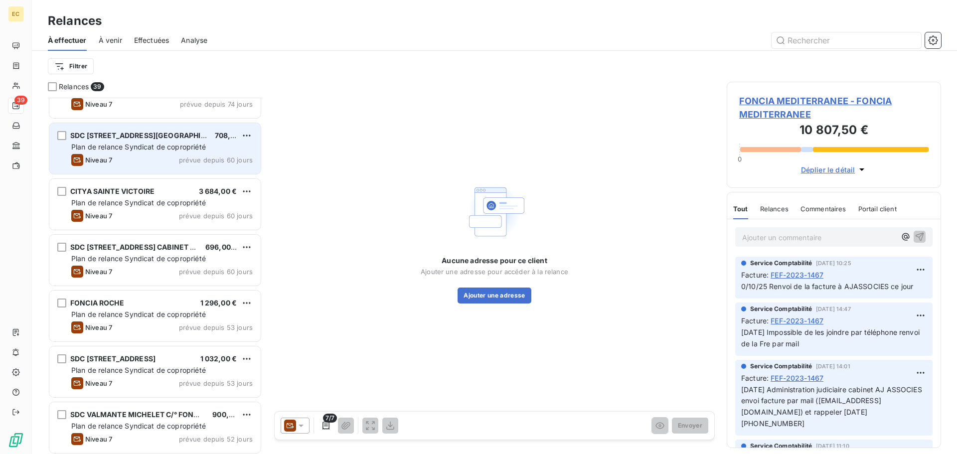
click at [158, 151] on div "Plan de relance Syndicat de copropriété" at bounding box center [161, 147] width 181 height 10
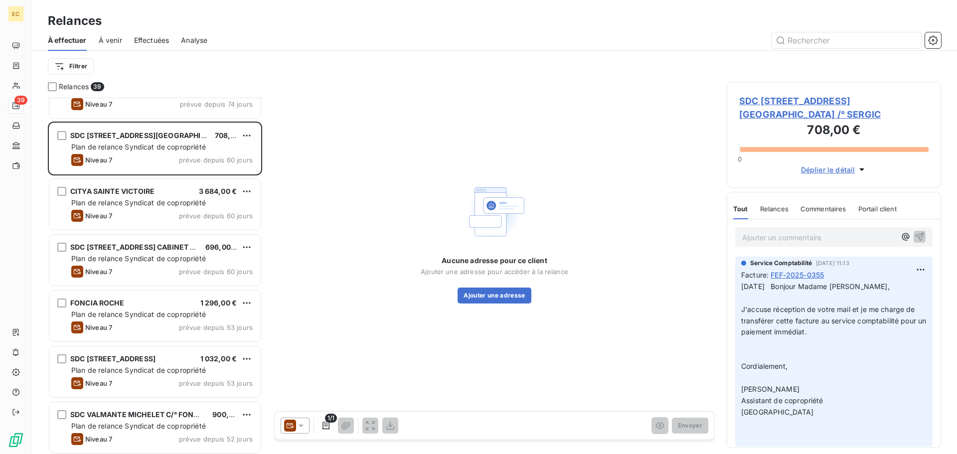
click at [775, 102] on span "SDC [STREET_ADDRESS][GEOGRAPHIC_DATA] /° SERGIC" at bounding box center [833, 107] width 189 height 27
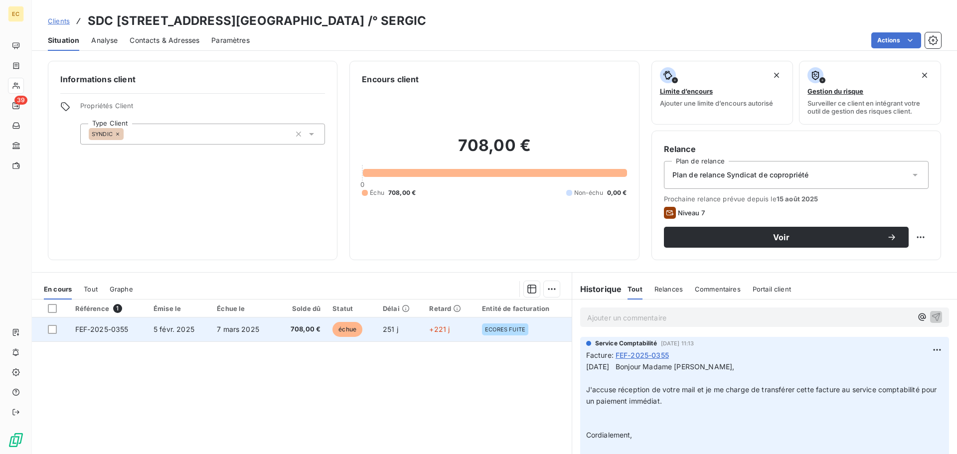
click at [132, 335] on td "FEF-2025-0355" at bounding box center [108, 330] width 78 height 24
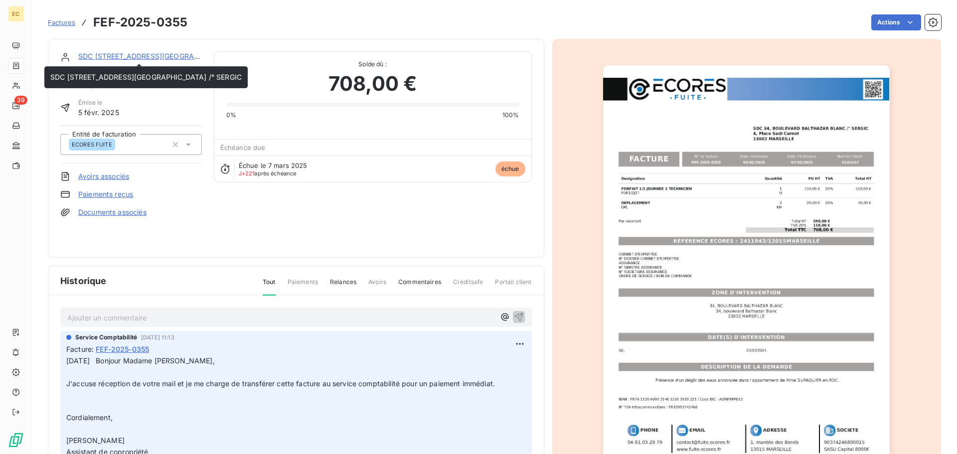
click at [124, 58] on link "SDC [STREET_ADDRESS][GEOGRAPHIC_DATA] /° SERGIC" at bounding box center [173, 56] width 191 height 8
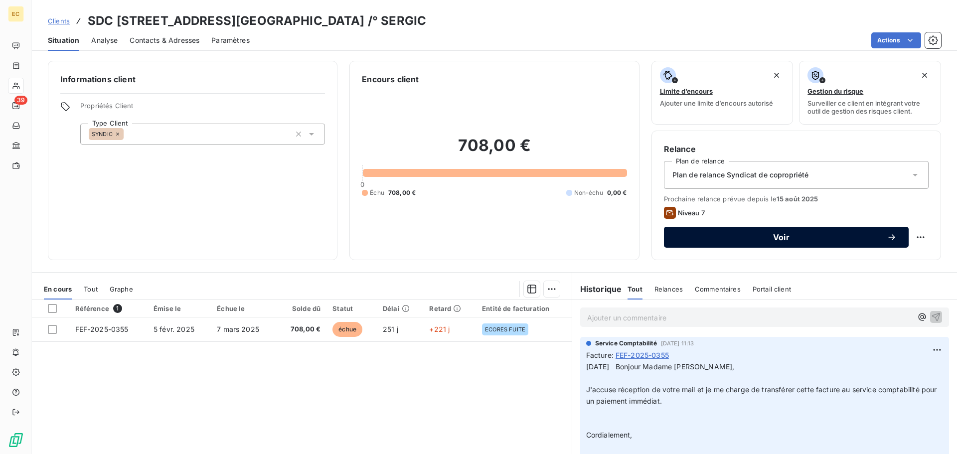
click at [815, 234] on span "Voir" at bounding box center [781, 237] width 211 height 8
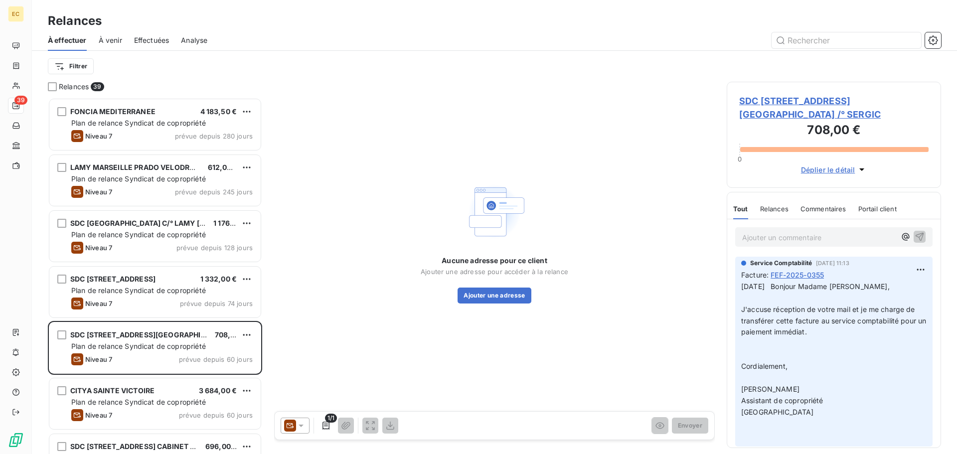
scroll to position [349, 207]
click at [299, 426] on icon at bounding box center [301, 426] width 10 height 10
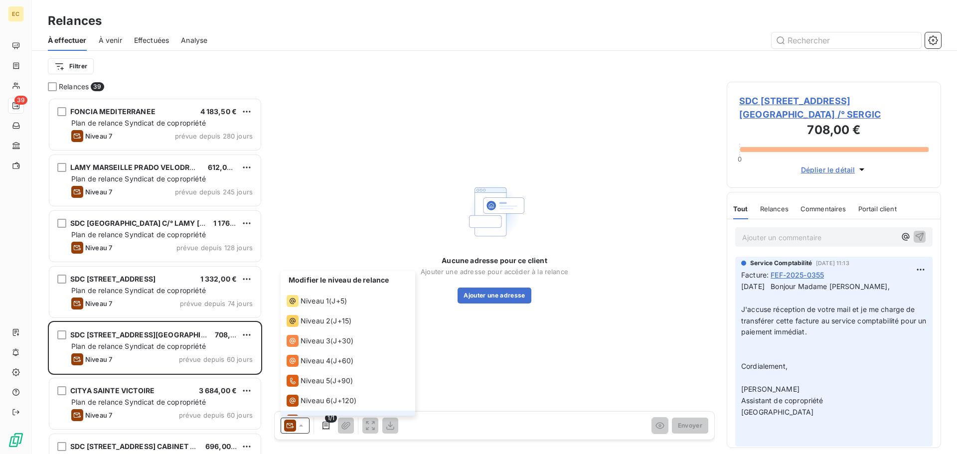
scroll to position [15, 0]
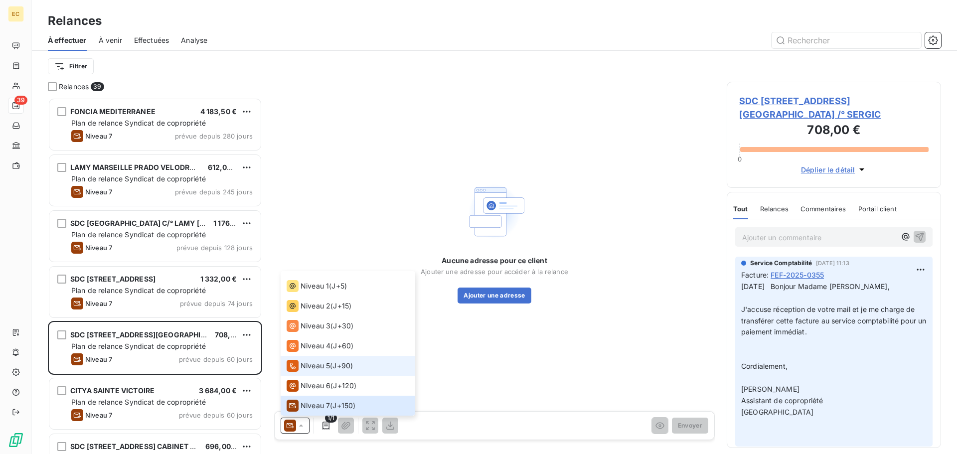
click at [311, 361] on span "Niveau 5" at bounding box center [315, 366] width 29 height 10
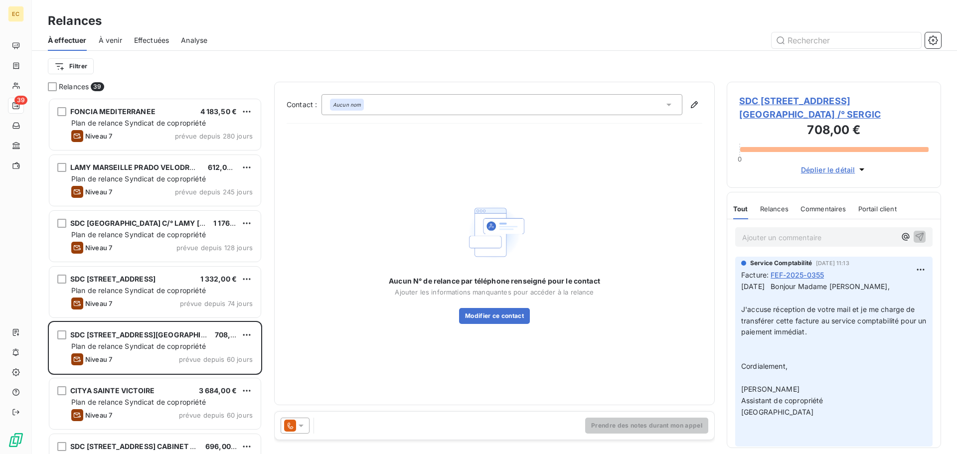
click at [668, 102] on icon at bounding box center [669, 105] width 10 height 10
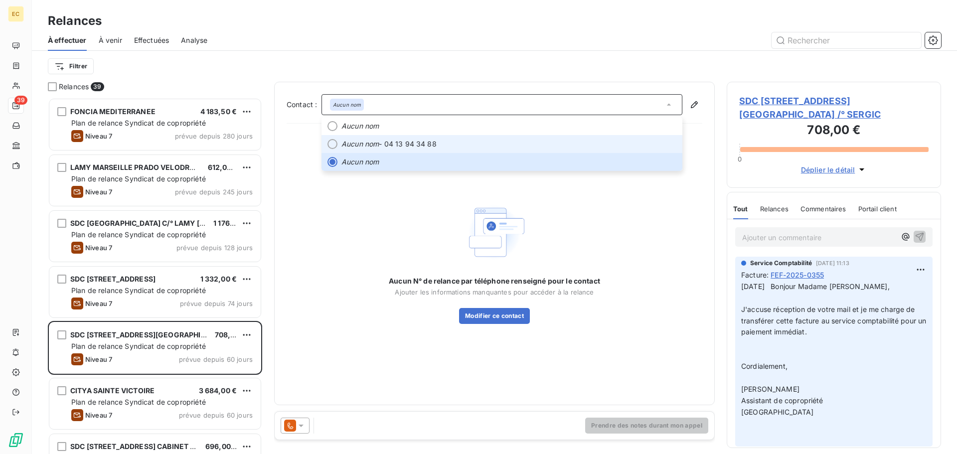
click at [490, 150] on li "Aucun nom - 04 13 94 34 88" at bounding box center [502, 144] width 361 height 18
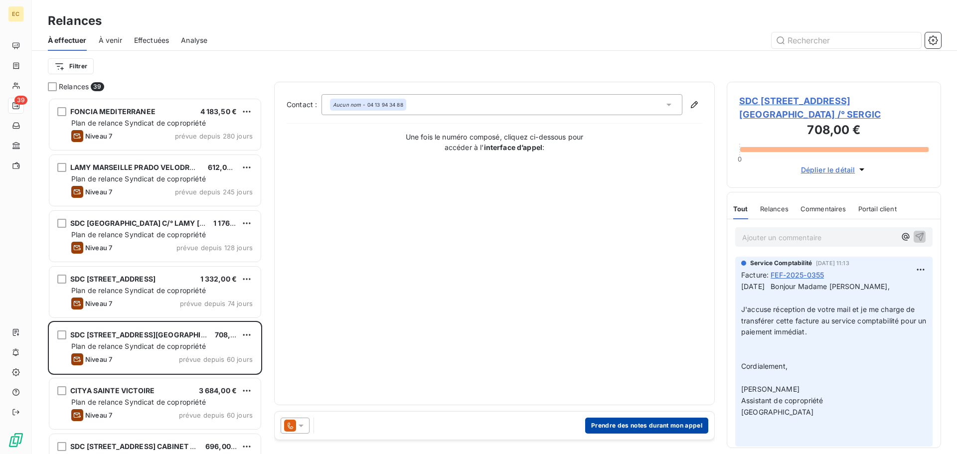
click at [614, 422] on button "Prendre des notes durant mon appel" at bounding box center [646, 426] width 123 height 16
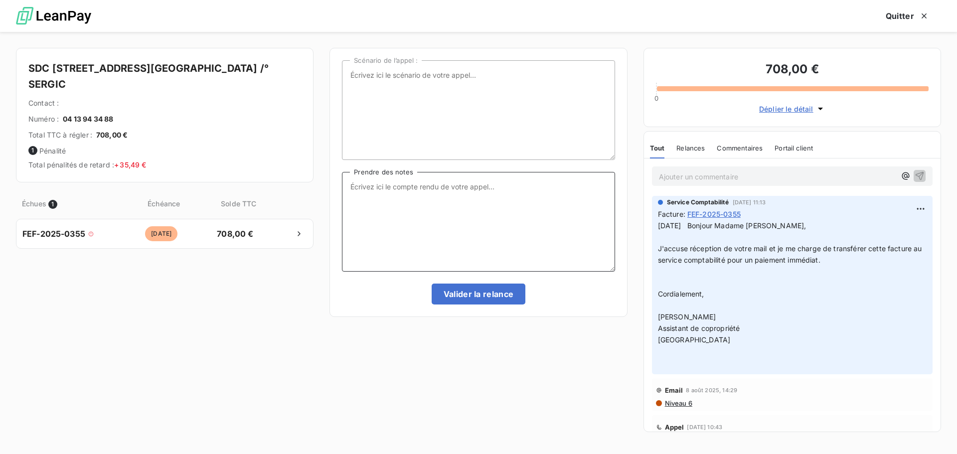
click at [351, 191] on textarea "Prendre des notes" at bounding box center [478, 222] width 273 height 100
type textarea "[DATE] Appel aucune réponse"
click at [501, 289] on button "Valider la relance" at bounding box center [479, 294] width 94 height 21
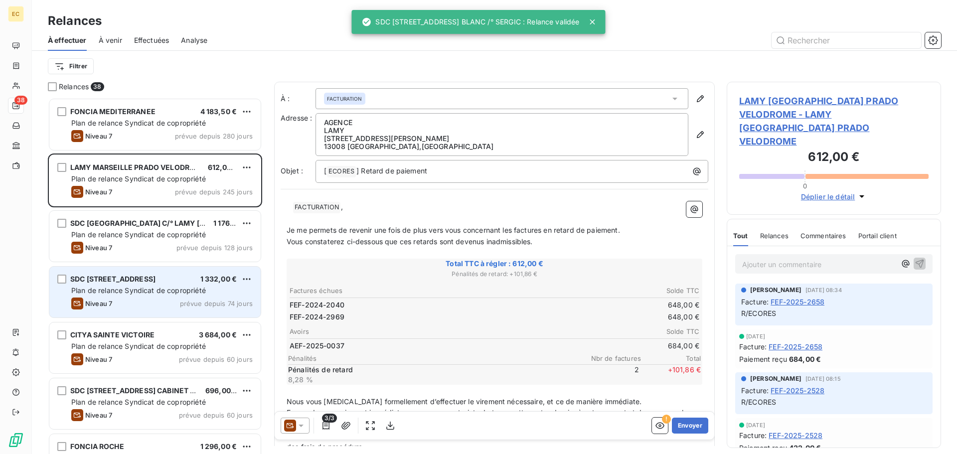
click at [162, 291] on span "Plan de relance Syndicat de copropriété" at bounding box center [138, 290] width 135 height 8
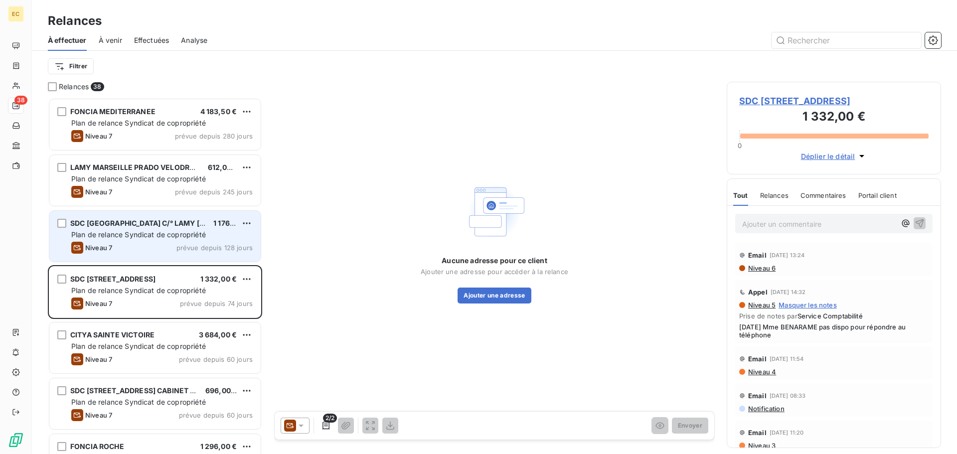
click at [175, 220] on span "SDC [GEOGRAPHIC_DATA] C/° LAMY [GEOGRAPHIC_DATA]" at bounding box center [170, 223] width 200 height 8
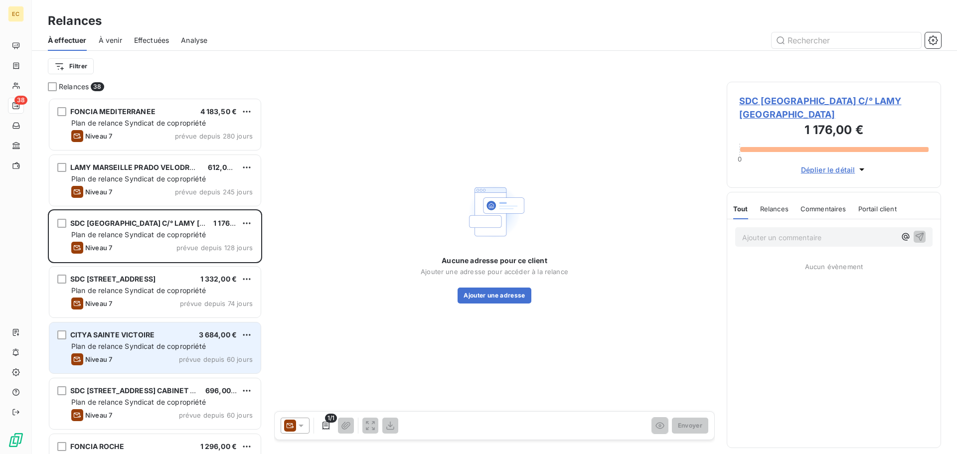
click at [175, 336] on div "CITYA SAINTE VICTOIRE 3 684,00 €" at bounding box center [161, 334] width 181 height 9
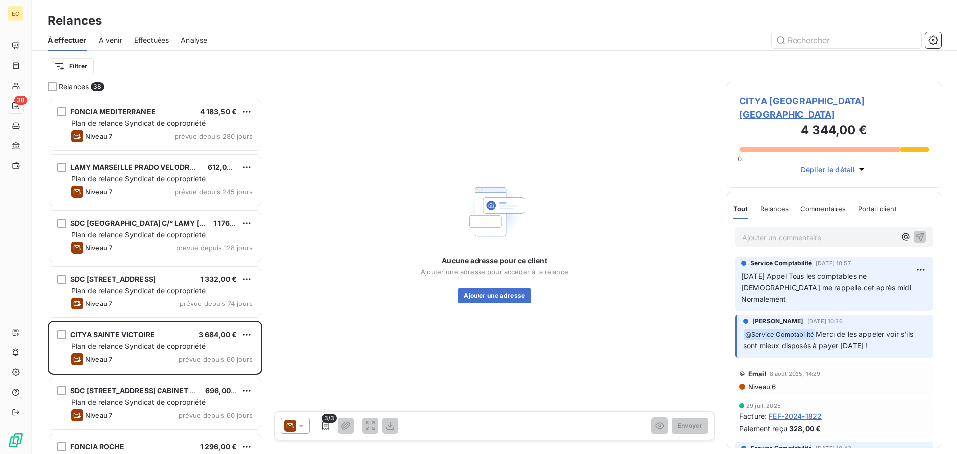
click at [756, 101] on span "CITYA [GEOGRAPHIC_DATA] [GEOGRAPHIC_DATA]" at bounding box center [833, 107] width 189 height 27
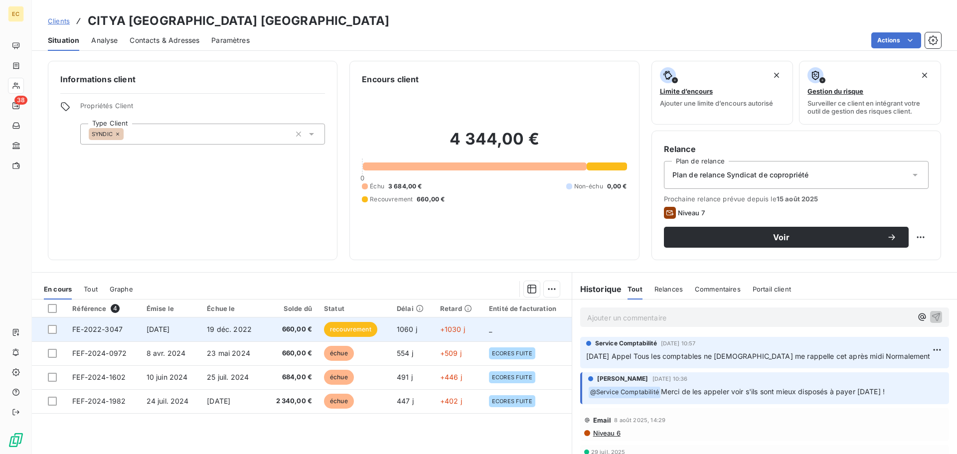
click at [121, 333] on span "FE-2022-3047" at bounding box center [97, 329] width 50 height 8
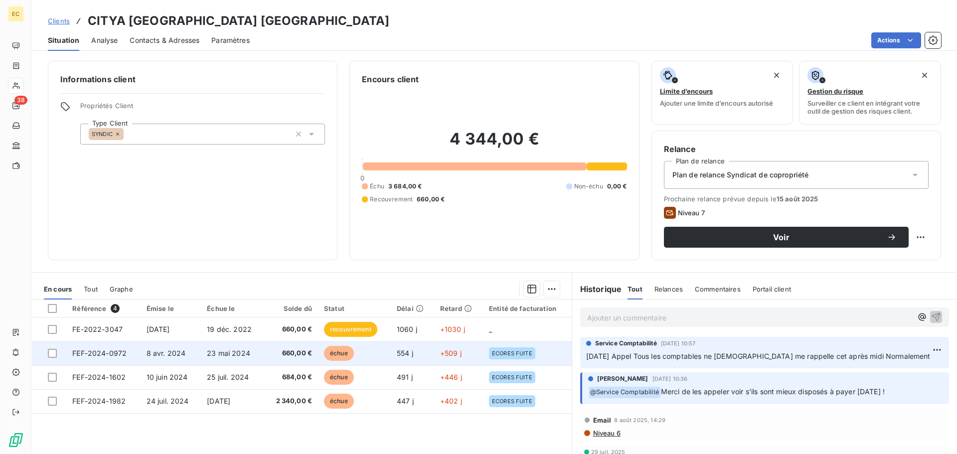
click at [100, 352] on span "FEF-2024-0972" at bounding box center [99, 353] width 54 height 8
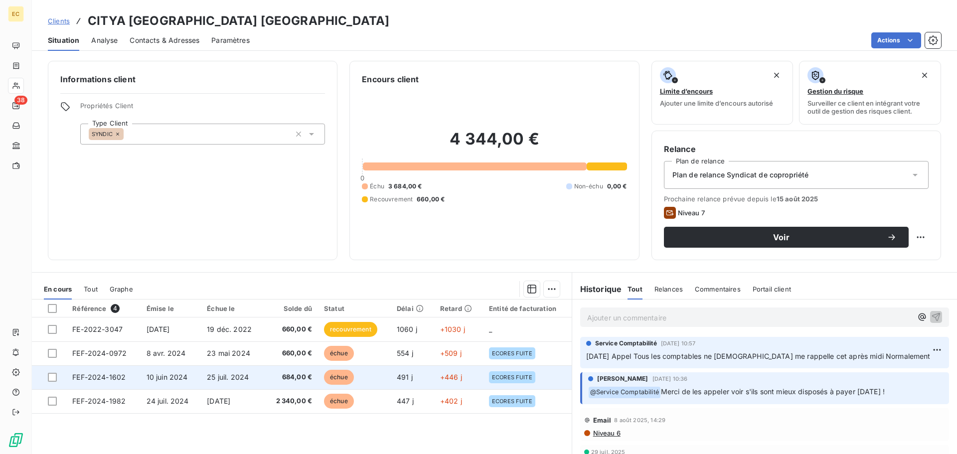
click at [104, 379] on span "FEF-2024-1602" at bounding box center [98, 377] width 53 height 8
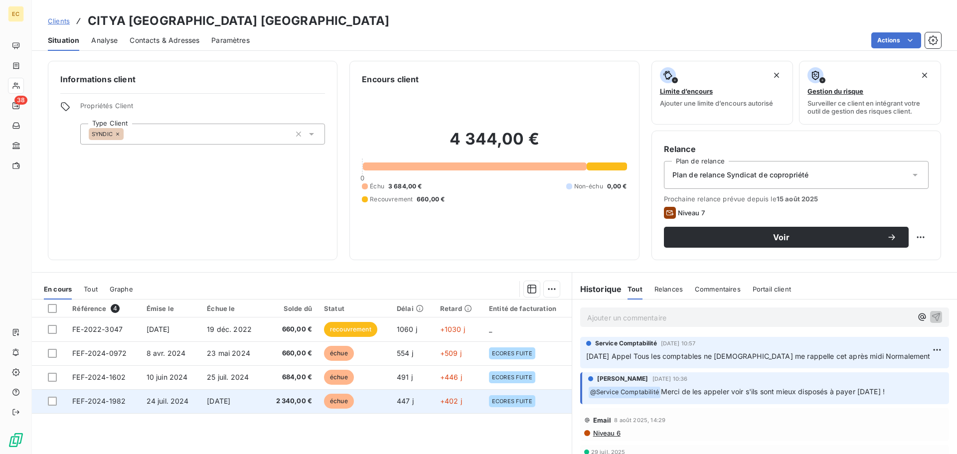
click at [104, 402] on span "FEF-2024-1982" at bounding box center [98, 401] width 53 height 8
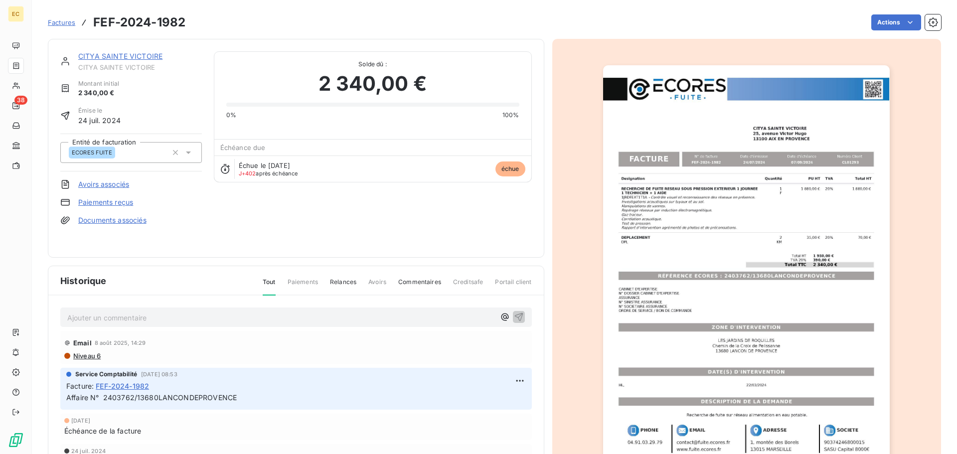
click at [750, 353] on img "button" at bounding box center [746, 268] width 287 height 406
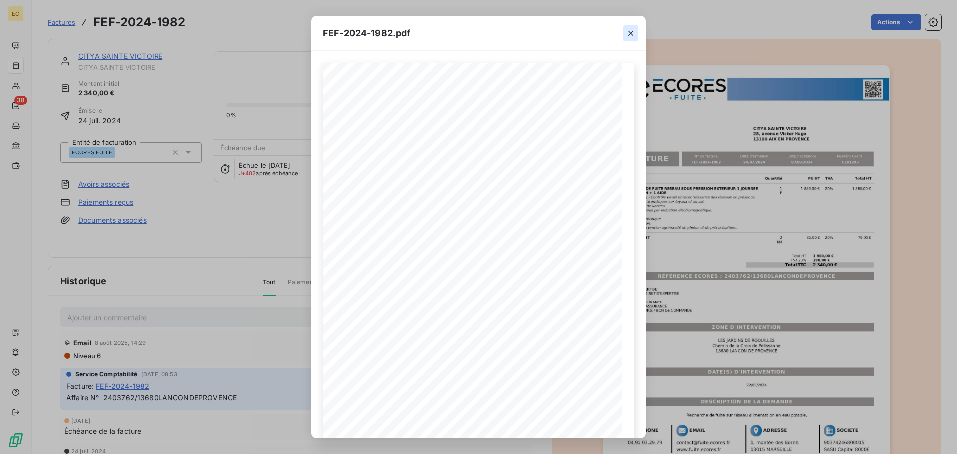
click at [633, 36] on icon "button" at bounding box center [631, 33] width 10 height 10
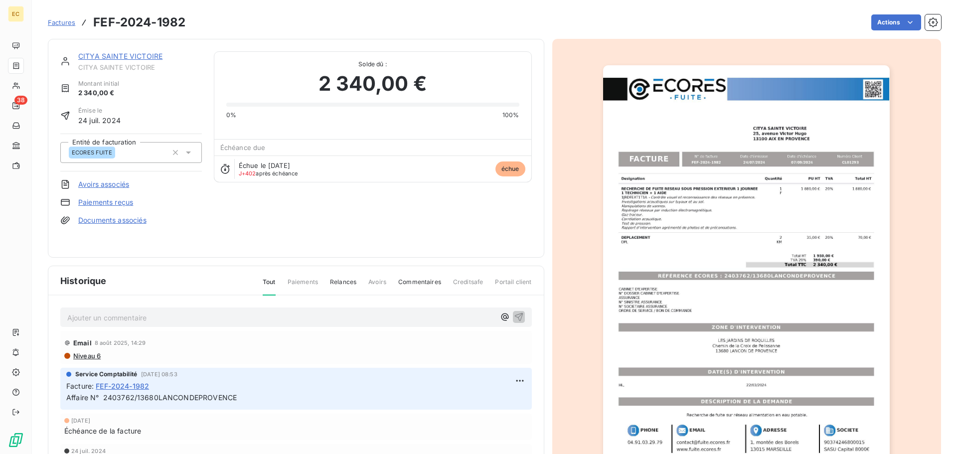
click at [115, 55] on link "CITYA SAINTE VICTOIRE" at bounding box center [120, 56] width 84 height 8
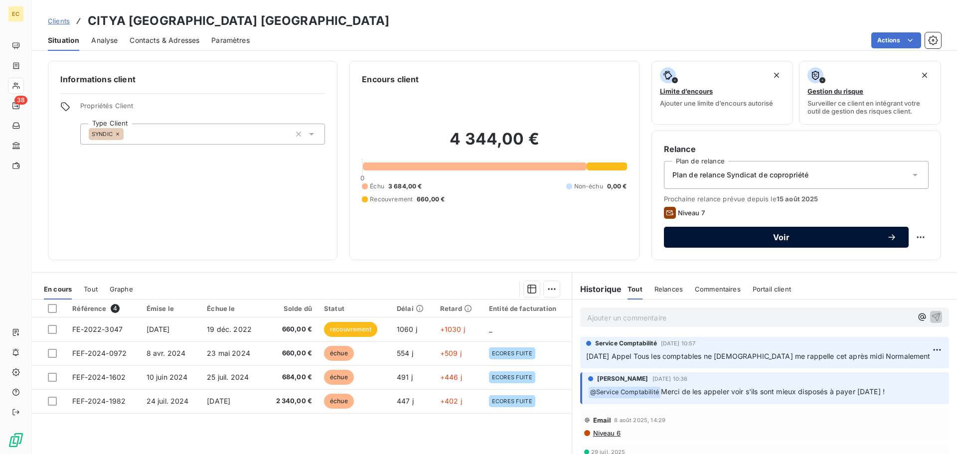
click at [766, 241] on div "Voir" at bounding box center [786, 237] width 221 height 10
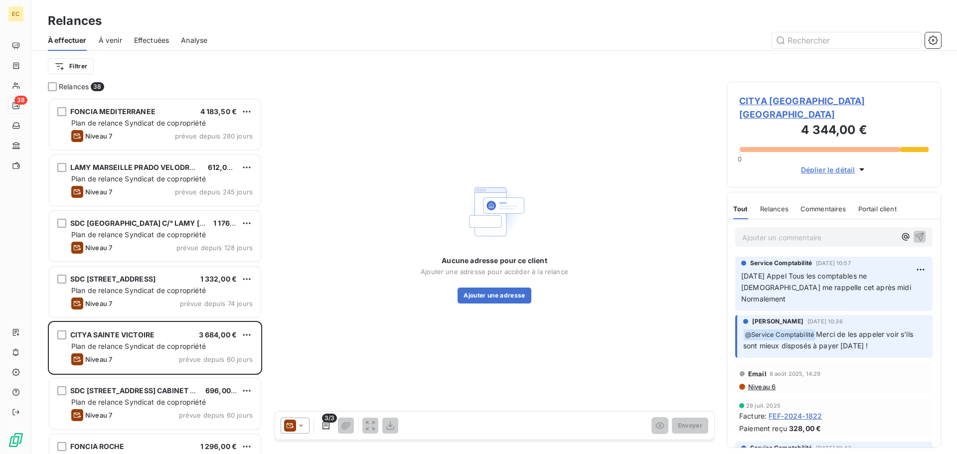
scroll to position [349, 207]
click at [301, 424] on icon at bounding box center [301, 426] width 10 height 10
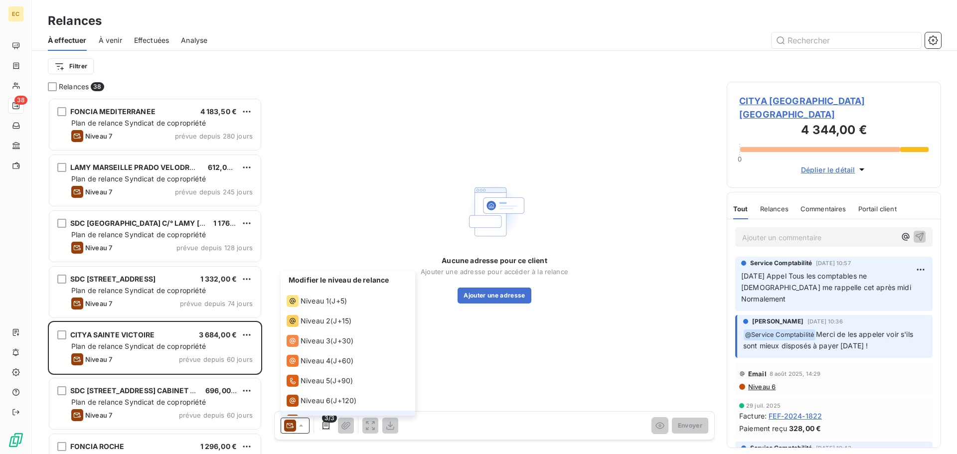
scroll to position [15, 0]
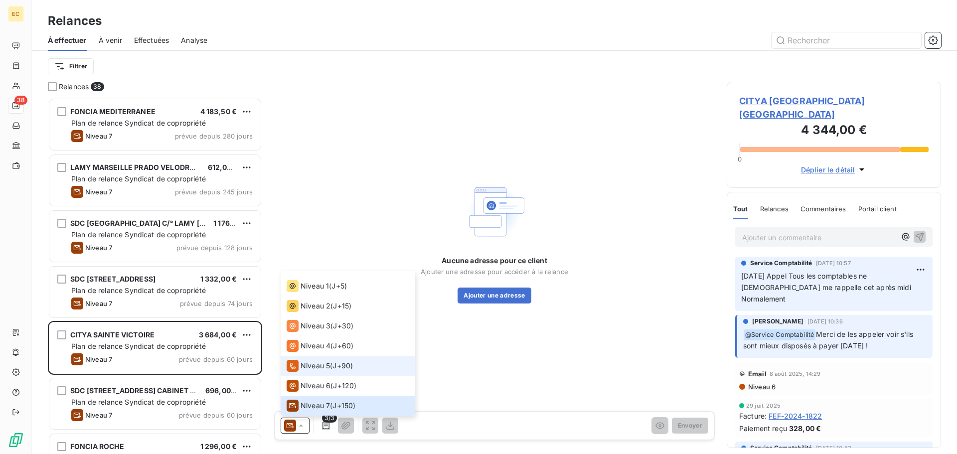
click at [309, 361] on span "Niveau 5" at bounding box center [315, 366] width 29 height 10
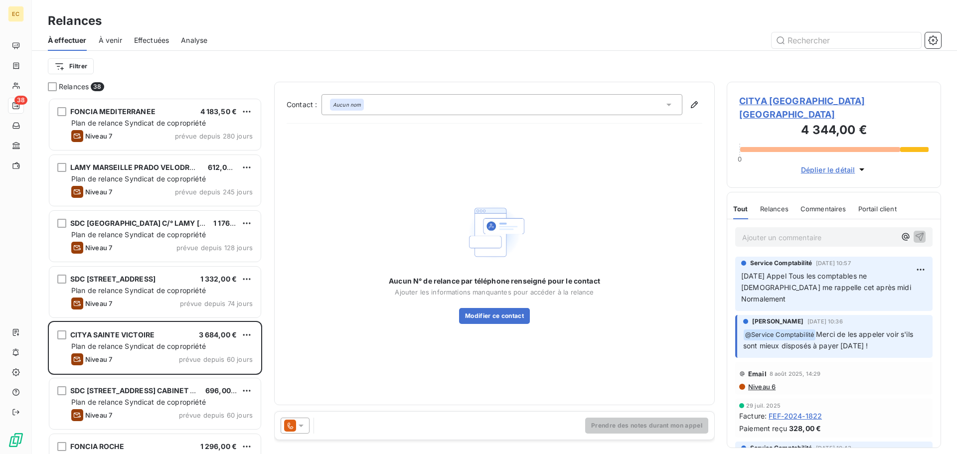
click at [669, 103] on icon at bounding box center [669, 105] width 10 height 10
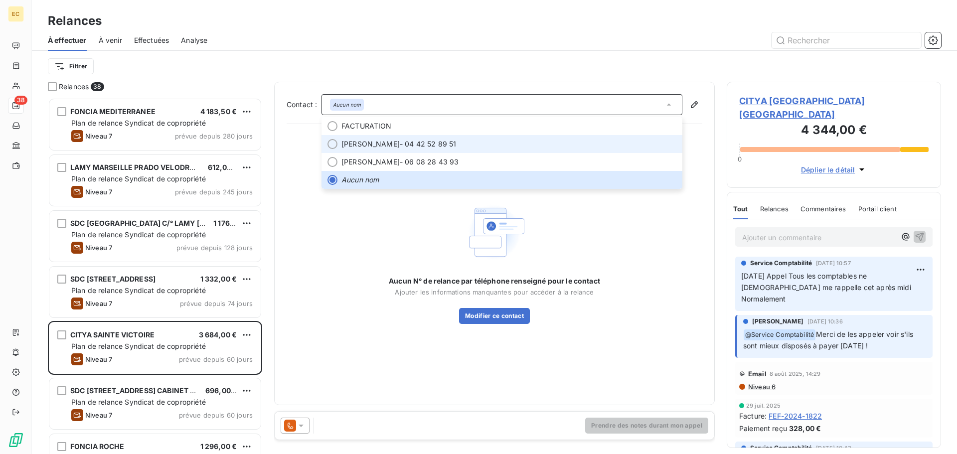
click at [548, 145] on span "Sandrine CASTELLI - 04 42 52 89 51" at bounding box center [508, 144] width 335 height 10
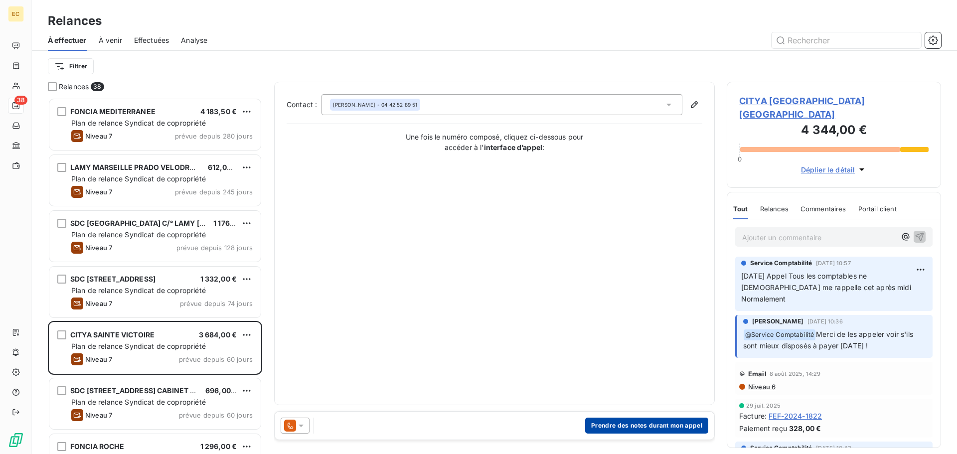
click at [620, 422] on button "Prendre des notes durant mon appel" at bounding box center [646, 426] width 123 height 16
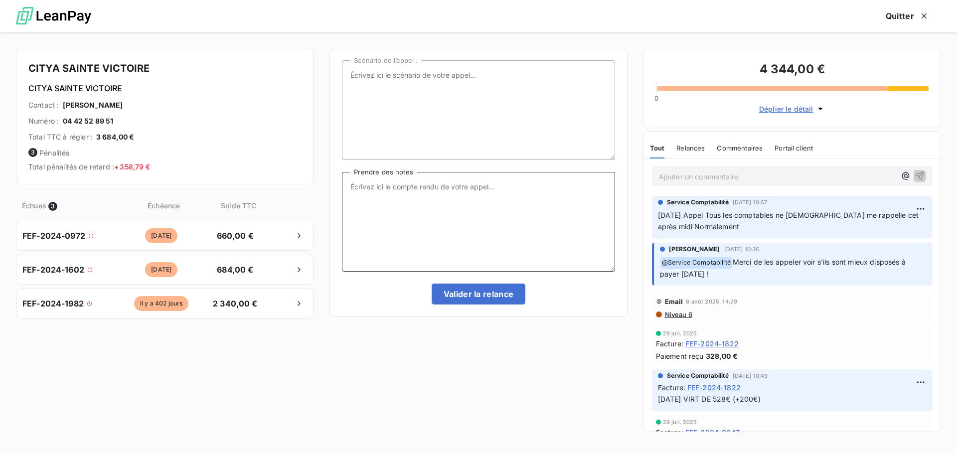
click at [396, 182] on textarea "Prendre des notes" at bounding box center [478, 222] width 273 height 100
type textarea "[DATE]"
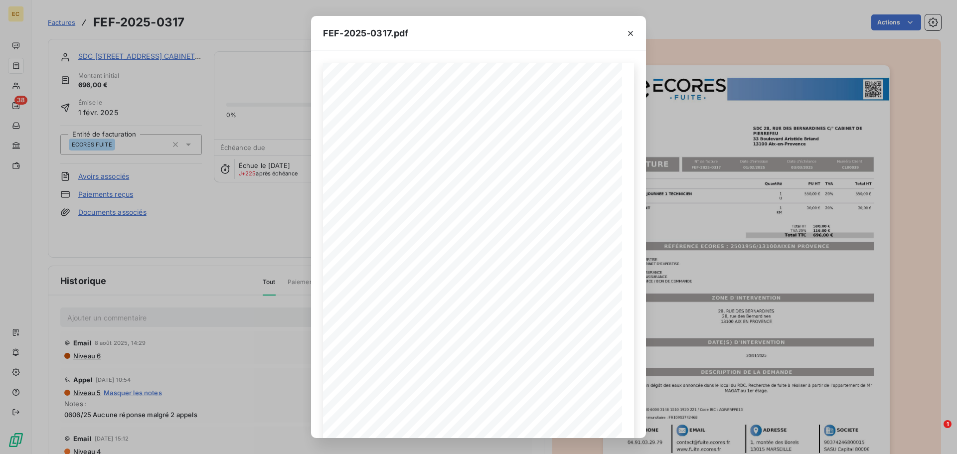
click at [65, 20] on div "FEF-2025-0317.pdf Designation Quantité PU HT TVA Total HT FORFAIT 1/2 JOURNEE 1…" at bounding box center [478, 227] width 957 height 454
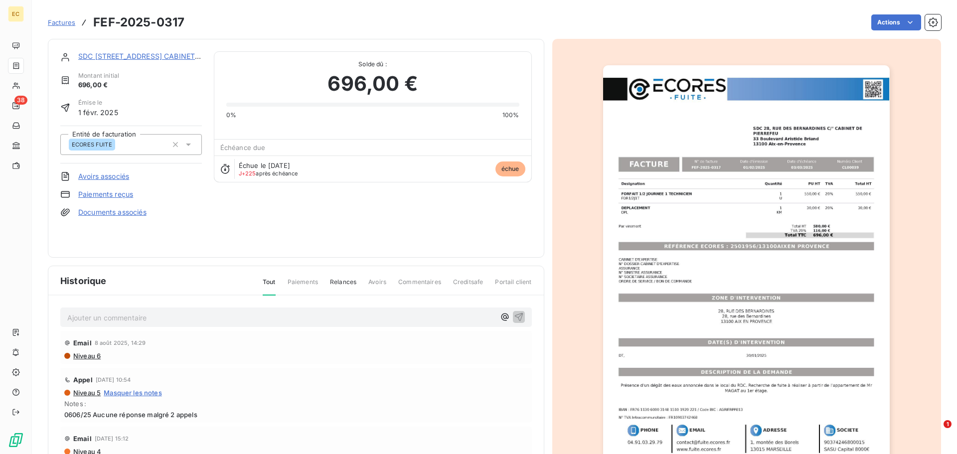
click at [59, 24] on span "Factures" at bounding box center [61, 22] width 27 height 8
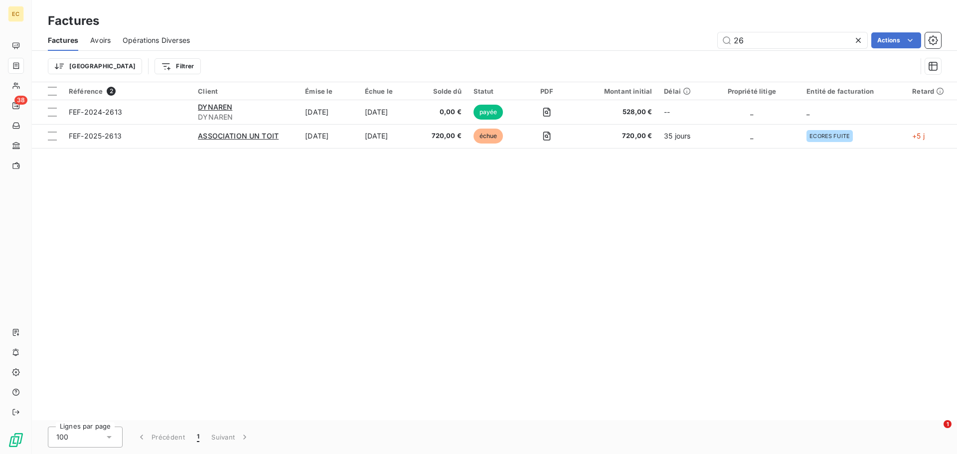
type input "2"
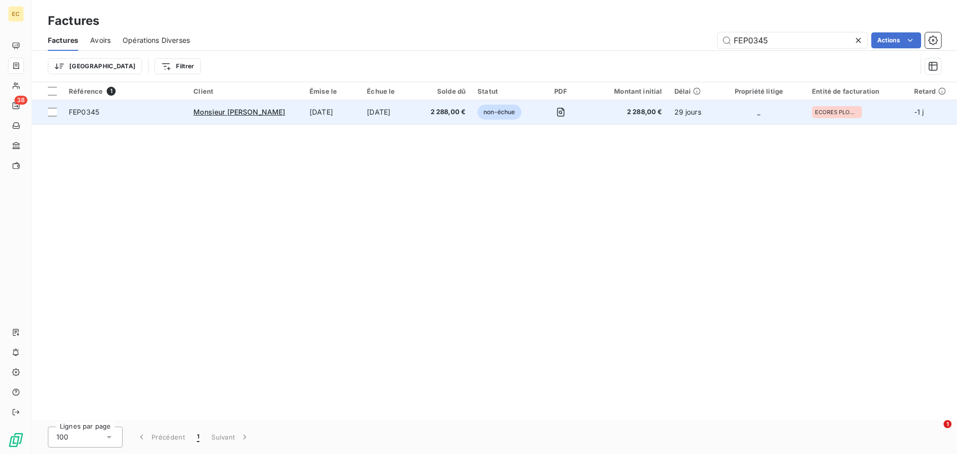
type input "FEP0345"
click at [169, 114] on span "FEP0345" at bounding box center [125, 112] width 113 height 10
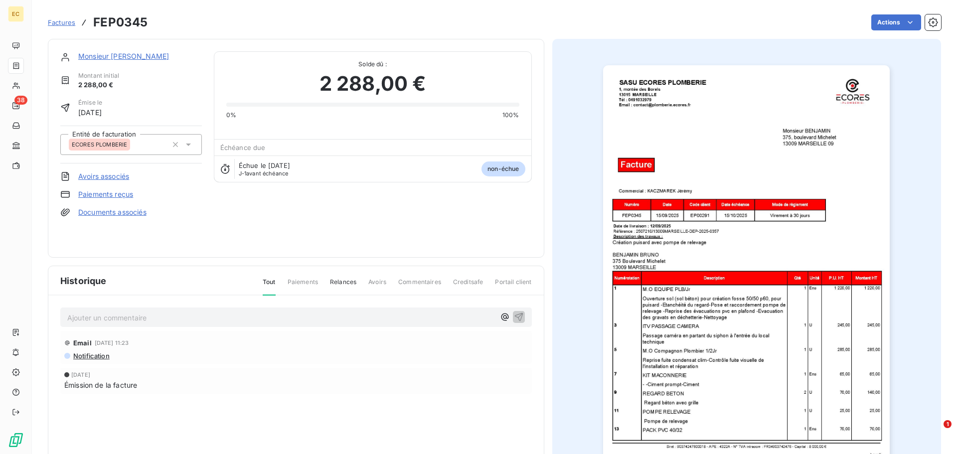
click at [120, 193] on link "Paiements reçus" at bounding box center [105, 194] width 55 height 10
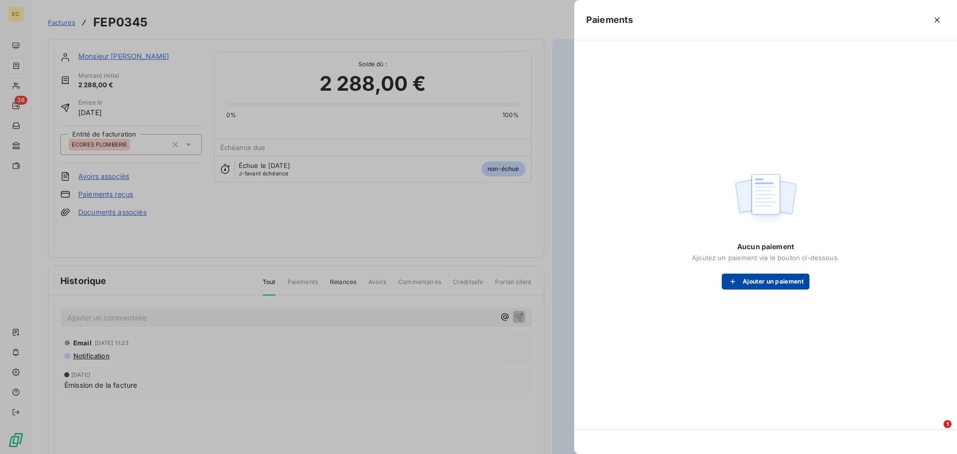
click at [771, 281] on button "Ajouter un paiement" at bounding box center [766, 282] width 88 height 16
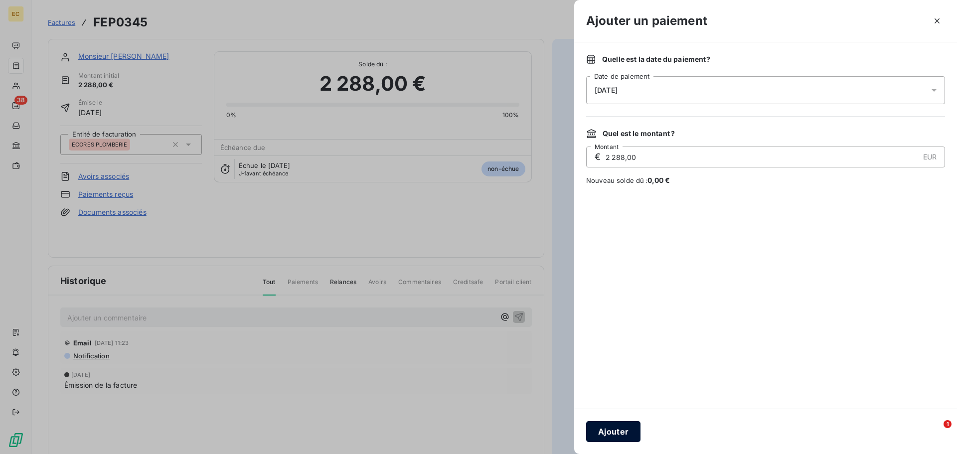
click at [623, 432] on button "Ajouter" at bounding box center [613, 431] width 54 height 21
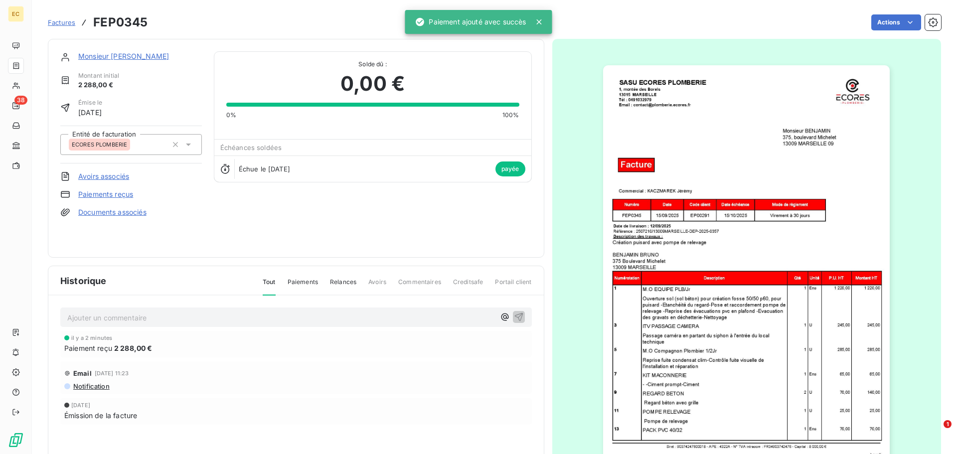
click at [62, 24] on span "Factures" at bounding box center [61, 22] width 27 height 8
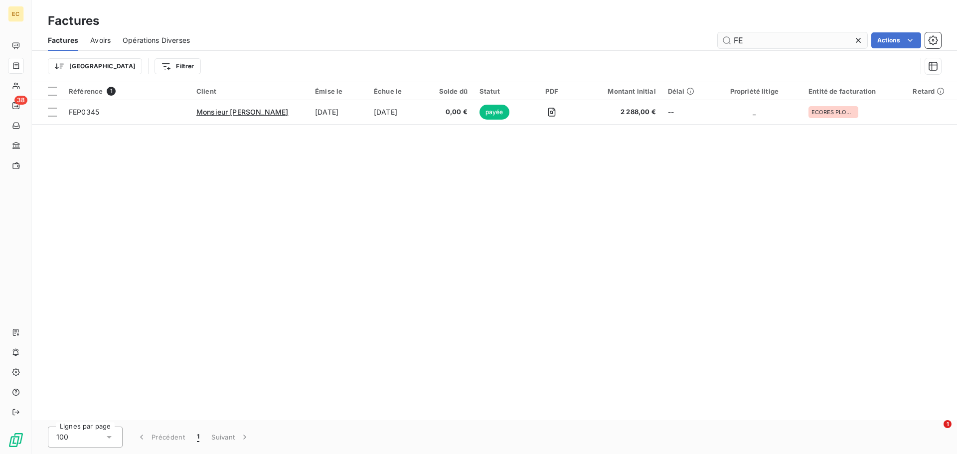
type input "F"
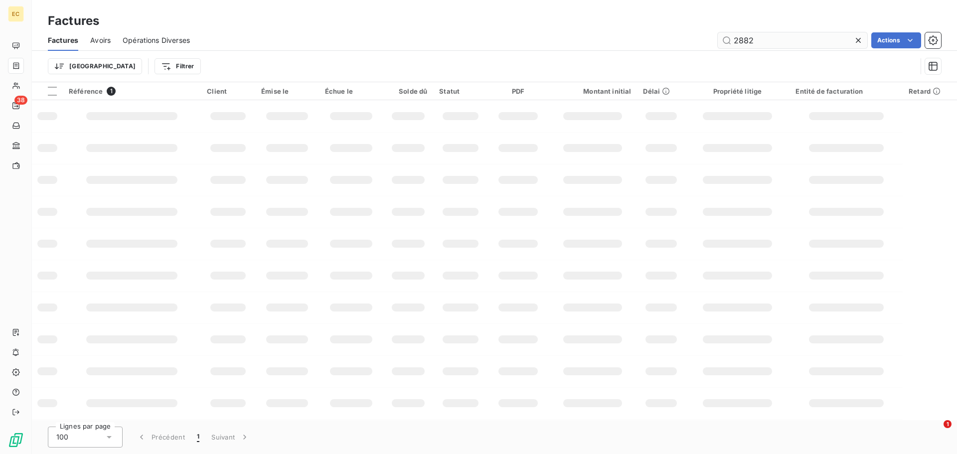
type input "2882"
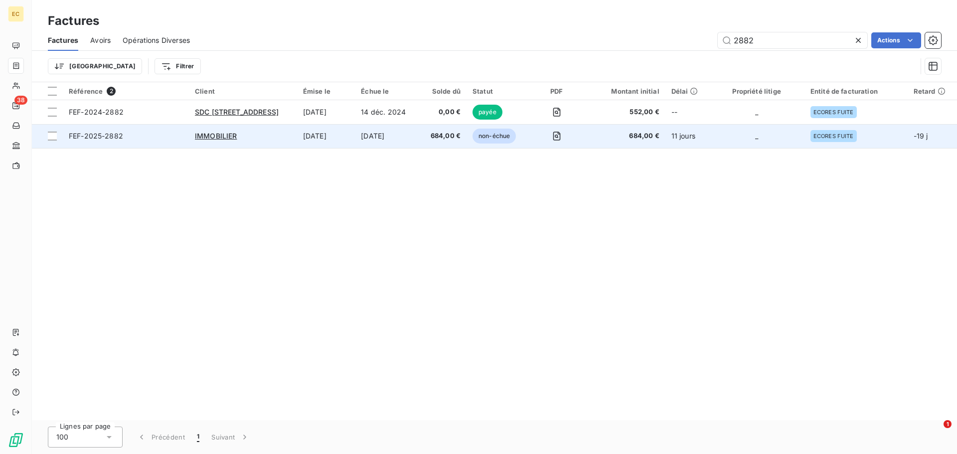
click at [154, 144] on td "FEF-2025-2882" at bounding box center [126, 136] width 126 height 24
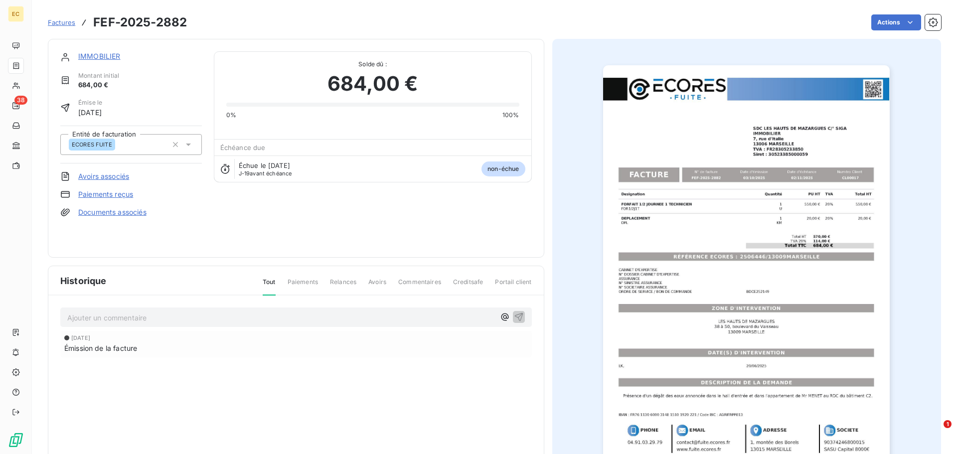
click at [101, 192] on link "Paiements reçus" at bounding box center [105, 194] width 55 height 10
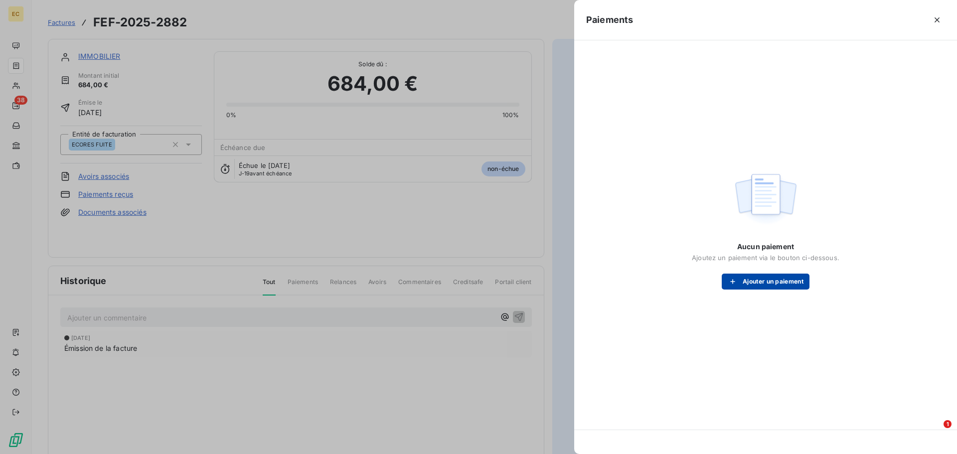
click at [764, 282] on button "Ajouter un paiement" at bounding box center [766, 282] width 88 height 16
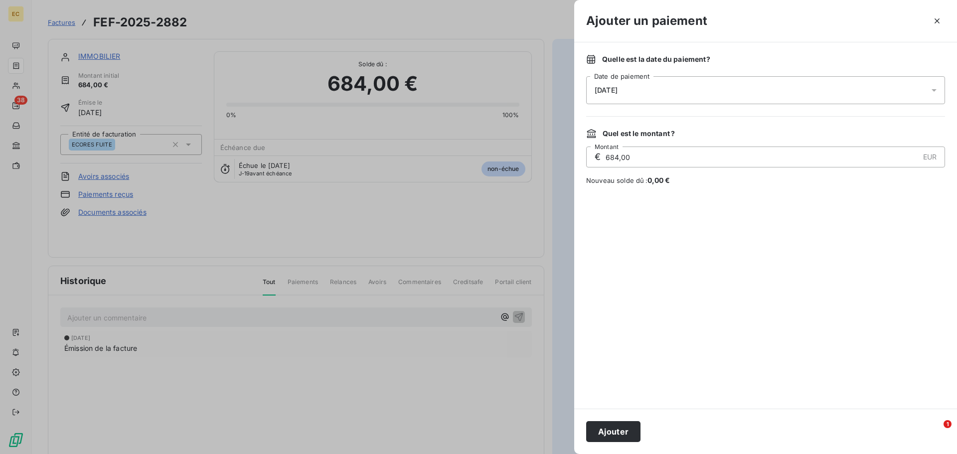
click at [652, 91] on div "14/10/2025" at bounding box center [765, 90] width 359 height 28
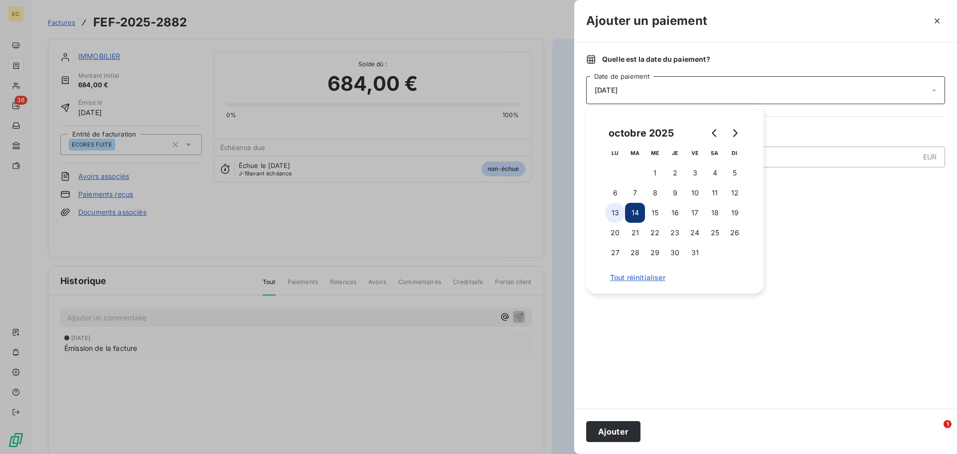
click at [615, 210] on button "13" at bounding box center [615, 213] width 20 height 20
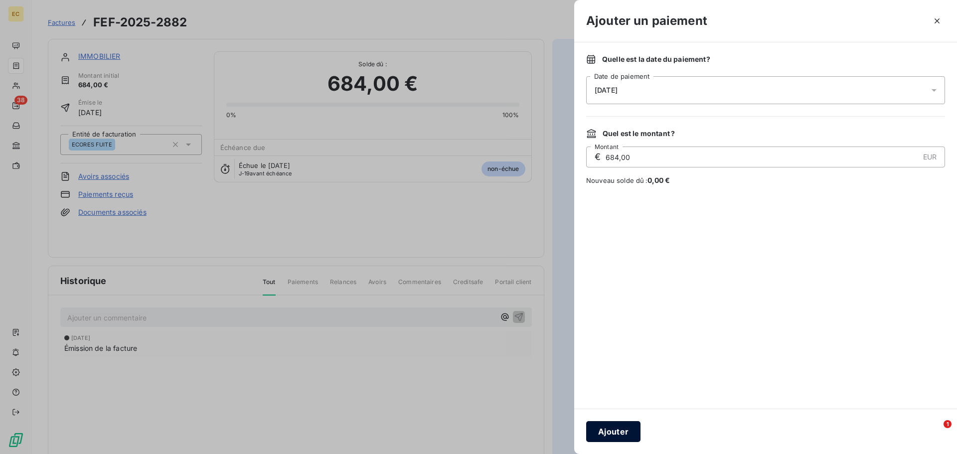
click at [622, 431] on button "Ajouter" at bounding box center [613, 431] width 54 height 21
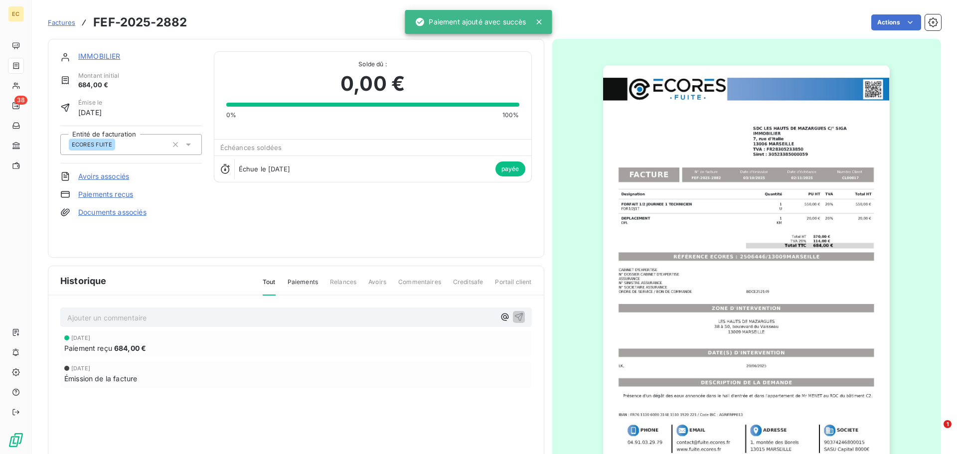
click at [61, 22] on span "Factures" at bounding box center [61, 22] width 27 height 8
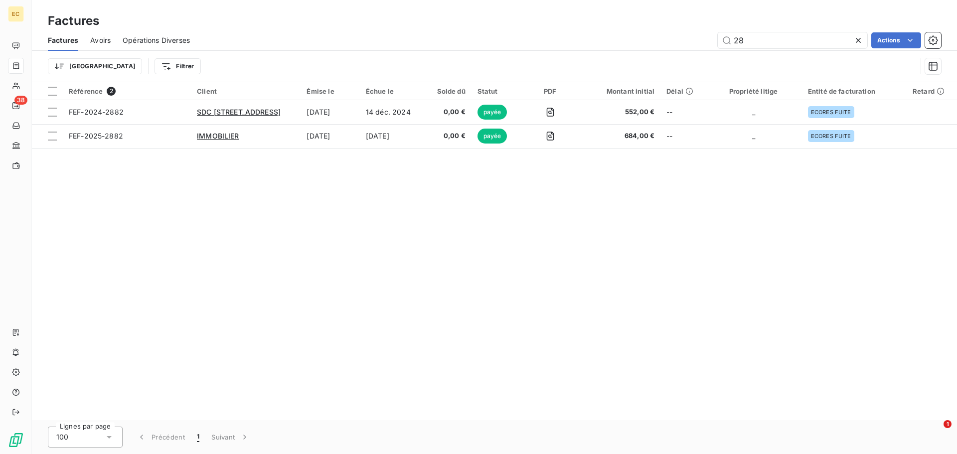
type input "2"
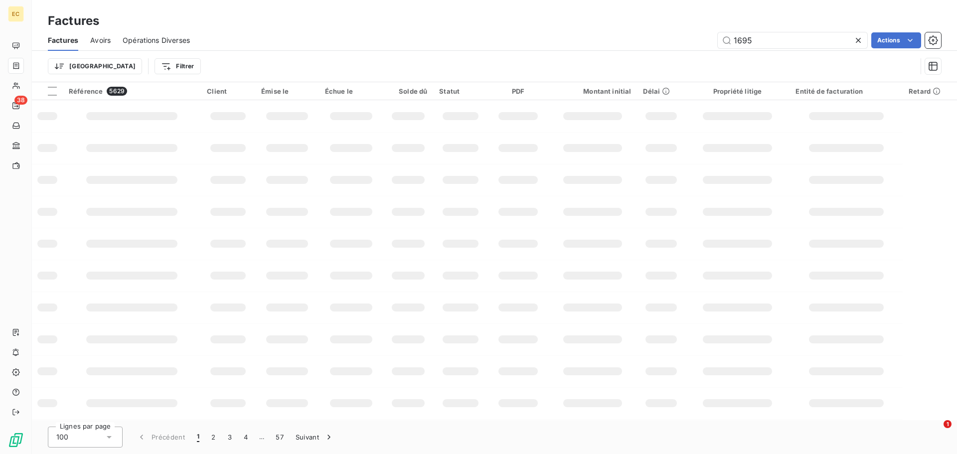
type input "1695"
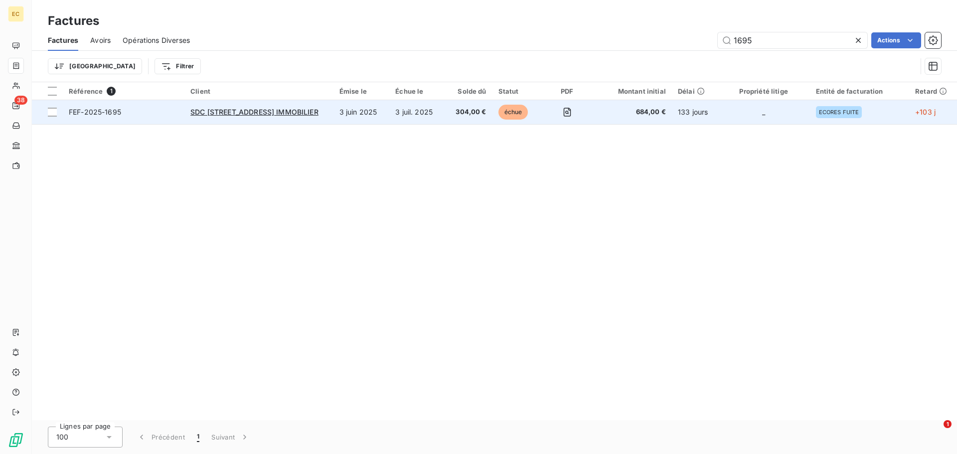
click at [163, 113] on span "FEF-2025-1695" at bounding box center [124, 112] width 110 height 10
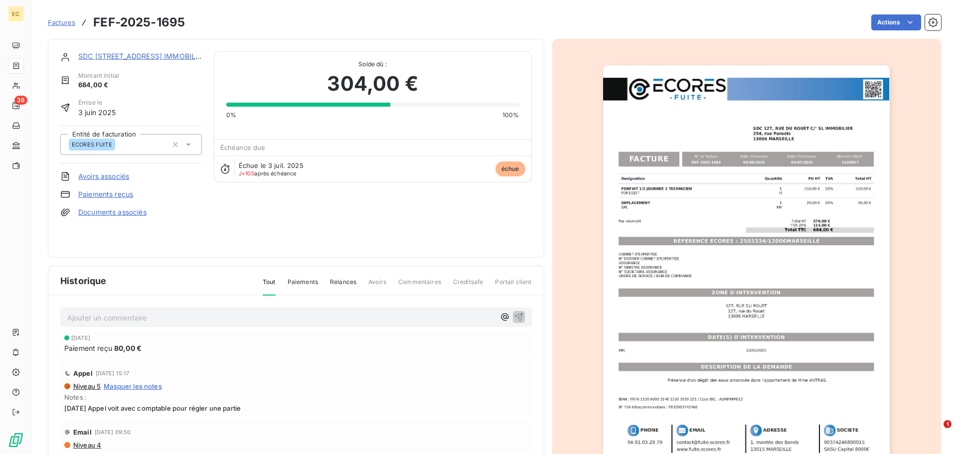
click at [100, 193] on link "Paiements reçus" at bounding box center [105, 194] width 55 height 10
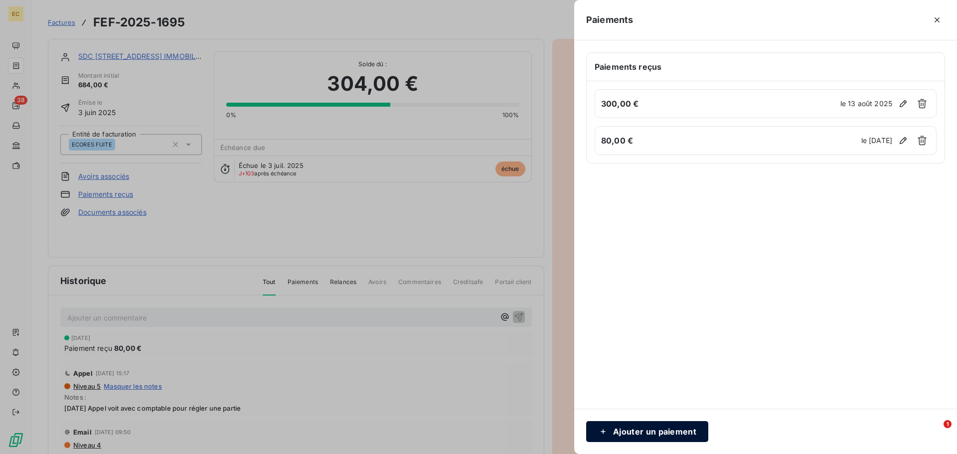
click at [658, 427] on button "Ajouter un paiement" at bounding box center [647, 431] width 122 height 21
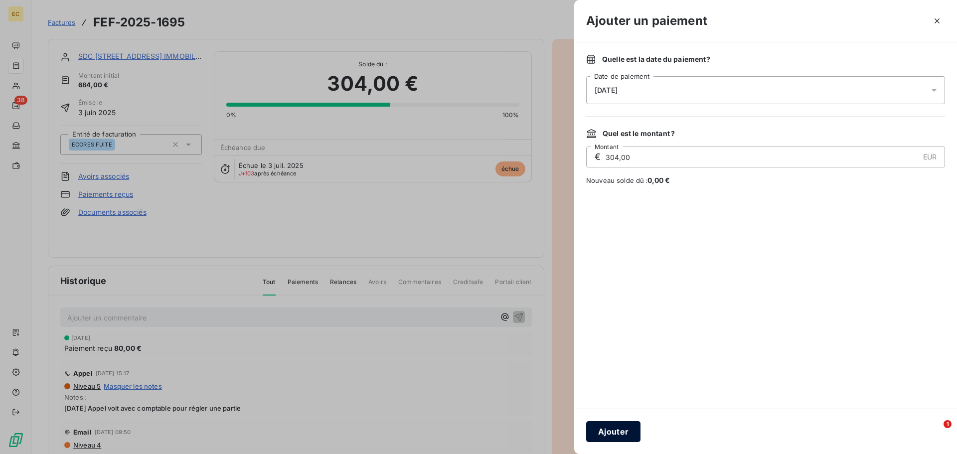
click at [610, 440] on button "Ajouter" at bounding box center [613, 431] width 54 height 21
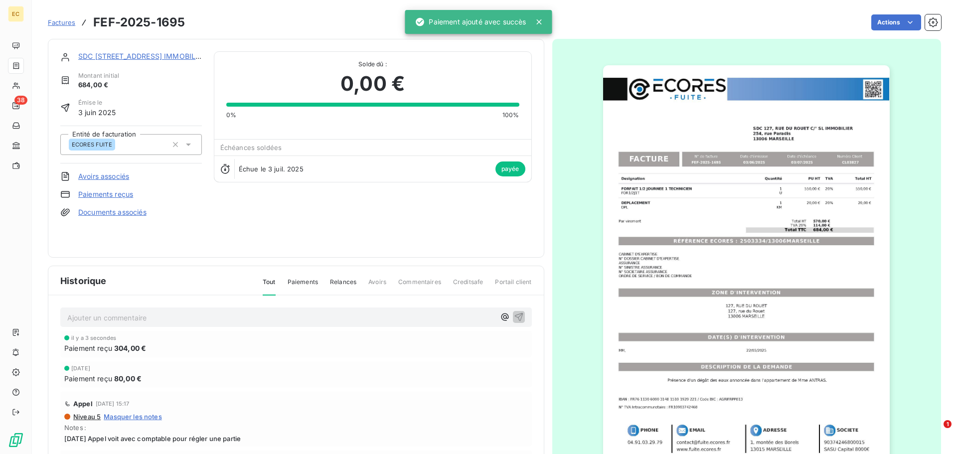
click at [59, 22] on span "Factures" at bounding box center [61, 22] width 27 height 8
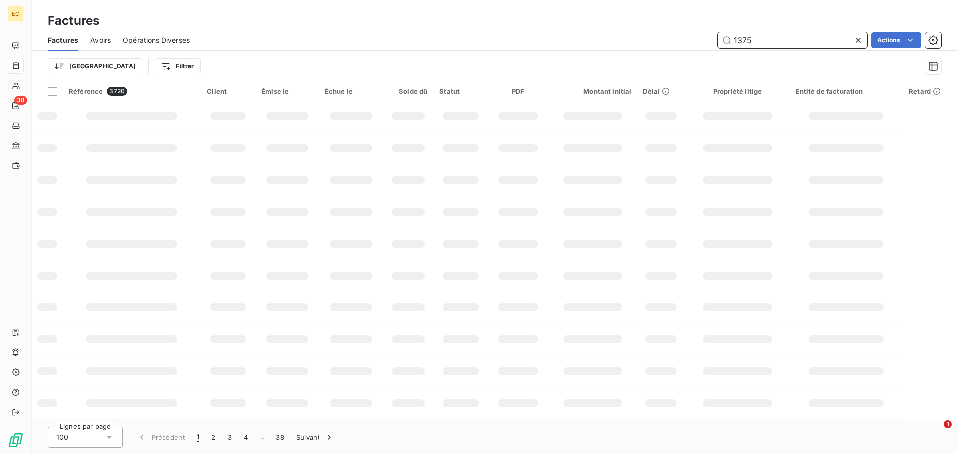
type input "1375"
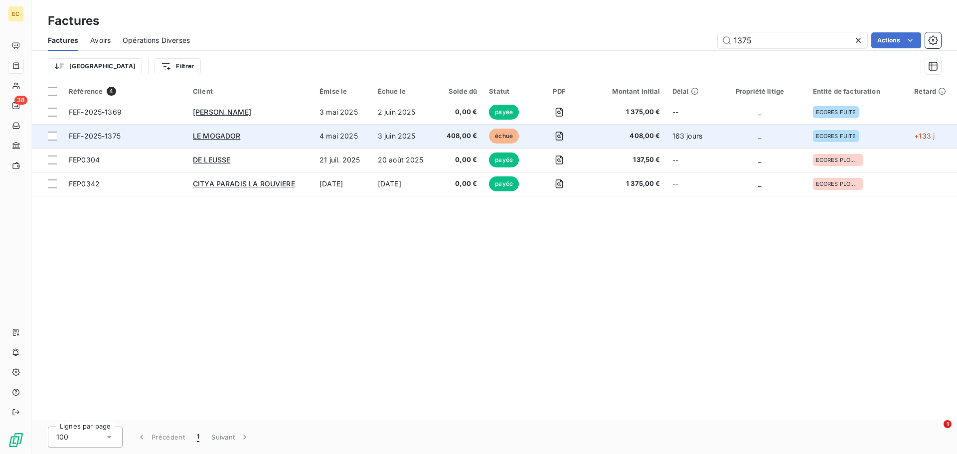
click at [163, 138] on span "FEF-2025-1375" at bounding box center [125, 136] width 112 height 10
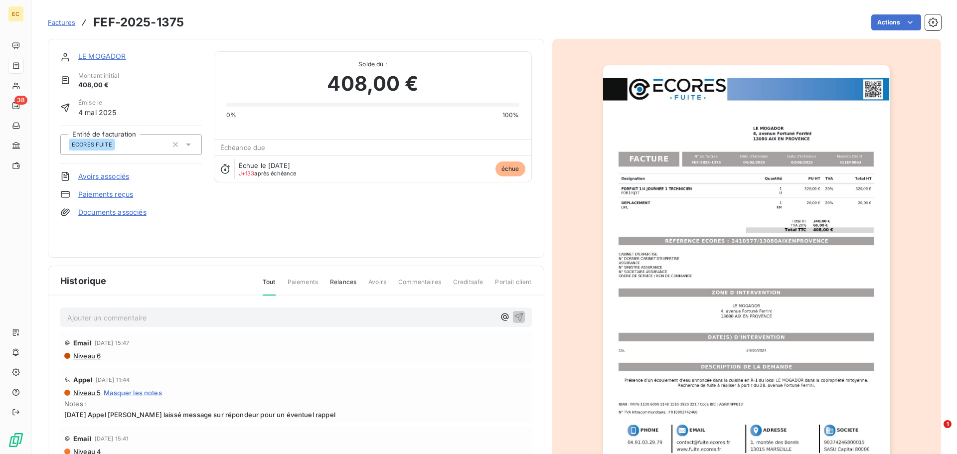
click at [99, 193] on link "Paiements reçus" at bounding box center [105, 194] width 55 height 10
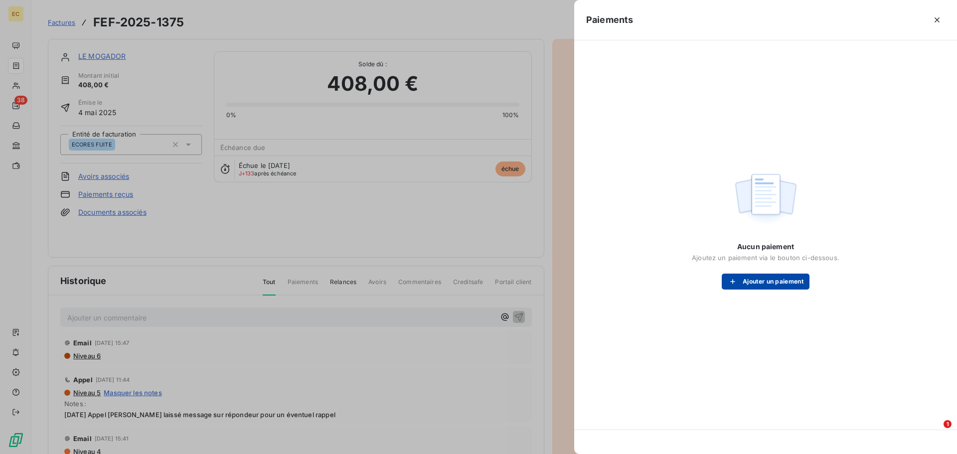
click at [771, 278] on button "Ajouter un paiement" at bounding box center [766, 282] width 88 height 16
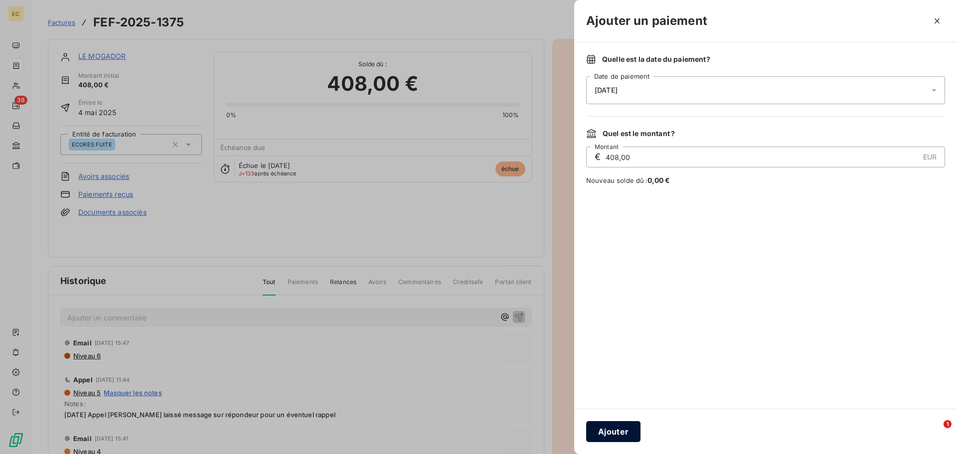
click at [618, 433] on button "Ajouter" at bounding box center [613, 431] width 54 height 21
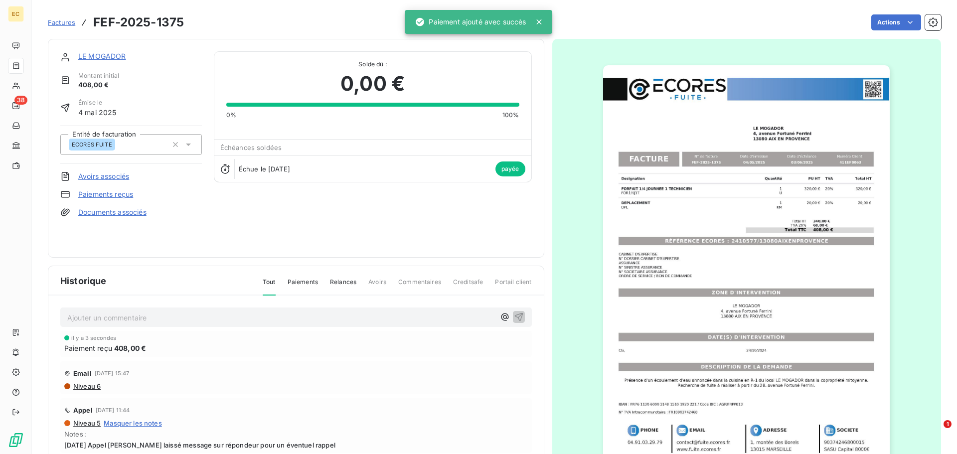
click at [64, 22] on span "Factures" at bounding box center [61, 22] width 27 height 8
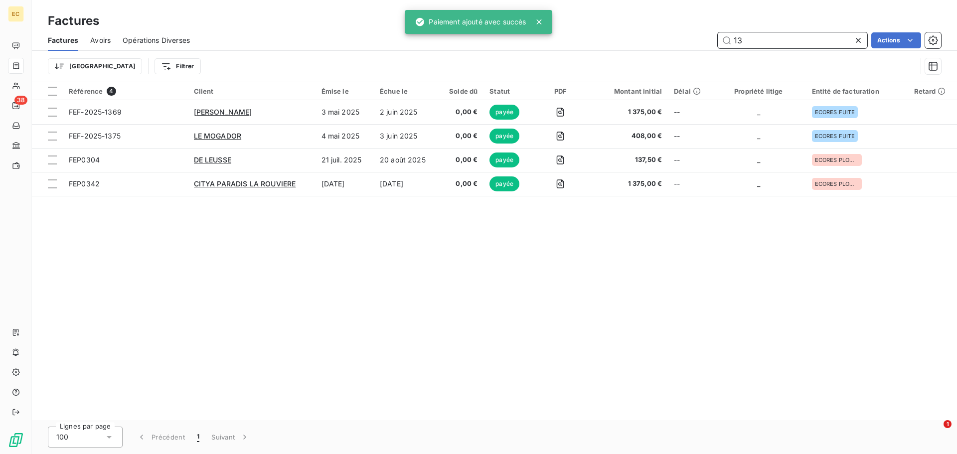
type input "1"
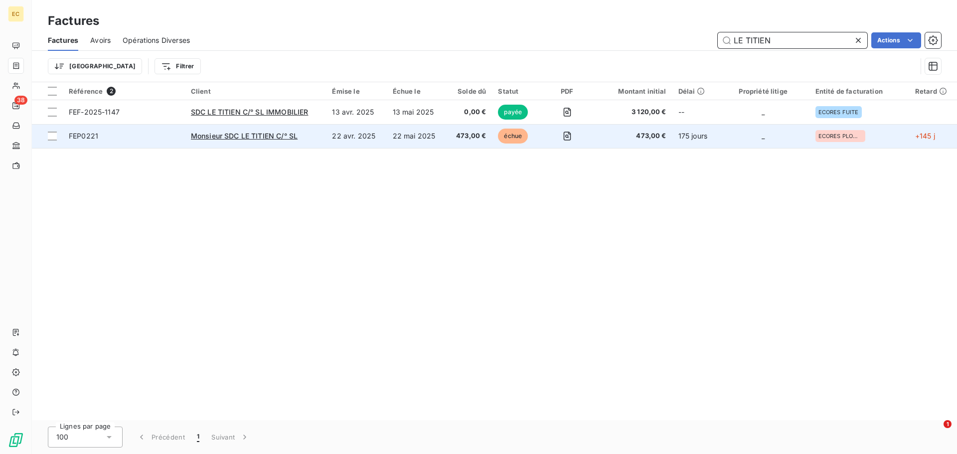
type input "LE TITIEN"
click at [135, 140] on span "FEP0221" at bounding box center [124, 136] width 110 height 10
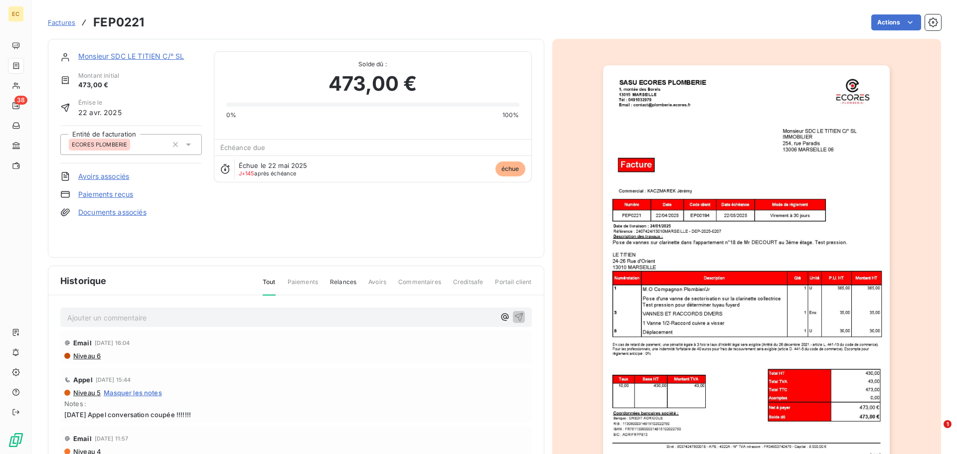
click at [56, 21] on span "Factures" at bounding box center [61, 22] width 27 height 8
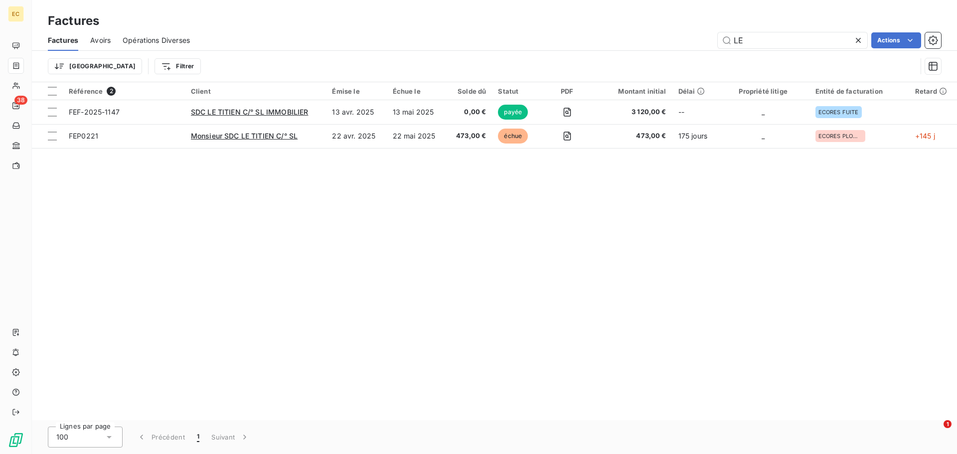
type input "L"
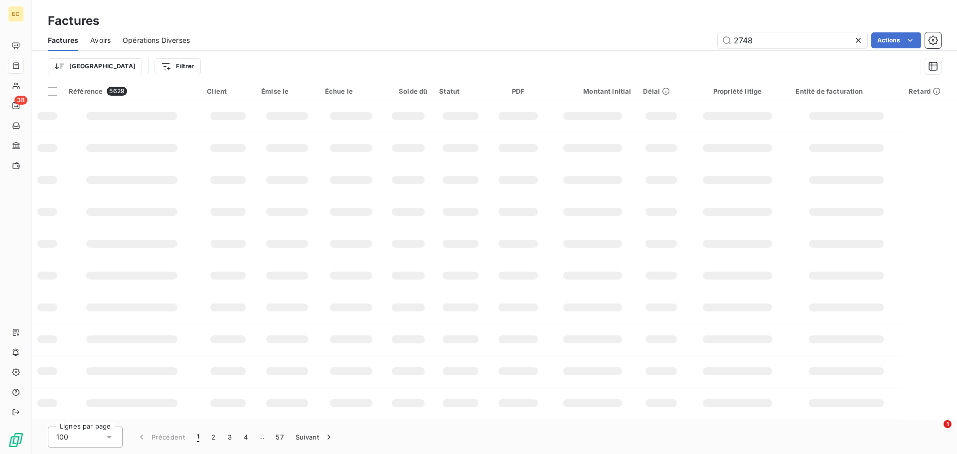
type input "2748"
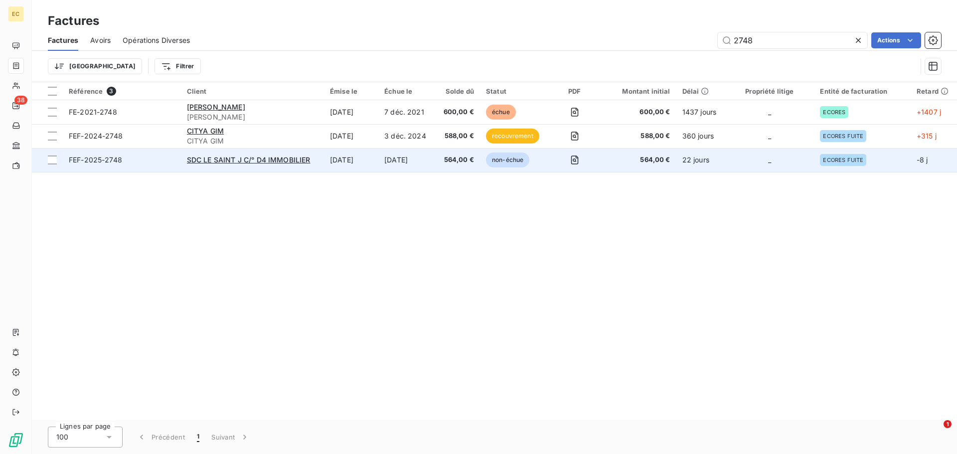
click at [137, 160] on span "FEF-2025-2748" at bounding box center [122, 160] width 106 height 10
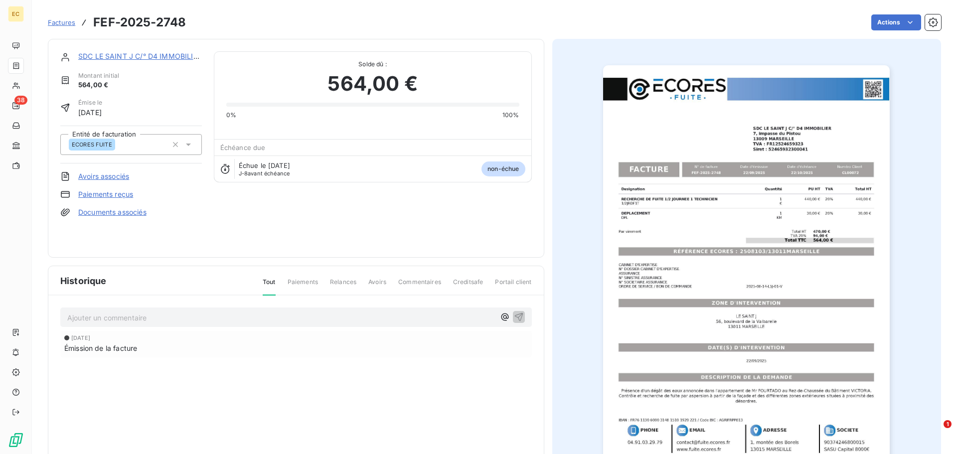
click at [111, 193] on link "Paiements reçus" at bounding box center [105, 194] width 55 height 10
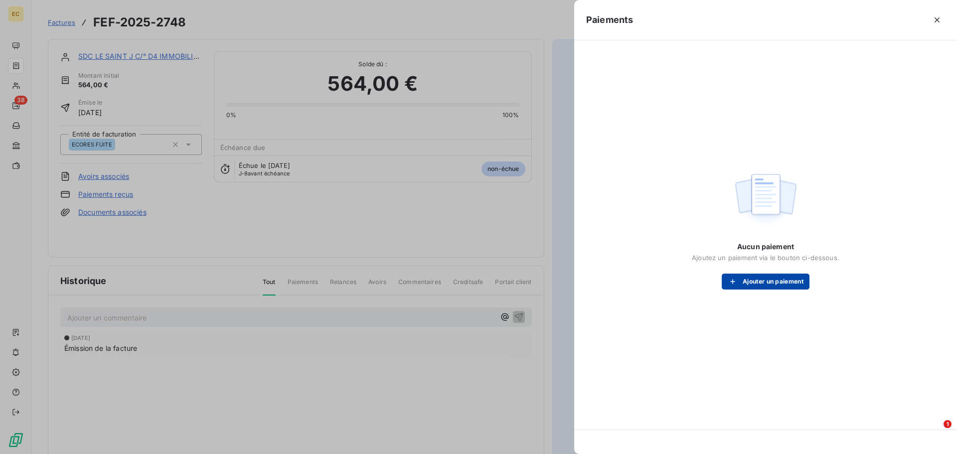
click at [751, 285] on button "Ajouter un paiement" at bounding box center [766, 282] width 88 height 16
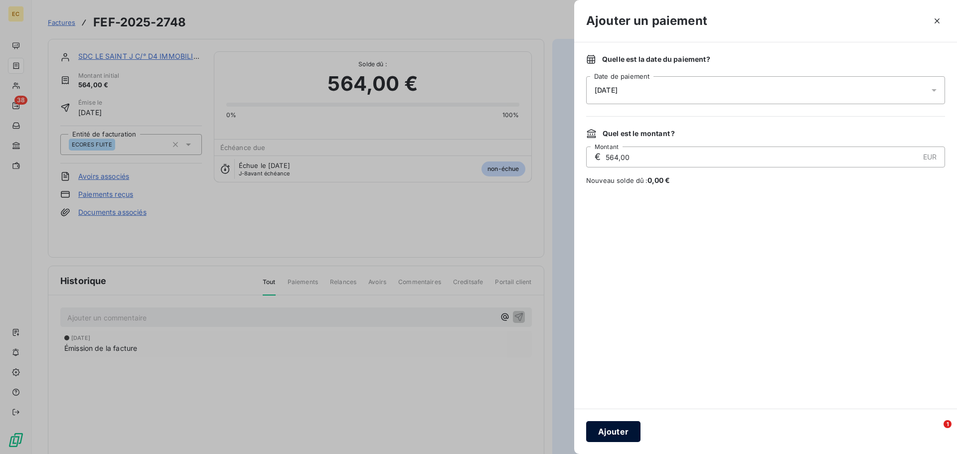
click at [621, 430] on button "Ajouter" at bounding box center [613, 431] width 54 height 21
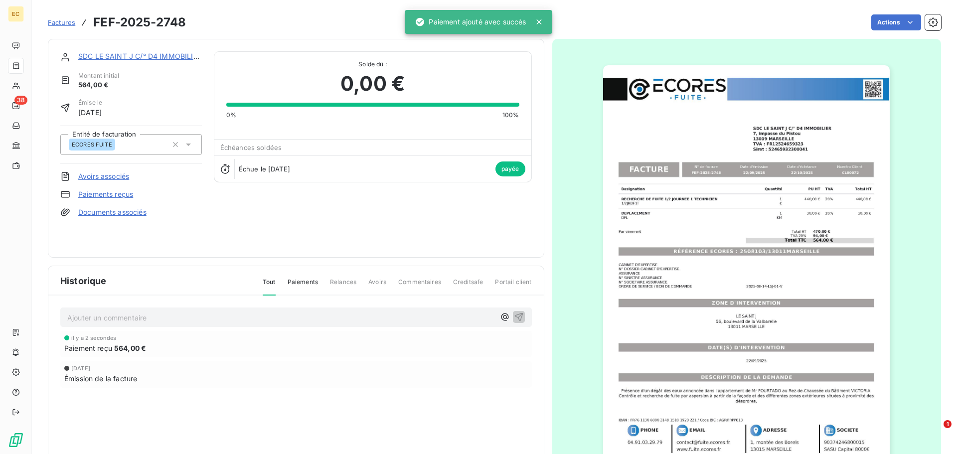
click at [50, 22] on span "Factures" at bounding box center [61, 22] width 27 height 8
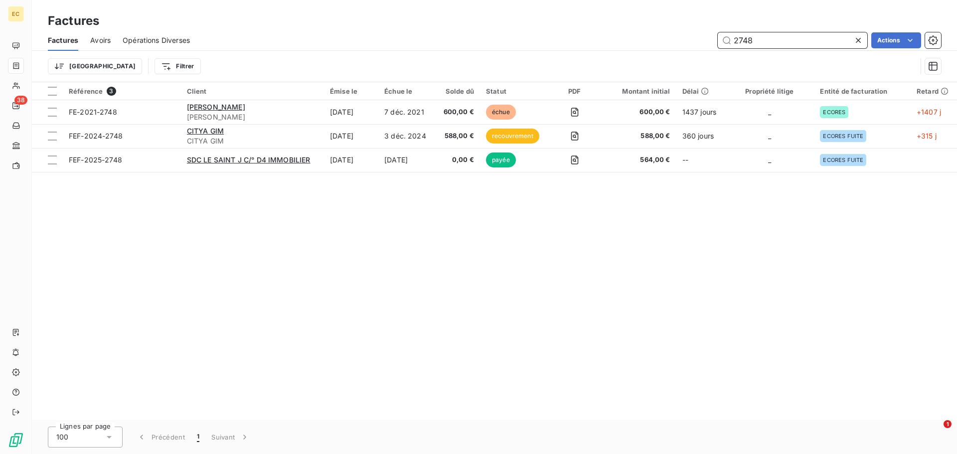
click at [764, 42] on input "2748" at bounding box center [793, 40] width 150 height 16
type input "2"
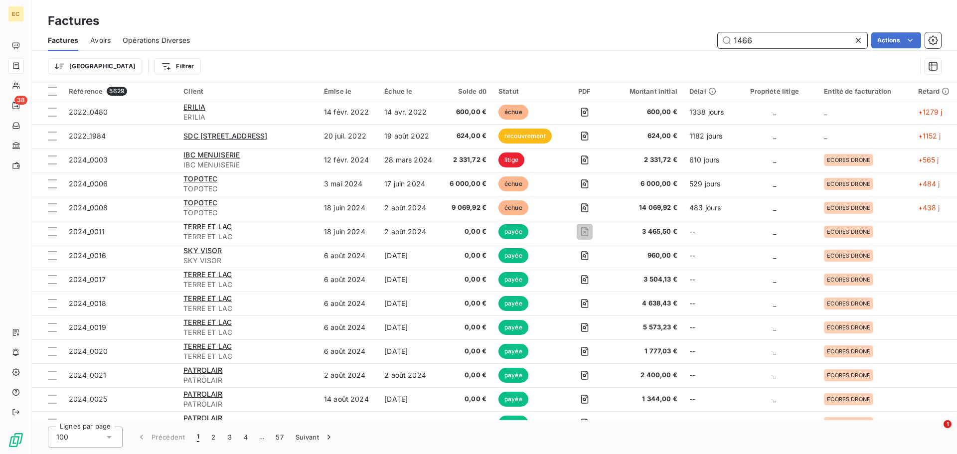
type input "1466"
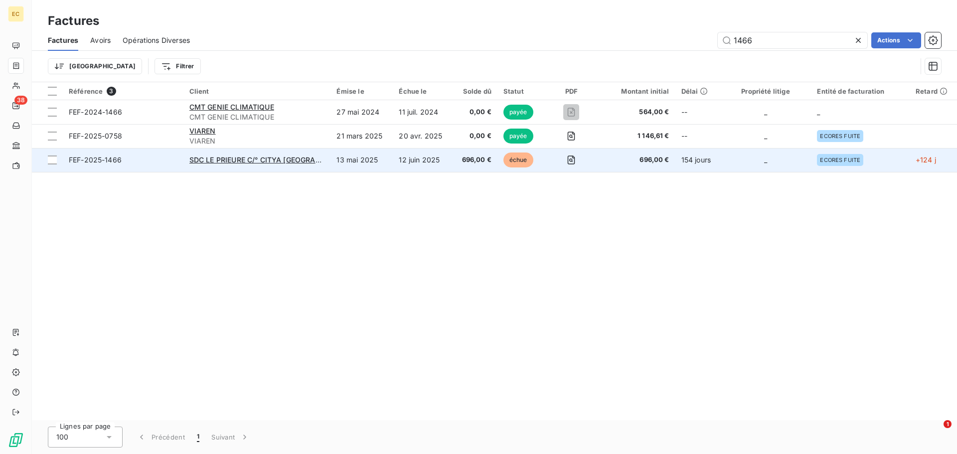
click at [150, 161] on span "FEF-2025-1466" at bounding box center [123, 160] width 109 height 10
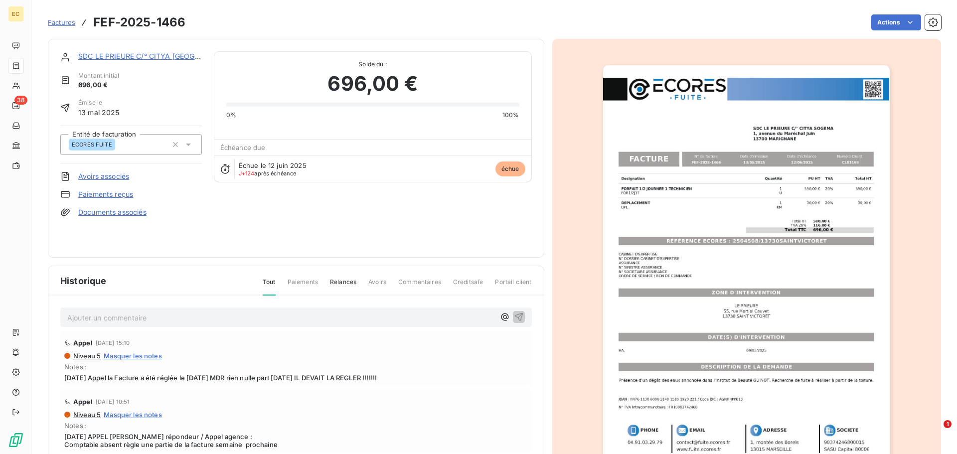
click at [108, 196] on link "Paiements reçus" at bounding box center [105, 194] width 55 height 10
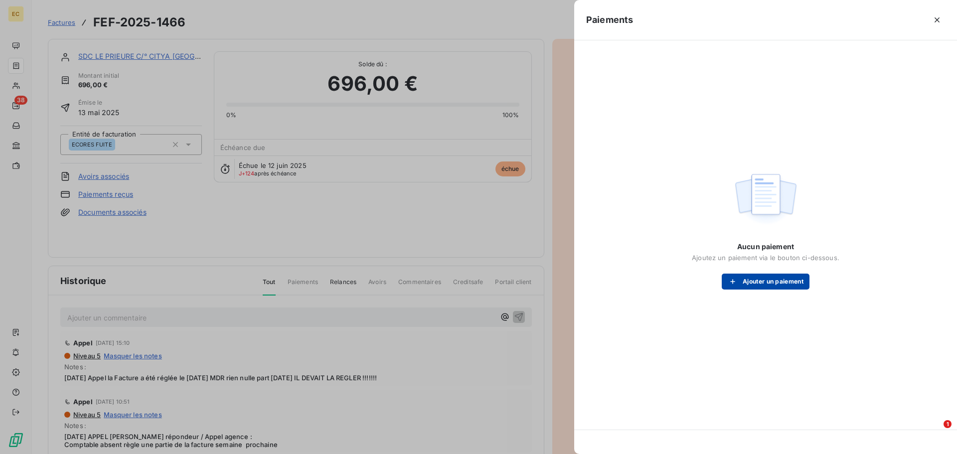
click at [778, 283] on button "Ajouter un paiement" at bounding box center [766, 282] width 88 height 16
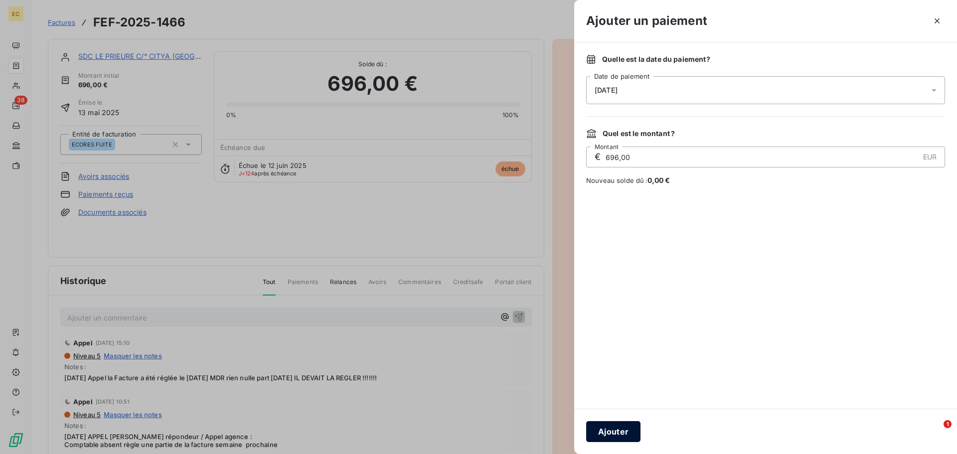
click at [625, 435] on button "Ajouter" at bounding box center [613, 431] width 54 height 21
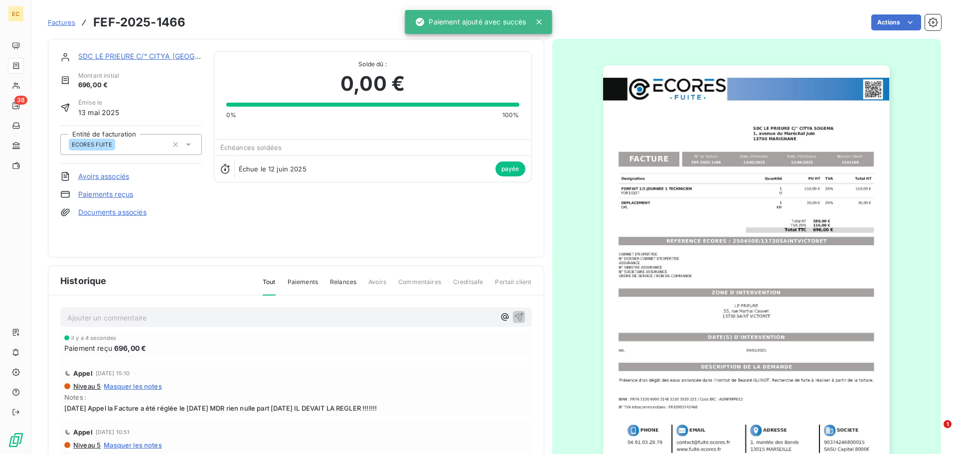
click at [57, 23] on span "Factures" at bounding box center [61, 22] width 27 height 8
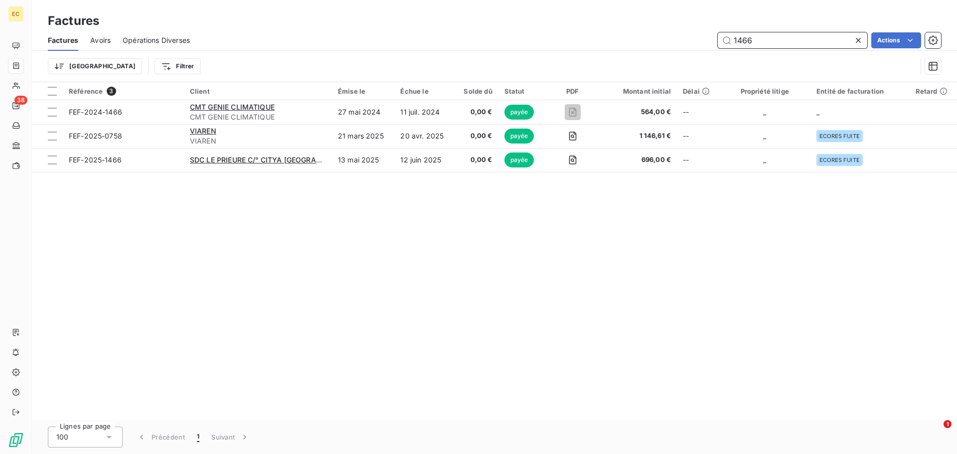
click at [773, 35] on input "1466" at bounding box center [793, 40] width 150 height 16
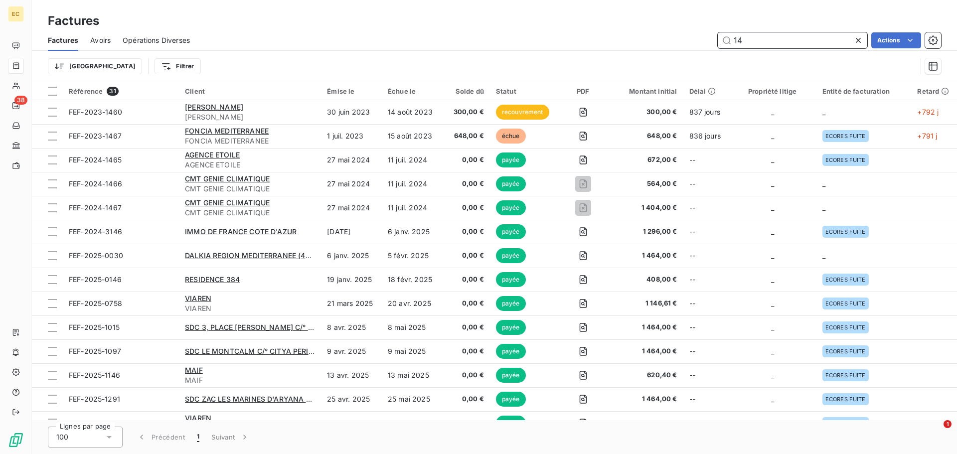
type input "1"
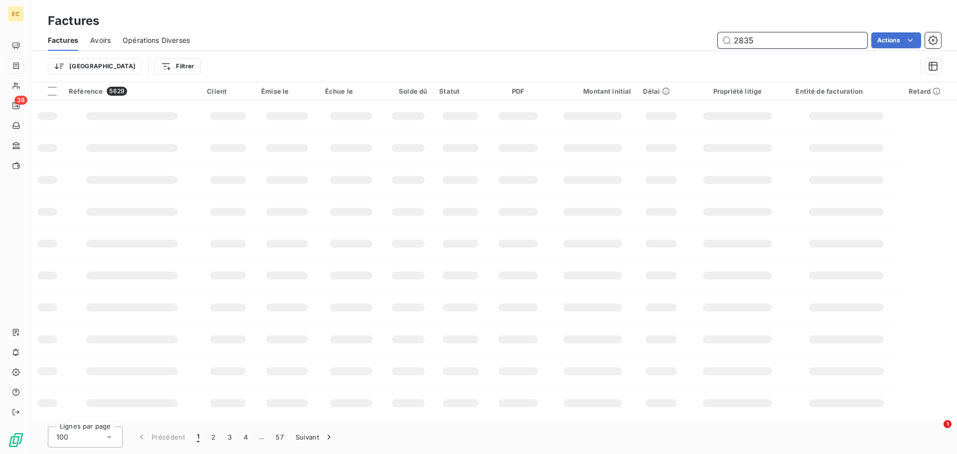
type input "2835"
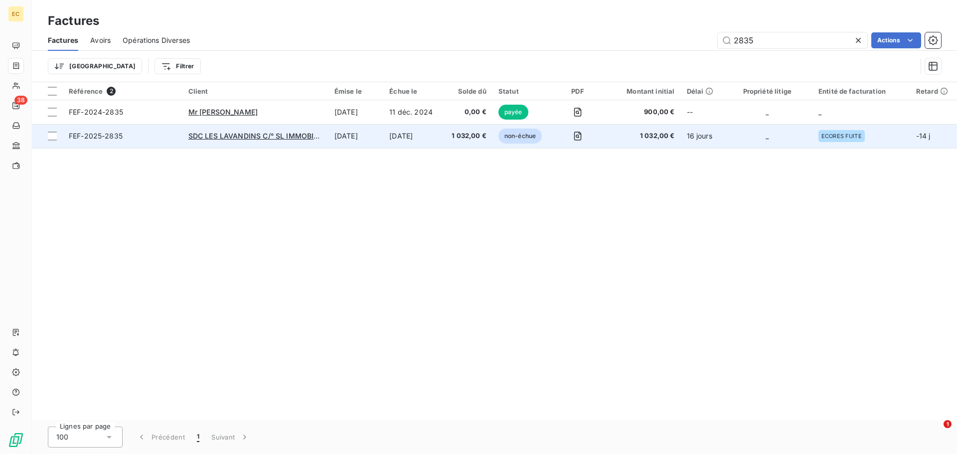
click at [150, 136] on span "FEF-2025-2835" at bounding box center [123, 136] width 108 height 10
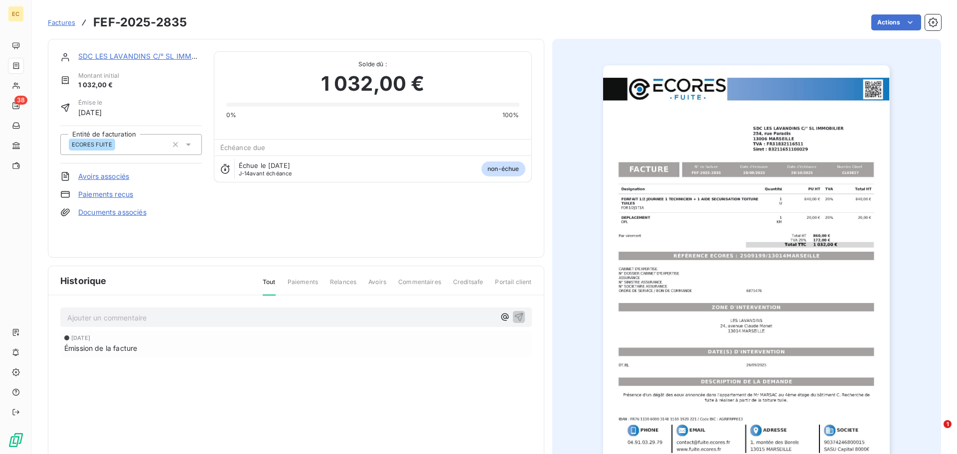
click at [107, 193] on link "Paiements reçus" at bounding box center [105, 194] width 55 height 10
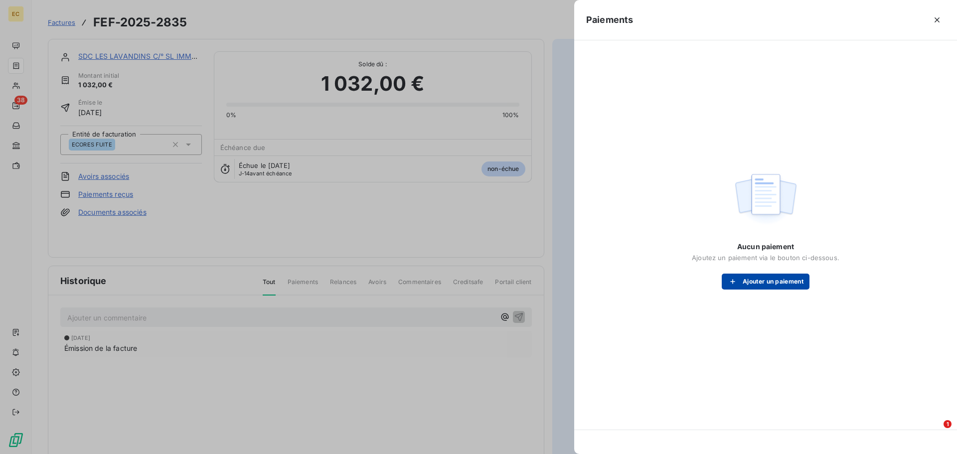
click at [757, 282] on button "Ajouter un paiement" at bounding box center [766, 282] width 88 height 16
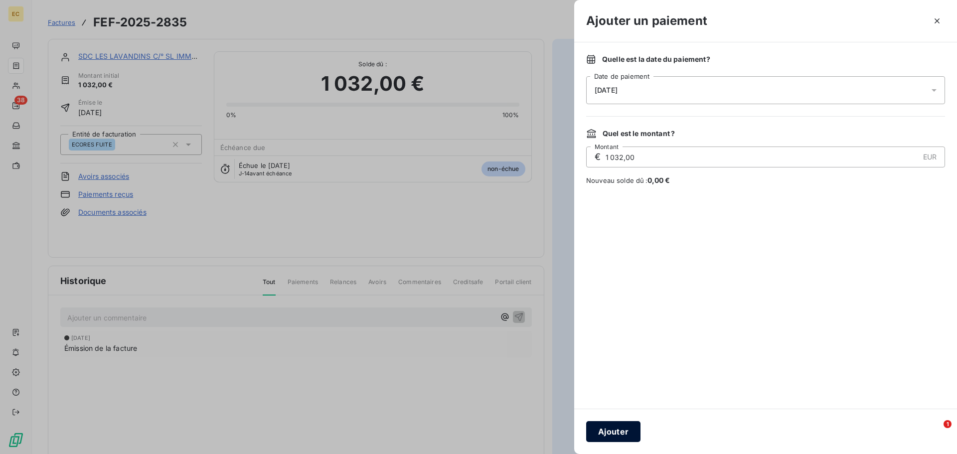
click at [616, 429] on button "Ajouter" at bounding box center [613, 431] width 54 height 21
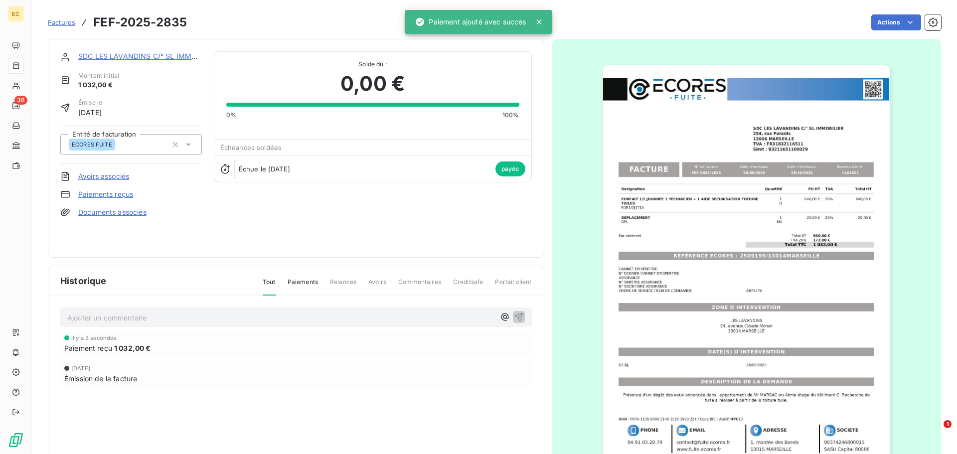
click at [67, 25] on span "Factures" at bounding box center [61, 22] width 27 height 8
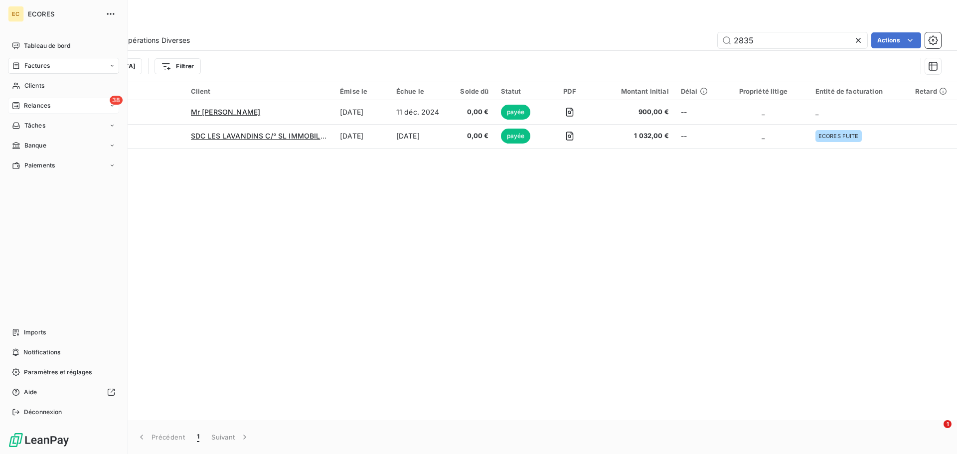
click at [30, 105] on span "Relances" at bounding box center [37, 105] width 26 height 9
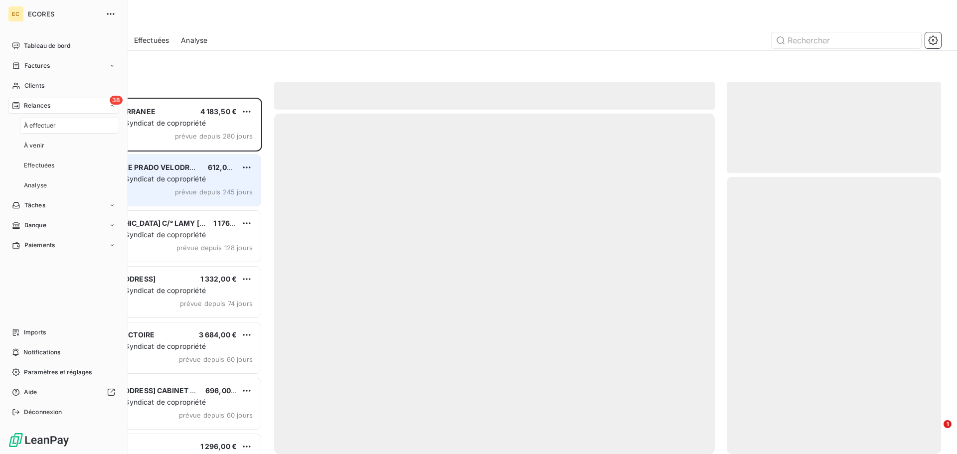
scroll to position [349, 207]
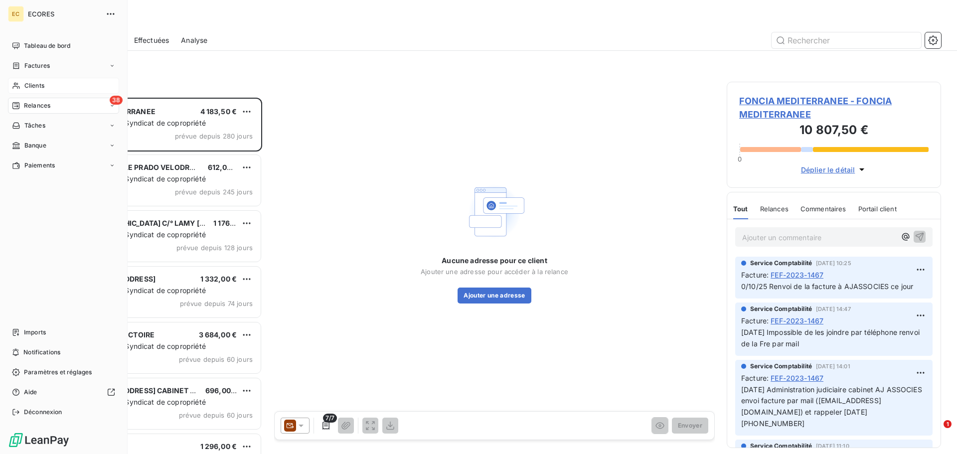
click at [28, 84] on span "Clients" at bounding box center [34, 85] width 20 height 9
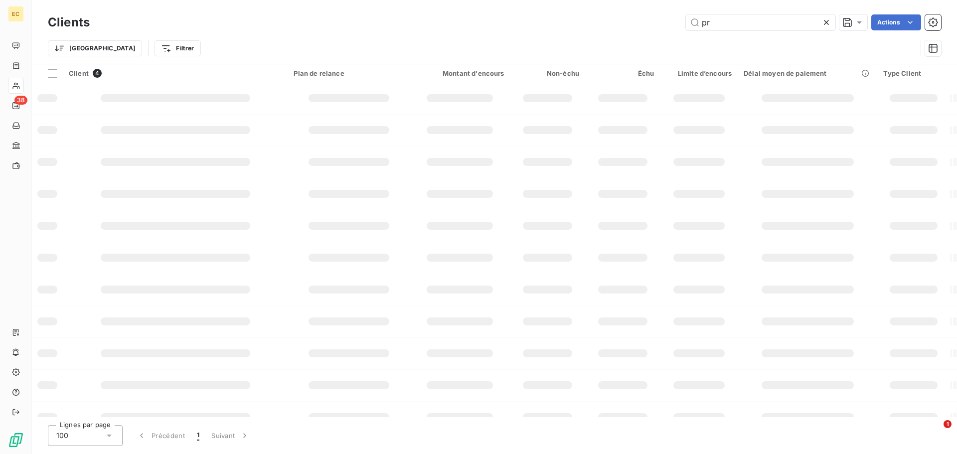
type input "p"
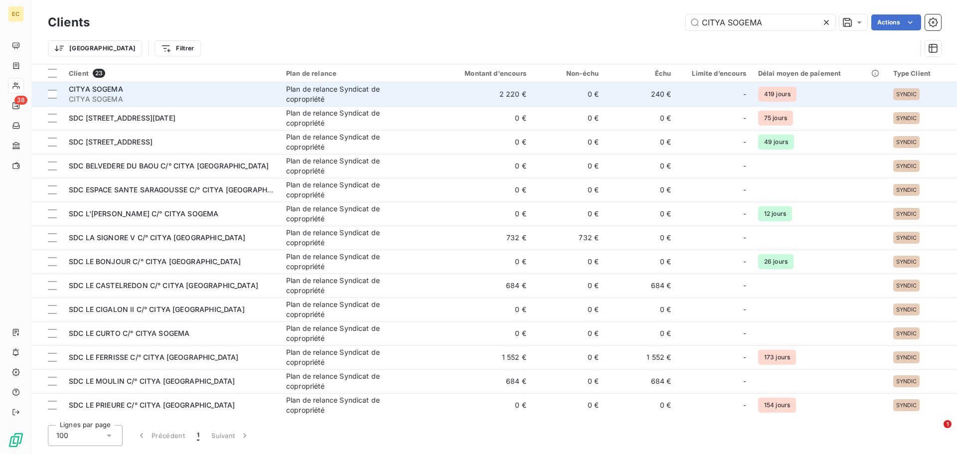
type input "CITYA SOGEMA"
click at [183, 96] on span "CITYA SOGEMA" at bounding box center [171, 99] width 205 height 10
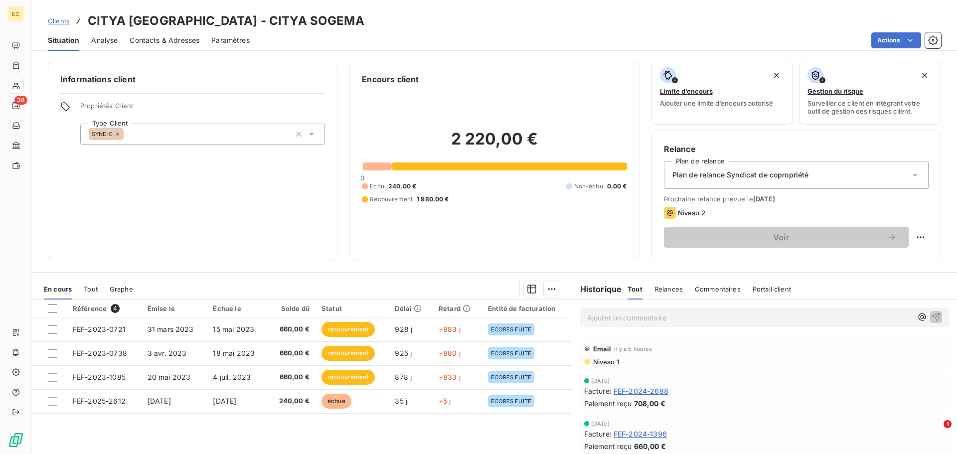
click at [604, 314] on p "Ajouter un commentaire ﻿" at bounding box center [749, 318] width 325 height 12
click at [806, 316] on span "FEF-2023-0721 FEF-2023-1085 Changement de syndic MERCURY BBA depuis le 31/10/23" at bounding box center [736, 317] width 298 height 8
click at [932, 321] on icon "button" at bounding box center [936, 317] width 8 height 8
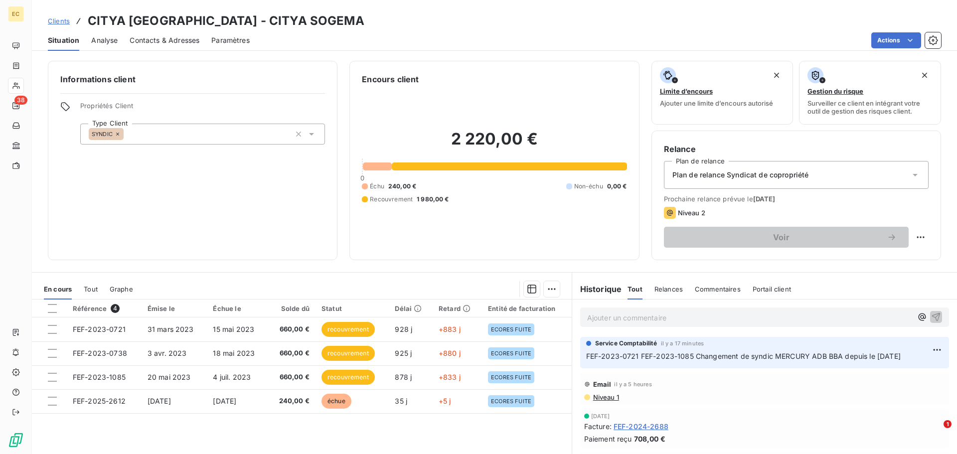
click at [58, 19] on span "Clients" at bounding box center [59, 21] width 22 height 8
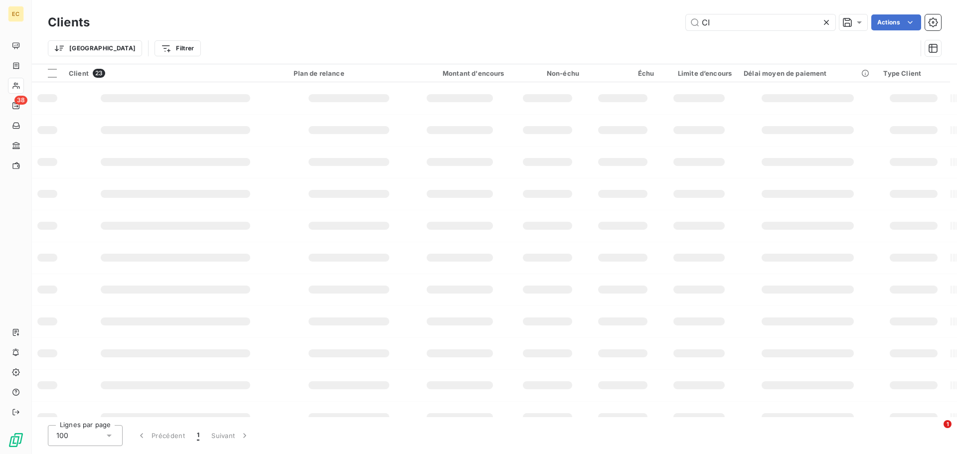
type input "C"
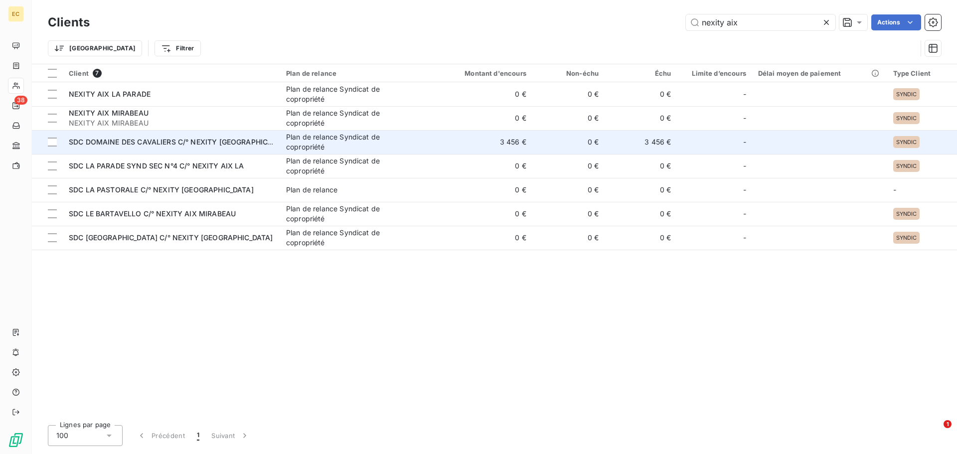
type input "nexity aix"
click at [208, 145] on span "SDC DOMAINE DES CAVALIERS C/° NEXITY AIX LA PARADE" at bounding box center [180, 142] width 222 height 8
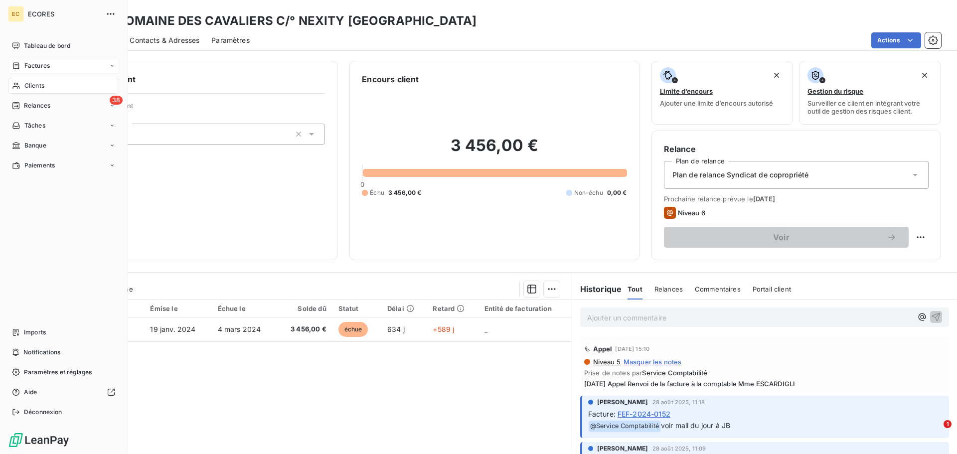
click at [35, 63] on span "Factures" at bounding box center [36, 65] width 25 height 9
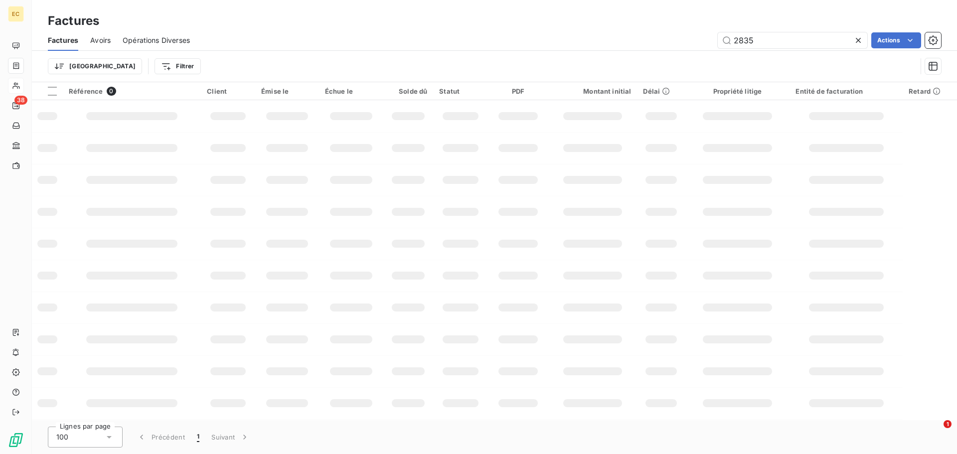
click at [101, 40] on span "Avoirs" at bounding box center [100, 40] width 20 height 10
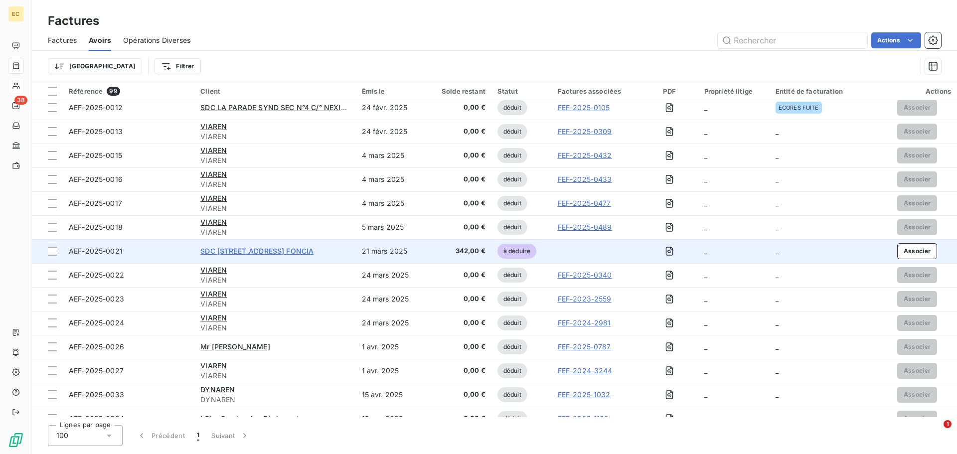
scroll to position [498, 0]
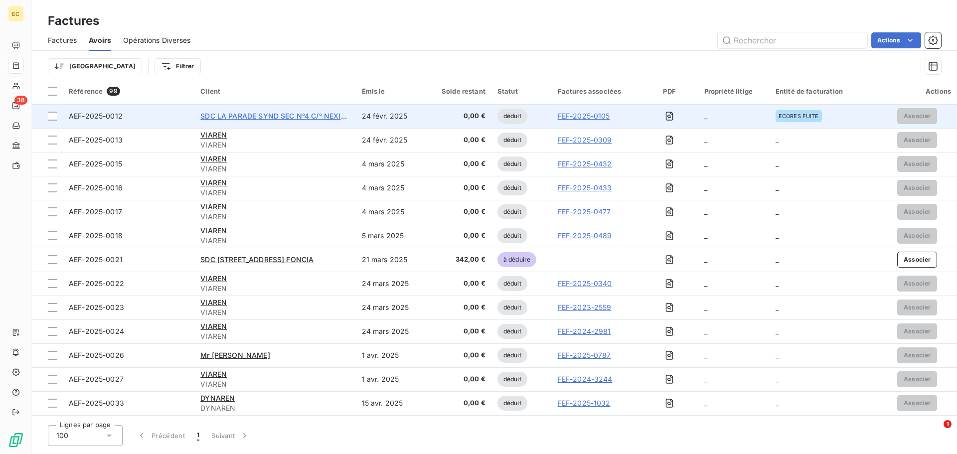
click at [279, 114] on span "SDC LA PARADE SYND SEC N°4 C/° NEXITY AIX LA" at bounding box center [287, 116] width 175 height 8
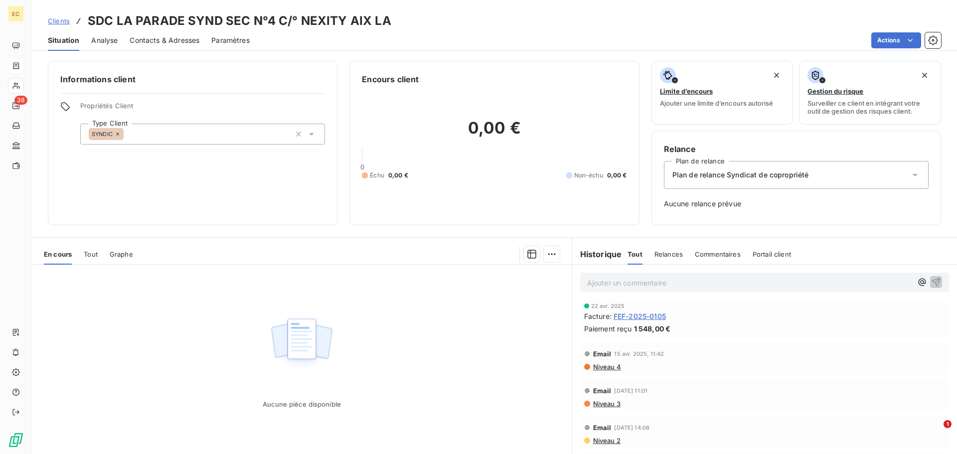
scroll to position [4, 0]
click at [637, 317] on span "FEF-2025-0105" at bounding box center [640, 315] width 52 height 10
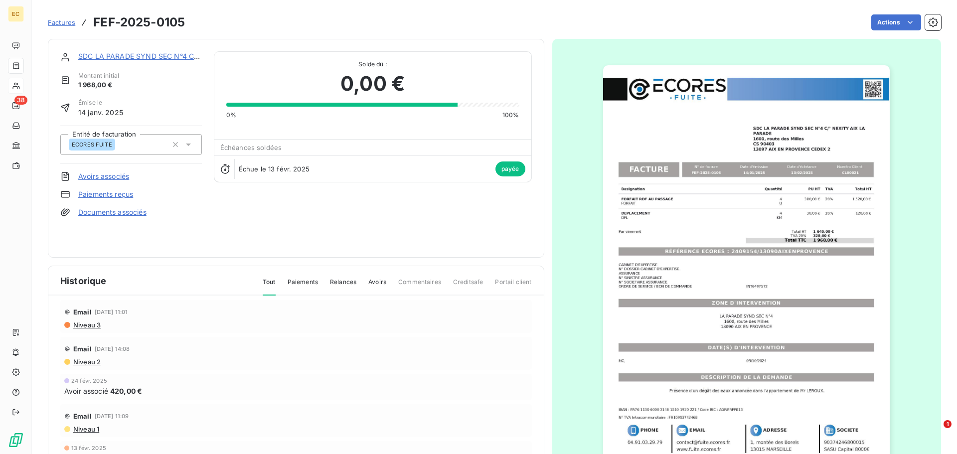
scroll to position [100, 0]
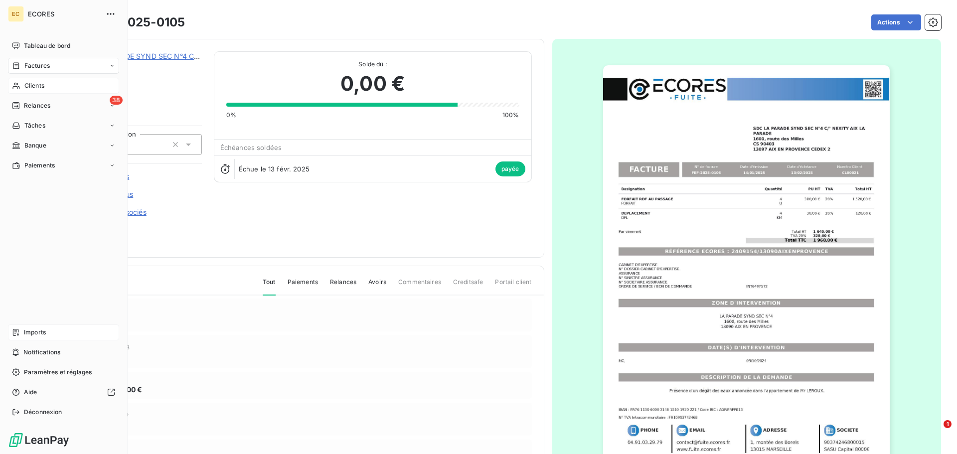
click at [38, 332] on span "Imports" at bounding box center [35, 332] width 22 height 9
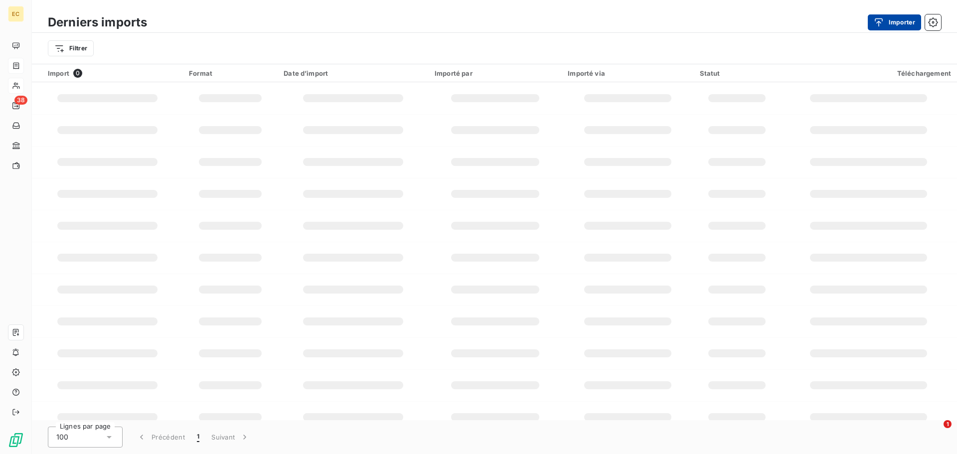
click at [873, 20] on button "Importer" at bounding box center [894, 22] width 53 height 16
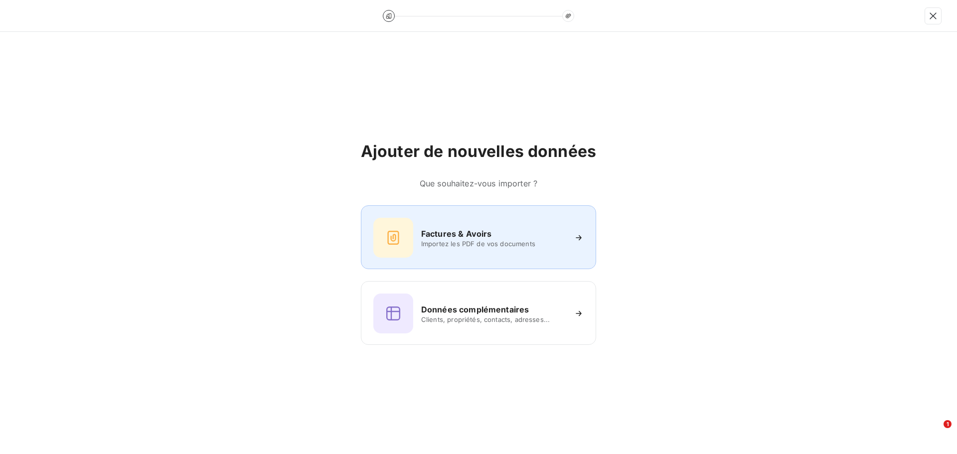
click at [485, 235] on h6 "Factures & Avoirs" at bounding box center [456, 234] width 71 height 12
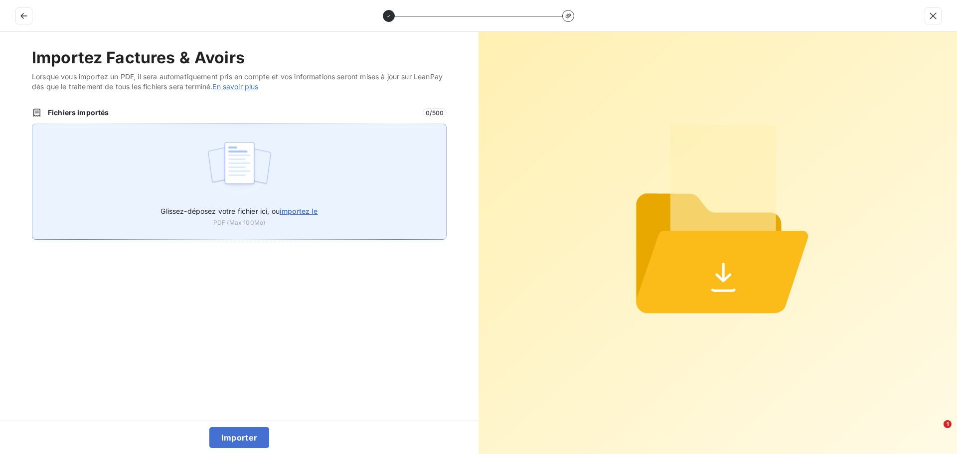
click at [306, 211] on span "importez le" at bounding box center [299, 211] width 38 height 8
click at [32, 124] on input "Glissez-déposez votre fichier ici, ou importez le" at bounding box center [32, 124] width 0 height 0
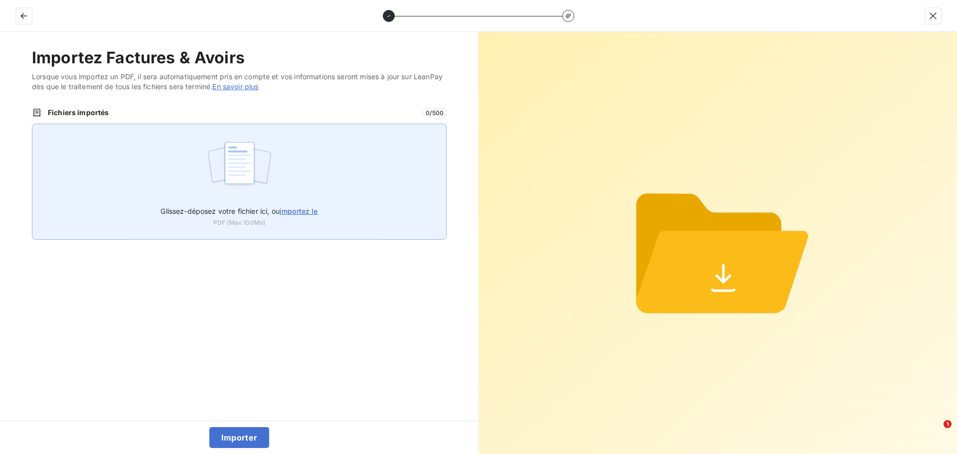
type input "C:\fakepath\FEP0343.pdf"
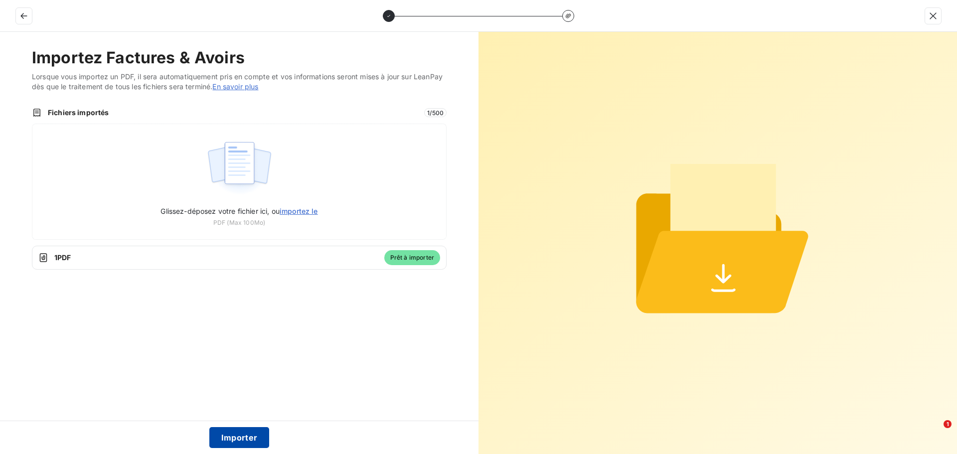
click at [230, 442] on button "Importer" at bounding box center [239, 437] width 60 height 21
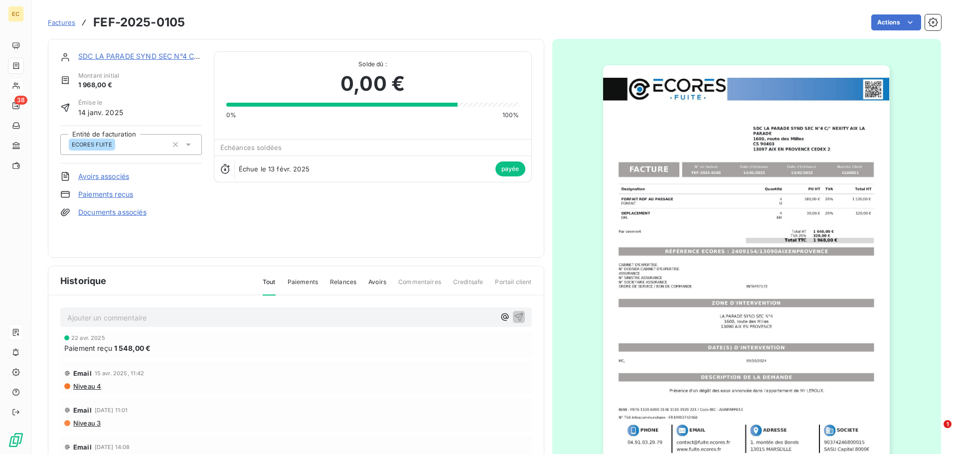
click at [56, 23] on span "Factures" at bounding box center [61, 22] width 27 height 8
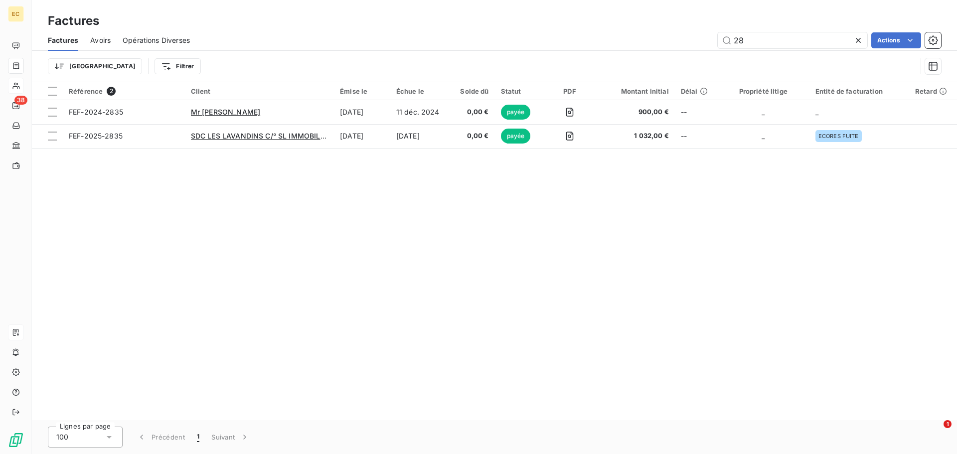
type input "2"
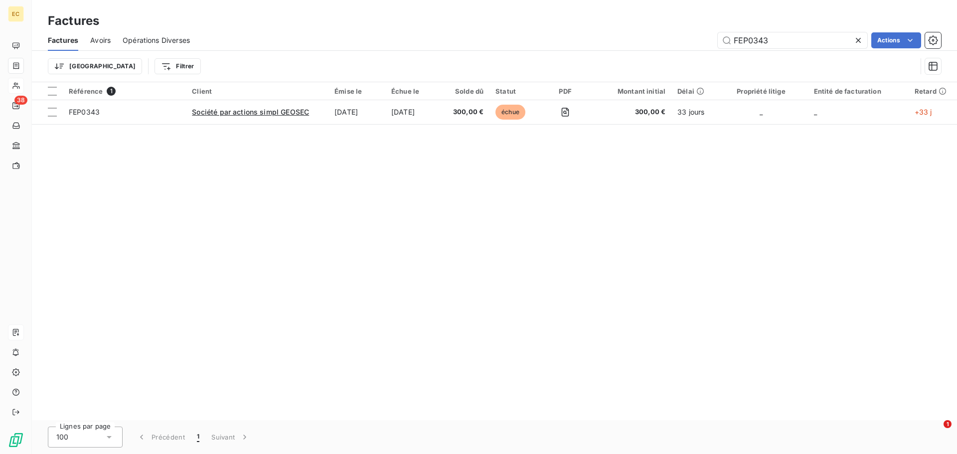
type input "FEP0343"
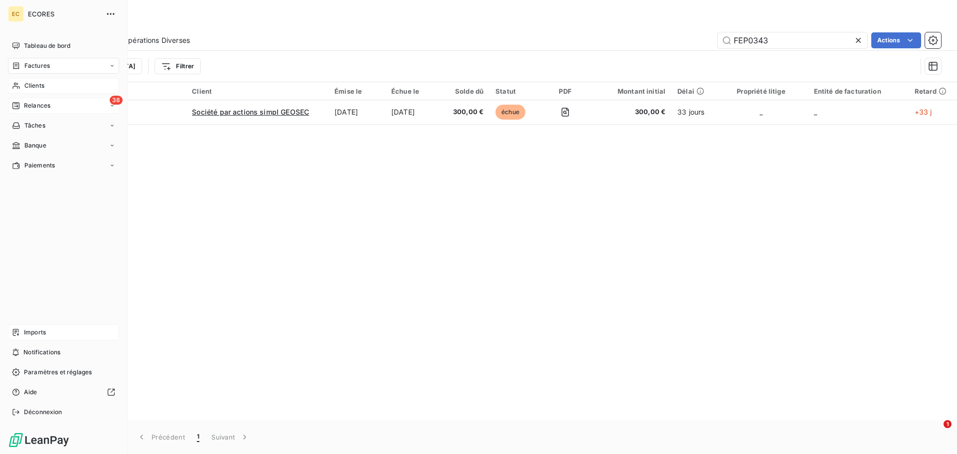
click at [26, 103] on span "Relances" at bounding box center [37, 105] width 26 height 9
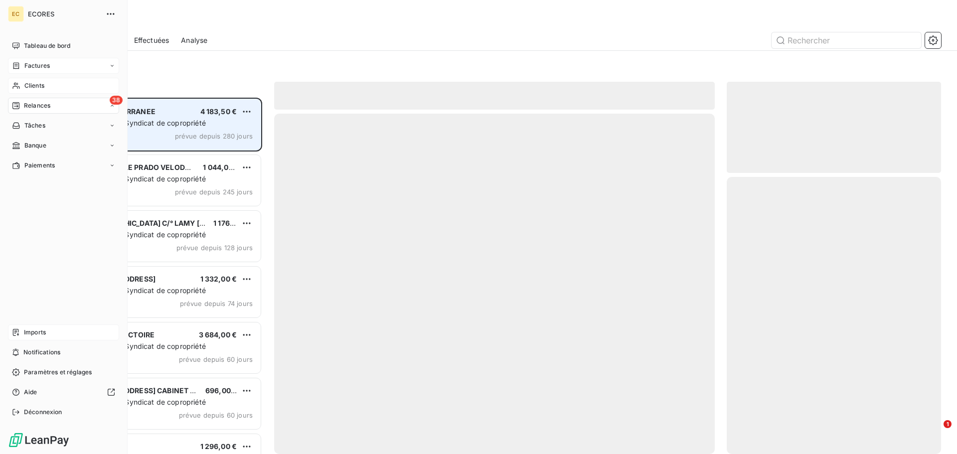
scroll to position [349, 207]
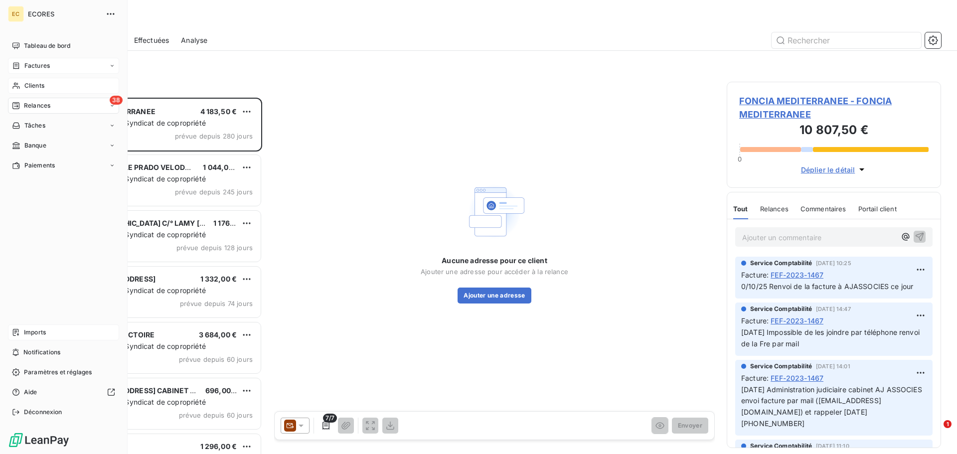
click at [31, 63] on span "Factures" at bounding box center [36, 65] width 25 height 9
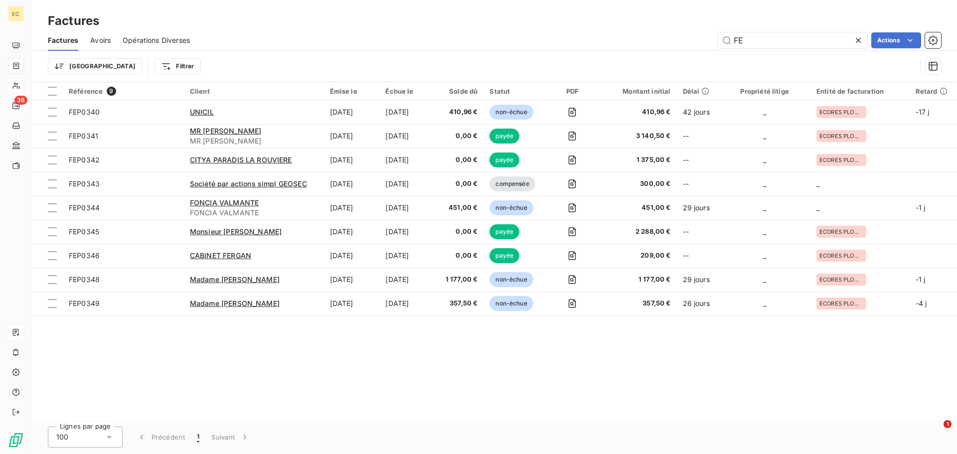
type input "F"
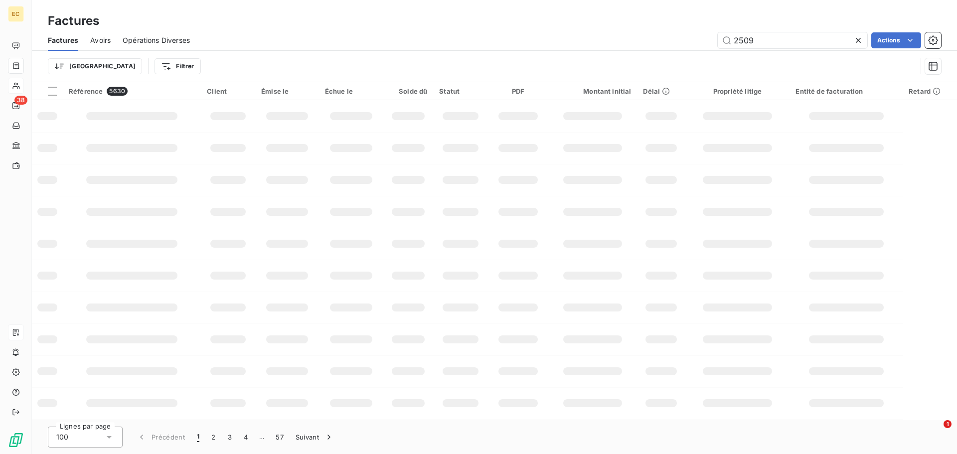
type input "2509"
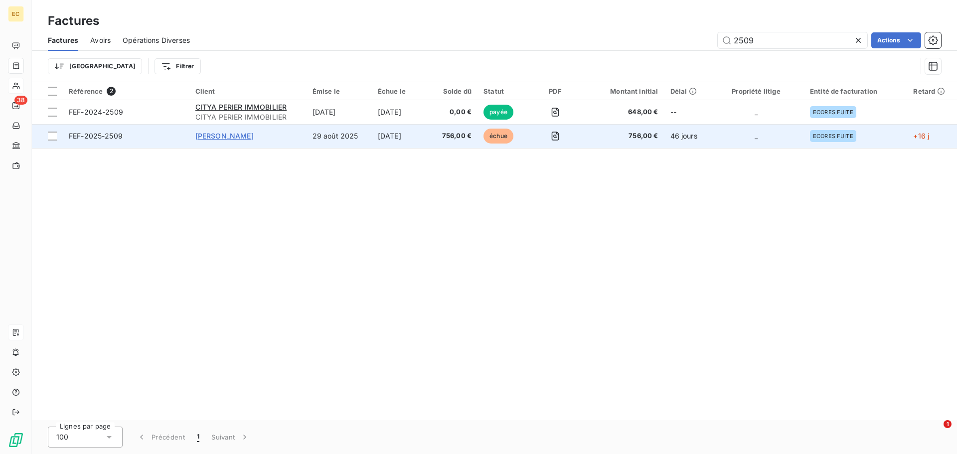
click at [220, 133] on span "Mr DOREAU Alexandre" at bounding box center [224, 136] width 58 height 8
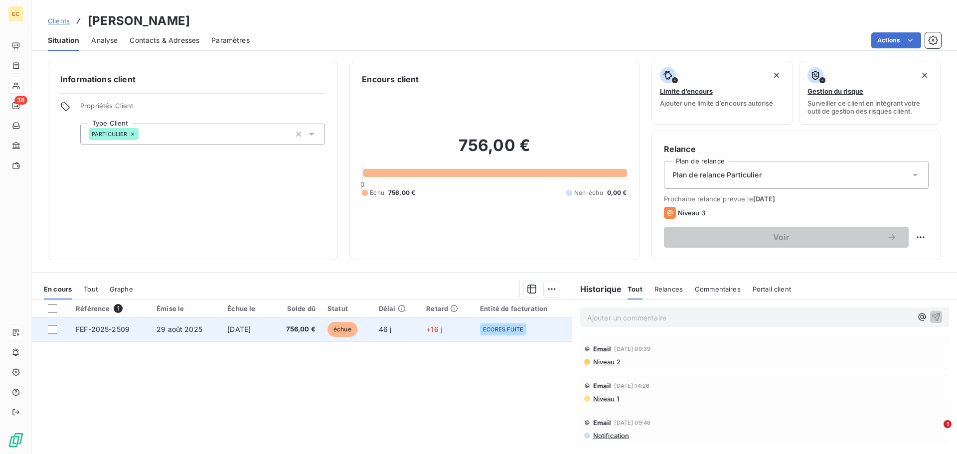
click at [157, 332] on span "29 août 2025" at bounding box center [180, 329] width 46 height 8
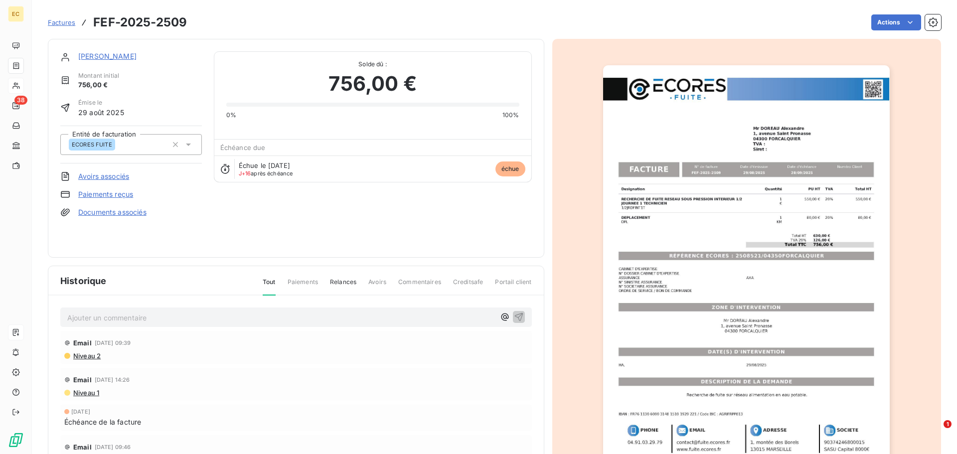
click at [101, 55] on link "Mr DOREAU Alexandre" at bounding box center [107, 56] width 58 height 8
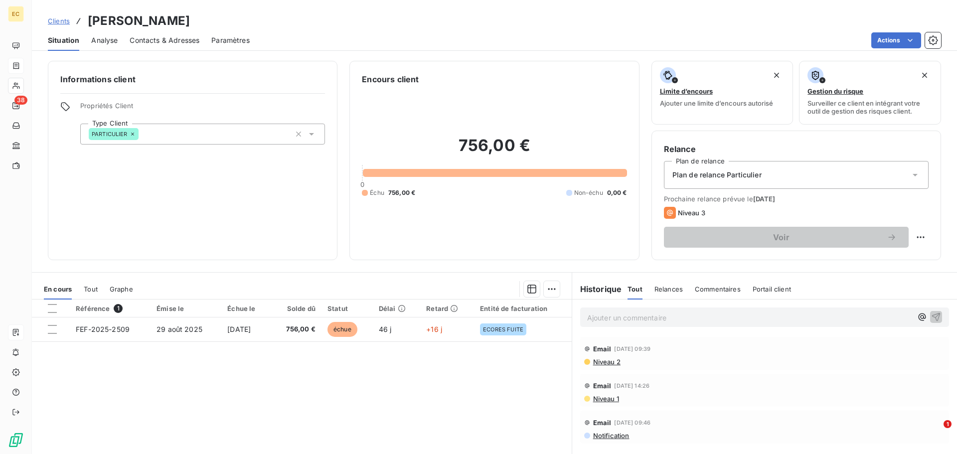
click at [155, 40] on span "Contacts & Adresses" at bounding box center [165, 40] width 70 height 10
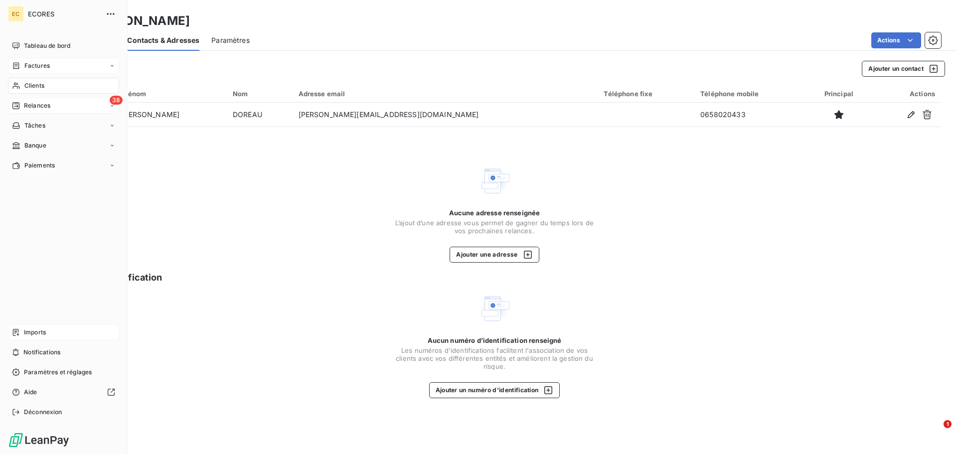
click at [26, 105] on span "Relances" at bounding box center [37, 105] width 26 height 9
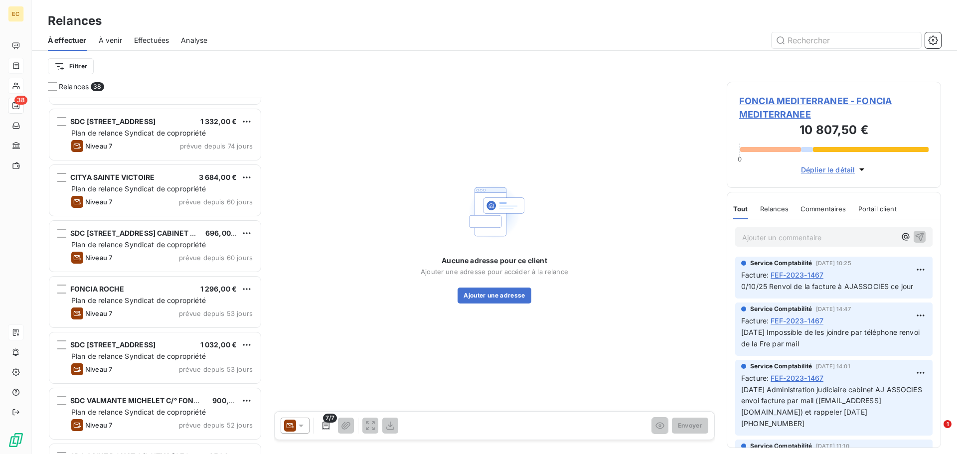
scroll to position [200, 0]
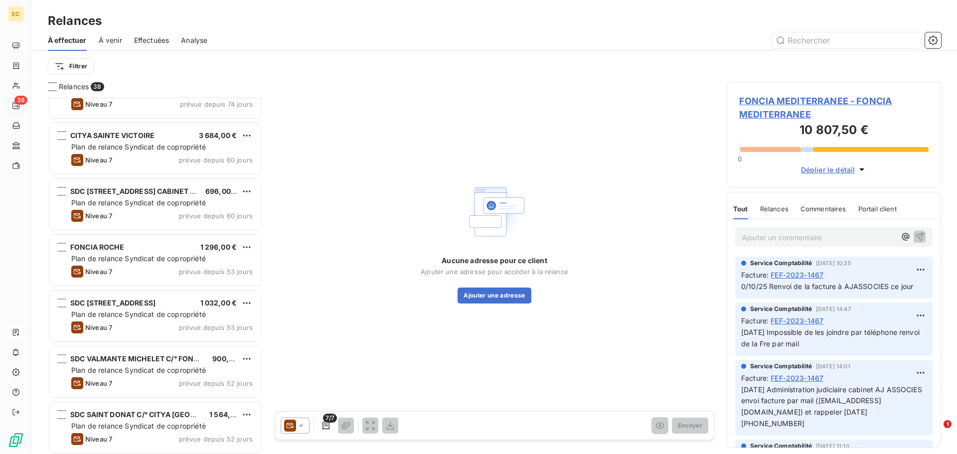
click at [185, 206] on span "Plan de relance Syndicat de copropriété" at bounding box center [138, 202] width 135 height 8
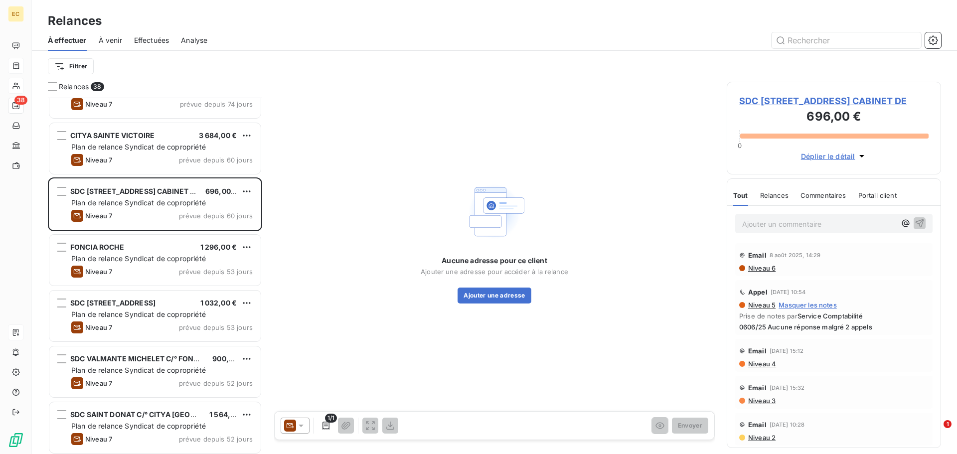
click at [777, 101] on span "SDC [STREET_ADDRESS] CABINET DE" at bounding box center [833, 100] width 189 height 13
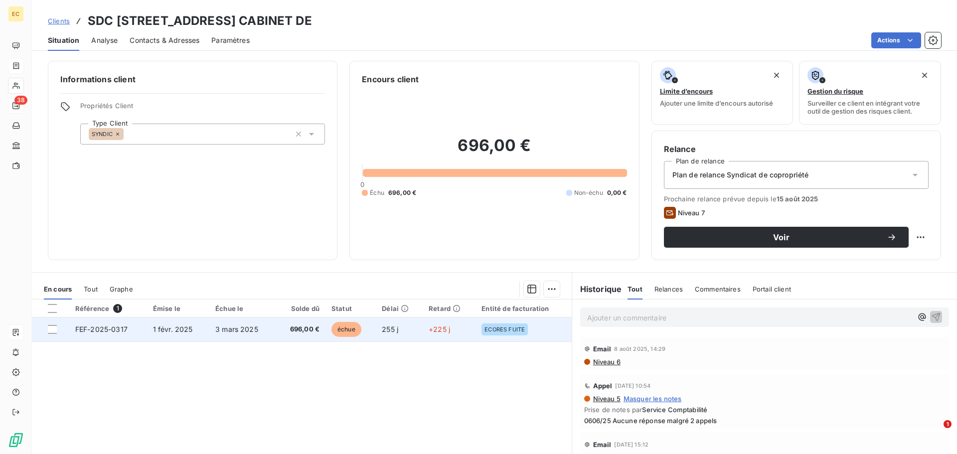
click at [136, 329] on td "FEF-2025-0317" at bounding box center [108, 330] width 78 height 24
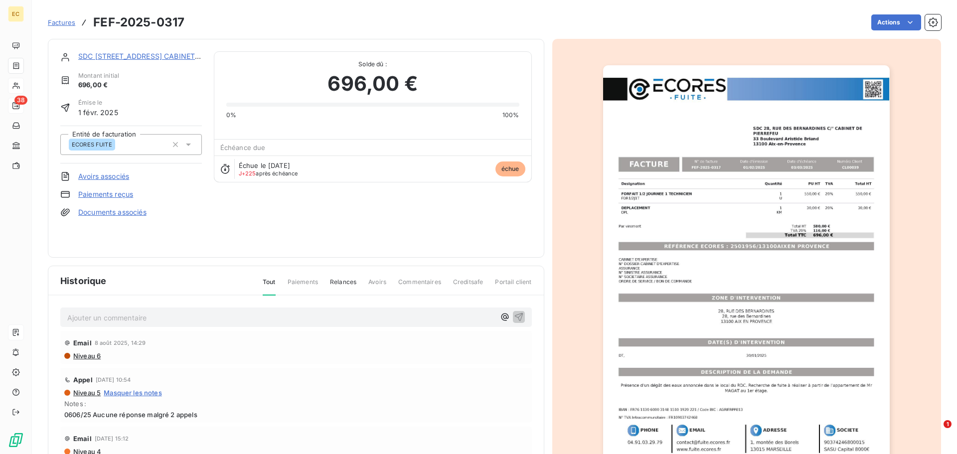
click at [745, 243] on img "button" at bounding box center [746, 268] width 287 height 406
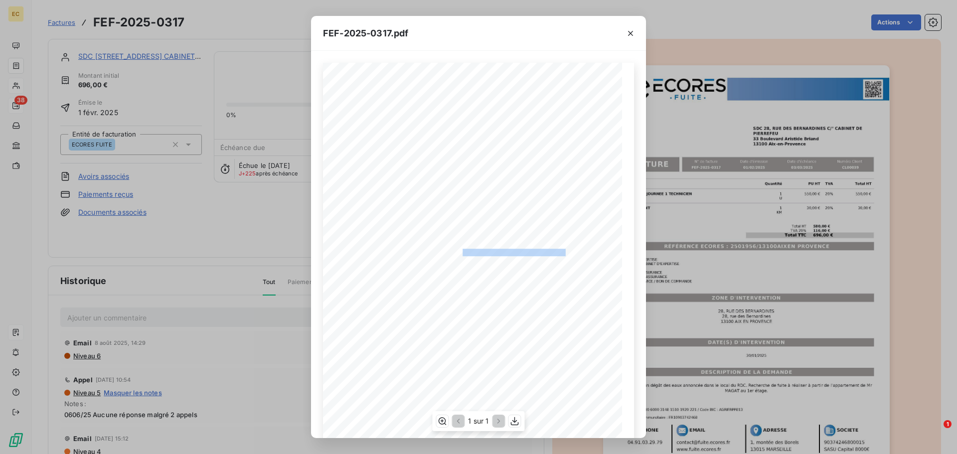
drag, startPoint x: 560, startPoint y: 252, endPoint x: 458, endPoint y: 251, distance: 102.2
click at [458, 251] on span "RÉFÉRENCE ECORES : 2501956/13100AIXEN PROVENCE" at bounding box center [479, 251] width 173 height 5
copy span "2501956/13100AIXEN PROVENCE"
drag, startPoint x: 633, startPoint y: 31, endPoint x: 442, endPoint y: 60, distance: 193.2
click at [632, 31] on icon "button" at bounding box center [631, 33] width 10 height 10
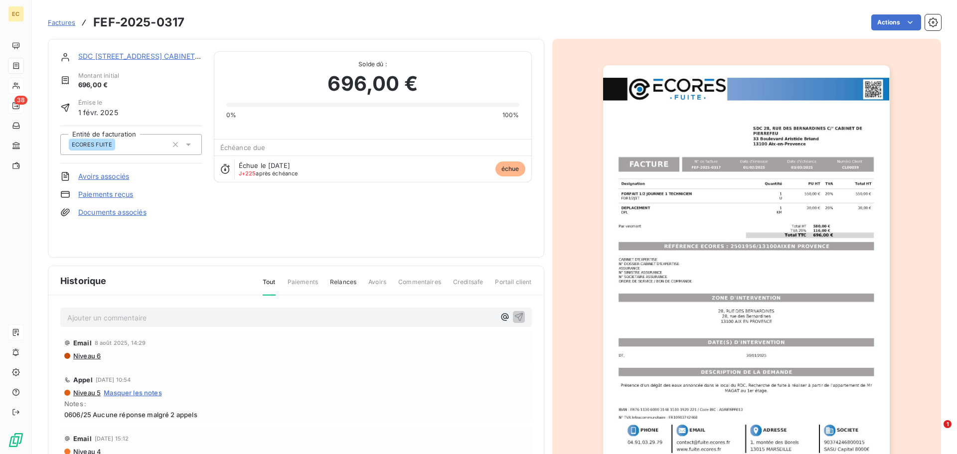
click at [153, 54] on link "SDC [STREET_ADDRESS] CABINET DE" at bounding box center [142, 56] width 128 height 8
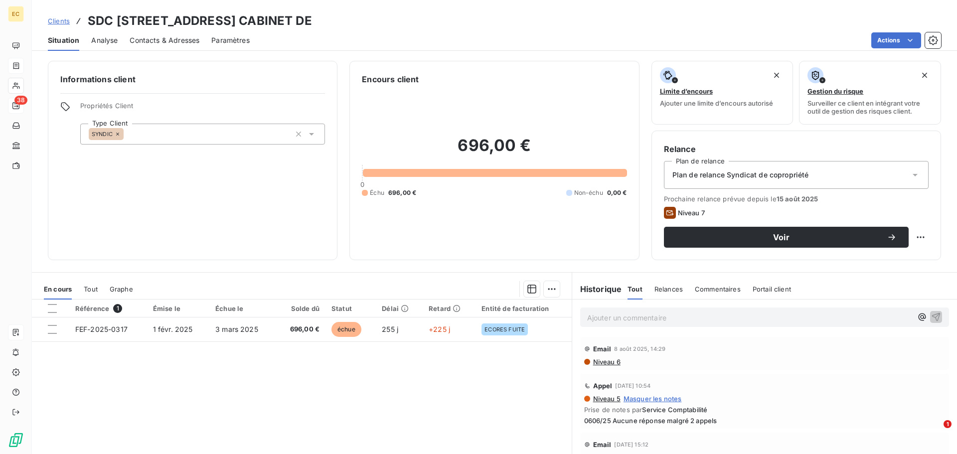
click at [185, 37] on span "Contacts & Adresses" at bounding box center [165, 40] width 70 height 10
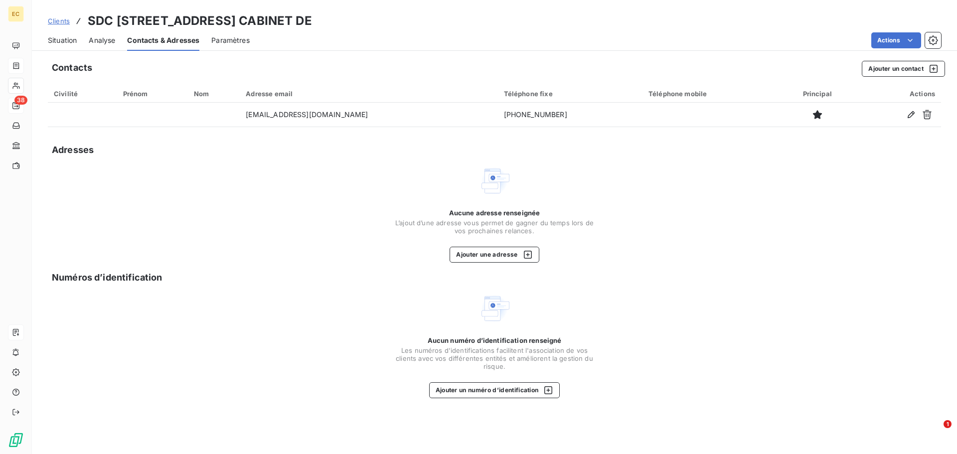
click at [65, 41] on span "Situation" at bounding box center [62, 40] width 29 height 10
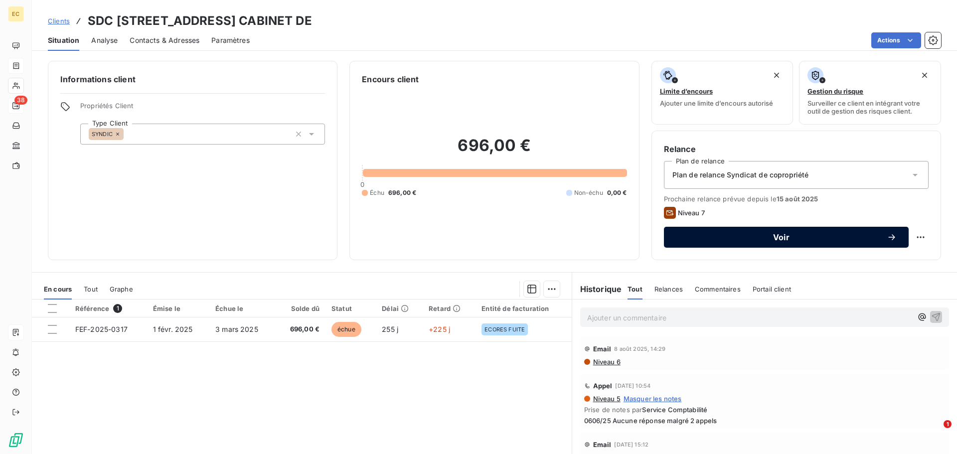
click at [735, 240] on span "Voir" at bounding box center [781, 237] width 211 height 8
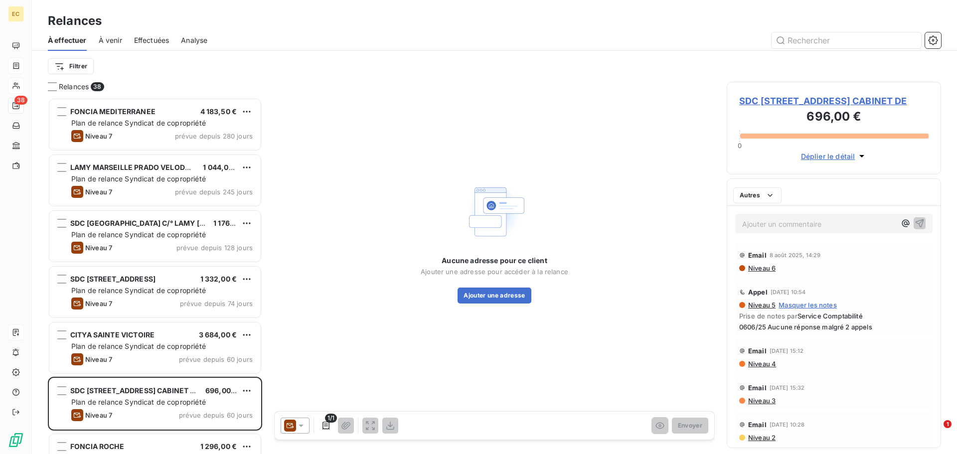
scroll to position [349, 207]
click at [299, 426] on icon at bounding box center [301, 426] width 10 height 10
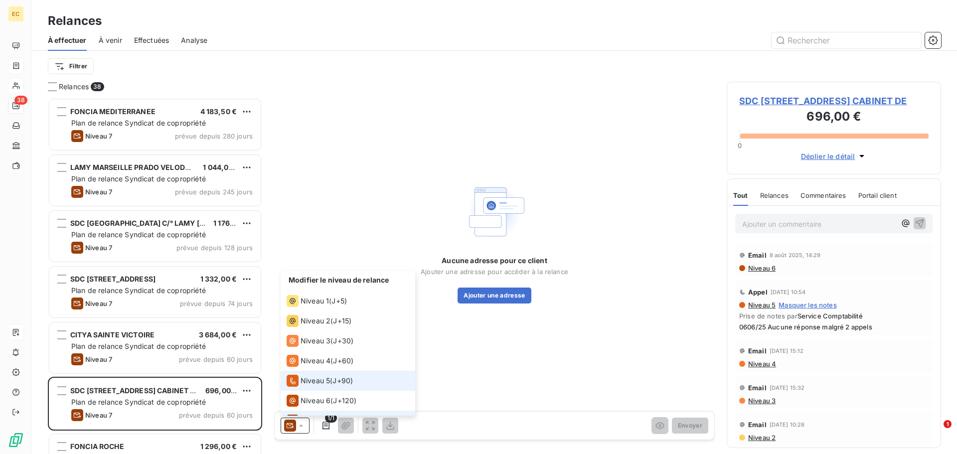
scroll to position [15, 0]
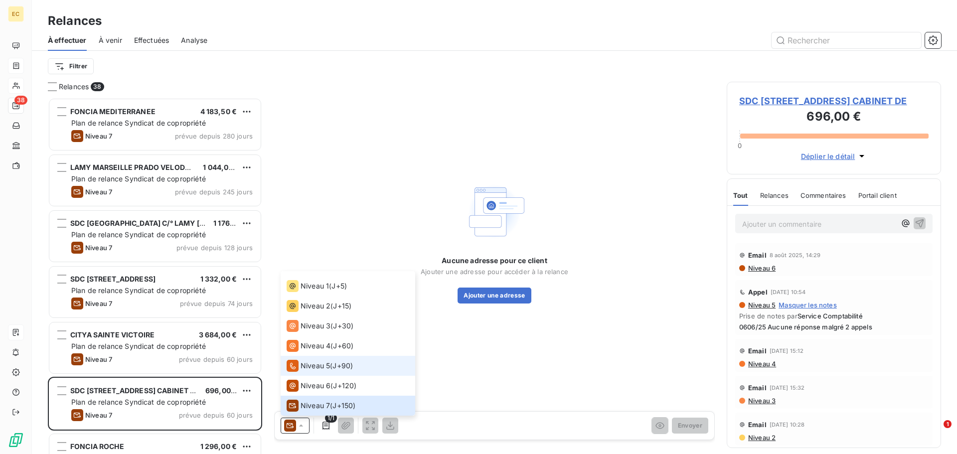
click at [331, 366] on div "Niveau 5 ( J+90 )" at bounding box center [320, 366] width 66 height 12
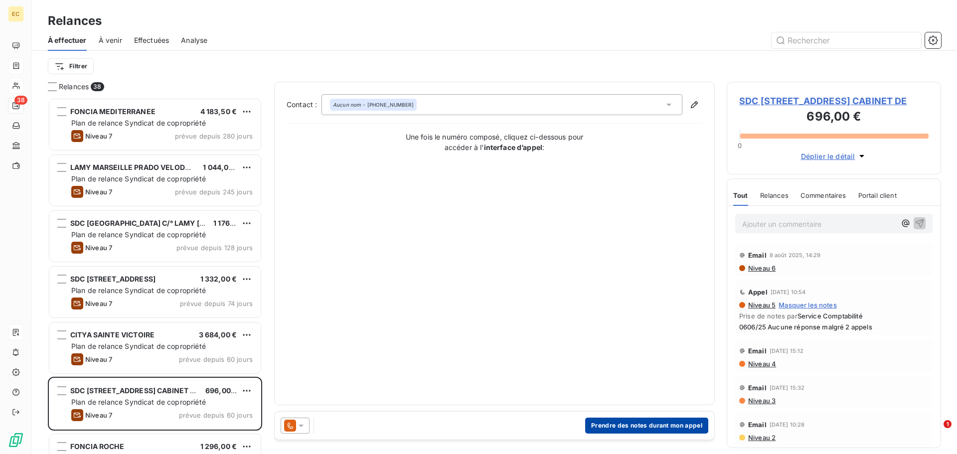
click at [632, 428] on button "Prendre des notes durant mon appel" at bounding box center [646, 426] width 123 height 16
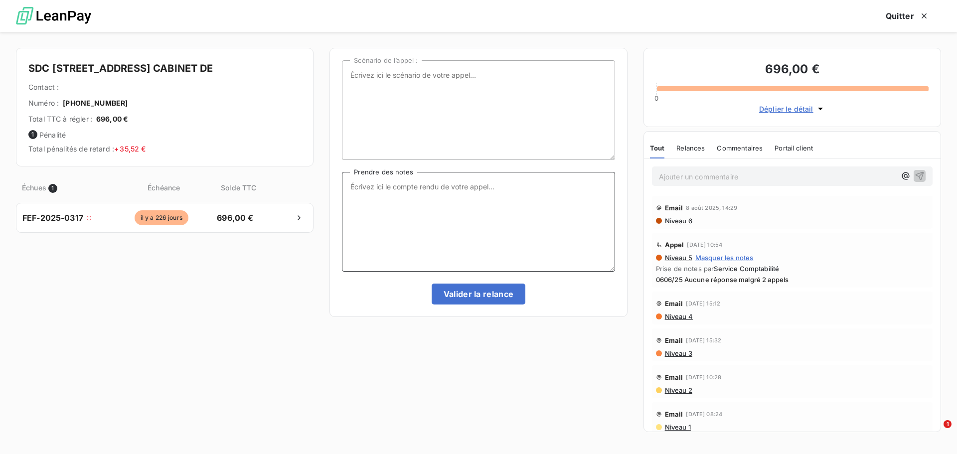
click at [386, 188] on textarea "Prendre des notes" at bounding box center [478, 222] width 273 height 100
click at [490, 187] on textarea "14/10/25 Appel fais le point des factures etme rappelle" at bounding box center [478, 222] width 273 height 100
type textarea "14/10/25 Appel fais le point des factures et me rappelle"
click at [467, 292] on button "Valider la relance" at bounding box center [479, 294] width 94 height 21
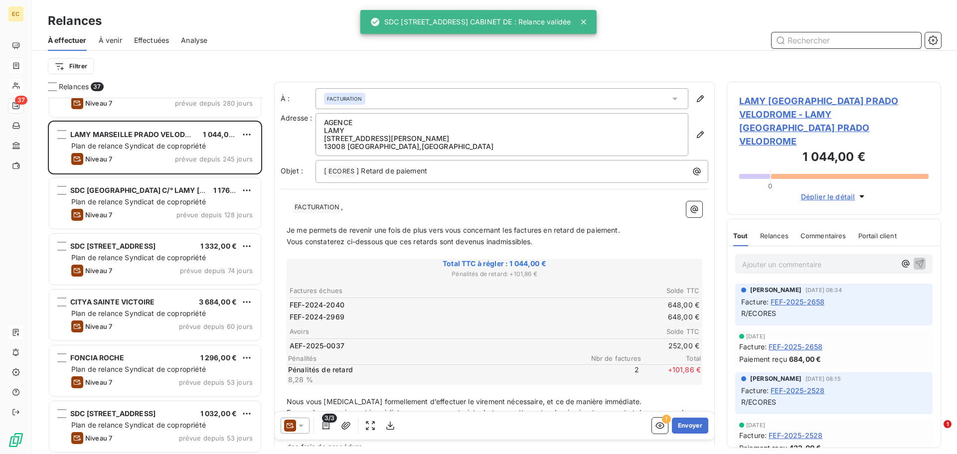
scroll to position [100, 0]
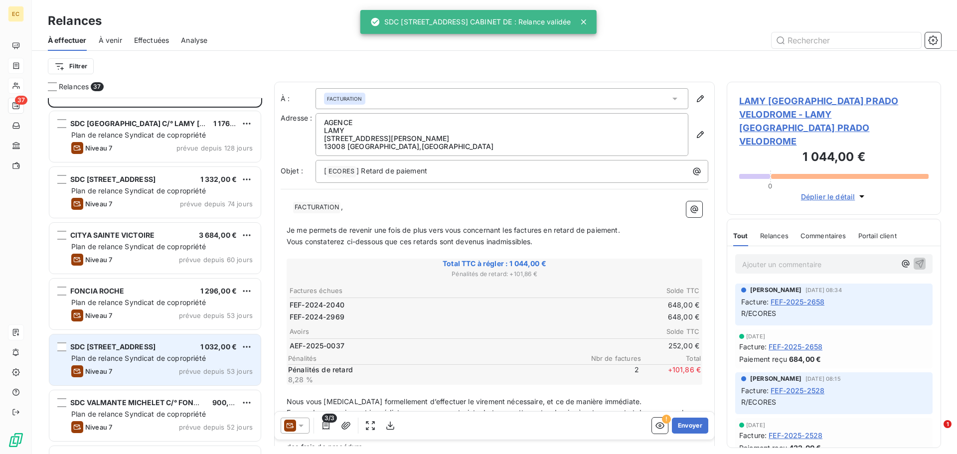
click at [149, 348] on span "SDC [STREET_ADDRESS]" at bounding box center [112, 346] width 85 height 8
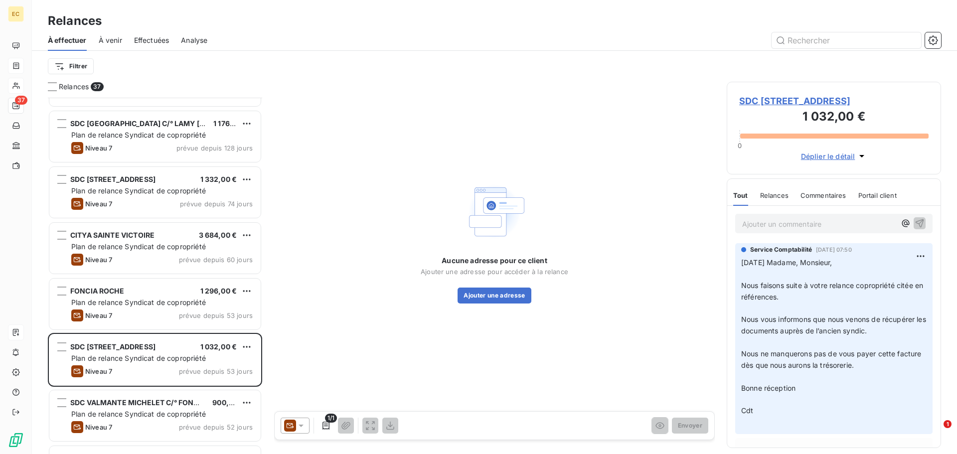
click at [817, 101] on span "SDC [STREET_ADDRESS]" at bounding box center [833, 100] width 189 height 13
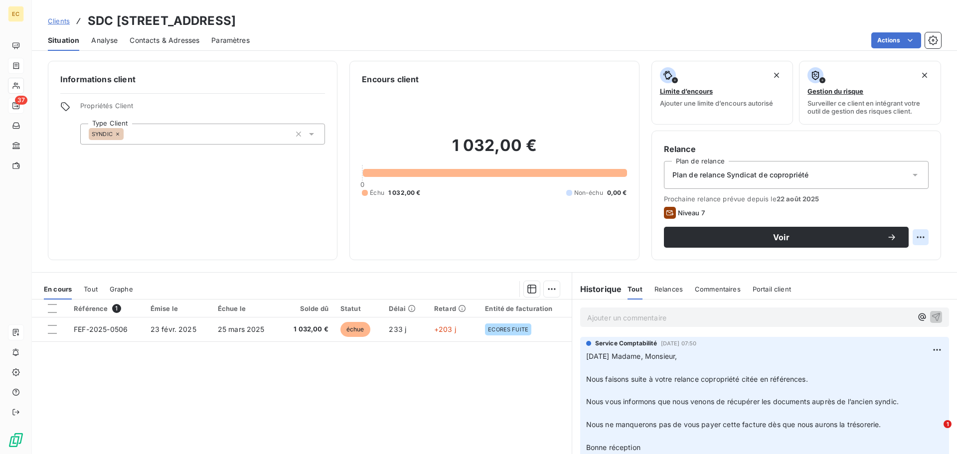
click at [917, 241] on html "EC 37 Clients SDC 25, BOULEVARD DE LA BLANCARDE C/° SL Situation Analyse Contac…" at bounding box center [478, 227] width 957 height 454
click at [906, 260] on div "Replanifier cette action" at bounding box center [871, 259] width 89 height 16
select select "9"
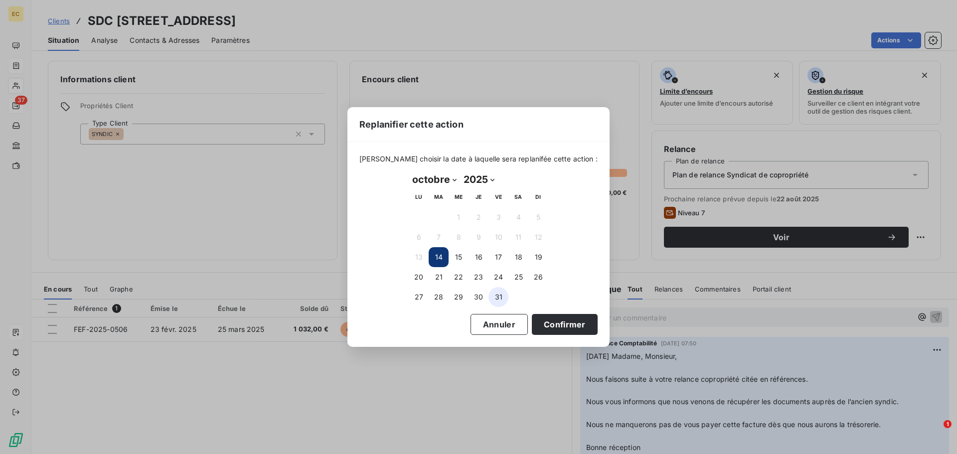
click at [494, 293] on button "31" at bounding box center [499, 297] width 20 height 20
click at [534, 324] on button "Confirmer" at bounding box center [565, 324] width 66 height 21
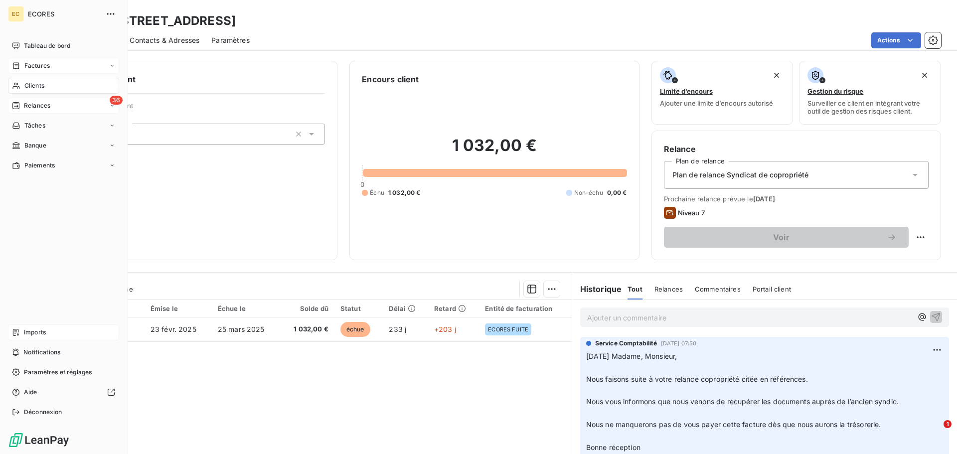
click at [26, 103] on span "Relances" at bounding box center [37, 105] width 26 height 9
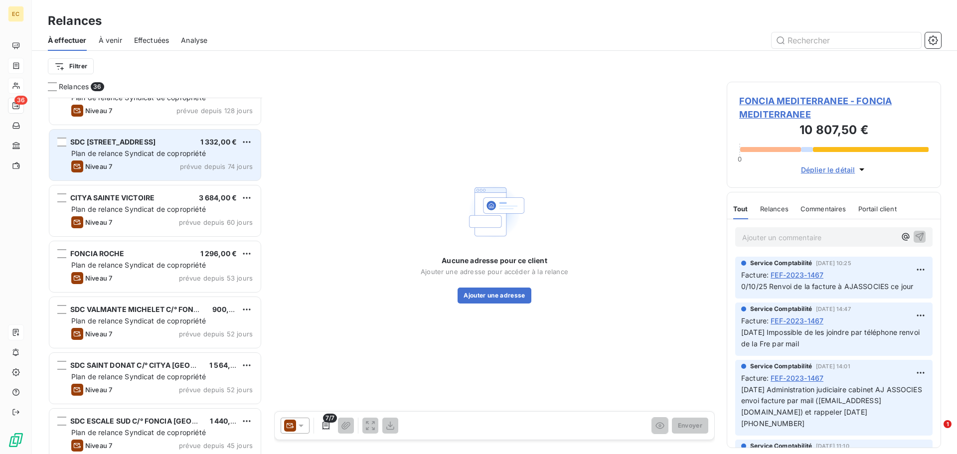
scroll to position [150, 0]
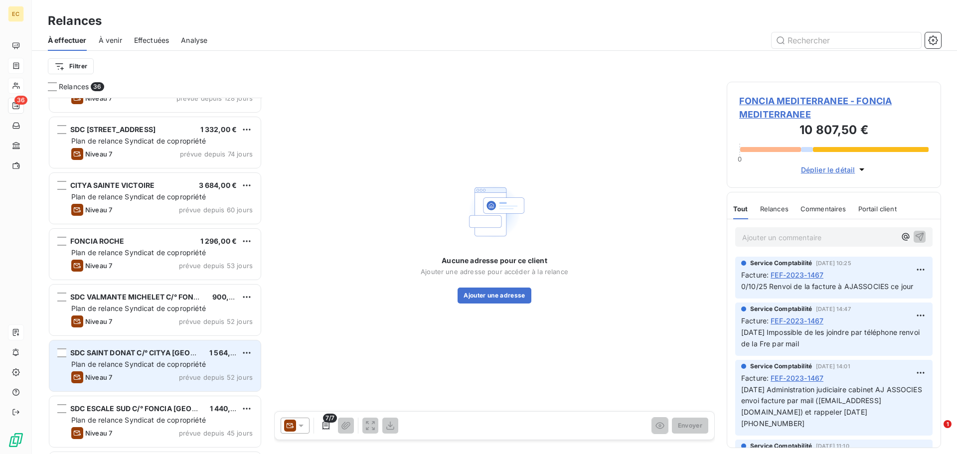
click at [147, 356] on span "SDC SAINT DONAT C/° CITYA [GEOGRAPHIC_DATA]" at bounding box center [157, 352] width 175 height 8
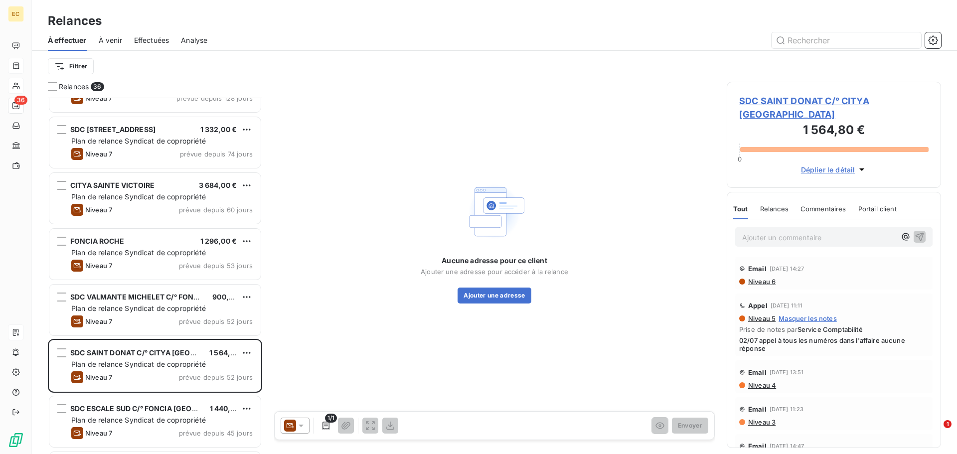
click at [300, 426] on icon at bounding box center [301, 426] width 5 height 2
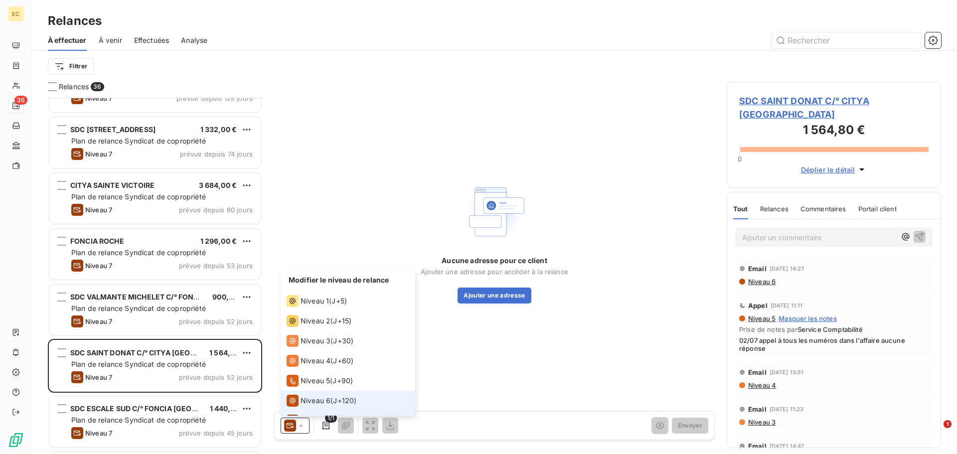
scroll to position [15, 0]
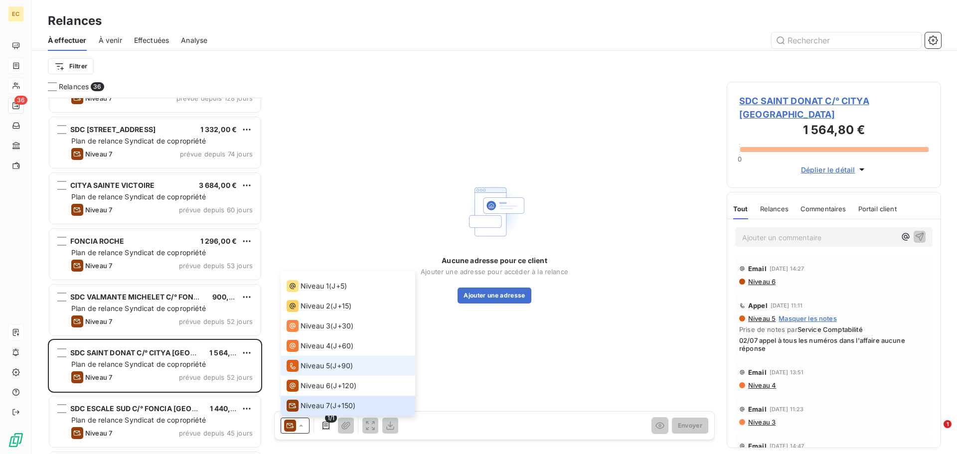
click at [319, 364] on span "Niveau 5" at bounding box center [315, 366] width 29 height 10
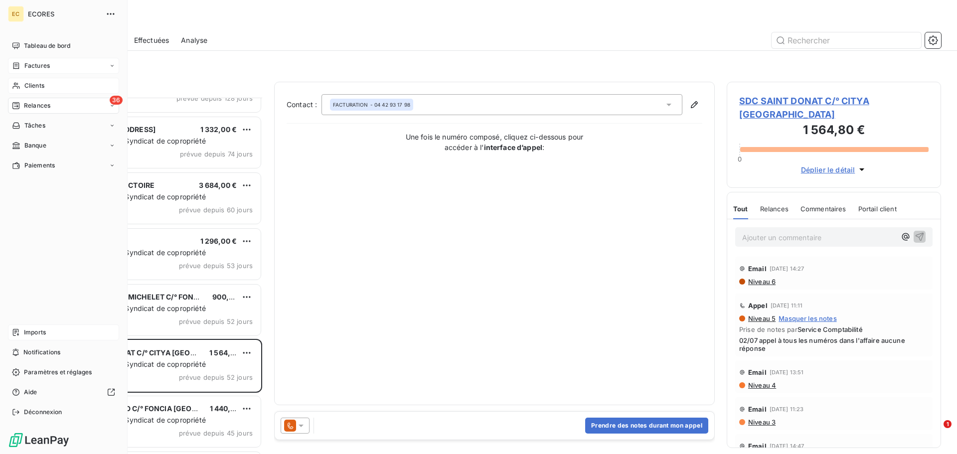
click at [29, 89] on span "Clients" at bounding box center [34, 85] width 20 height 9
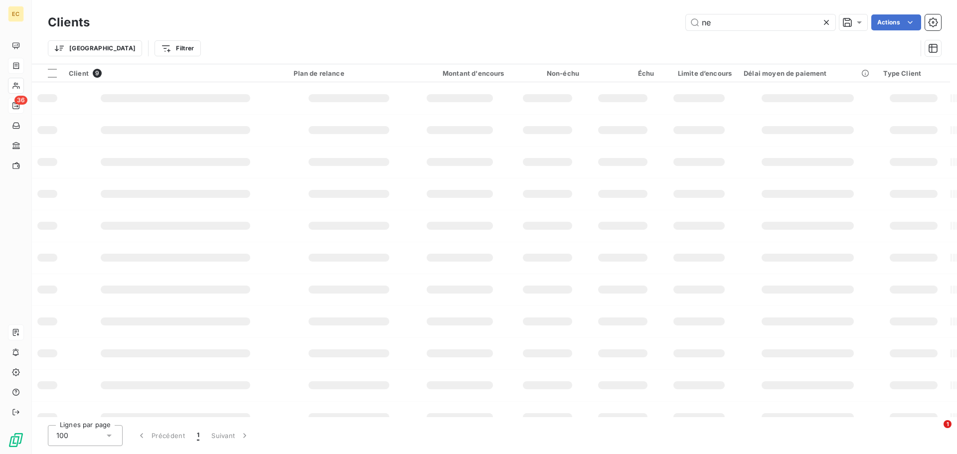
type input "n"
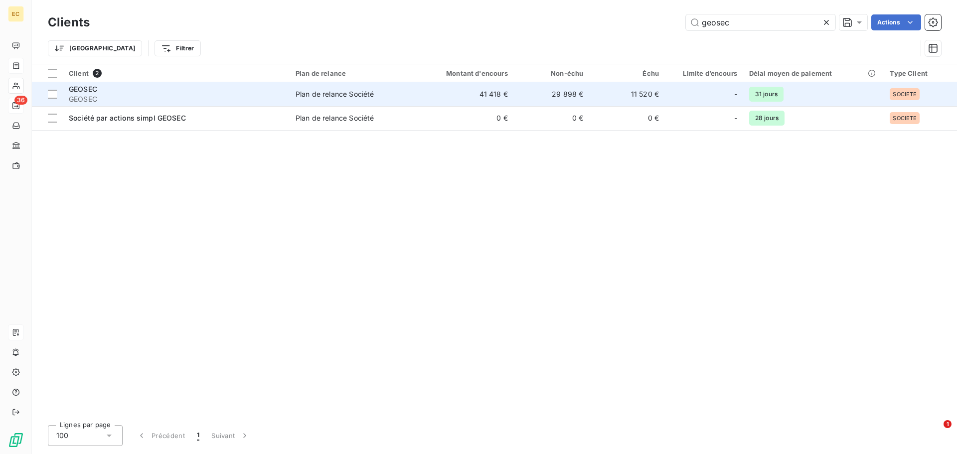
type input "geosec"
click at [200, 101] on span "GEOSEC" at bounding box center [176, 99] width 215 height 10
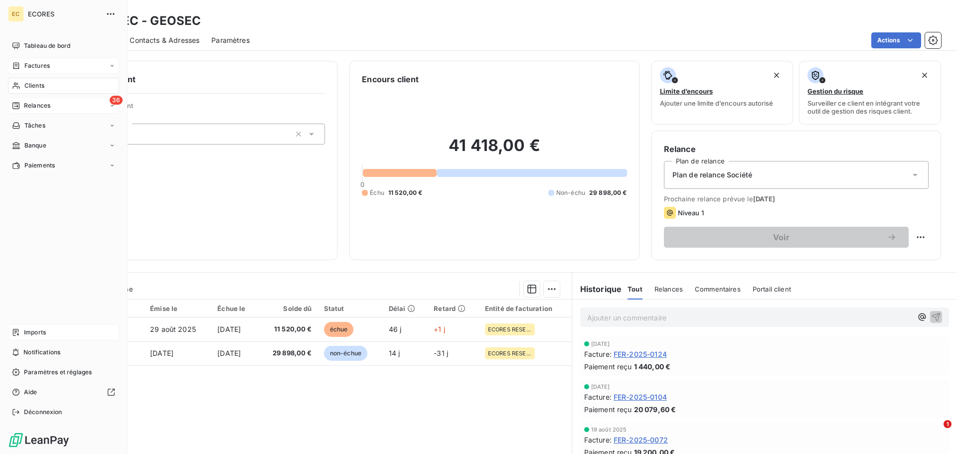
click at [24, 104] on span "Relances" at bounding box center [37, 105] width 26 height 9
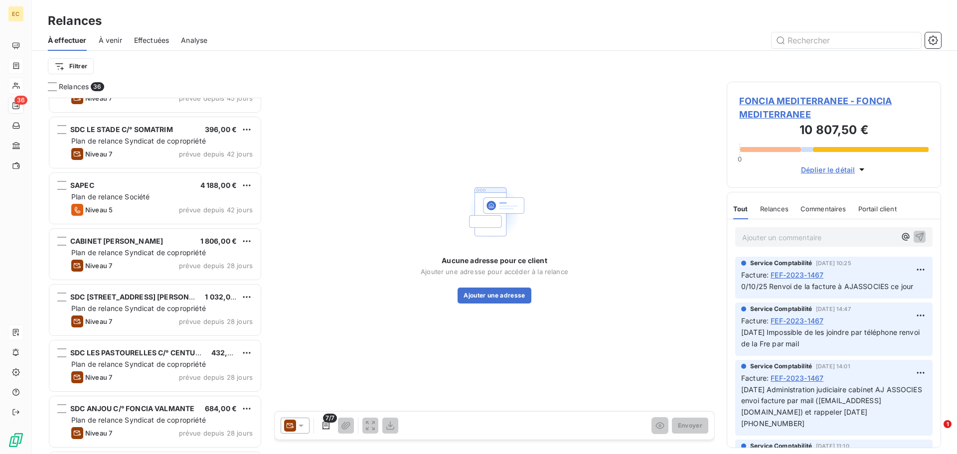
scroll to position [499, 0]
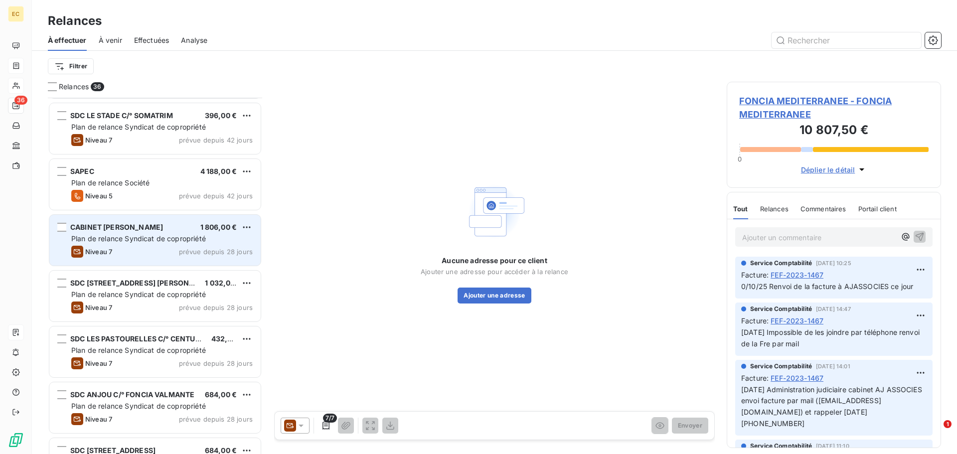
click at [164, 243] on div "Plan de relance Syndicat de copropriété" at bounding box center [161, 239] width 181 height 10
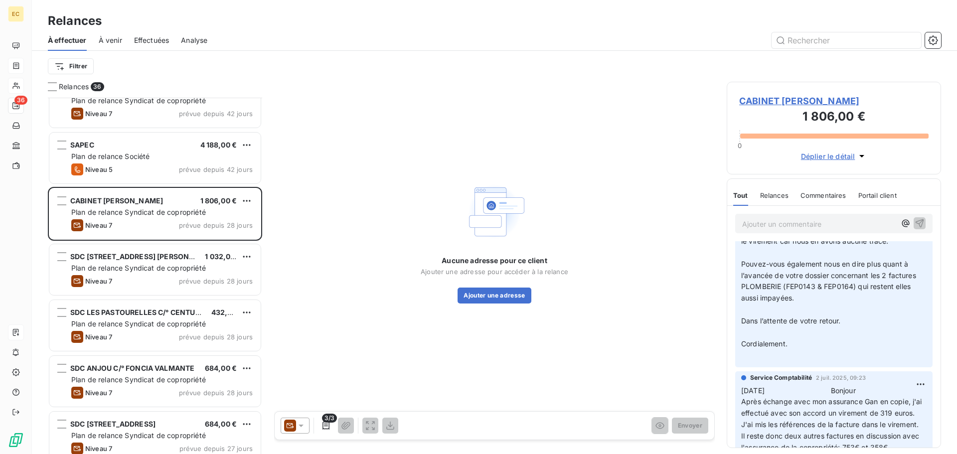
scroll to position [649, 0]
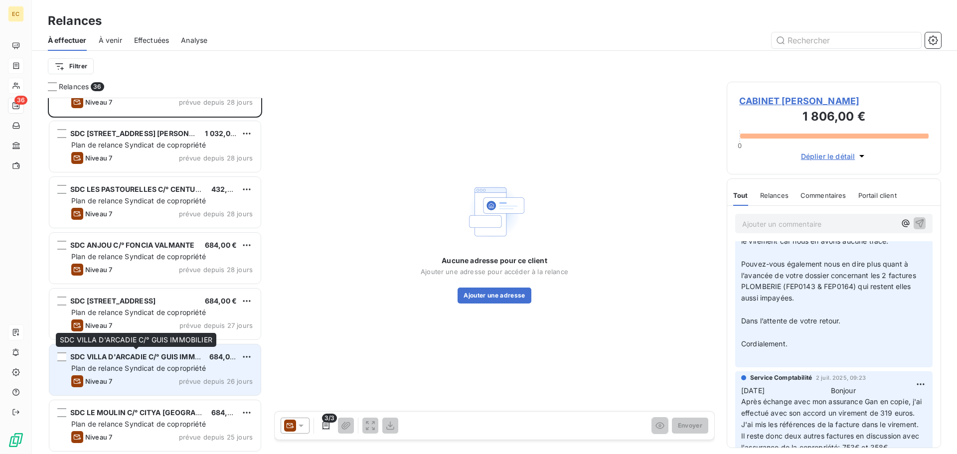
click at [171, 359] on span "SDC VILLA D'ARCADIE C/° GUIS IMMOBILIER" at bounding box center [146, 356] width 152 height 8
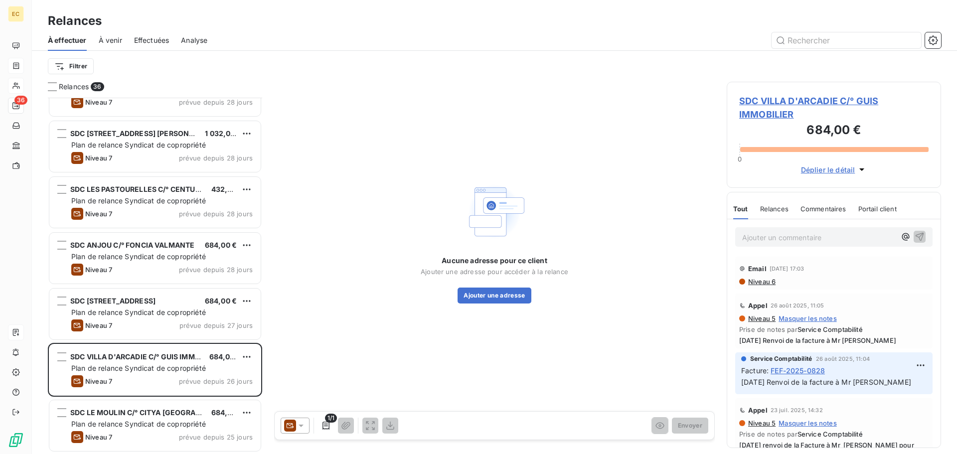
click at [303, 424] on icon at bounding box center [301, 426] width 10 height 10
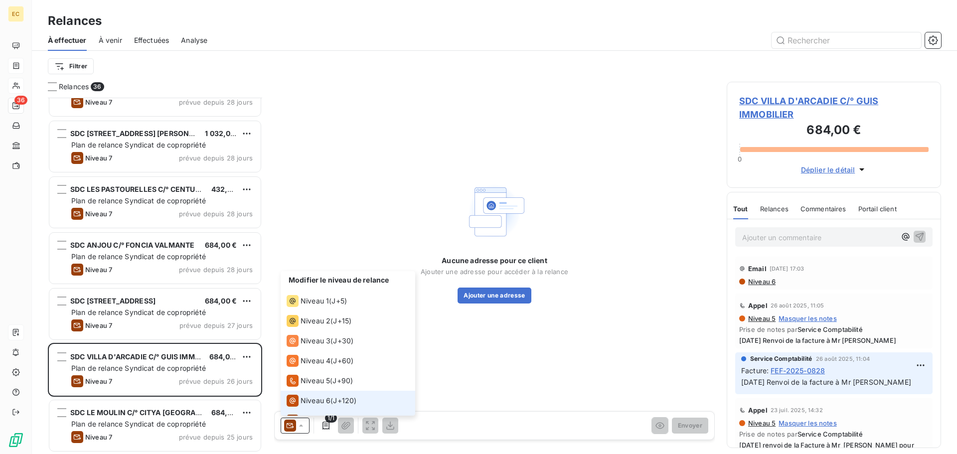
scroll to position [15, 0]
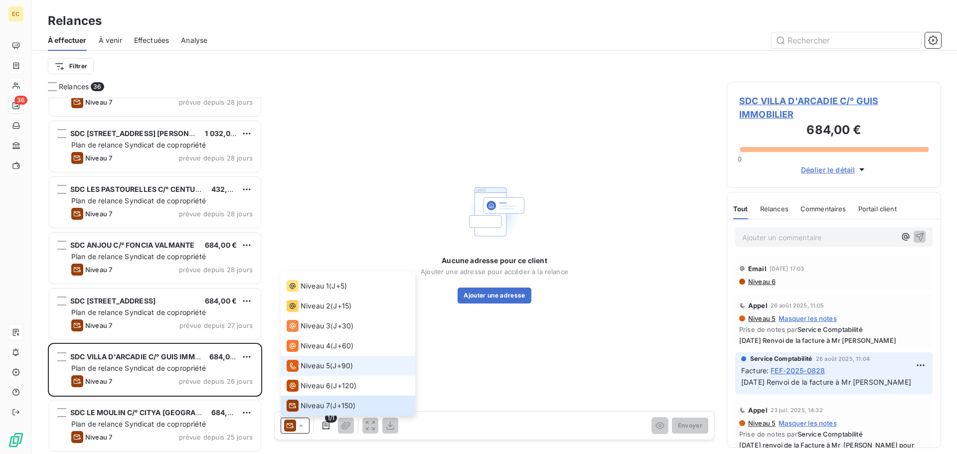
click at [314, 366] on span "Niveau 5" at bounding box center [315, 366] width 29 height 10
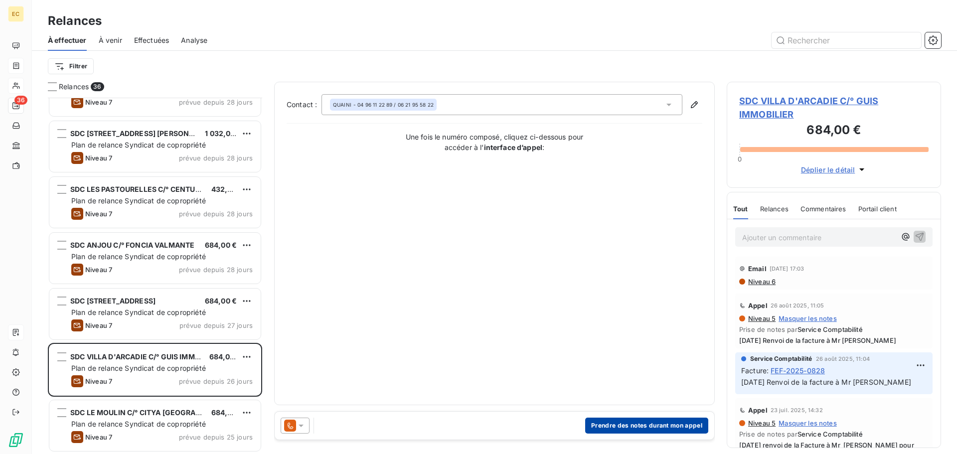
click at [612, 430] on button "Prendre des notes durant mon appel" at bounding box center [646, 426] width 123 height 16
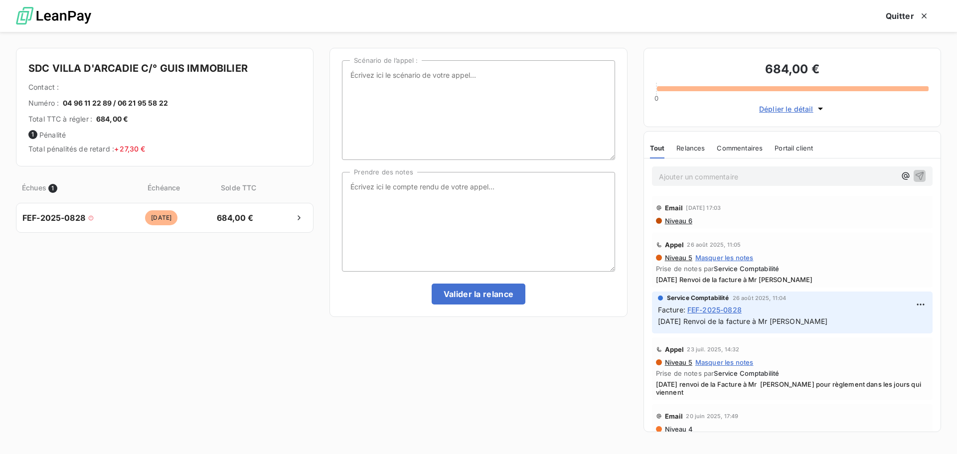
click at [675, 222] on span "Niveau 6" at bounding box center [678, 221] width 28 height 8
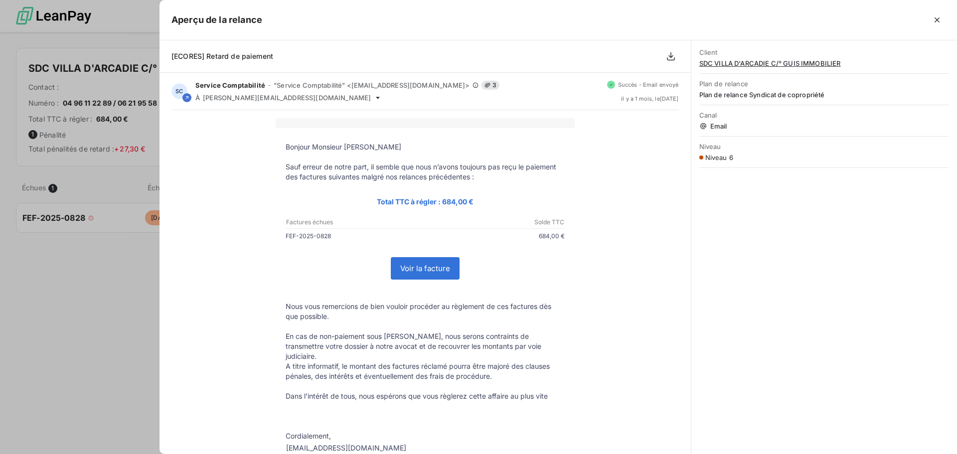
scroll to position [349, 207]
click at [938, 20] on icon "button" at bounding box center [937, 19] width 5 height 5
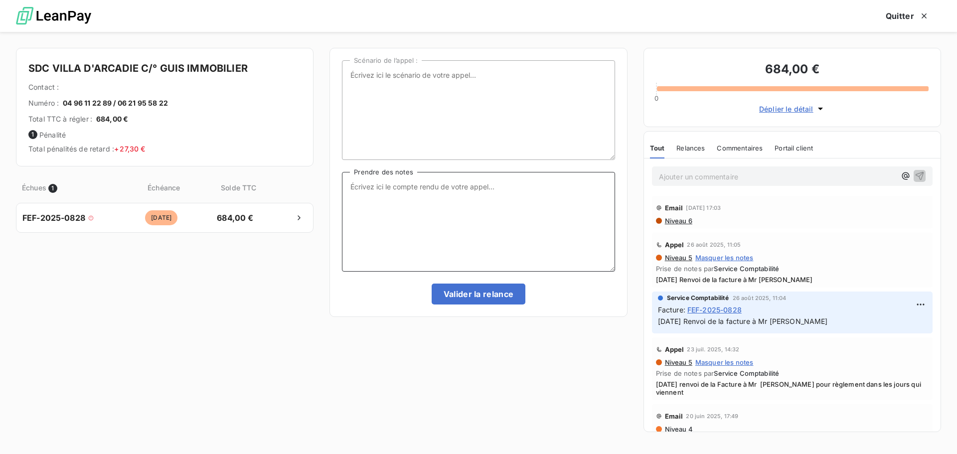
click at [406, 193] on textarea "Prendre des notes" at bounding box center [478, 222] width 273 height 100
click at [388, 189] on textarea "[DATE]" at bounding box center [478, 222] width 273 height 100
type textarea "1"
